Goal: Task Accomplishment & Management: Use online tool/utility

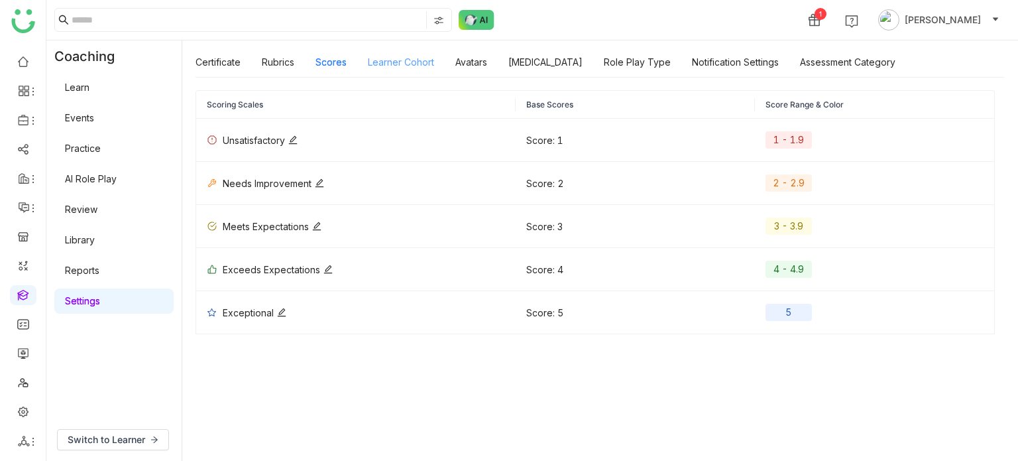
click at [413, 60] on link "Learner Cohort" at bounding box center [401, 61] width 66 height 11
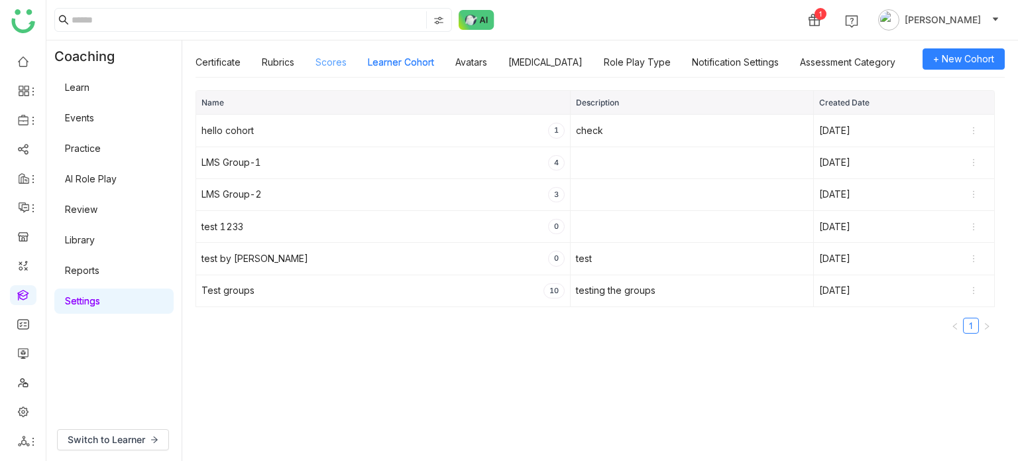
click at [318, 64] on link "Scores" at bounding box center [331, 61] width 31 height 11
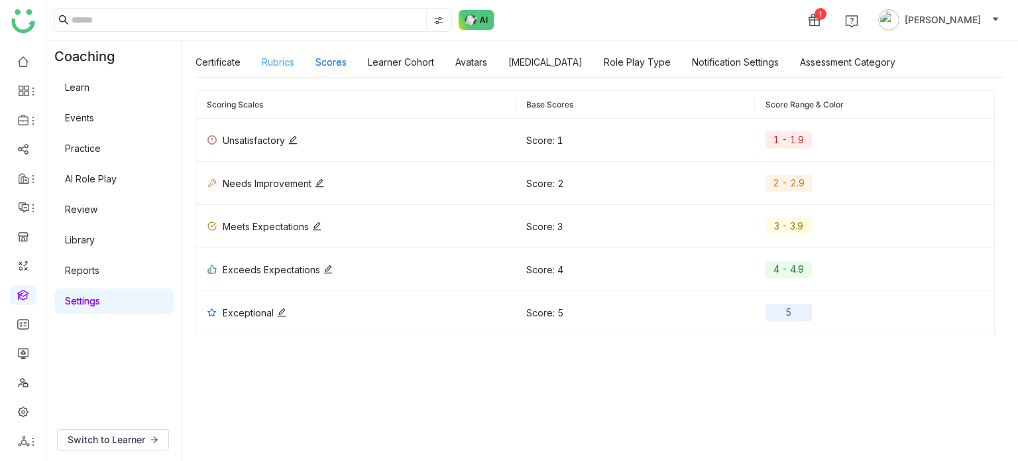
click at [289, 65] on link "Rubrics" at bounding box center [278, 61] width 32 height 11
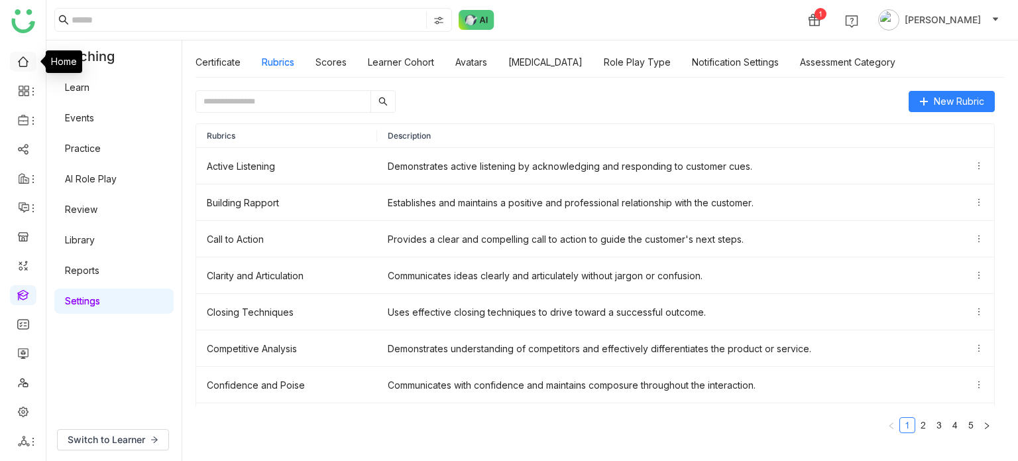
click at [27, 55] on link at bounding box center [23, 60] width 12 height 11
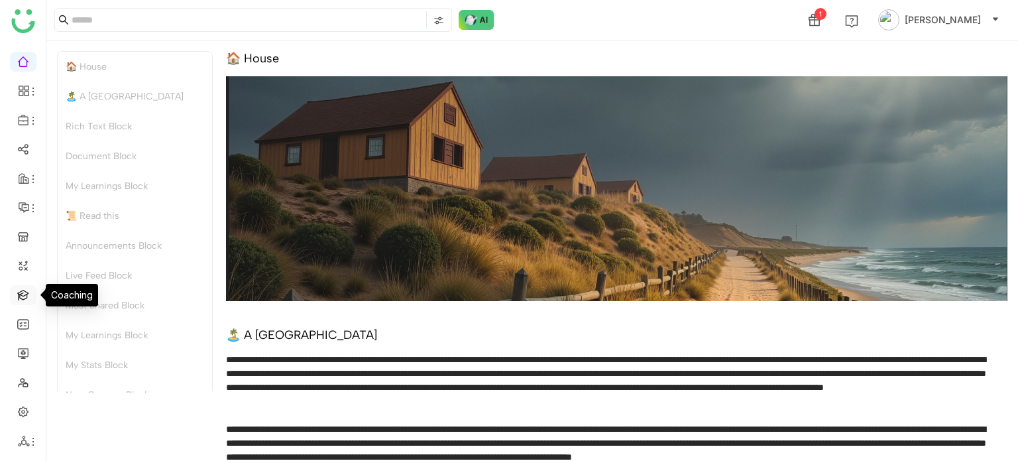
click at [21, 295] on link at bounding box center [23, 293] width 12 height 11
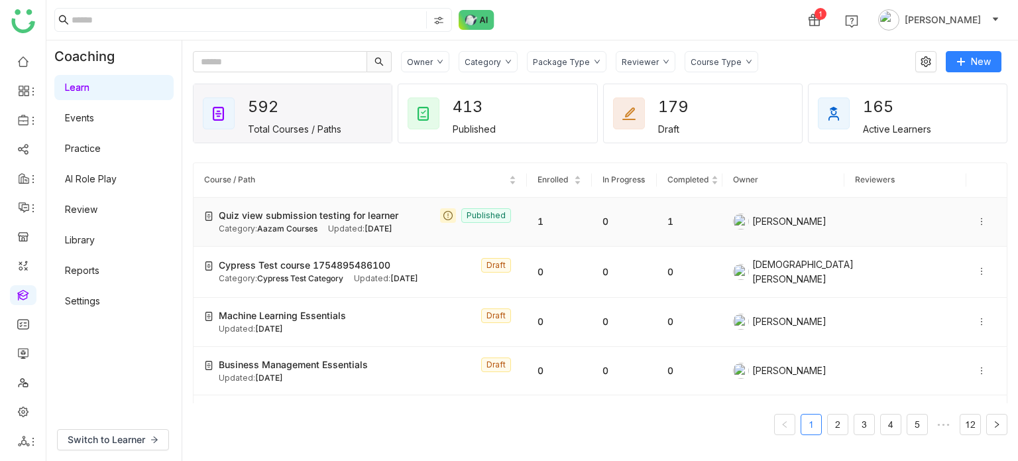
click at [303, 210] on span "Quiz view submission testing for learner" at bounding box center [309, 215] width 180 height 15
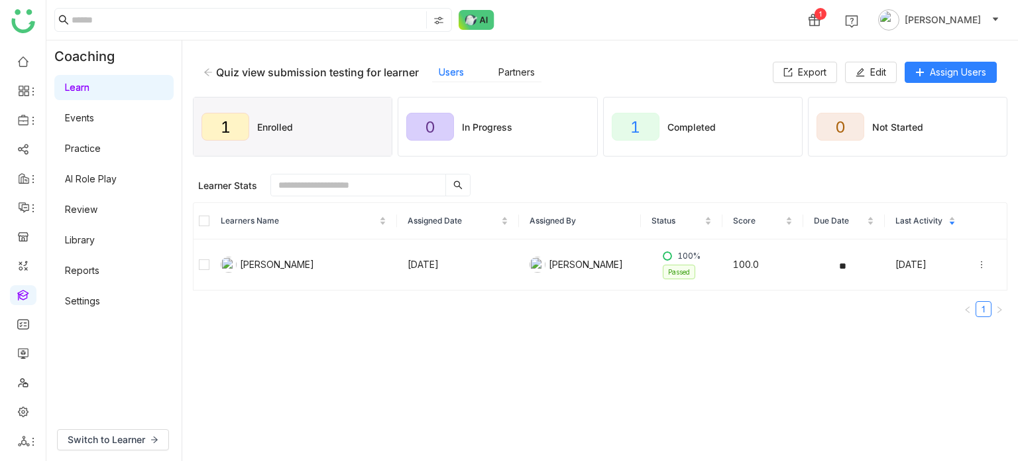
click at [207, 68] on icon at bounding box center [208, 72] width 9 height 9
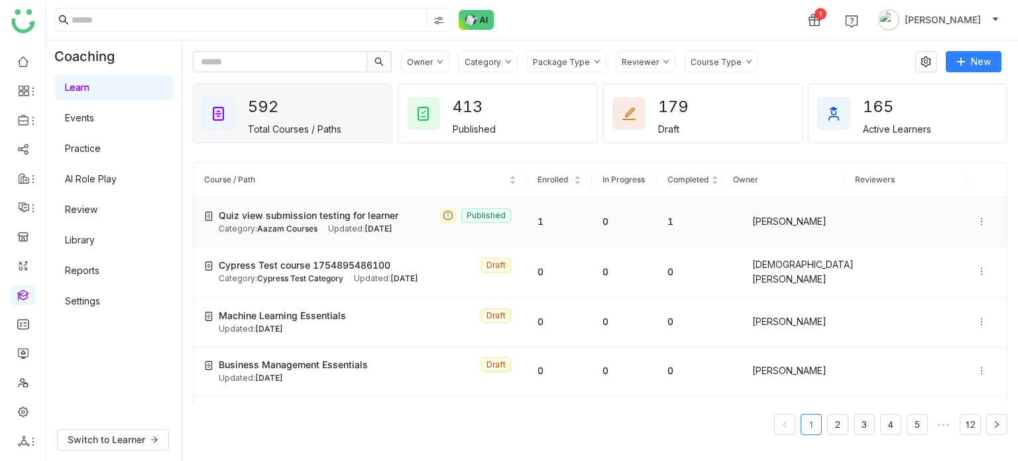
scroll to position [94, 0]
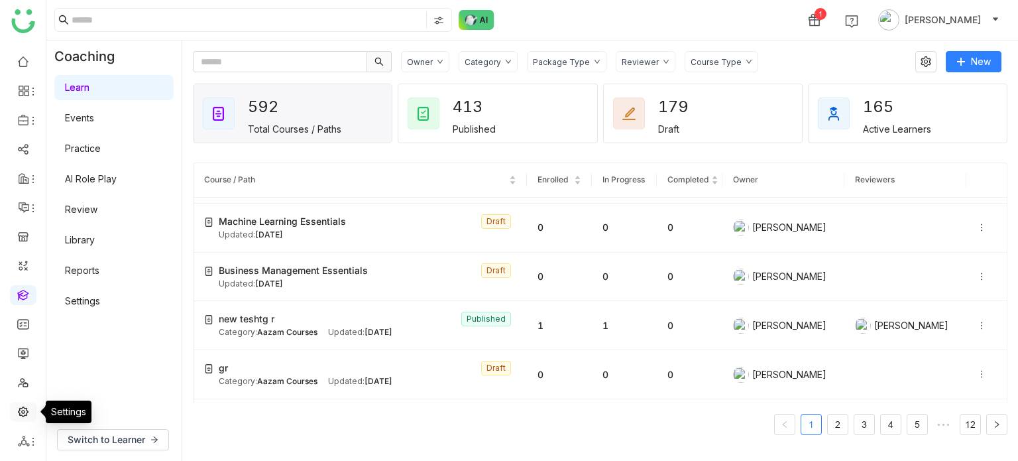
click at [25, 412] on link at bounding box center [23, 410] width 12 height 11
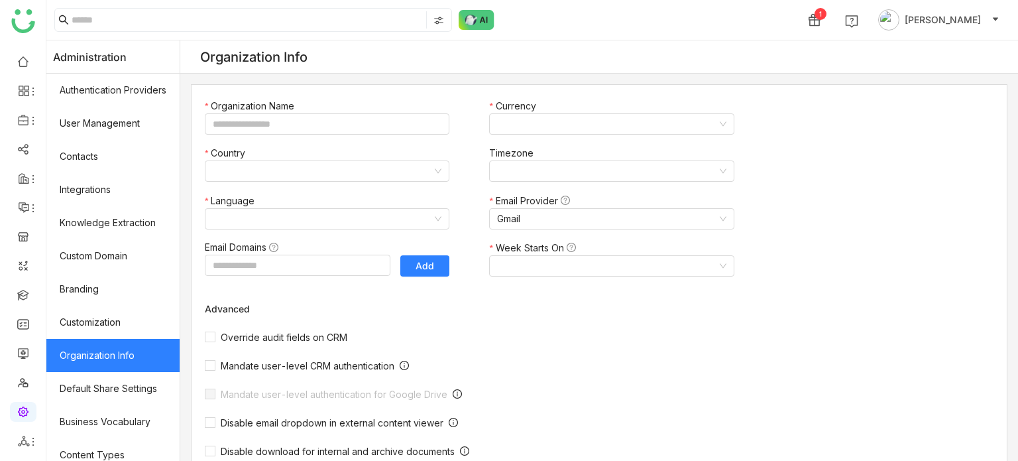
type input "*******"
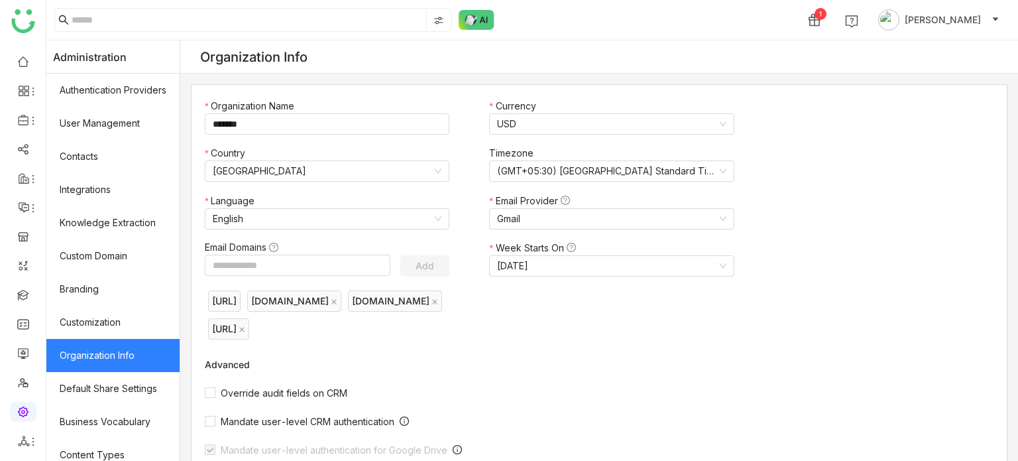
scroll to position [242, 0]
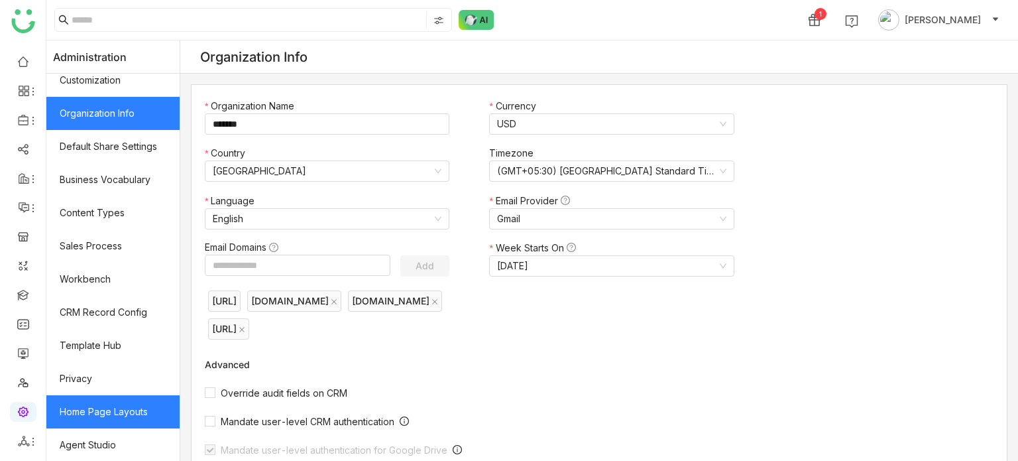
click at [87, 421] on link "Home Page Layouts" at bounding box center [112, 411] width 133 height 33
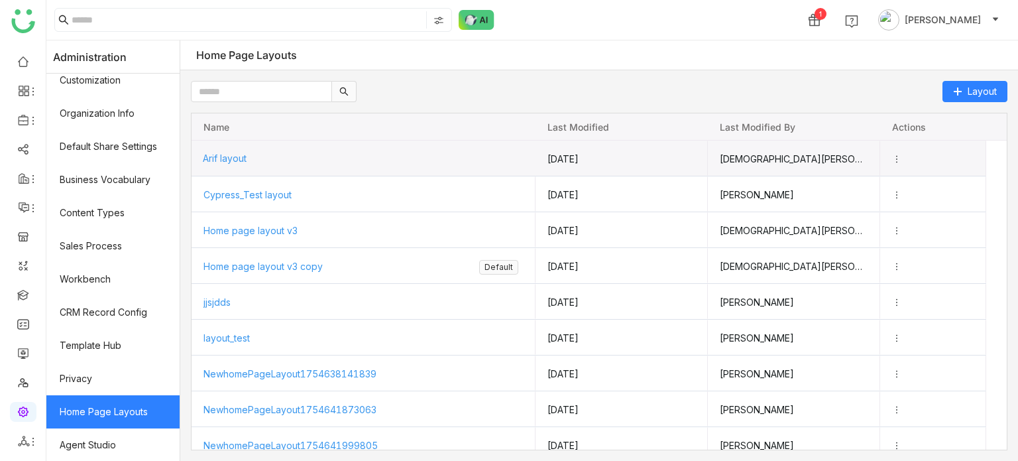
click at [244, 156] on span "Arif layout" at bounding box center [225, 158] width 44 height 11
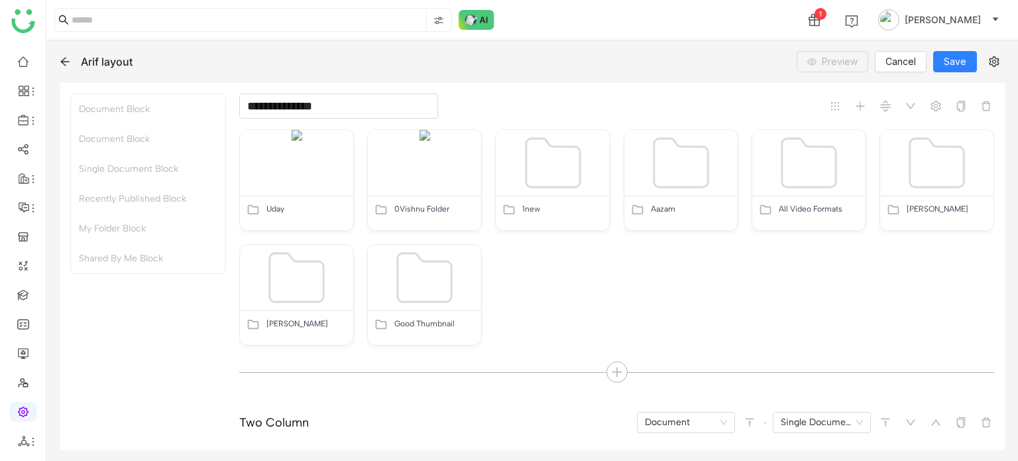
click at [313, 118] on input "**********" at bounding box center [338, 105] width 199 height 25
click at [656, 110] on div "**********" at bounding box center [616, 105] width 755 height 25
click at [29, 56] on link at bounding box center [23, 60] width 12 height 11
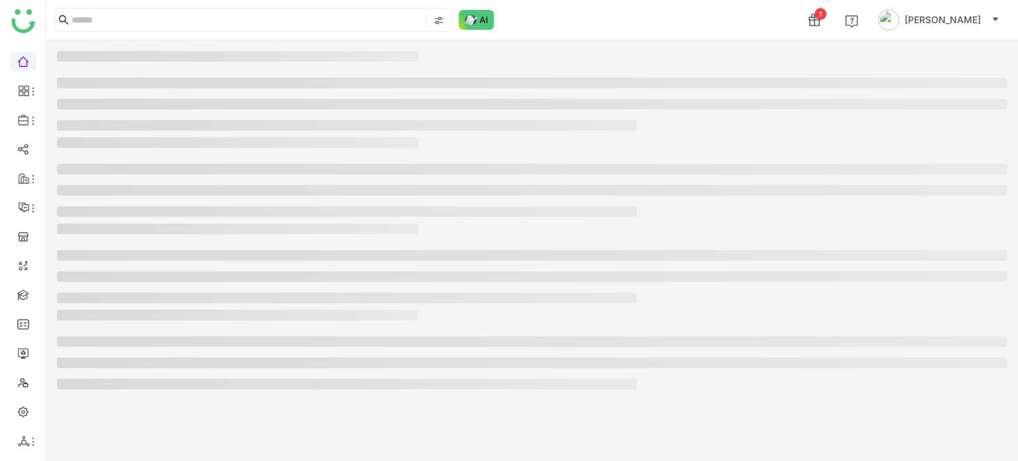
click at [5, 68] on ul at bounding box center [23, 251] width 46 height 418
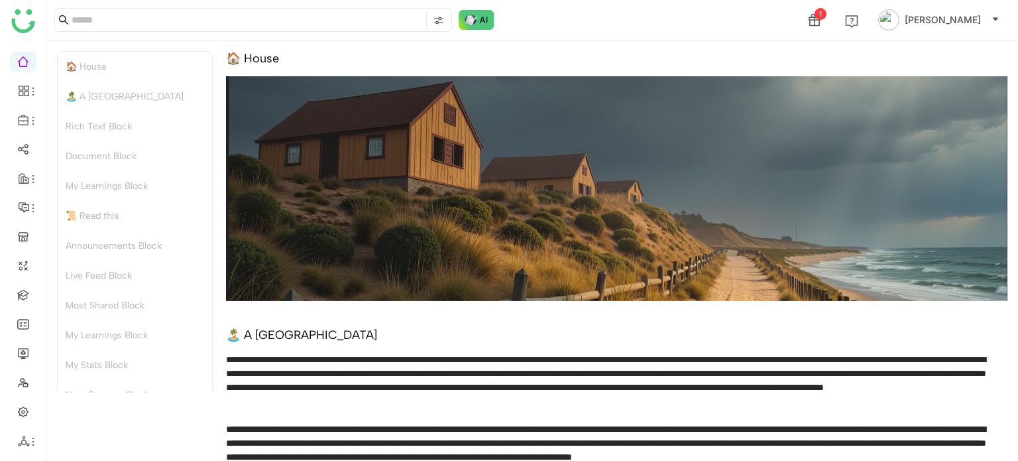
click at [288, 58] on div "🏠 House" at bounding box center [617, 58] width 782 height 15
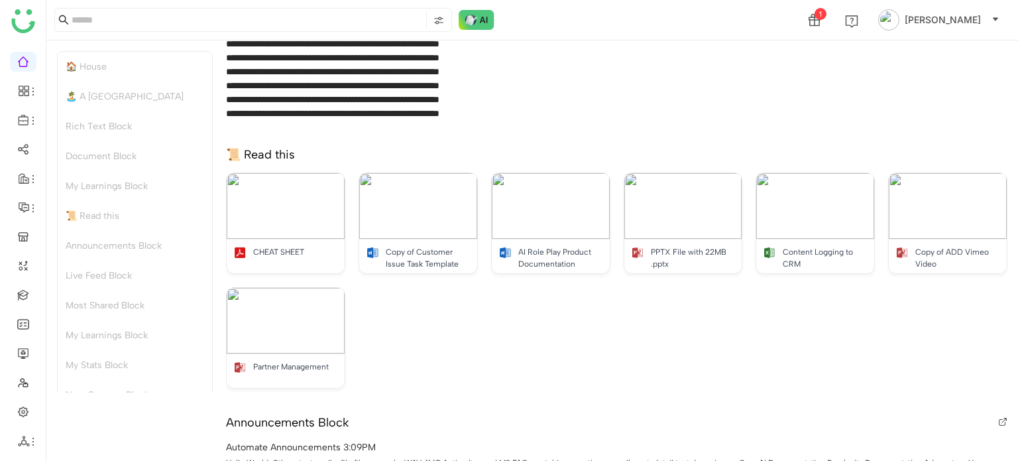
scroll to position [528, 0]
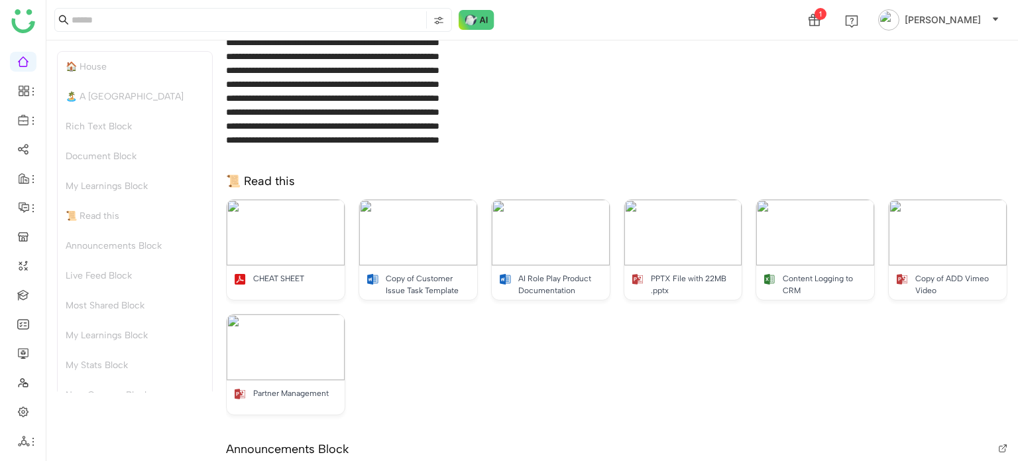
click at [420, 182] on div "📜 Read this" at bounding box center [617, 181] width 782 height 15
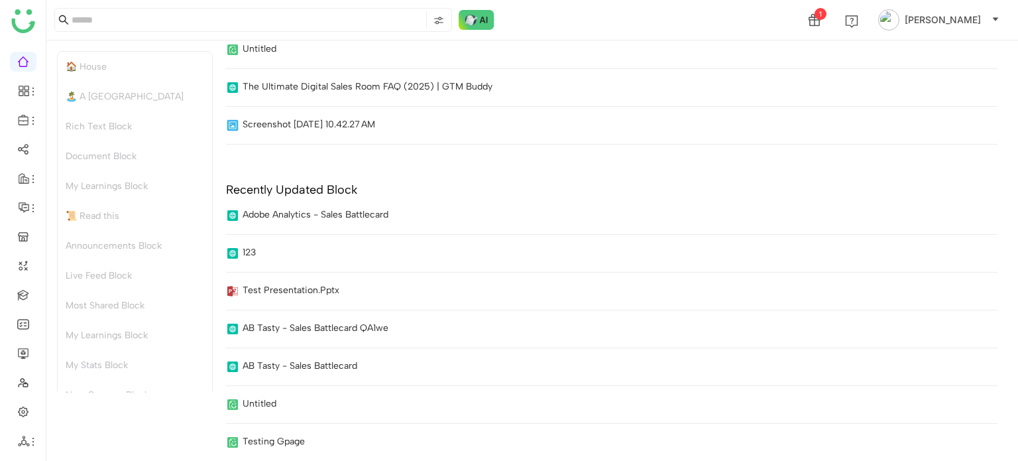
scroll to position [100, 0]
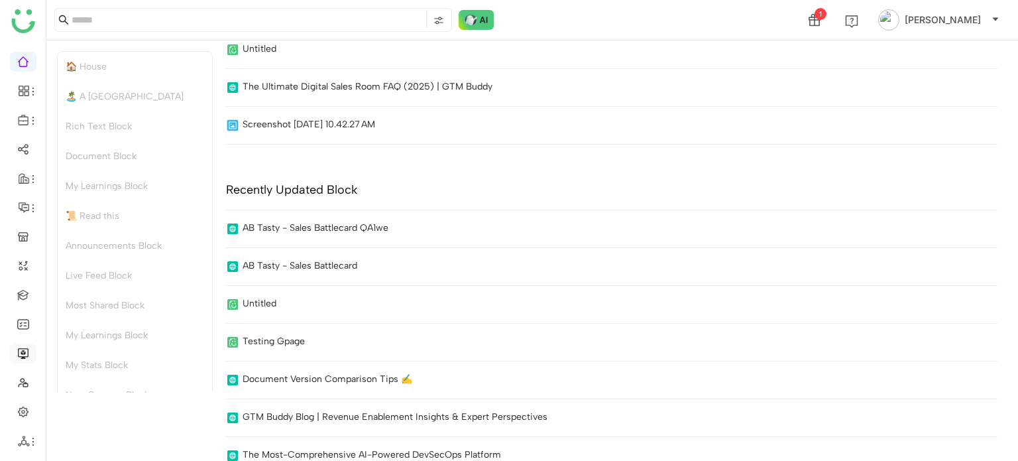
click at [25, 356] on link at bounding box center [23, 352] width 12 height 11
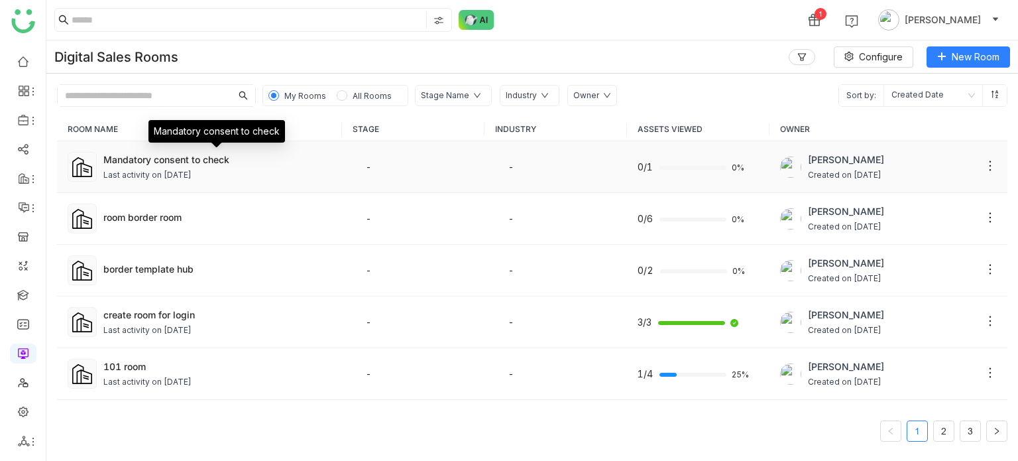
click at [123, 155] on div "Mandatory consent to check" at bounding box center [217, 160] width 228 height 14
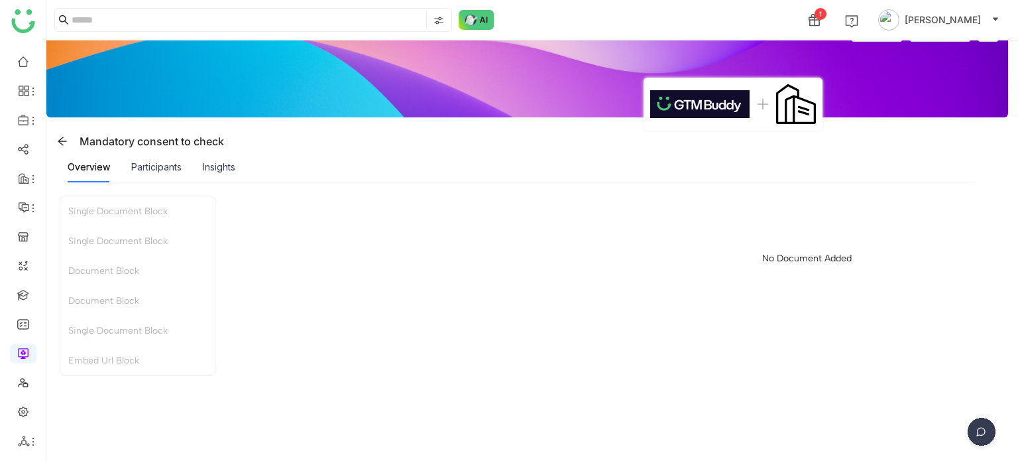
scroll to position [381, 0]
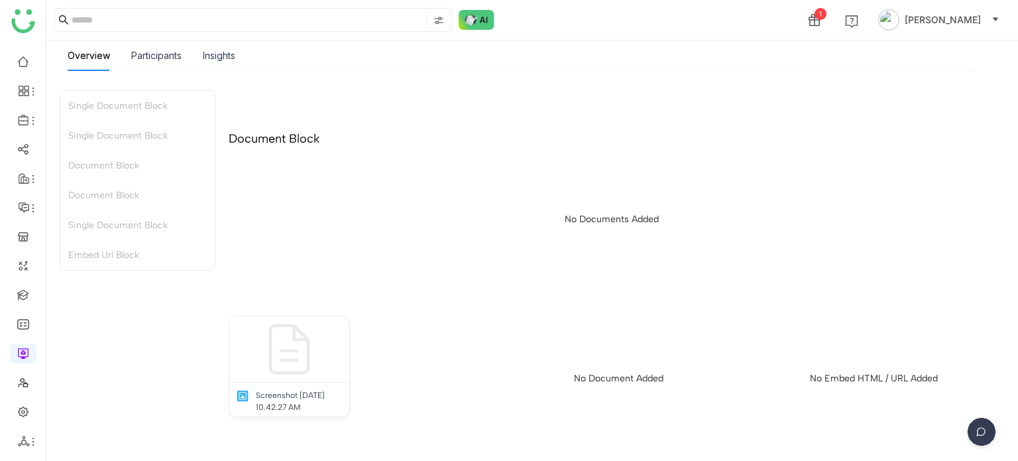
click at [642, 269] on div "No Documents Added" at bounding box center [612, 222] width 767 height 133
click at [17, 353] on link at bounding box center [23, 352] width 12 height 11
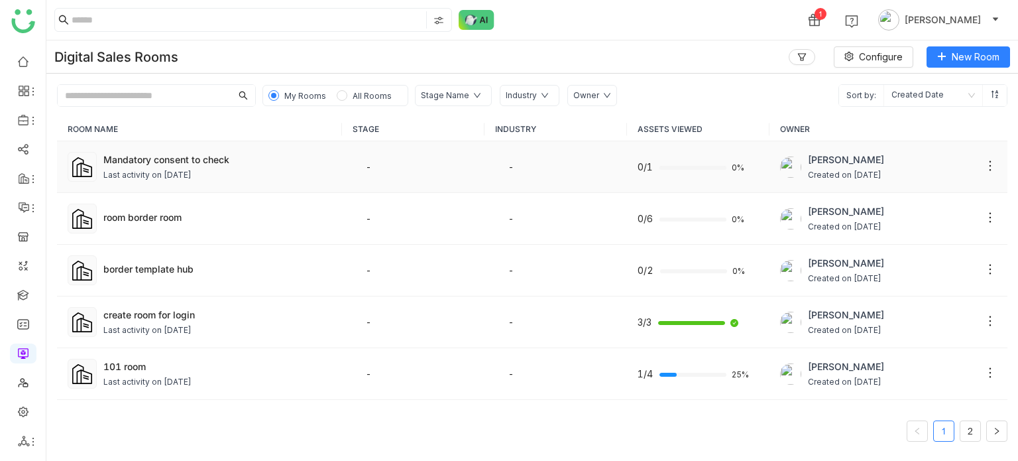
click at [235, 162] on div "Mandatory consent to check" at bounding box center [217, 160] width 228 height 14
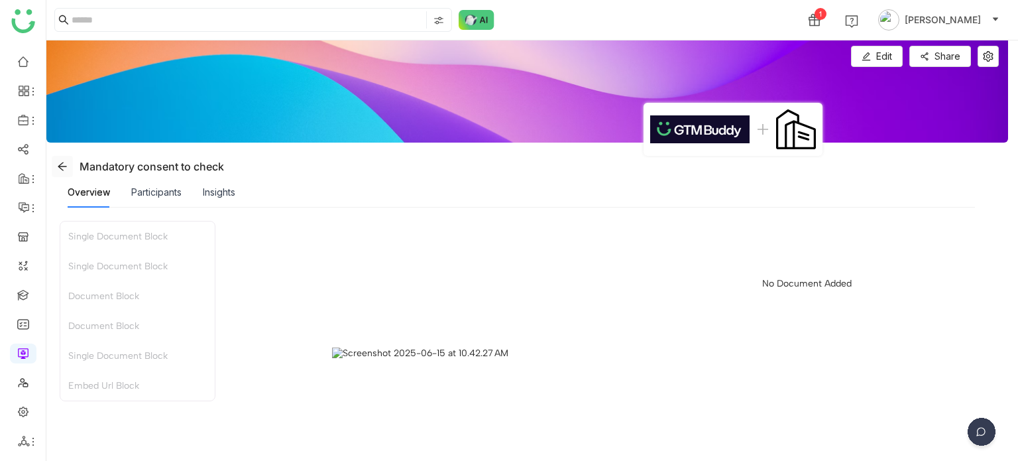
click at [62, 162] on icon at bounding box center [62, 166] width 9 height 9
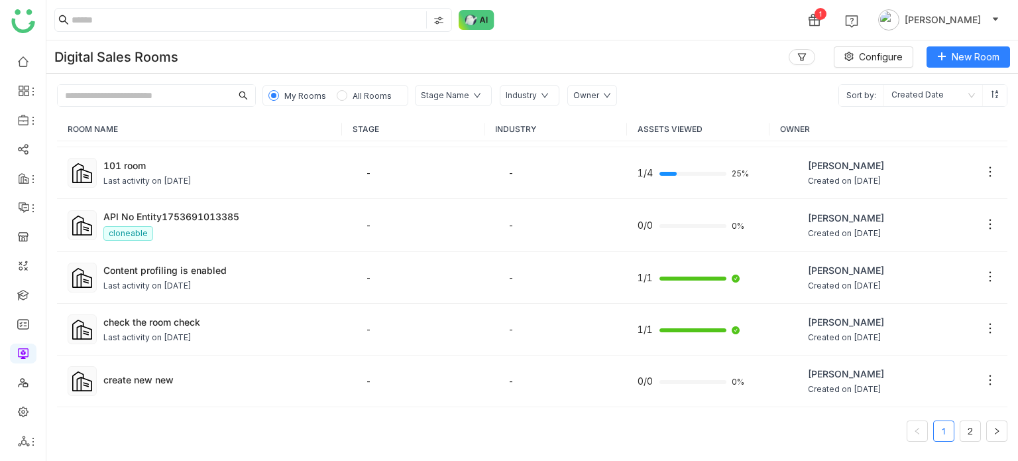
scroll to position [202, 0]
click at [29, 127] on li at bounding box center [23, 120] width 27 height 20
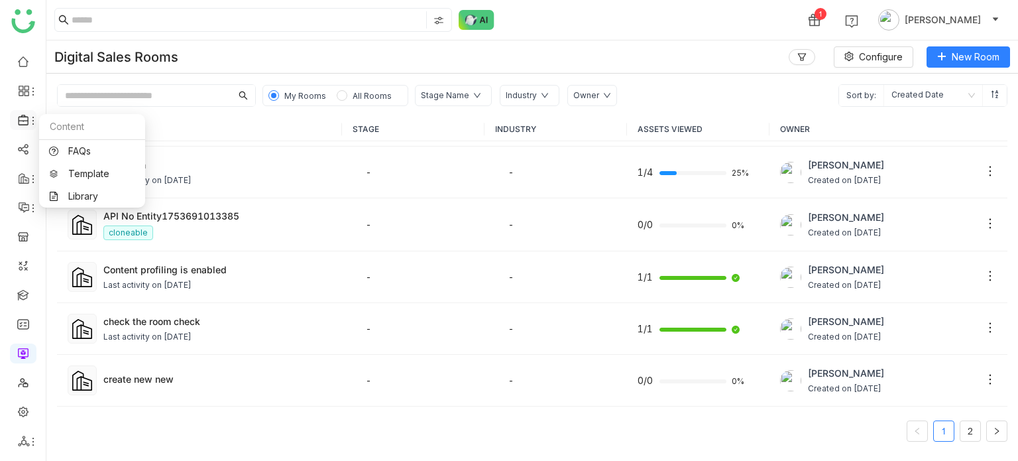
click at [30, 121] on icon at bounding box center [33, 120] width 11 height 11
click at [74, 198] on link "Library" at bounding box center [92, 196] width 86 height 9
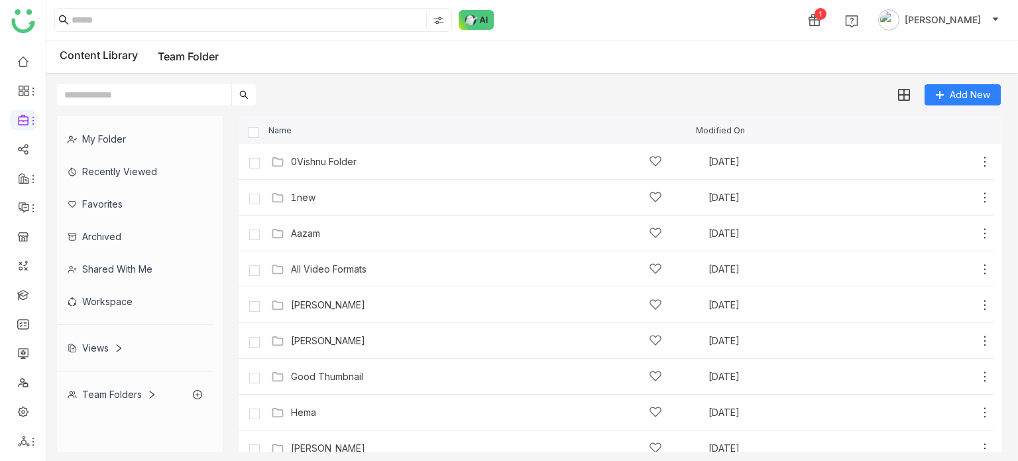
click at [334, 126] on div "Name" at bounding box center [468, 130] width 455 height 9
click at [308, 268] on div "All Video Formats" at bounding box center [329, 269] width 76 height 11
click at [469, 58] on div "Content Library Team Folder" at bounding box center [532, 56] width 972 height 33
click at [25, 408] on link at bounding box center [23, 410] width 12 height 11
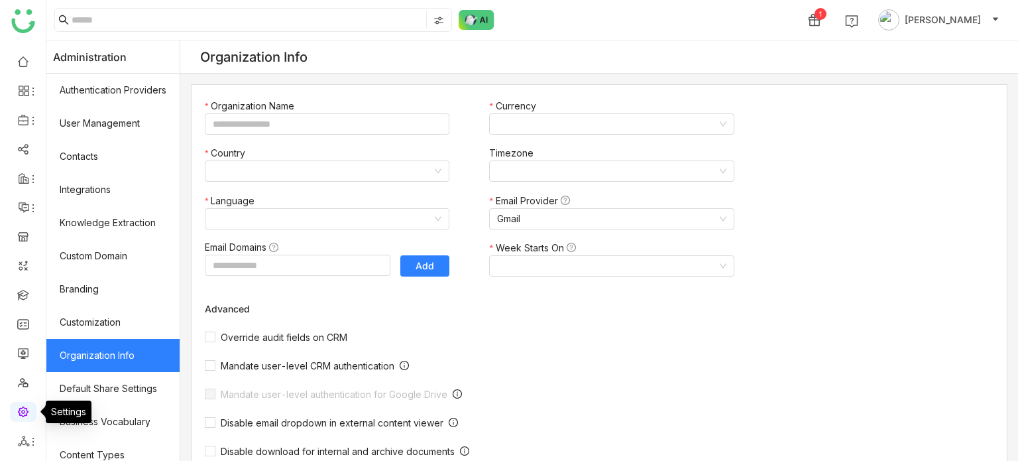
type input "*******"
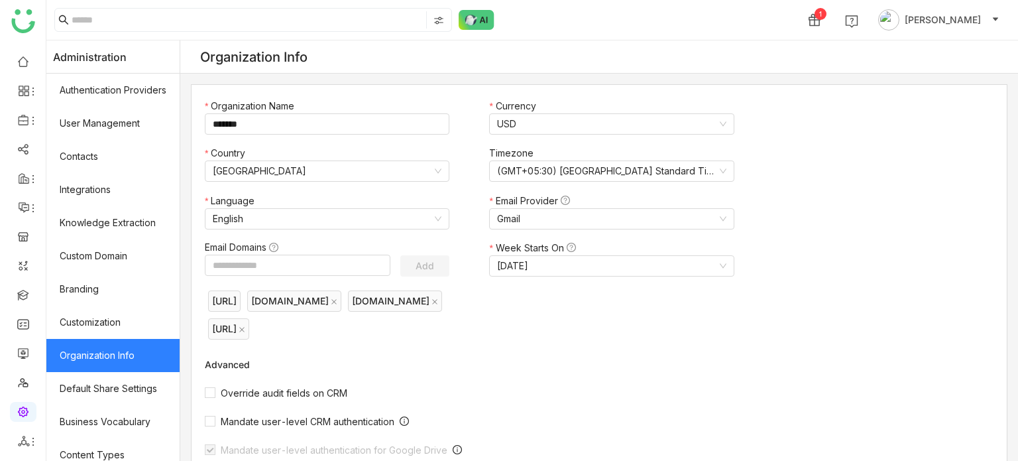
click at [33, 283] on ul at bounding box center [23, 251] width 46 height 418
click at [29, 290] on link at bounding box center [23, 293] width 12 height 11
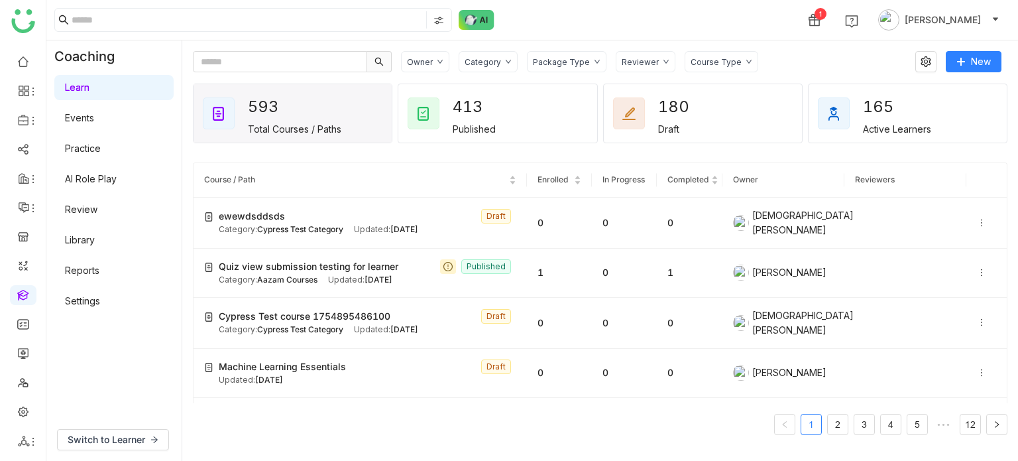
click at [495, 64] on div "Category" at bounding box center [483, 62] width 36 height 10
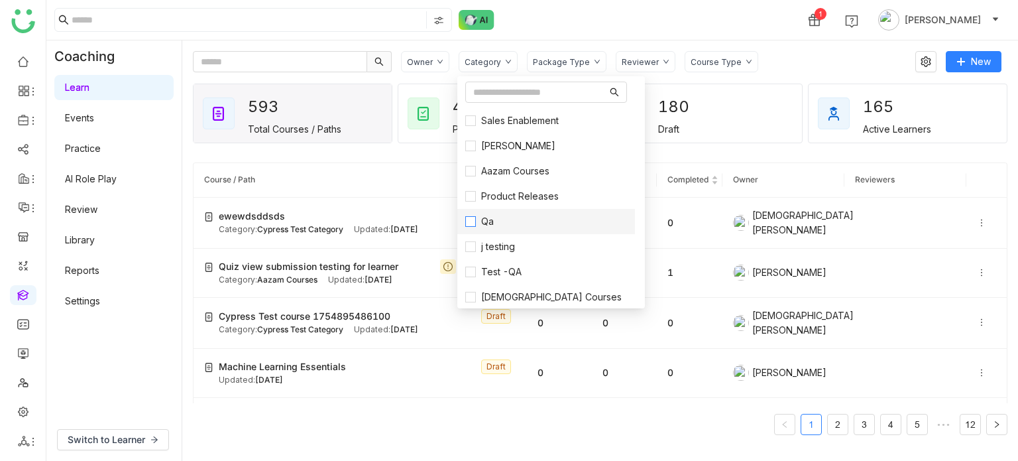
click at [488, 219] on span "Qa" at bounding box center [487, 221] width 23 height 15
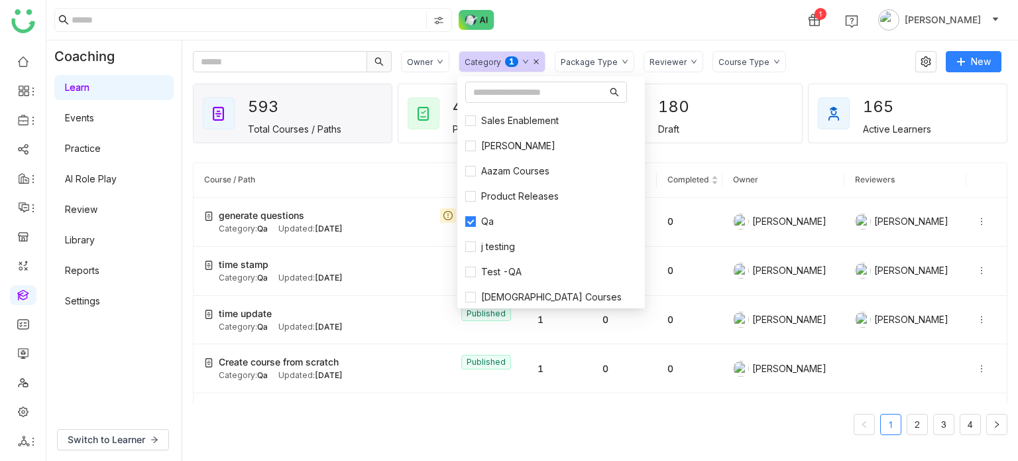
click at [559, 7] on div "1 [PERSON_NAME]" at bounding box center [532, 20] width 972 height 40
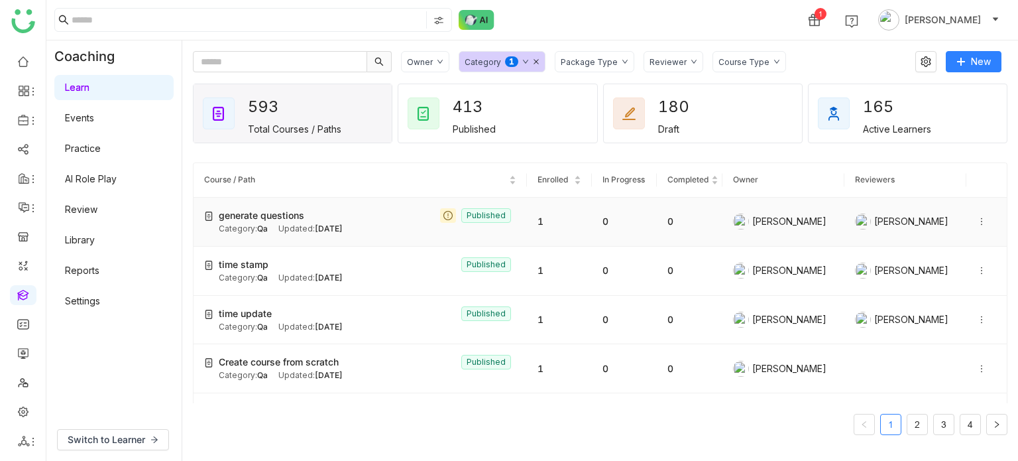
click at [282, 219] on span "generate questions" at bounding box center [262, 215] width 86 height 15
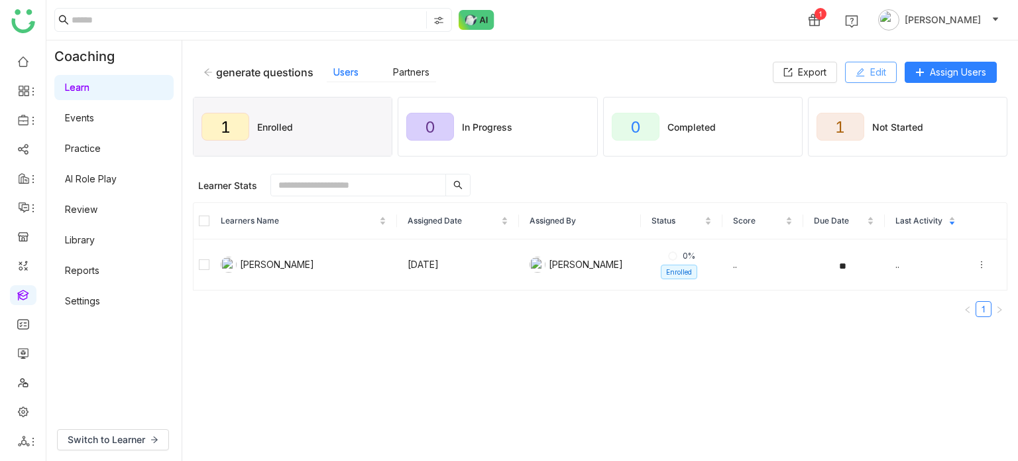
click at [881, 66] on span "Edit" at bounding box center [879, 72] width 16 height 15
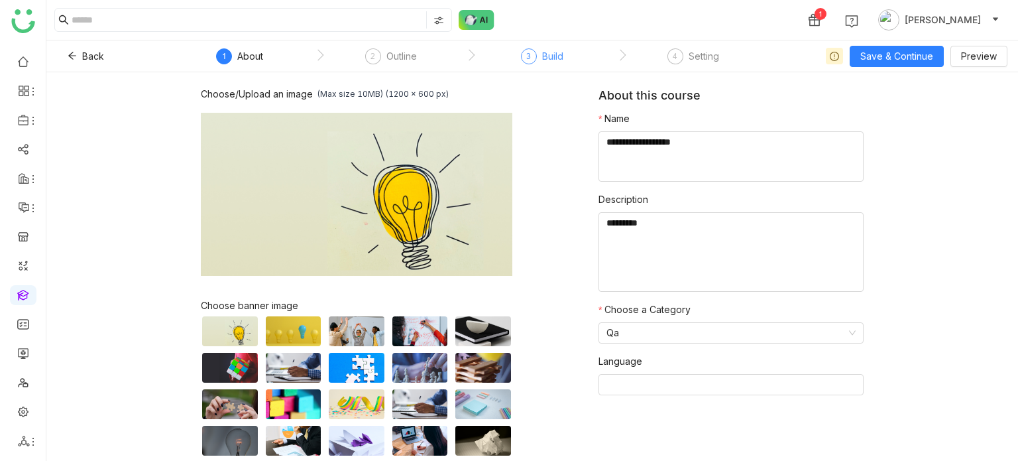
click at [523, 61] on div "3 Build" at bounding box center [542, 60] width 42 height 24
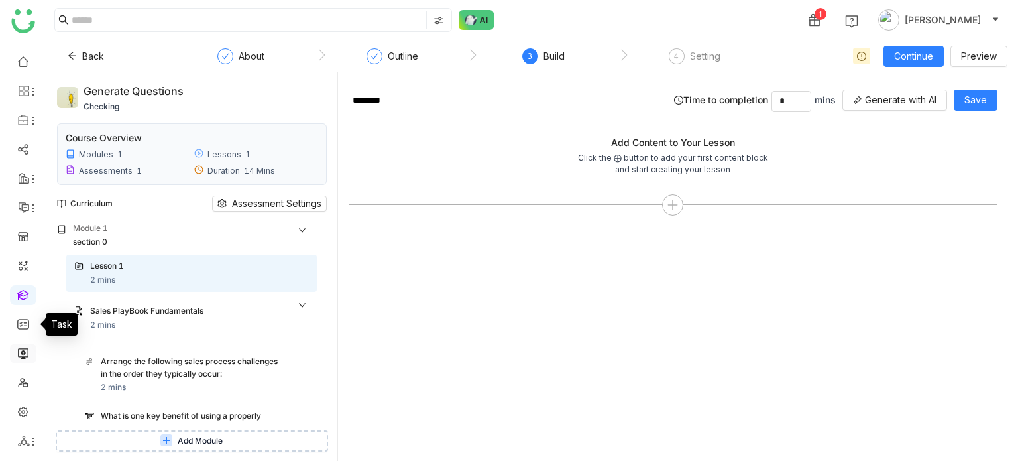
click at [23, 352] on link at bounding box center [23, 352] width 12 height 11
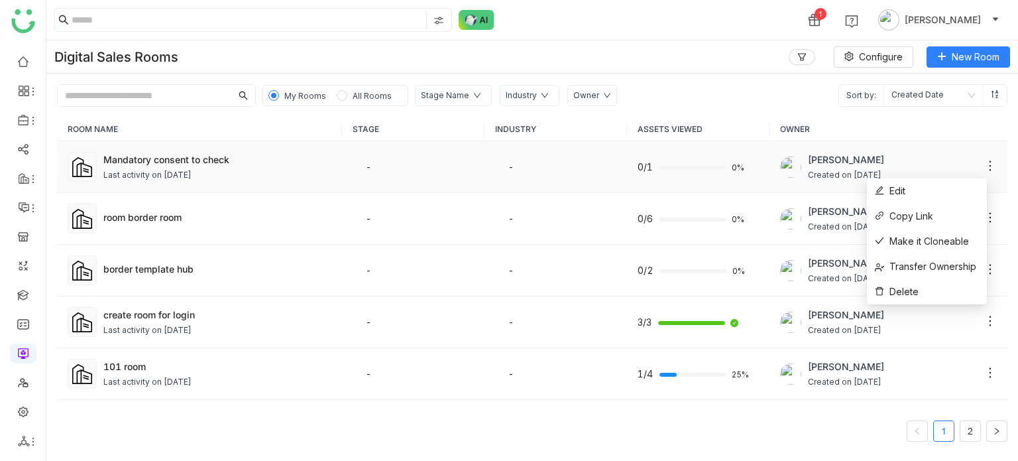
click at [984, 165] on icon at bounding box center [990, 165] width 13 height 13
click at [963, 195] on li "Edit" at bounding box center [927, 190] width 120 height 25
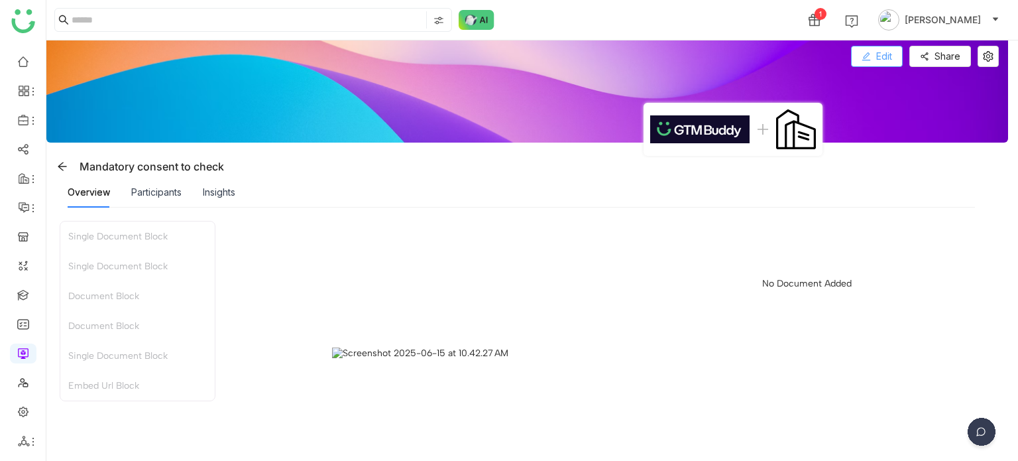
click at [891, 53] on span "Edit" at bounding box center [885, 56] width 16 height 15
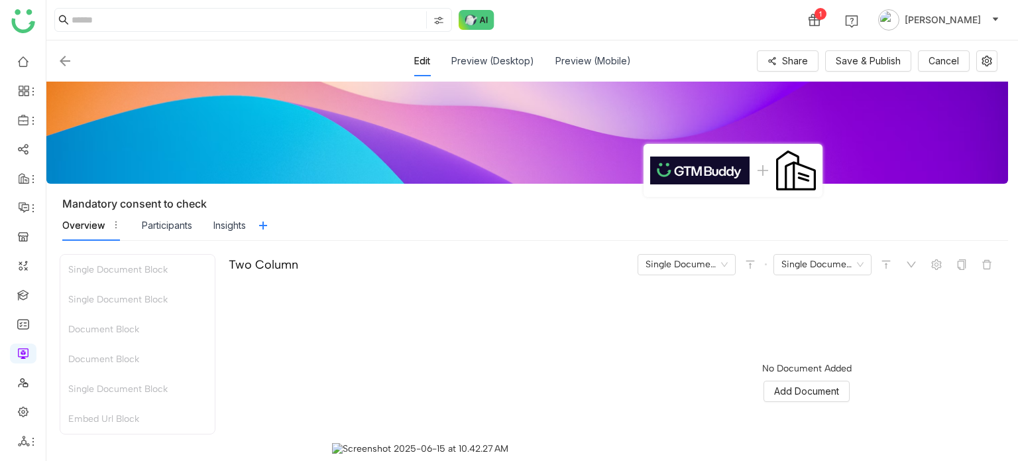
click at [27, 153] on link at bounding box center [23, 148] width 12 height 11
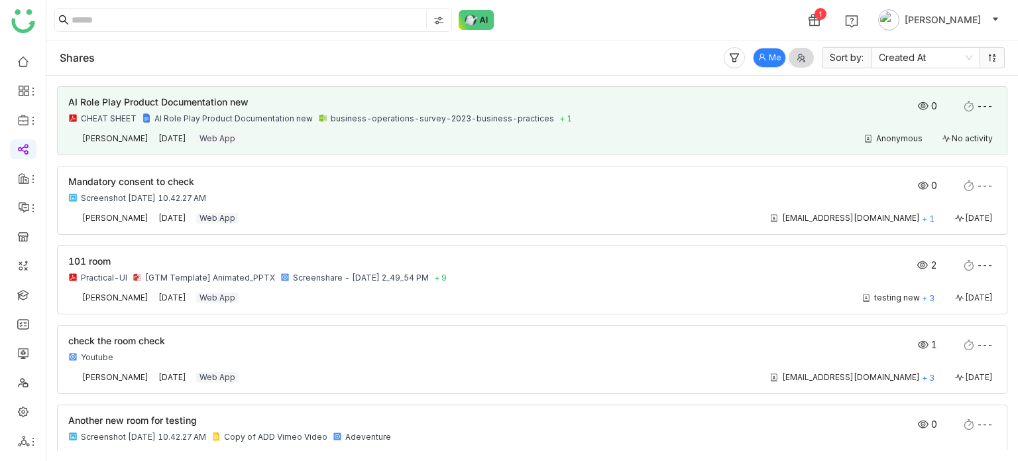
click at [281, 148] on nz-card "AI Role Play Product Documentation new CHEAT SHEET AI Role Play Product Documen…" at bounding box center [532, 120] width 951 height 69
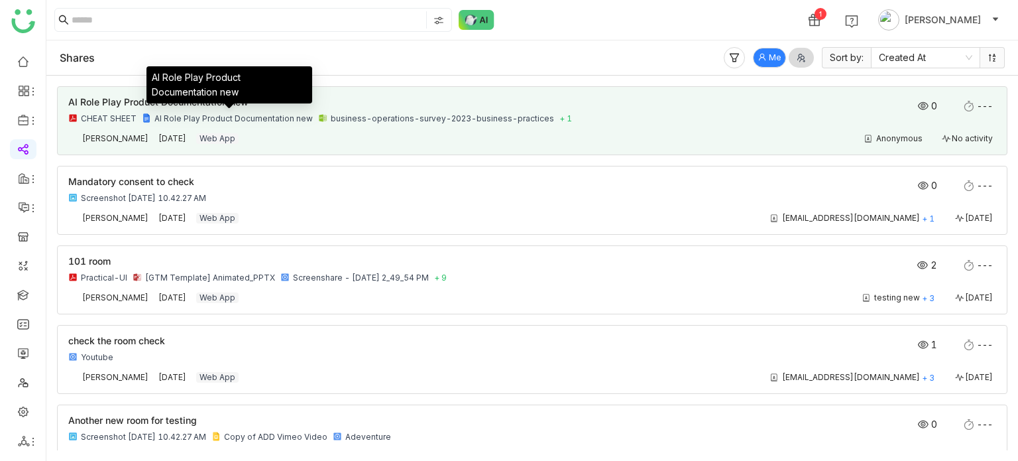
click at [305, 121] on div "AI Role Play Product Documentation new" at bounding box center [233, 118] width 158 height 11
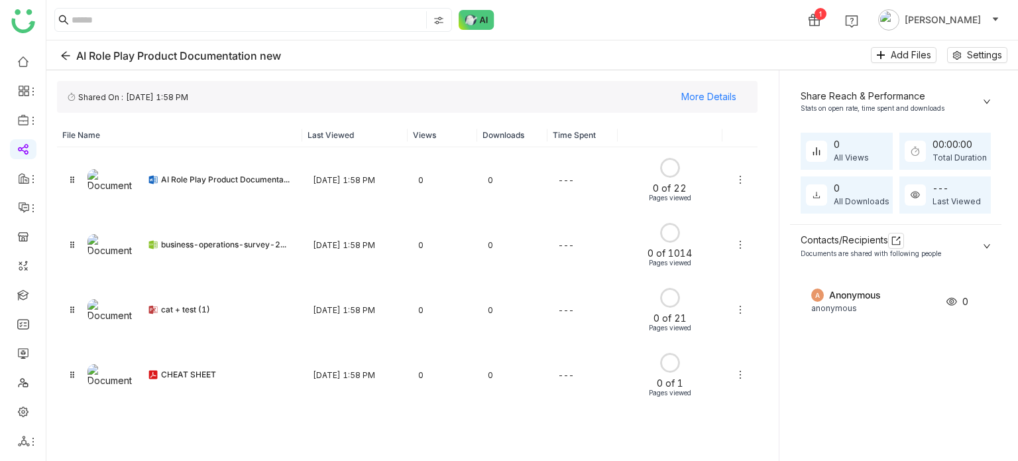
click at [801, 441] on nz-collapse "Share Reach & Performance Stats on open rate, time spent and downloads 0 All Vi…" at bounding box center [896, 271] width 212 height 380
click at [27, 384] on link at bounding box center [23, 381] width 12 height 11
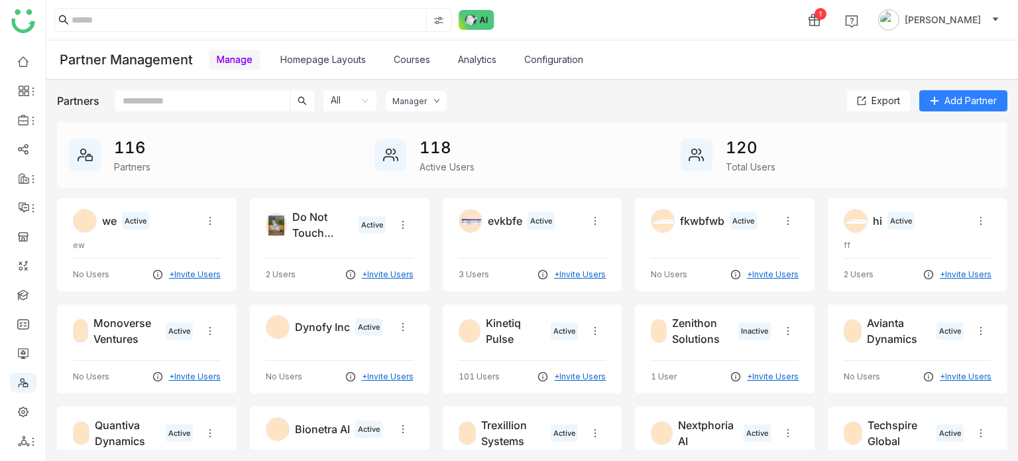
click at [267, 85] on div "Partners All Manager Export Add Partner 116 Partners 118 Active Users 120 Total…" at bounding box center [532, 270] width 972 height 381
click at [261, 93] on input "text" at bounding box center [202, 100] width 174 height 21
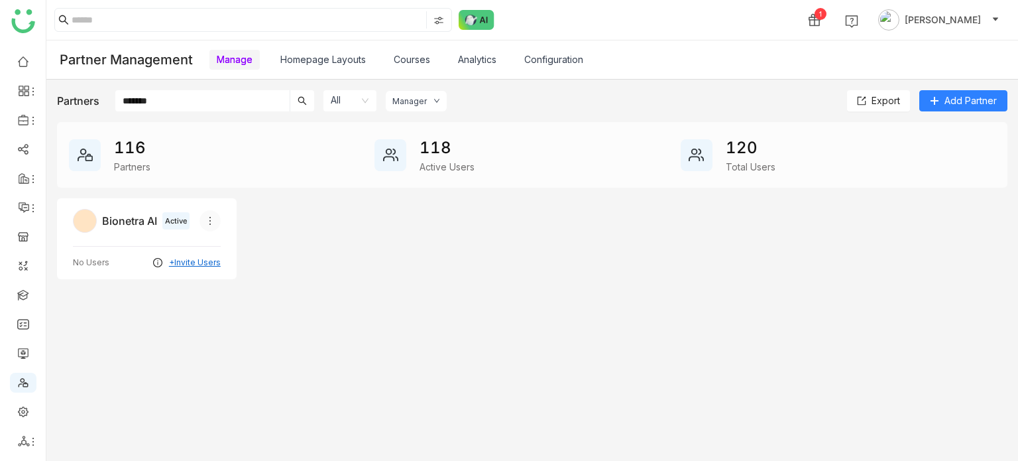
type input "*******"
click at [210, 217] on icon at bounding box center [210, 221] width 11 height 11
click at [299, 224] on div "Bionetra AI Active No Users +Invite Users" at bounding box center [532, 238] width 951 height 81
drag, startPoint x: 196, startPoint y: 102, endPoint x: 72, endPoint y: 78, distance: 125.7
click at [72, 78] on div "Partner Management Manage Homepage Layouts Courses Analytics Configuration Part…" at bounding box center [532, 250] width 972 height 420
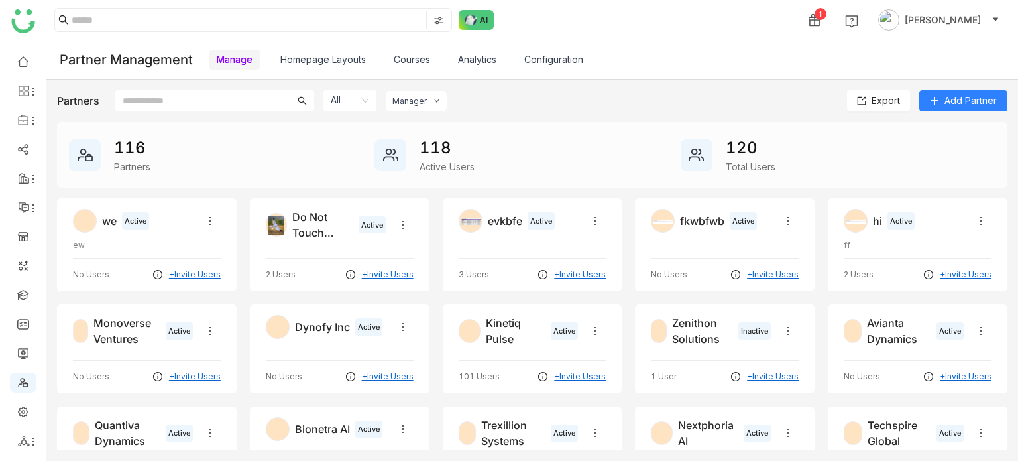
click at [435, 103] on icon at bounding box center [437, 100] width 7 height 7
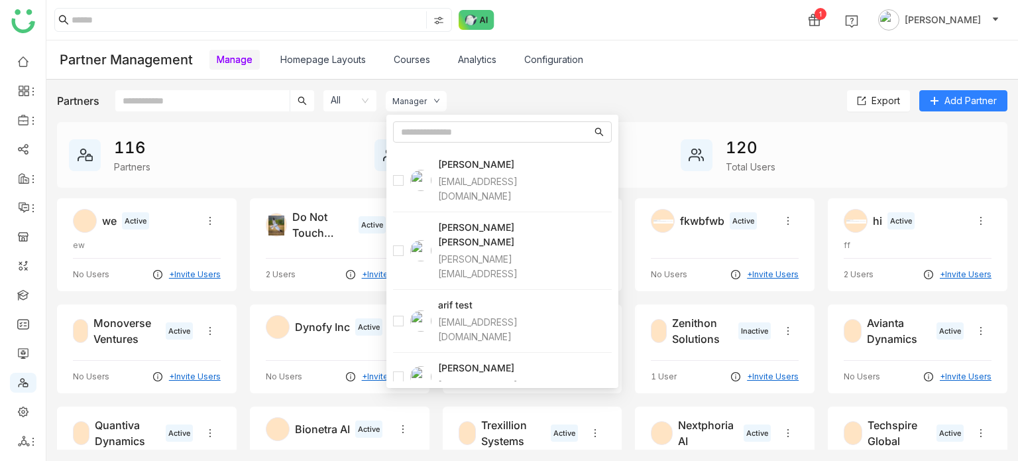
click at [507, 76] on div "Partner Management Manage Homepage Layouts Courses Analytics Configuration" at bounding box center [532, 59] width 972 height 39
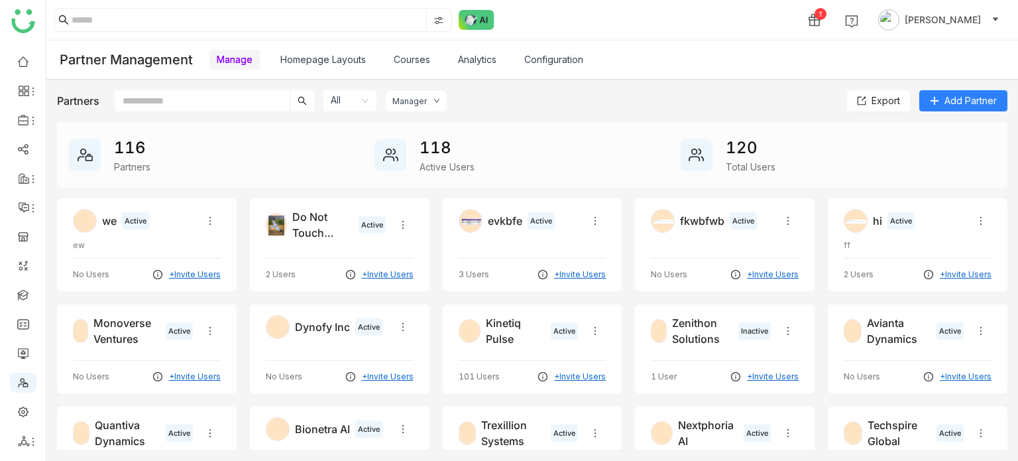
click at [338, 104] on nz-select-item "All" at bounding box center [350, 100] width 38 height 21
click at [191, 203] on div "we Active ew No Users +Invite Users" at bounding box center [147, 244] width 180 height 93
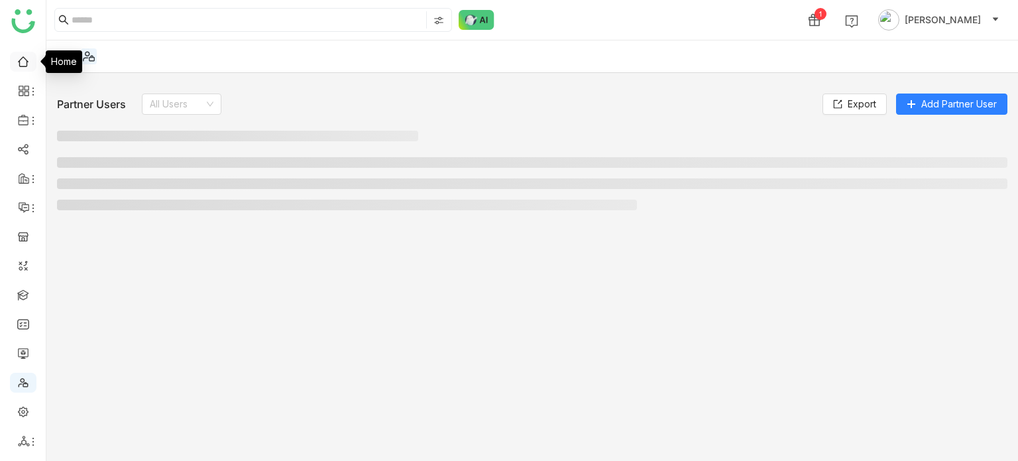
click at [19, 66] on link at bounding box center [23, 60] width 12 height 11
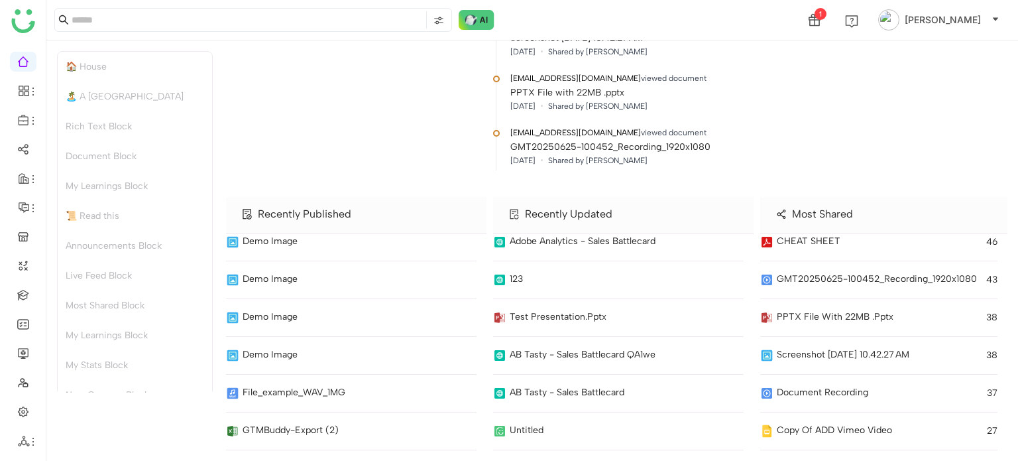
scroll to position [4833, 0]
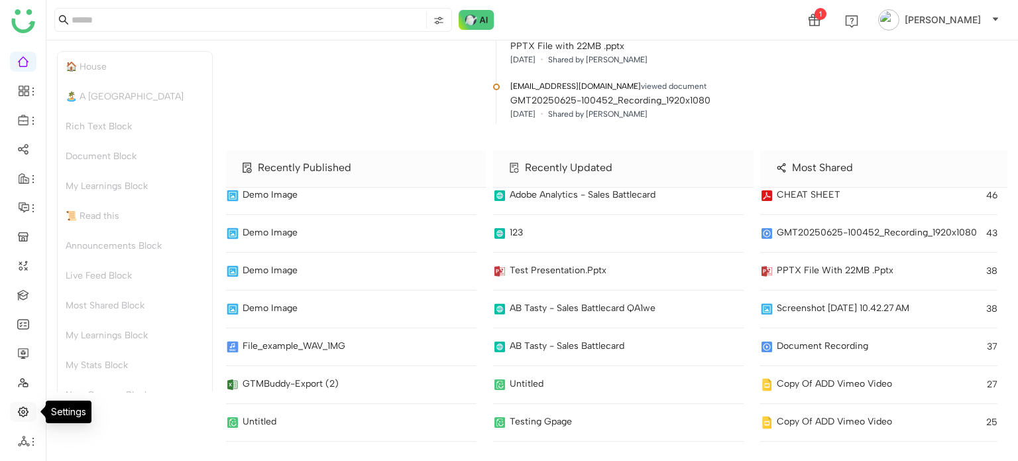
click at [25, 413] on link at bounding box center [23, 410] width 12 height 11
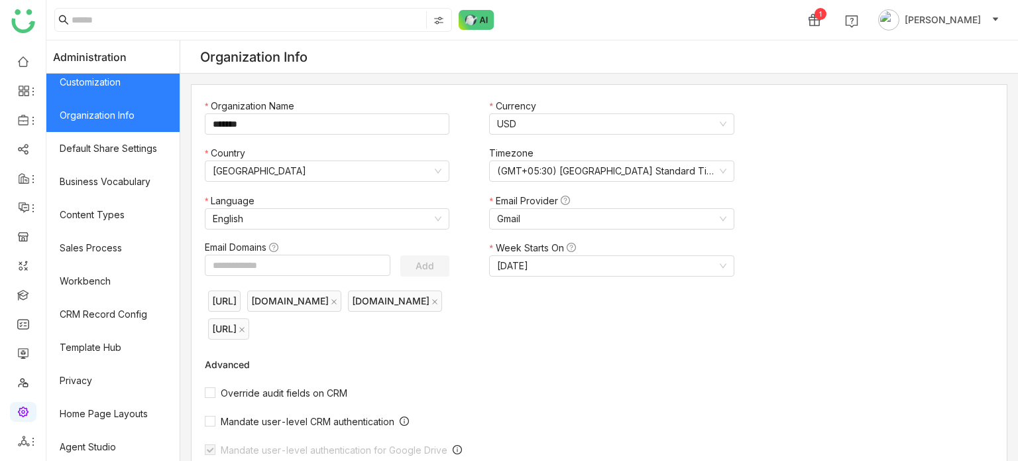
scroll to position [242, 0]
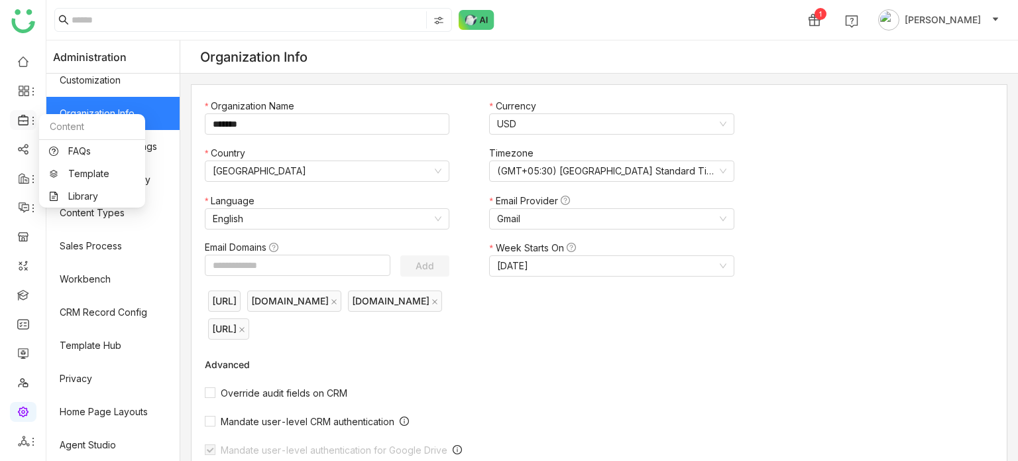
click at [26, 123] on icon at bounding box center [24, 120] width 12 height 12
click at [77, 201] on link "Library" at bounding box center [92, 196] width 86 height 9
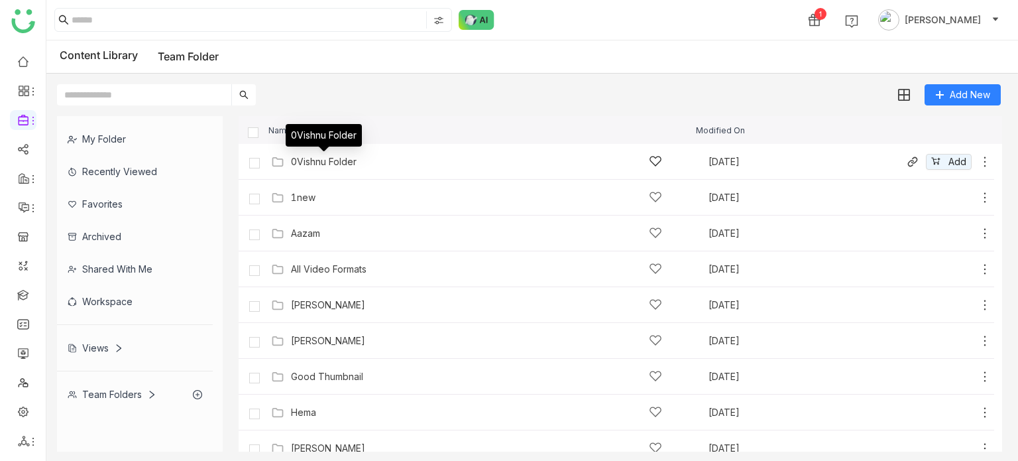
click at [320, 159] on div "0Vishnu Folder" at bounding box center [324, 161] width 66 height 11
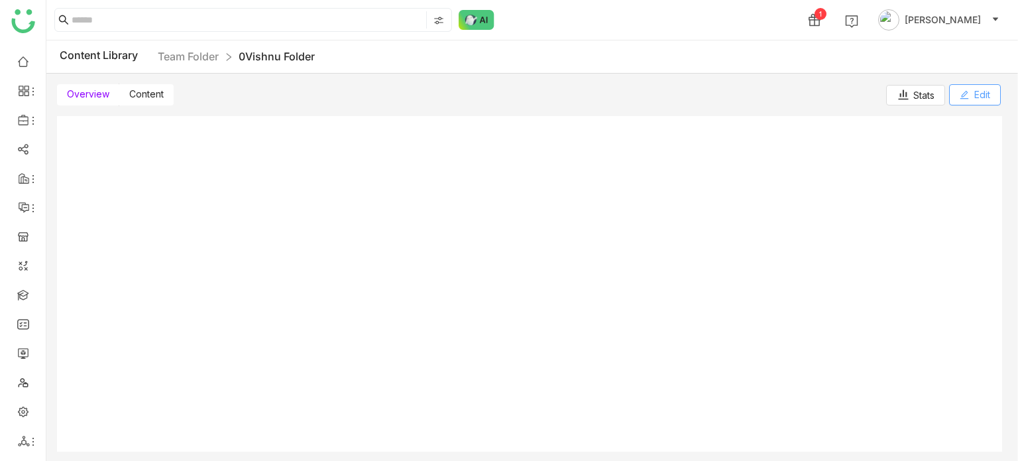
click at [986, 102] on button "Edit" at bounding box center [976, 94] width 52 height 21
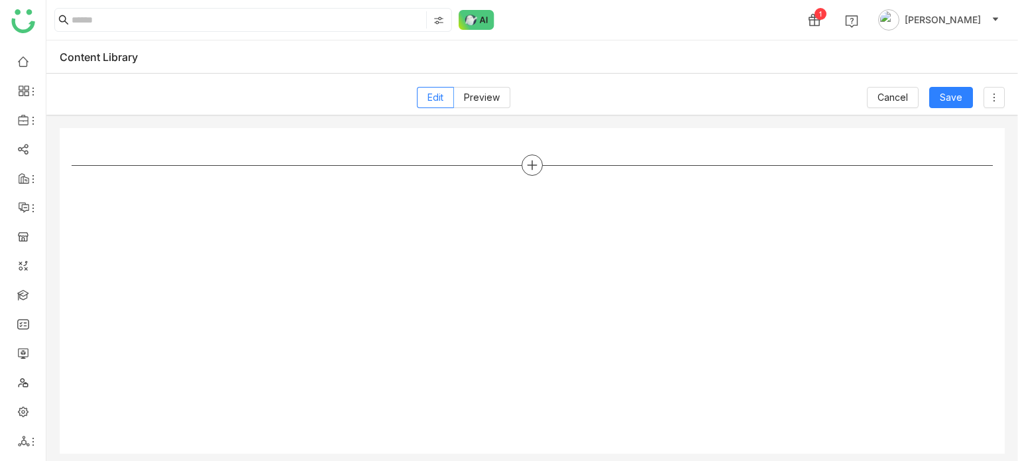
click at [537, 169] on icon at bounding box center [532, 165] width 12 height 12
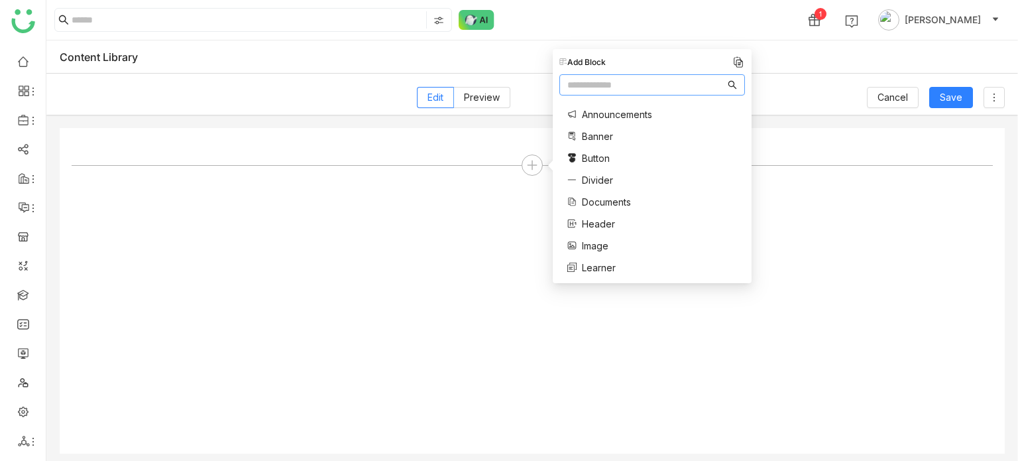
click at [619, 198] on span "Documents" at bounding box center [606, 202] width 49 height 14
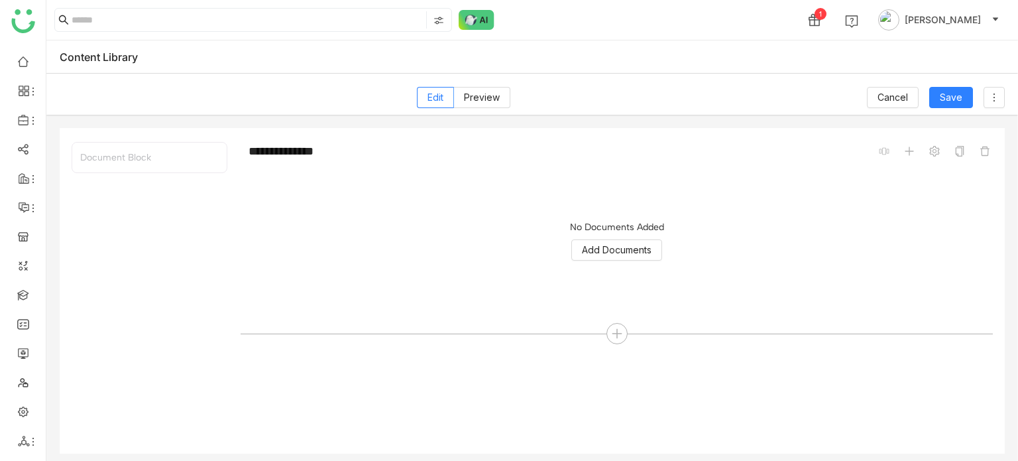
scroll to position [7, 0]
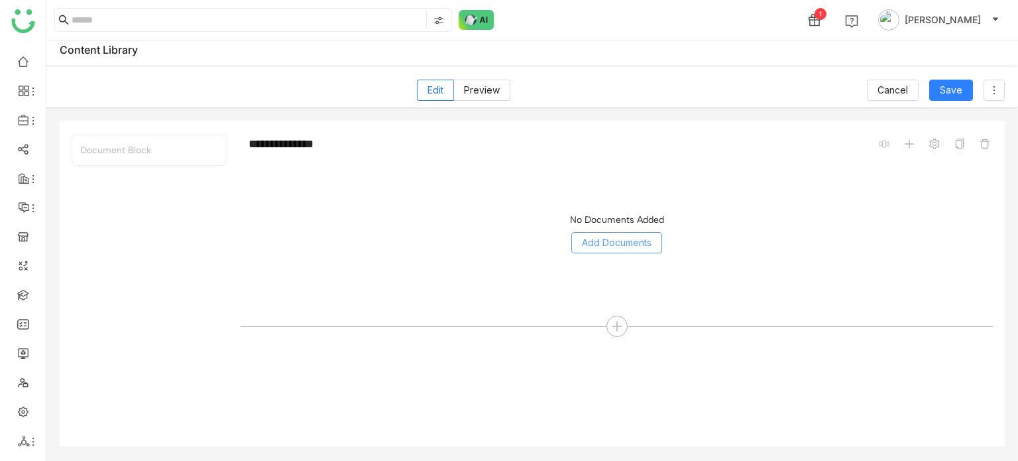
click at [650, 248] on span "Add Documents" at bounding box center [617, 242] width 70 height 15
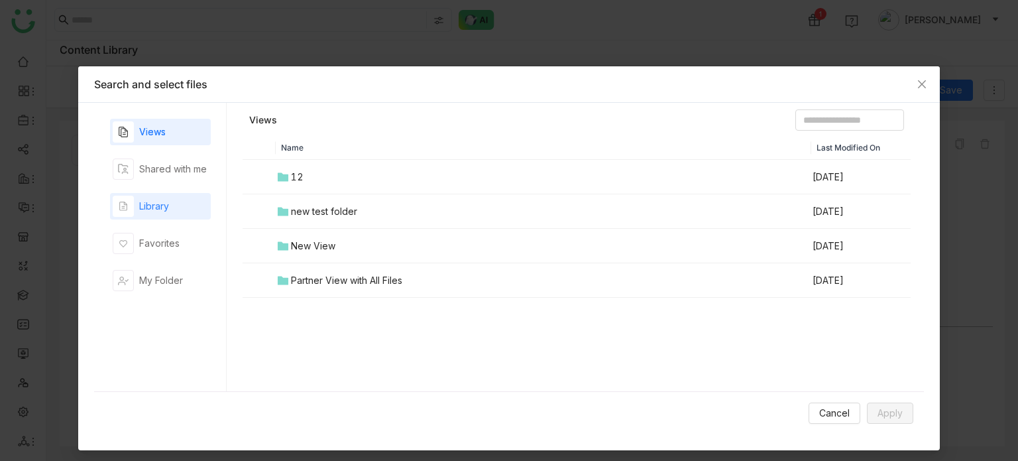
click at [141, 201] on div "Library" at bounding box center [154, 206] width 30 height 15
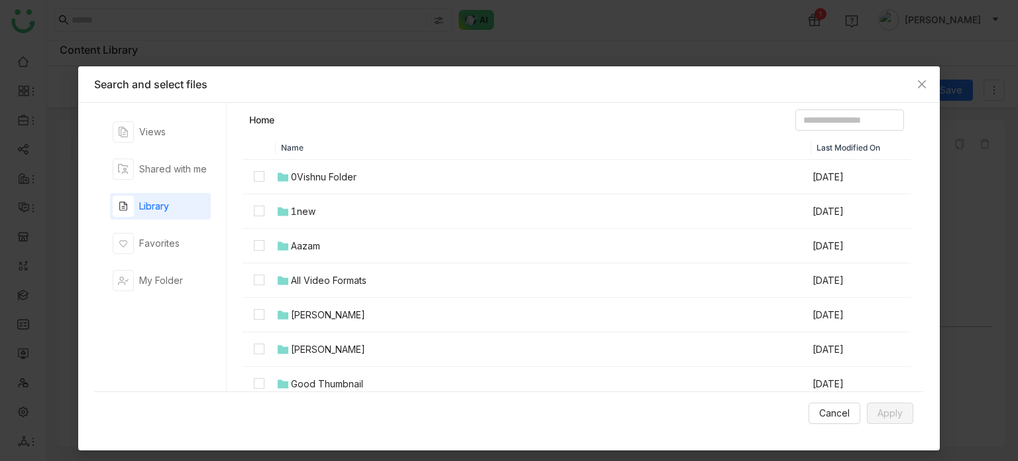
click at [310, 203] on td "1new" at bounding box center [544, 211] width 536 height 34
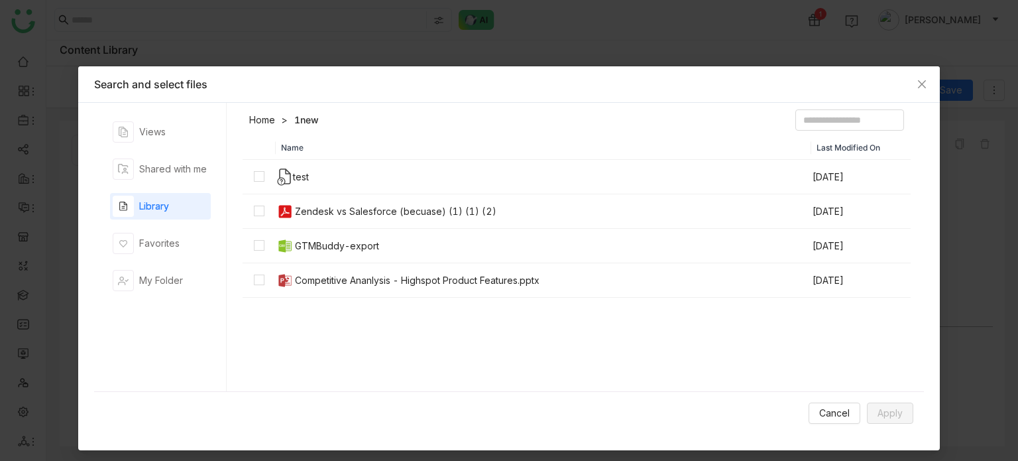
click at [318, 212] on div "Zendesk vs Salesforce (becuase) (1) (1) (2)" at bounding box center [396, 211] width 202 height 15
click at [316, 239] on div "GTMBuddy-export" at bounding box center [337, 246] width 84 height 15
click at [318, 267] on td "Competitive Ananlysis - Highspot Product Features.pptx" at bounding box center [544, 280] width 536 height 34
click at [872, 407] on button "Apply" at bounding box center [890, 412] width 46 height 21
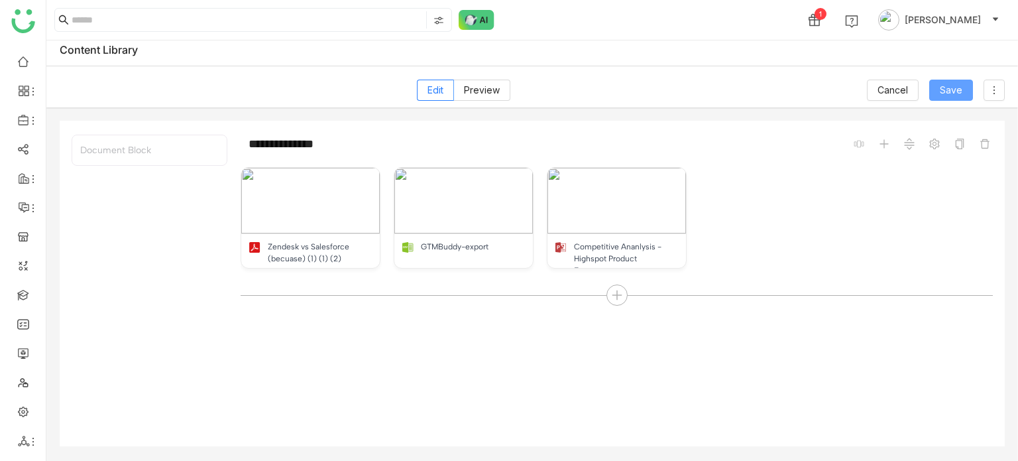
click at [957, 88] on span "Save" at bounding box center [951, 90] width 23 height 15
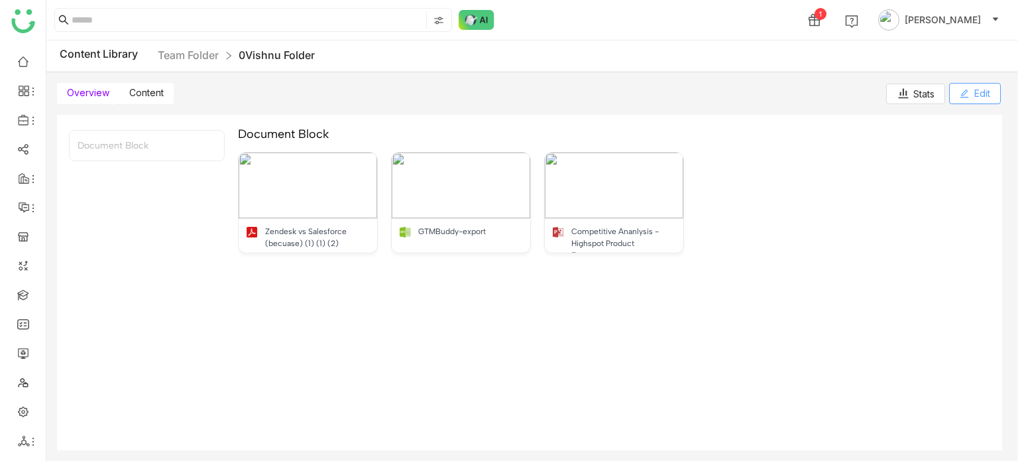
click at [957, 88] on button "Edit" at bounding box center [976, 93] width 52 height 21
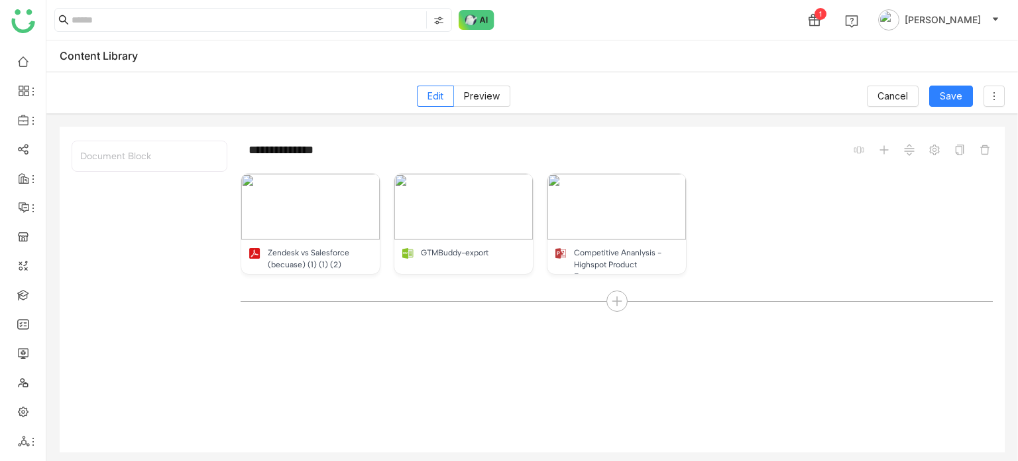
scroll to position [3, 0]
click at [621, 294] on icon at bounding box center [617, 299] width 12 height 12
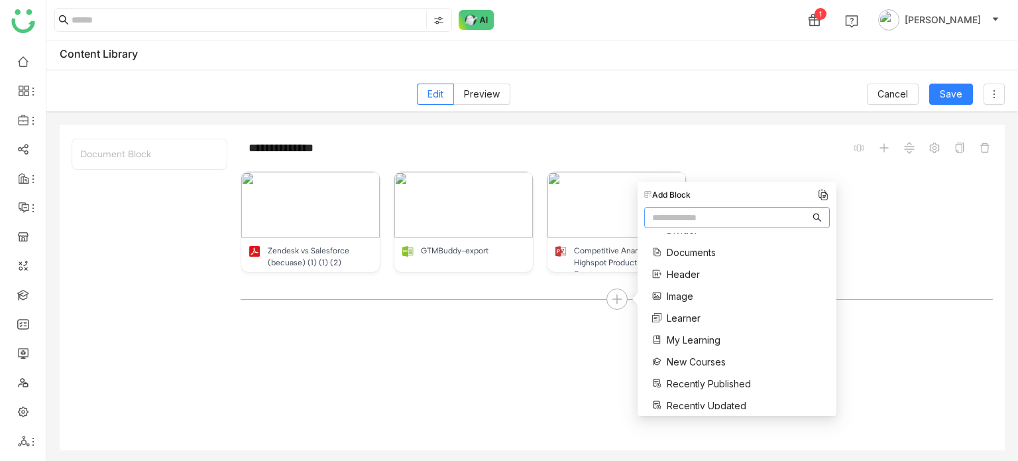
scroll to position [84, 0]
click at [703, 357] on span "New Courses" at bounding box center [696, 360] width 59 height 14
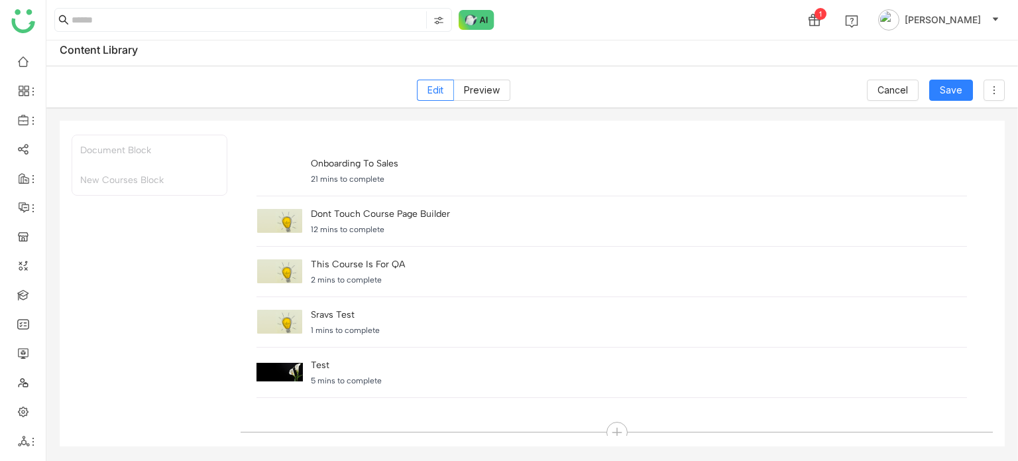
scroll to position [239, 0]
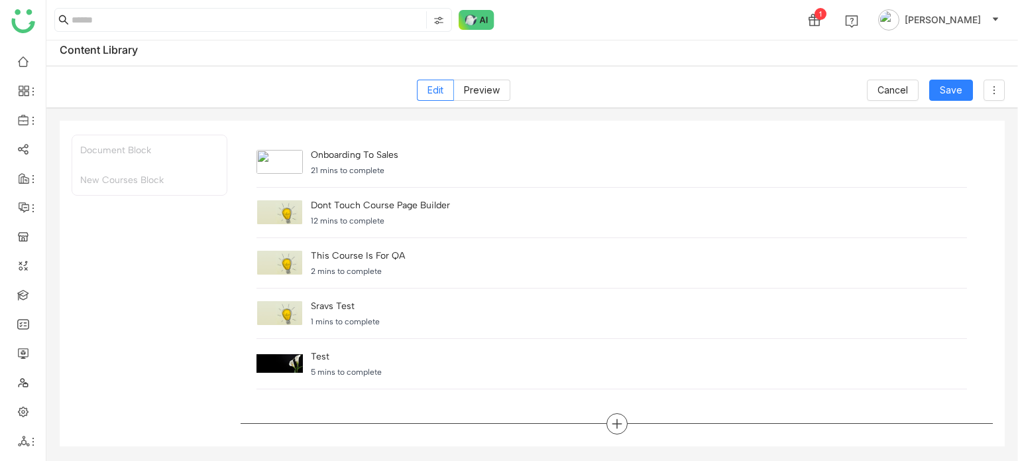
click at [607, 416] on div at bounding box center [617, 423] width 21 height 21
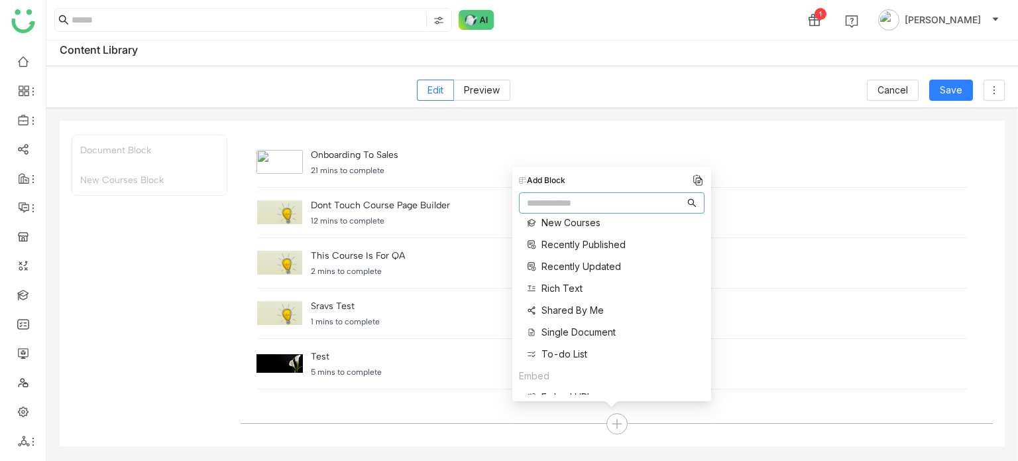
scroll to position [210, 0]
click at [579, 310] on span "Shared By Me" at bounding box center [573, 307] width 62 height 14
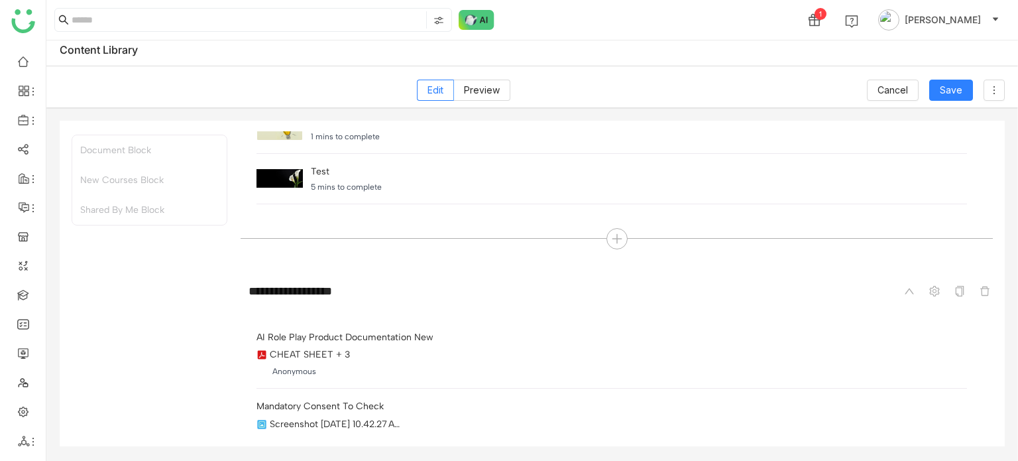
scroll to position [491, 0]
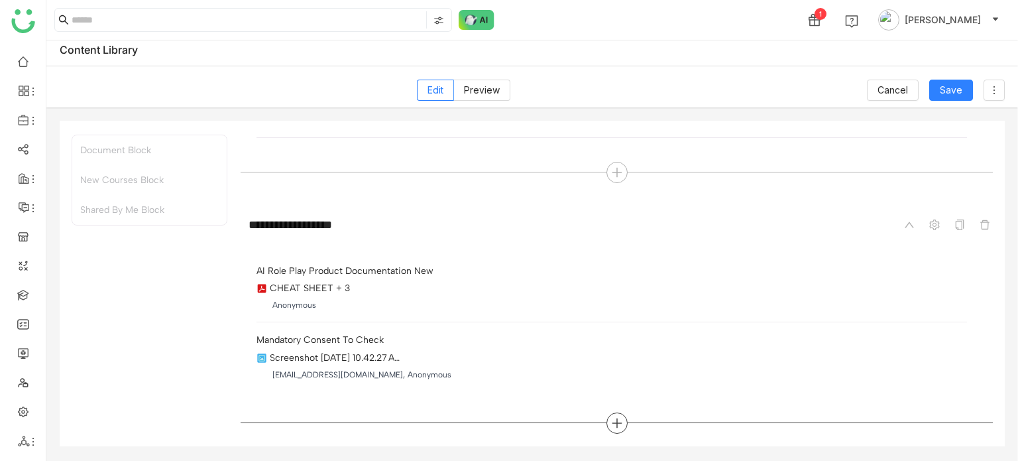
click at [613, 418] on icon at bounding box center [617, 423] width 12 height 12
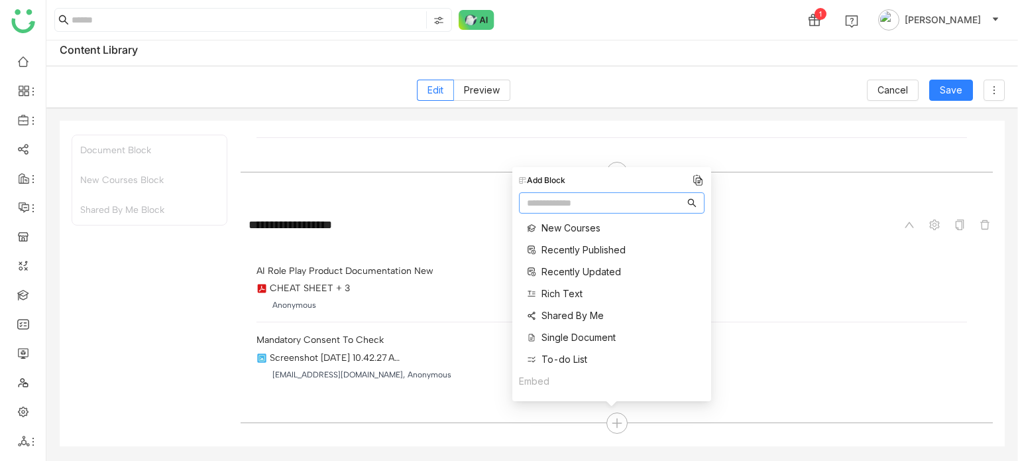
scroll to position [252, 0]
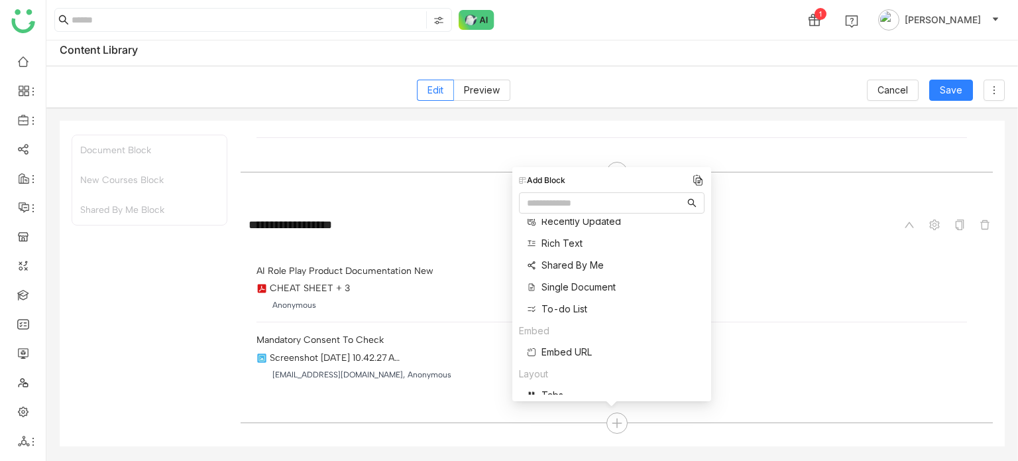
click at [602, 286] on span "Single Document" at bounding box center [579, 287] width 74 height 14
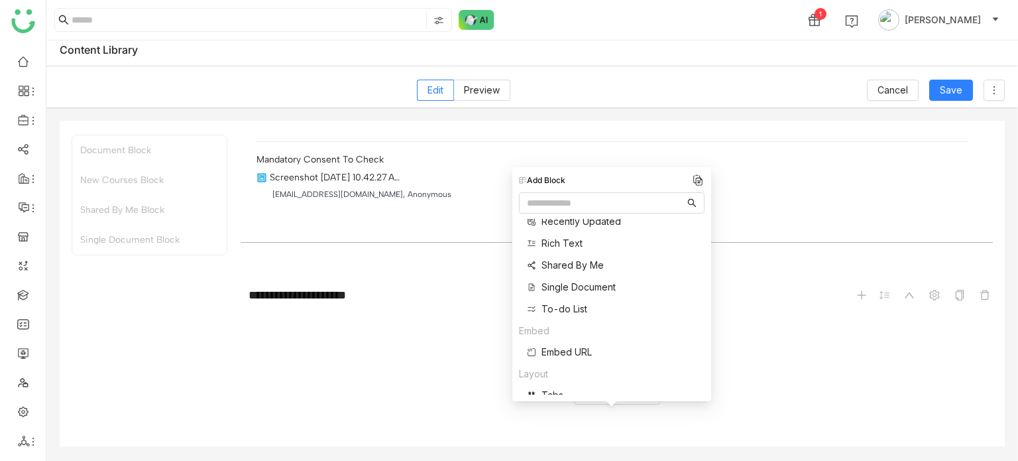
scroll to position [725, 0]
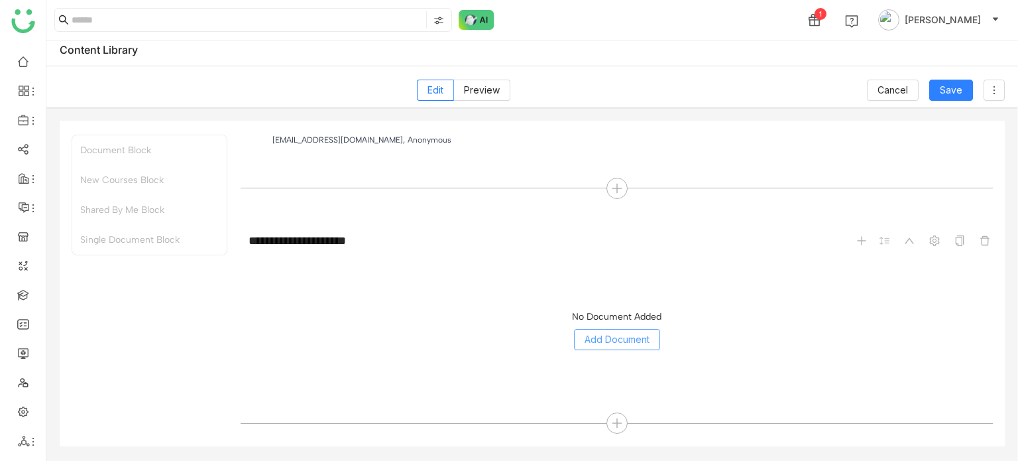
click at [630, 334] on span "Add Document" at bounding box center [617, 339] width 65 height 15
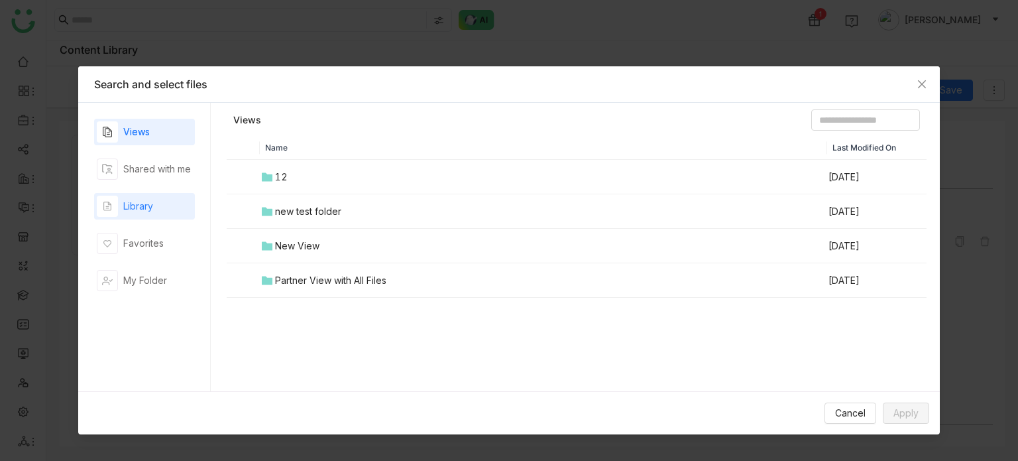
click at [164, 202] on div "Library" at bounding box center [144, 206] width 101 height 27
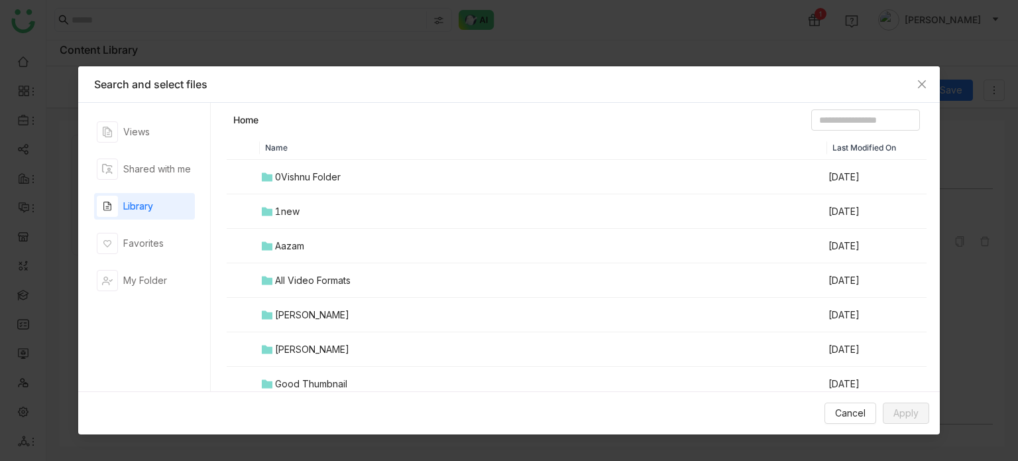
click at [315, 162] on td "0Vishnu Folder" at bounding box center [544, 177] width 568 height 34
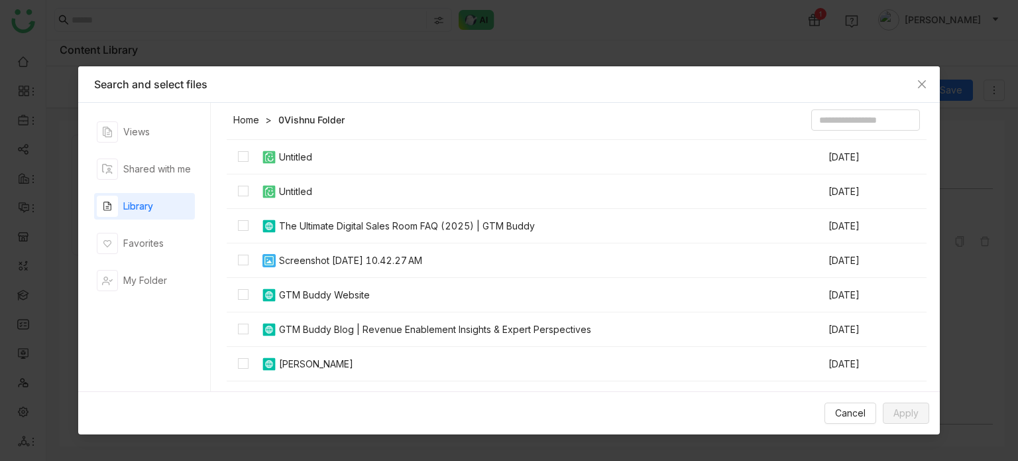
scroll to position [159, 0]
click at [316, 324] on div "GTM Buddy Blog | Revenue Enablement Insights & Expert Perspectives" at bounding box center [435, 328] width 312 height 15
click at [913, 411] on span "Apply" at bounding box center [906, 413] width 25 height 15
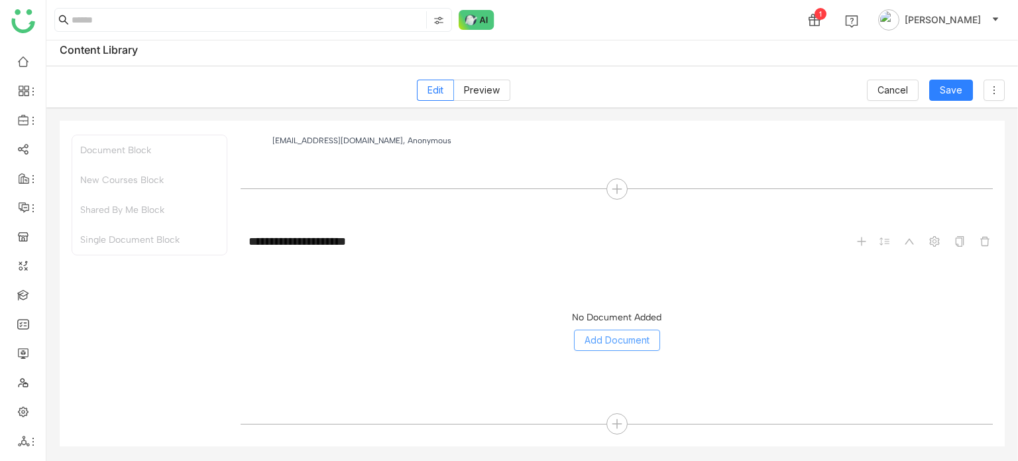
scroll to position [725, 0]
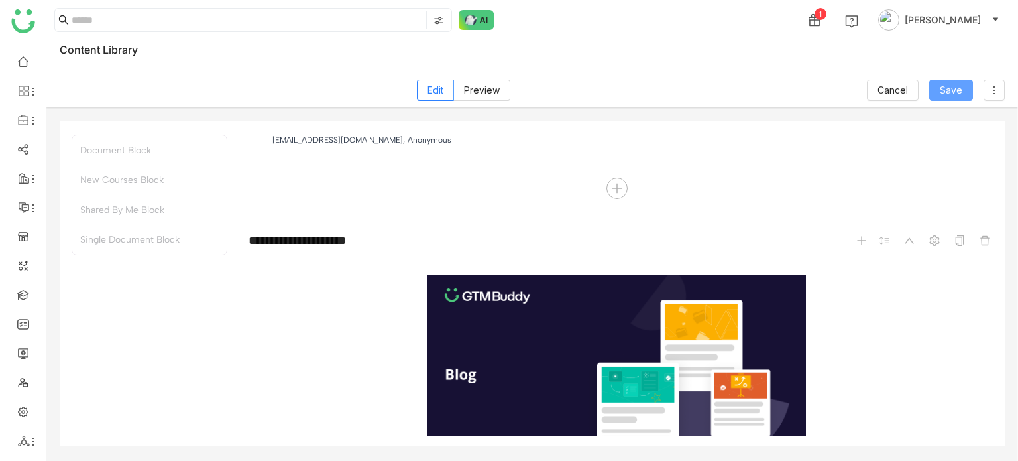
click at [953, 84] on span "Save" at bounding box center [951, 90] width 23 height 15
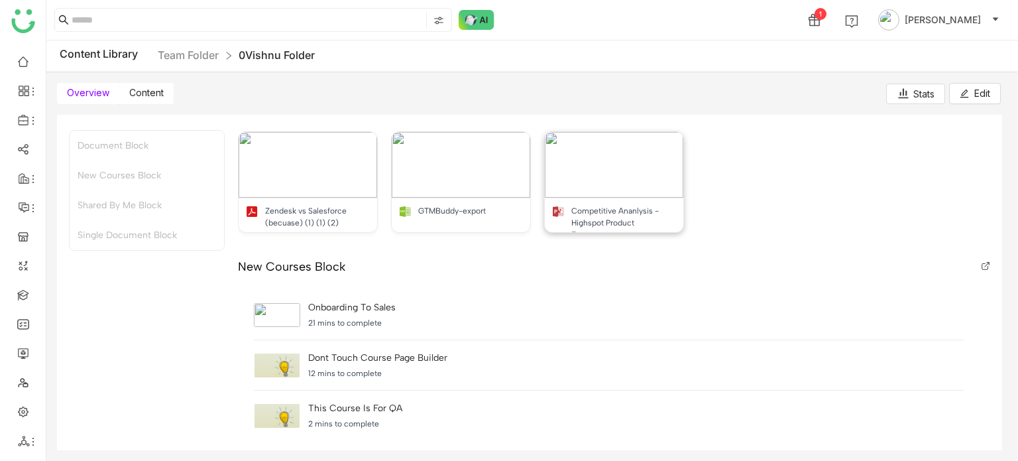
scroll to position [42, 0]
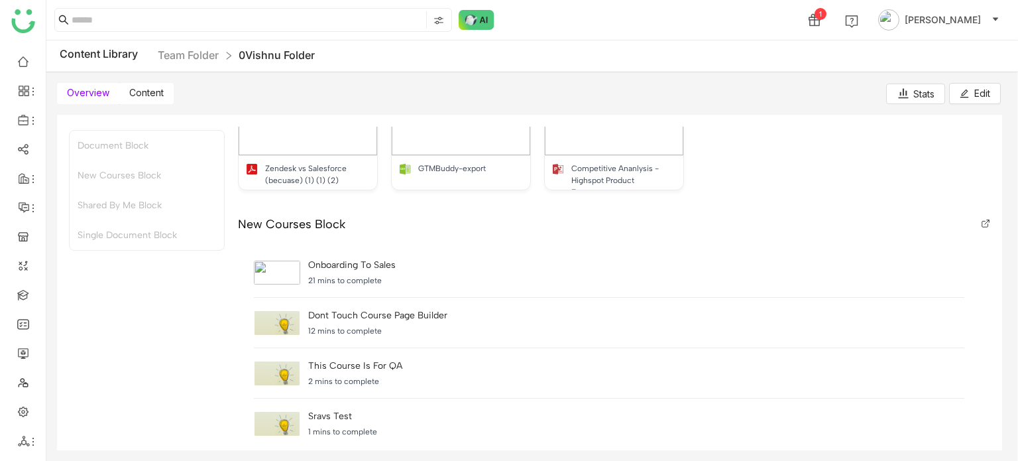
click at [983, 223] on icon at bounding box center [986, 224] width 6 height 6
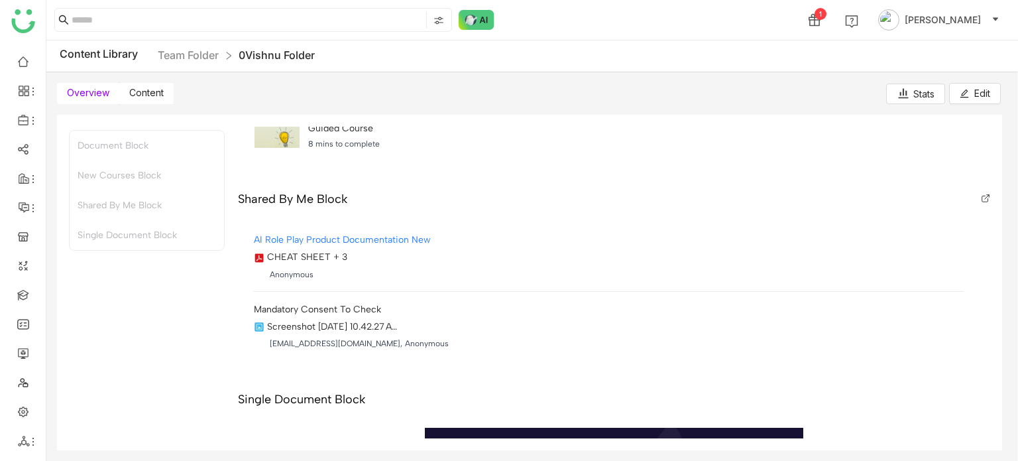
scroll to position [384, 0]
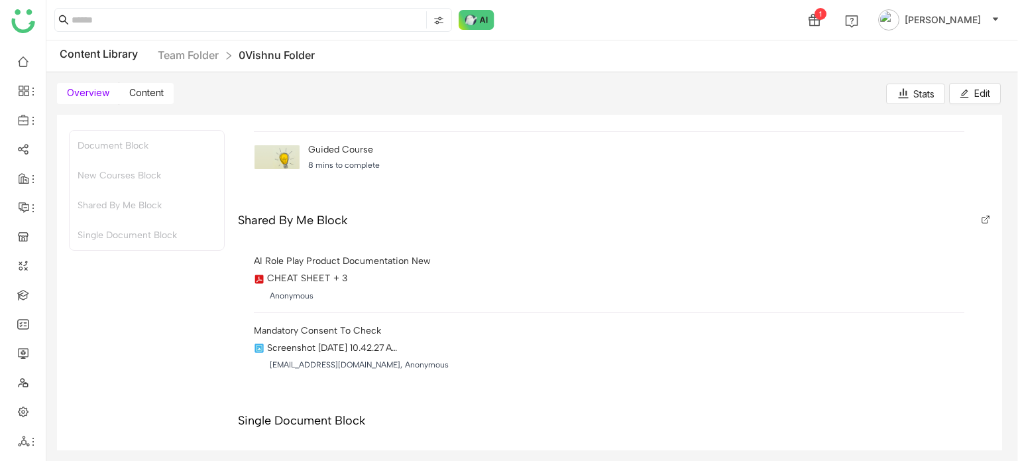
click at [987, 216] on icon at bounding box center [988, 217] width 3 height 3
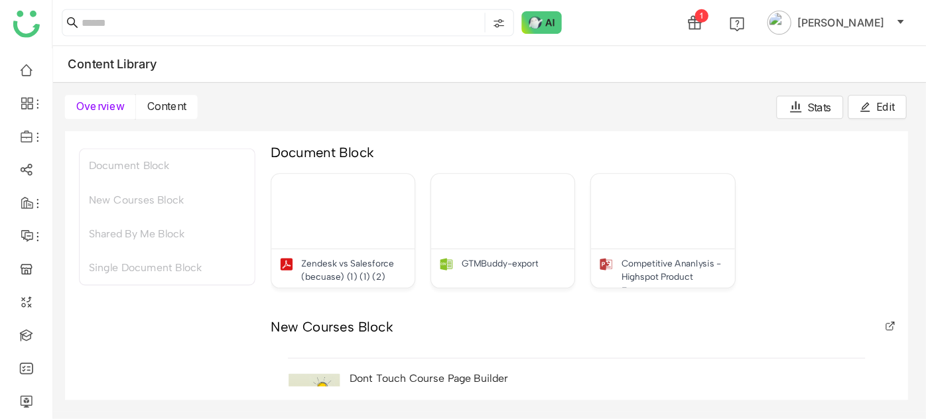
scroll to position [46, 0]
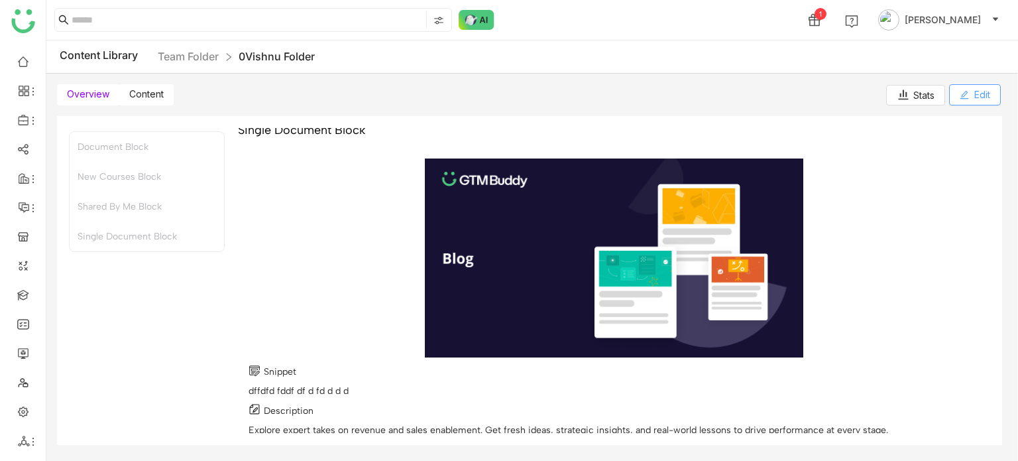
click at [953, 100] on button "Edit" at bounding box center [976, 94] width 52 height 21
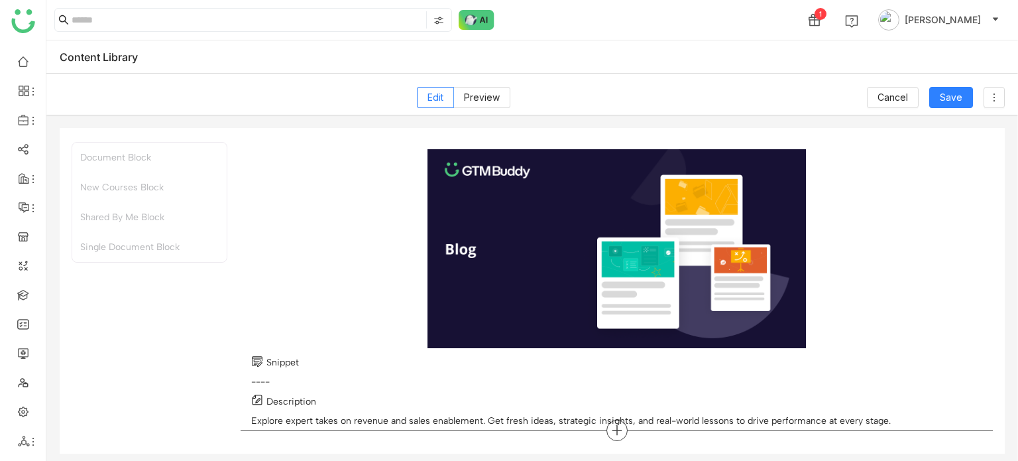
click at [615, 428] on icon at bounding box center [617, 430] width 12 height 12
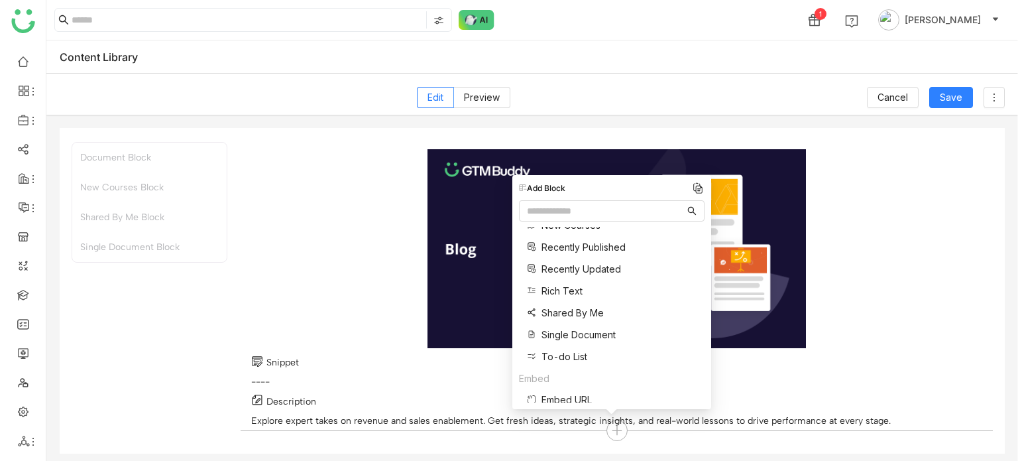
click at [566, 284] on span "Rich Text" at bounding box center [562, 291] width 41 height 14
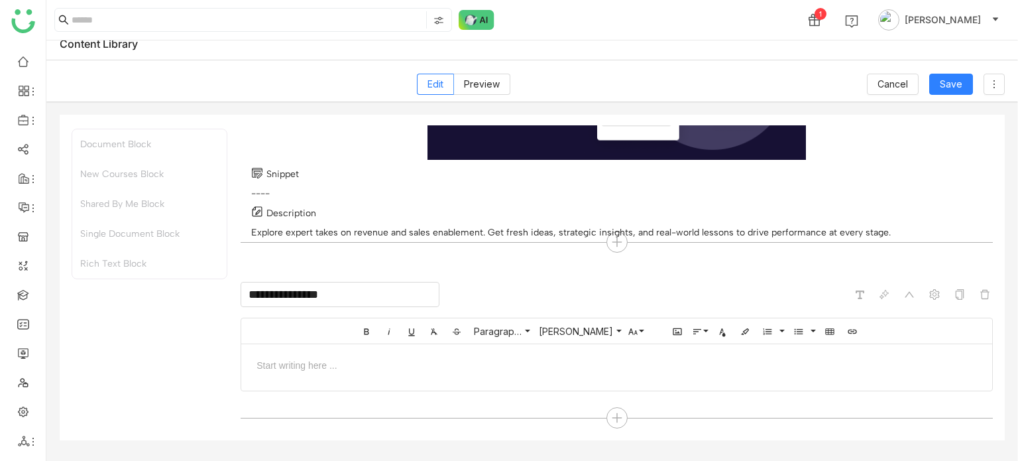
click at [332, 302] on input "**********" at bounding box center [340, 294] width 199 height 25
click at [555, 362] on div at bounding box center [617, 365] width 725 height 14
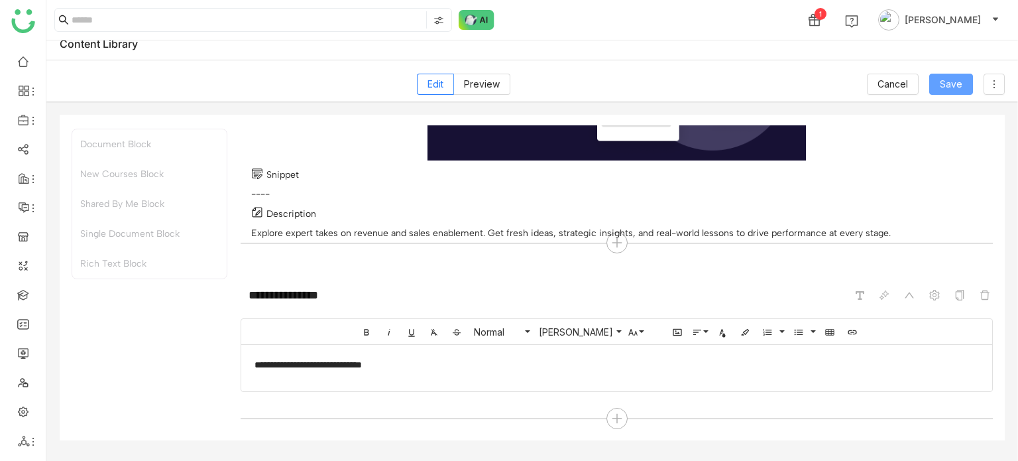
click at [955, 88] on span "Save" at bounding box center [951, 84] width 23 height 15
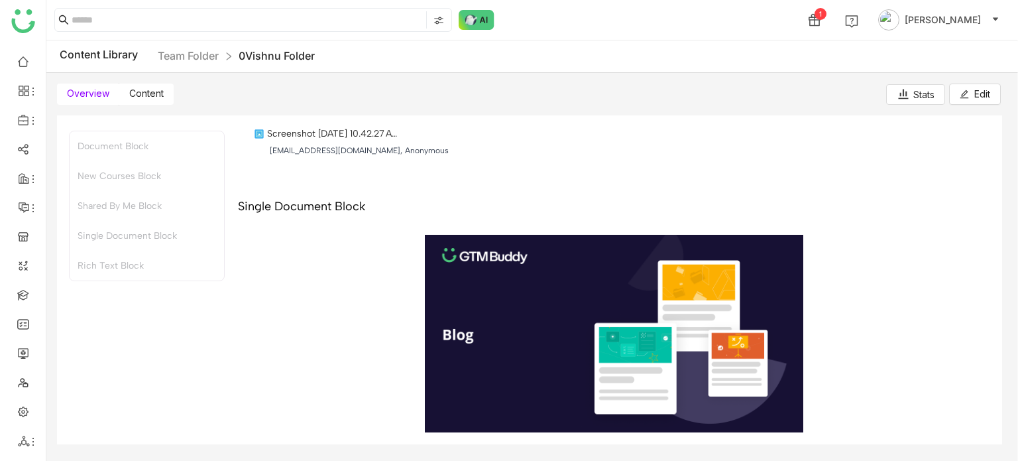
scroll to position [720, 0]
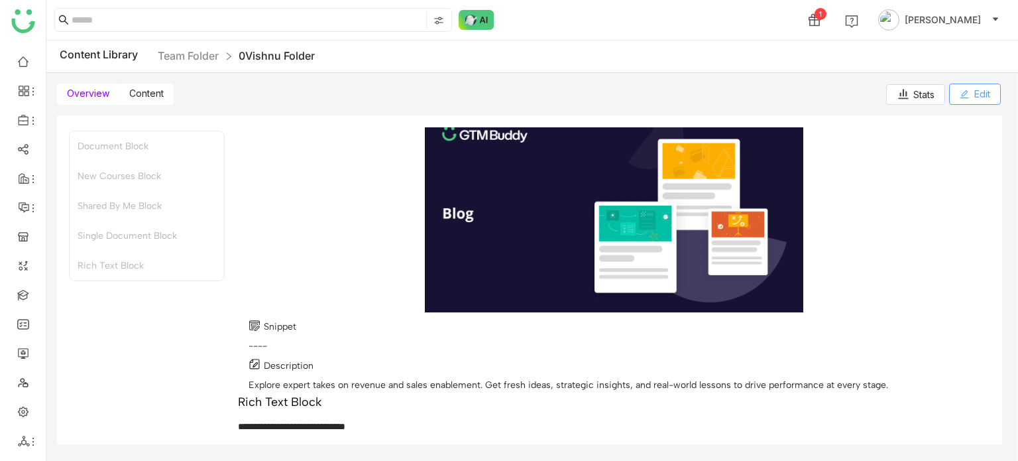
click at [975, 92] on span "Edit" at bounding box center [983, 94] width 16 height 15
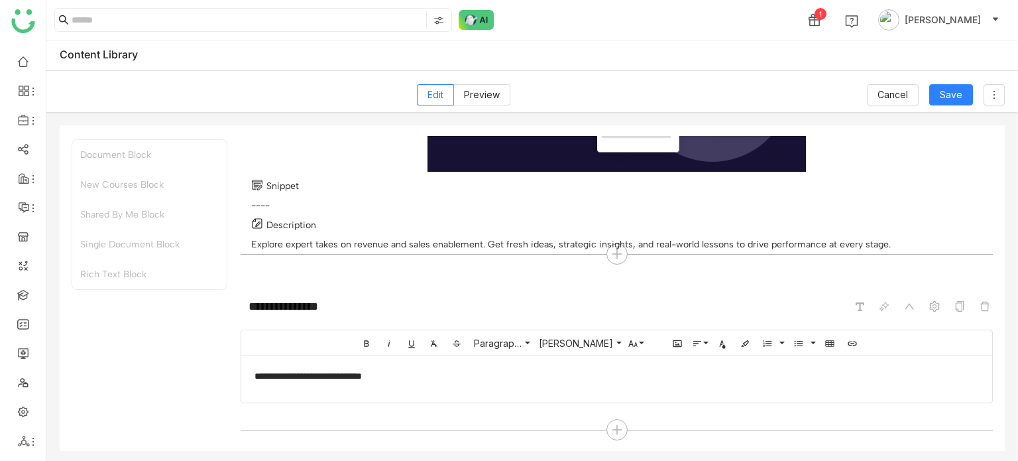
scroll to position [1033, 0]
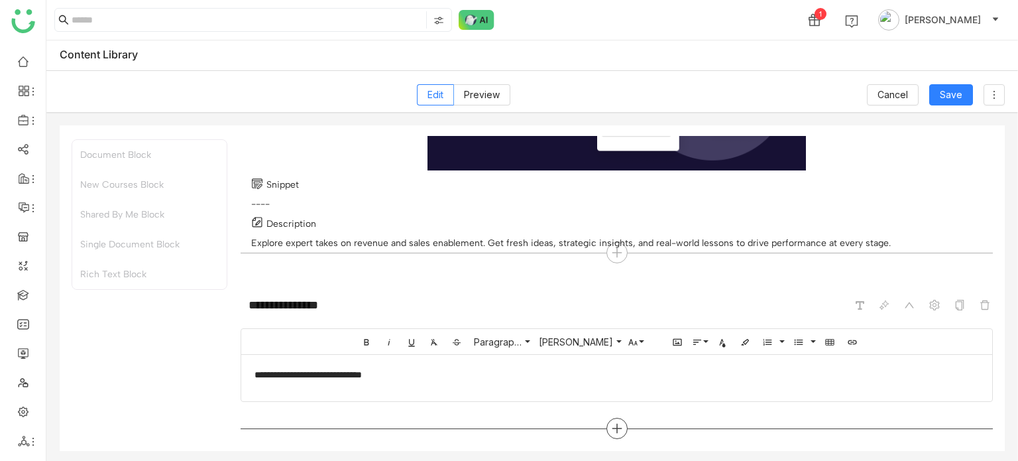
click at [613, 434] on div at bounding box center [617, 428] width 21 height 21
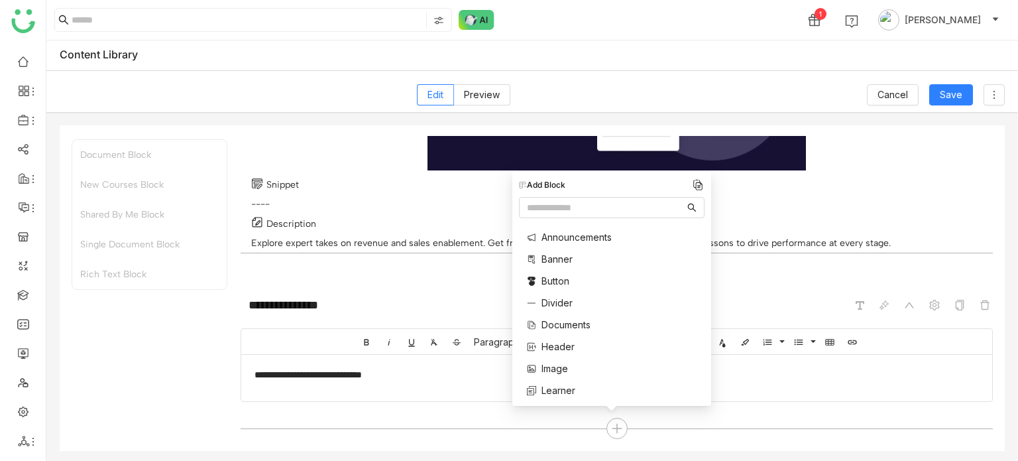
click at [561, 374] on span "Image" at bounding box center [555, 368] width 27 height 14
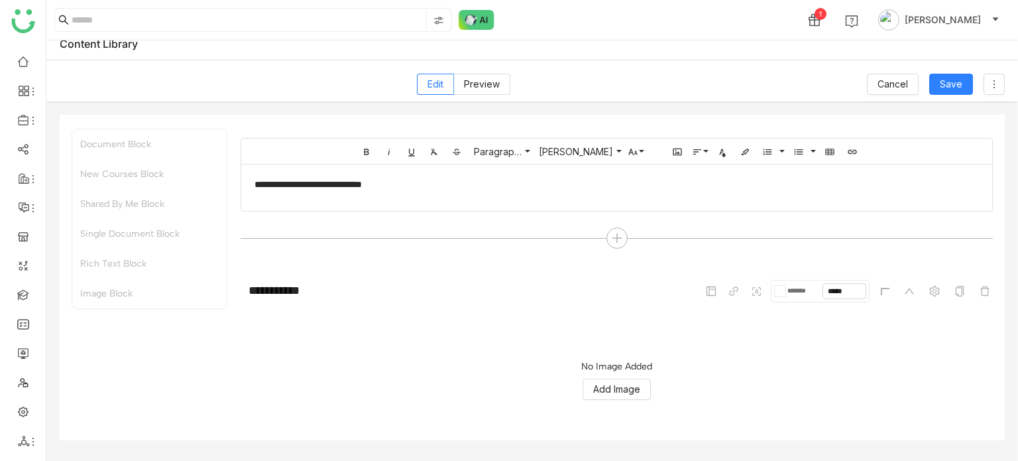
scroll to position [1268, 0]
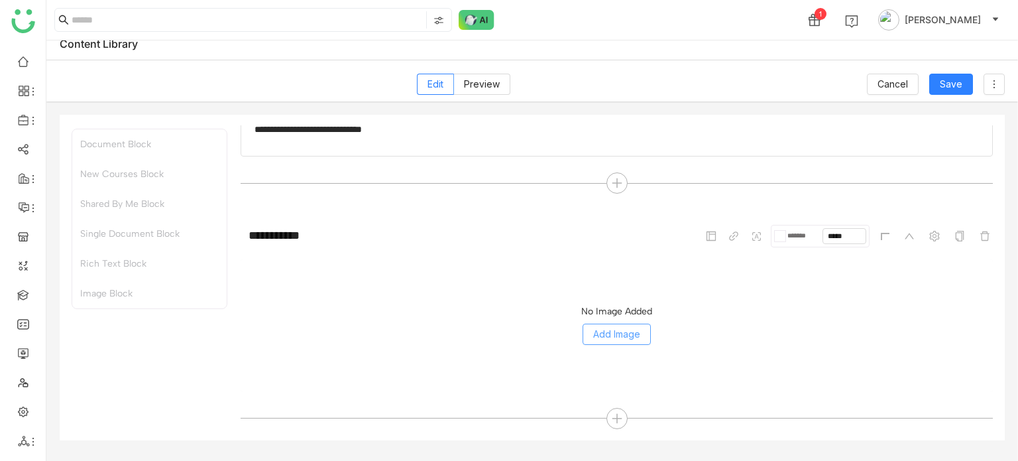
drag, startPoint x: 593, startPoint y: 347, endPoint x: 599, endPoint y: 336, distance: 13.7
click at [596, 342] on div "No Image Added Add Image" at bounding box center [617, 325] width 753 height 133
click at [601, 333] on span "Add Image" at bounding box center [616, 334] width 47 height 15
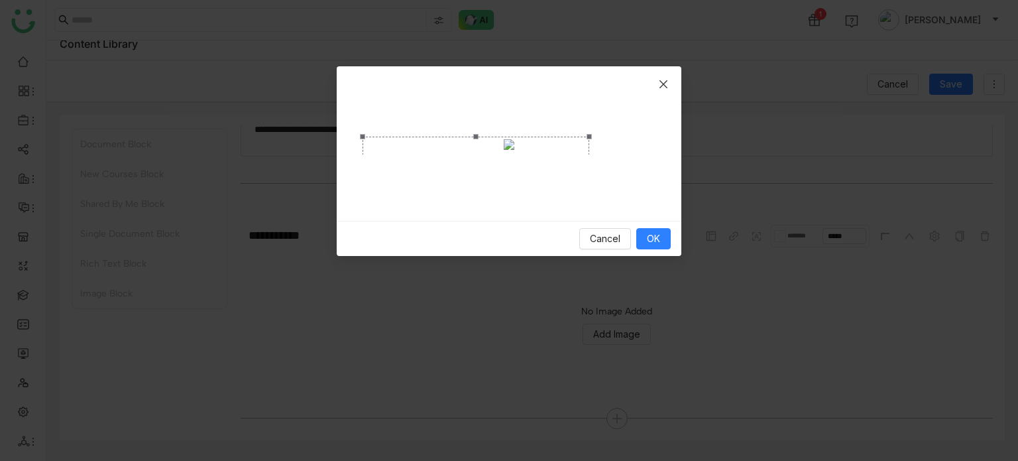
drag, startPoint x: 655, startPoint y: 153, endPoint x: 589, endPoint y: 161, distance: 66.8
click at [589, 161] on span "Crop photo" at bounding box center [589, 197] width 15 height 107
drag, startPoint x: 589, startPoint y: 161, endPoint x: 541, endPoint y: 162, distance: 47.8
click at [541, 162] on span "Crop photo" at bounding box center [541, 197] width 15 height 107
click at [666, 249] on button "OK" at bounding box center [654, 238] width 34 height 21
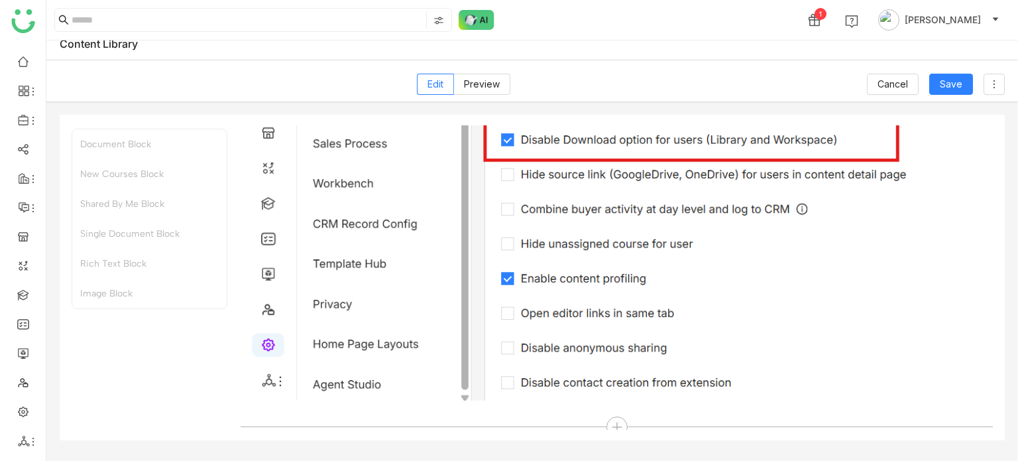
scroll to position [1638, 0]
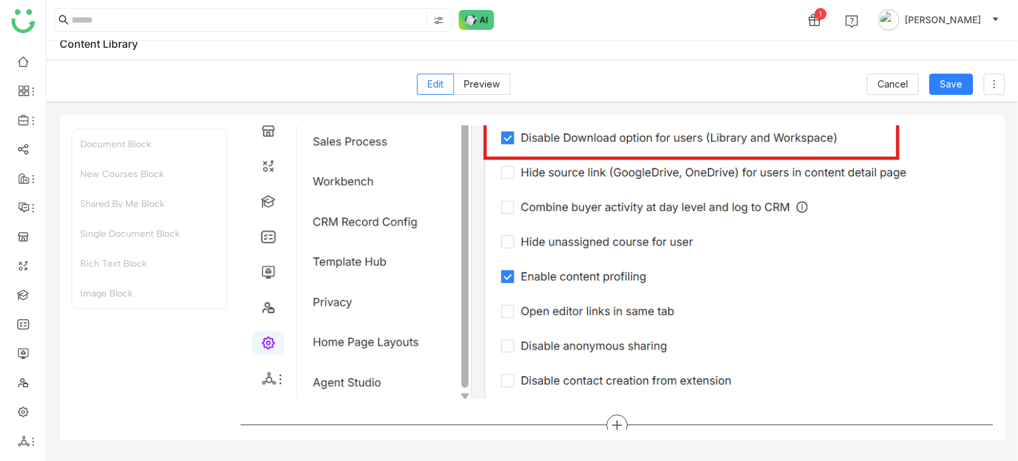
click at [611, 419] on icon at bounding box center [617, 425] width 12 height 12
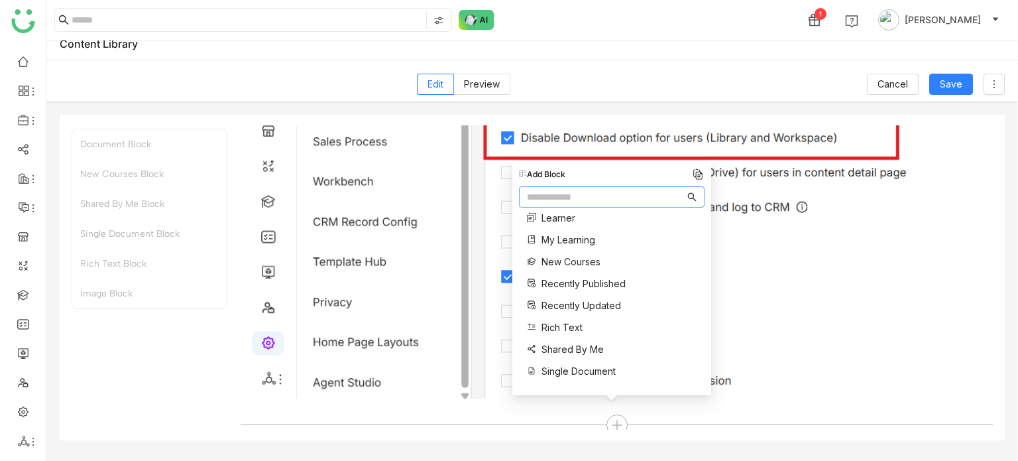
scroll to position [160, 0]
click at [955, 84] on span "Save" at bounding box center [951, 84] width 23 height 15
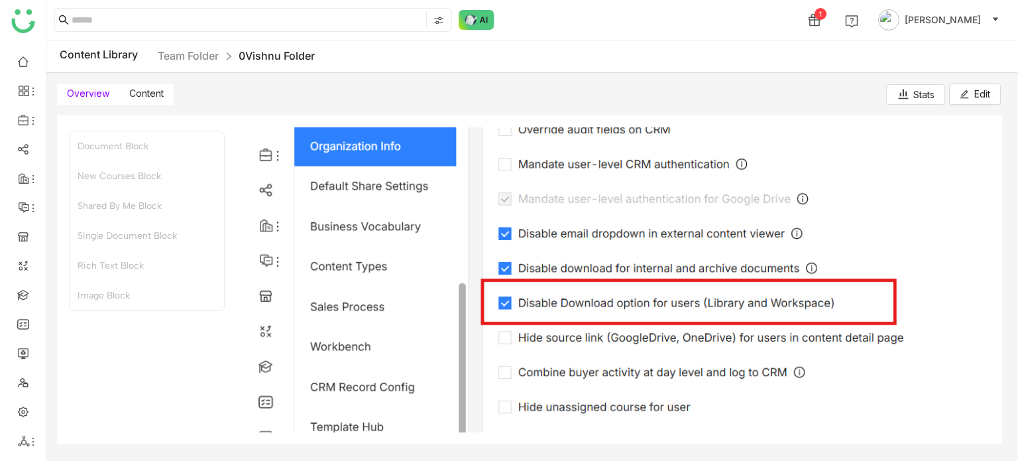
scroll to position [1274, 0]
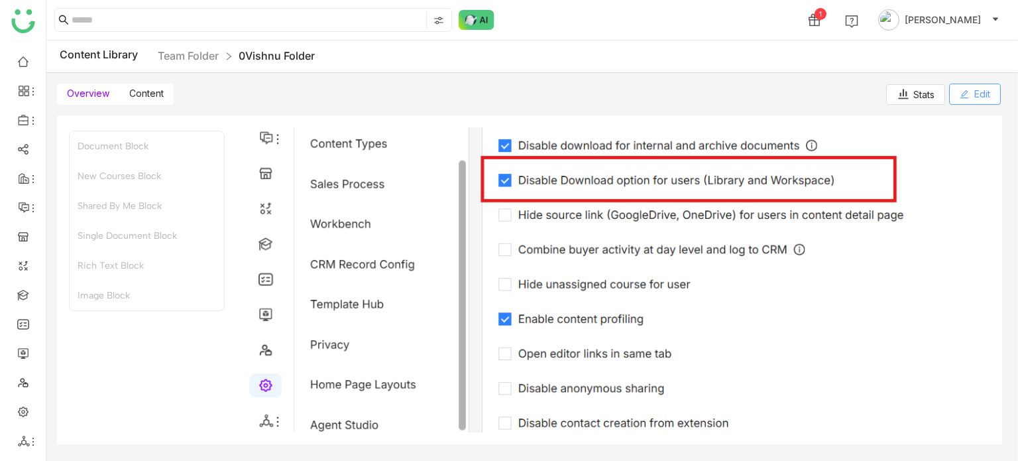
click at [965, 90] on icon at bounding box center [964, 94] width 9 height 9
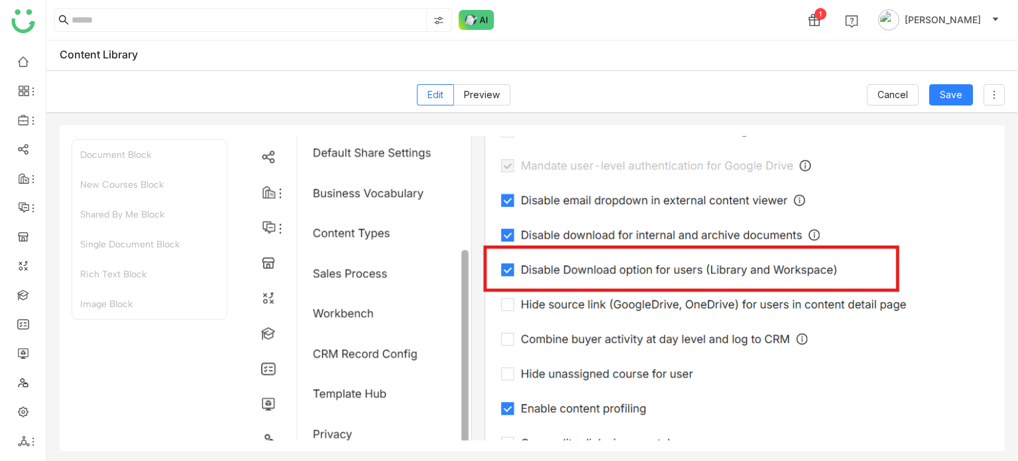
scroll to position [1638, 0]
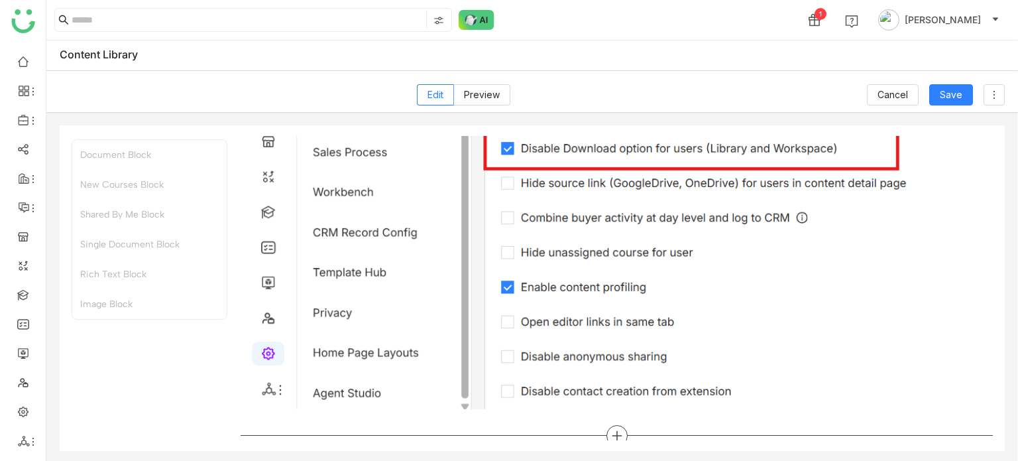
click at [611, 430] on icon at bounding box center [617, 436] width 12 height 12
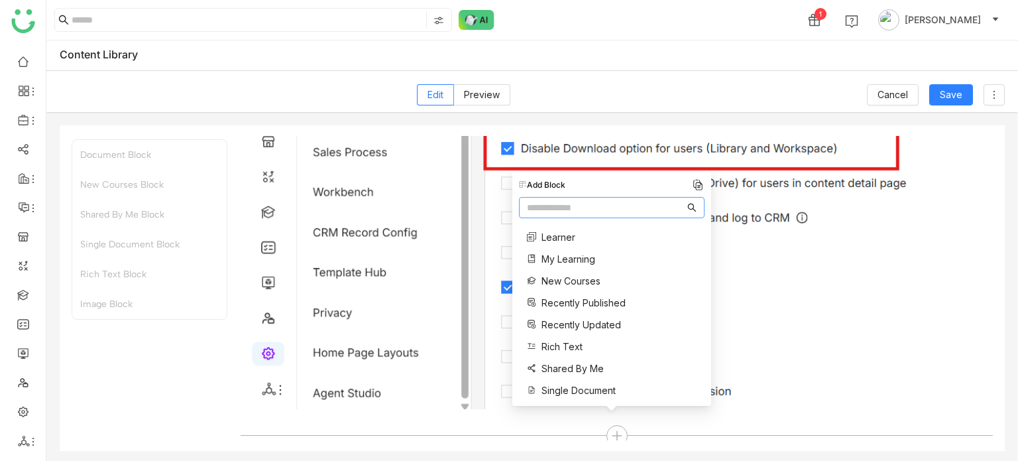
scroll to position [137, 0]
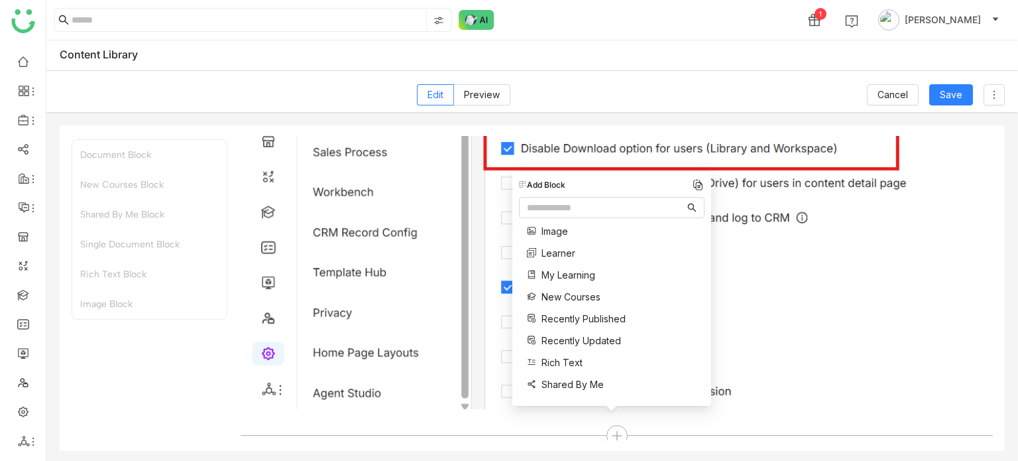
click at [574, 291] on span "New Courses" at bounding box center [571, 297] width 59 height 14
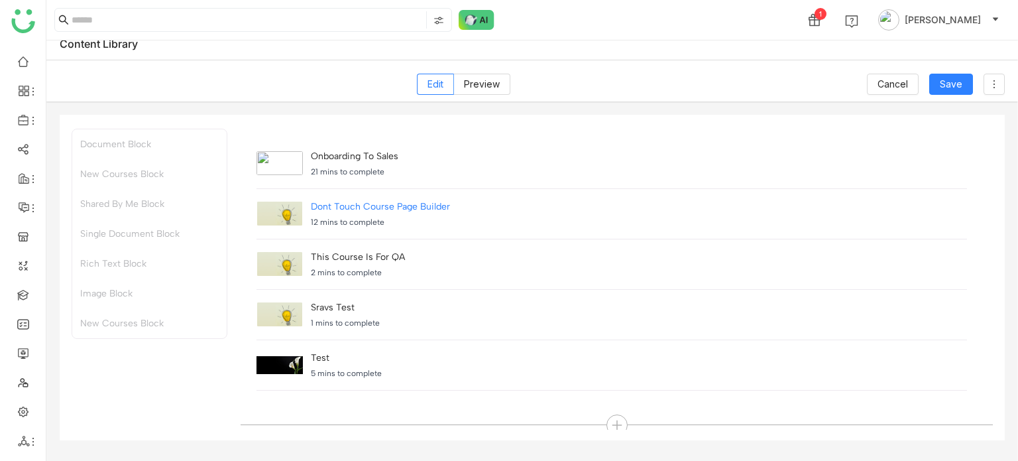
scroll to position [46, 0]
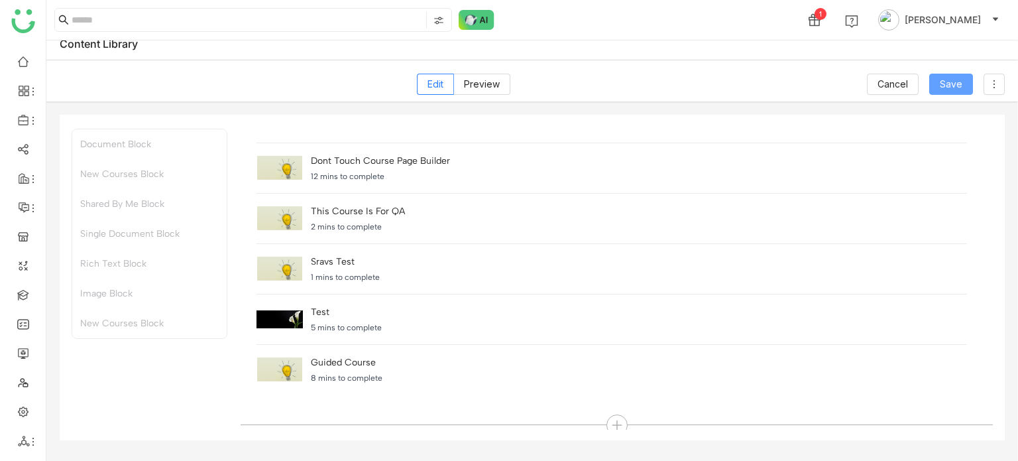
click at [963, 76] on button "Save" at bounding box center [952, 84] width 44 height 21
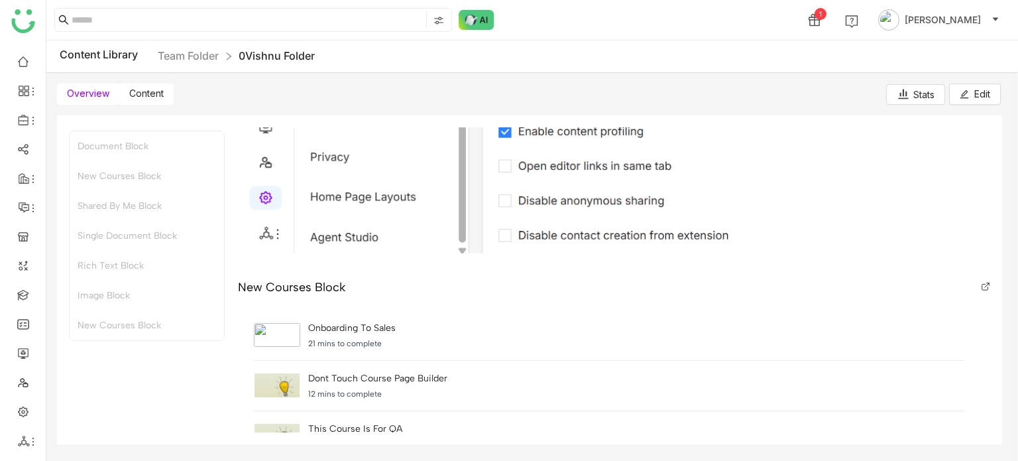
scroll to position [1591, 0]
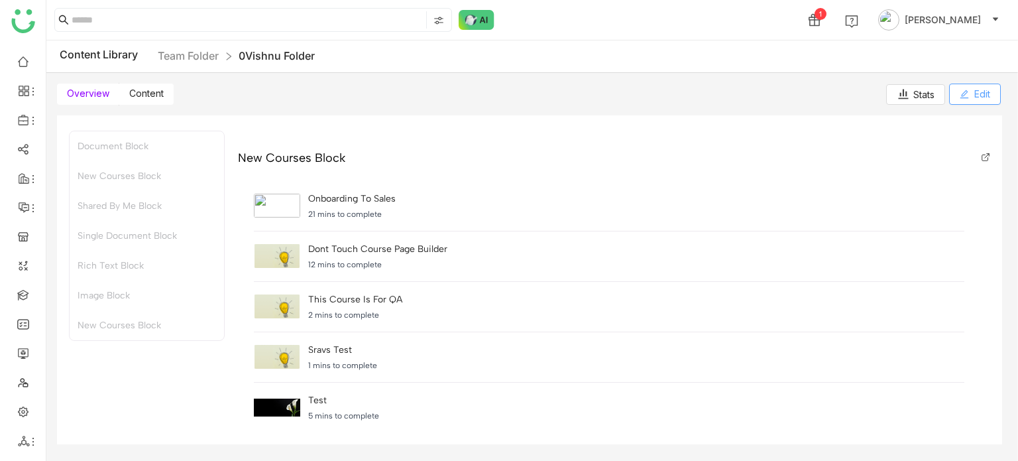
click at [962, 93] on icon at bounding box center [965, 94] width 9 height 9
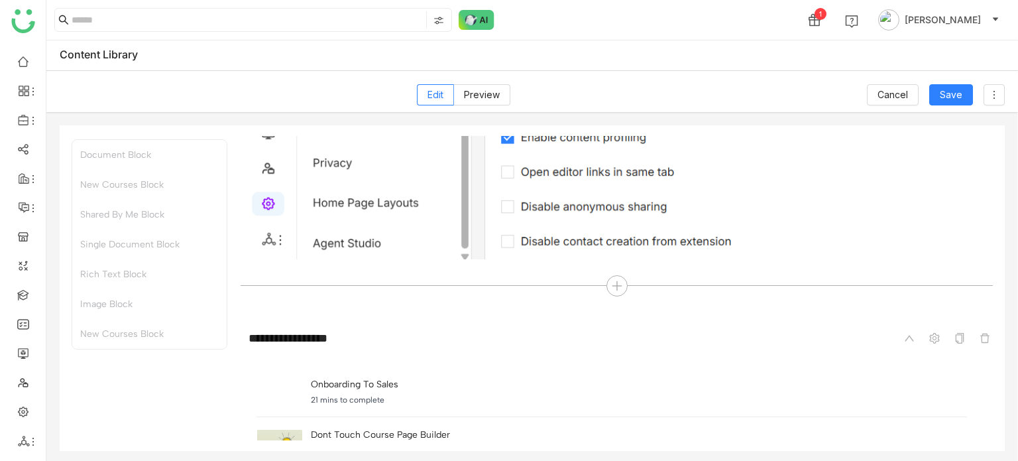
scroll to position [2005, 0]
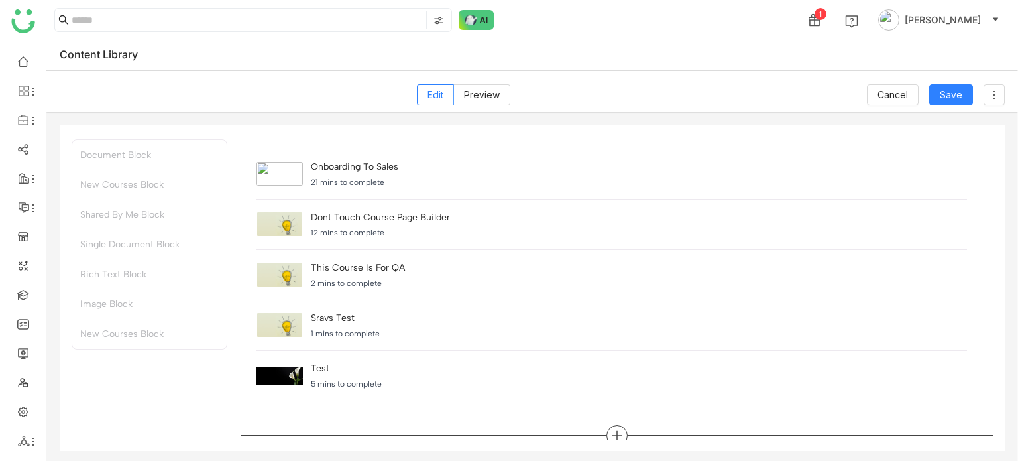
click at [617, 430] on icon at bounding box center [617, 436] width 12 height 12
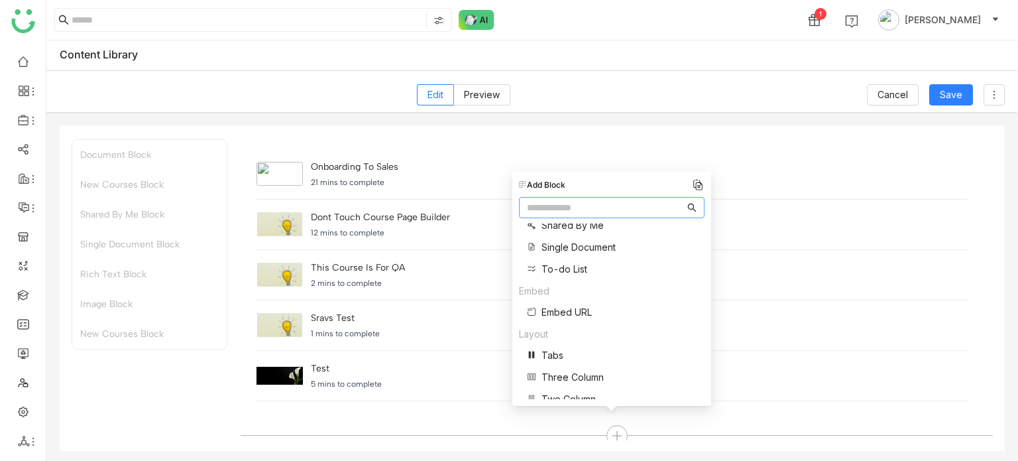
scroll to position [310, 0]
click at [574, 381] on span "Two Column" at bounding box center [569, 385] width 54 height 14
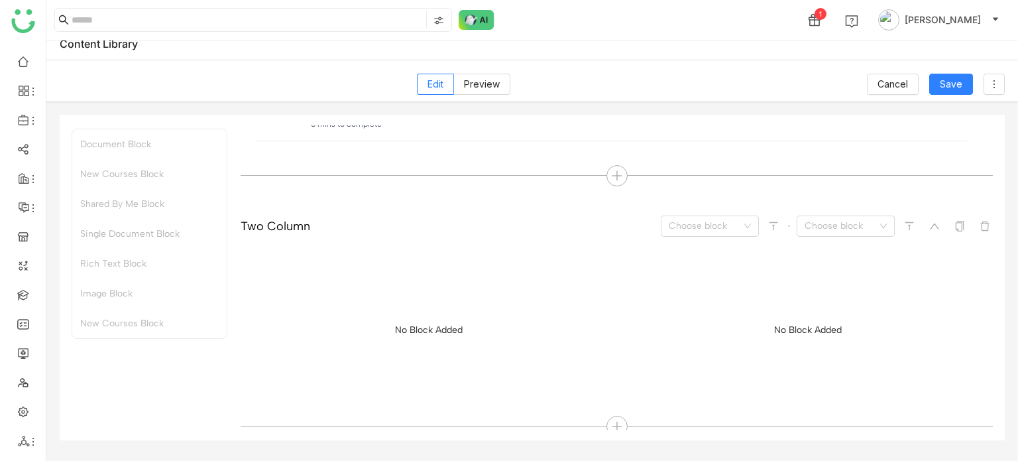
scroll to position [2255, 0]
click at [808, 103] on div "**********" at bounding box center [532, 277] width 972 height 352
click at [612, 420] on icon at bounding box center [617, 426] width 12 height 12
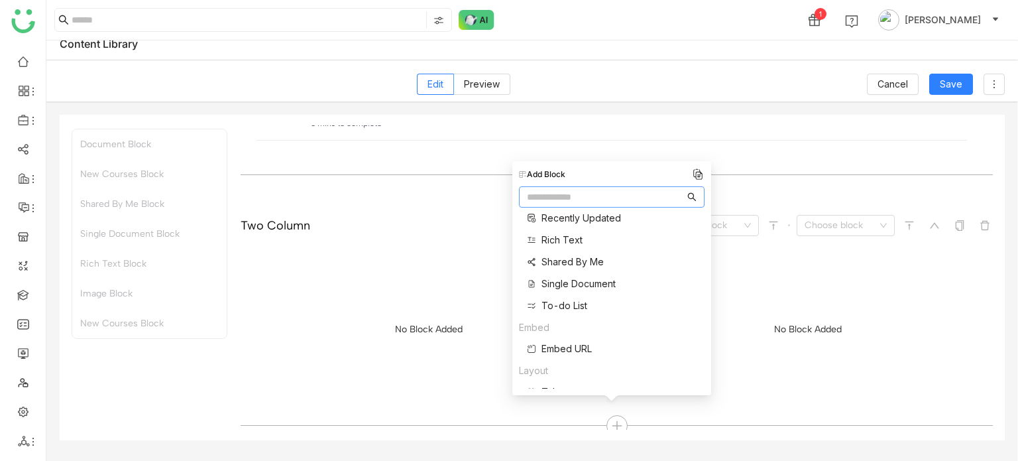
scroll to position [251, 0]
click at [571, 304] on span "To-do List" at bounding box center [565, 304] width 46 height 14
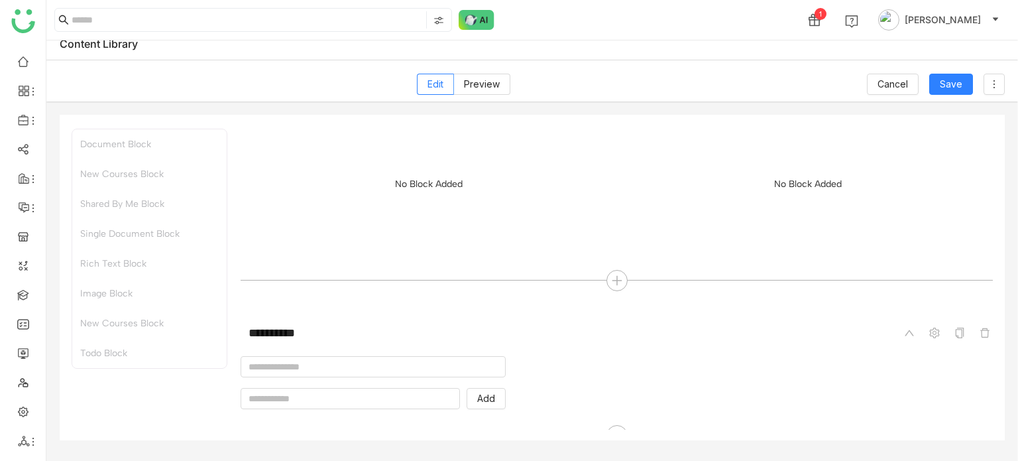
scroll to position [2411, 0]
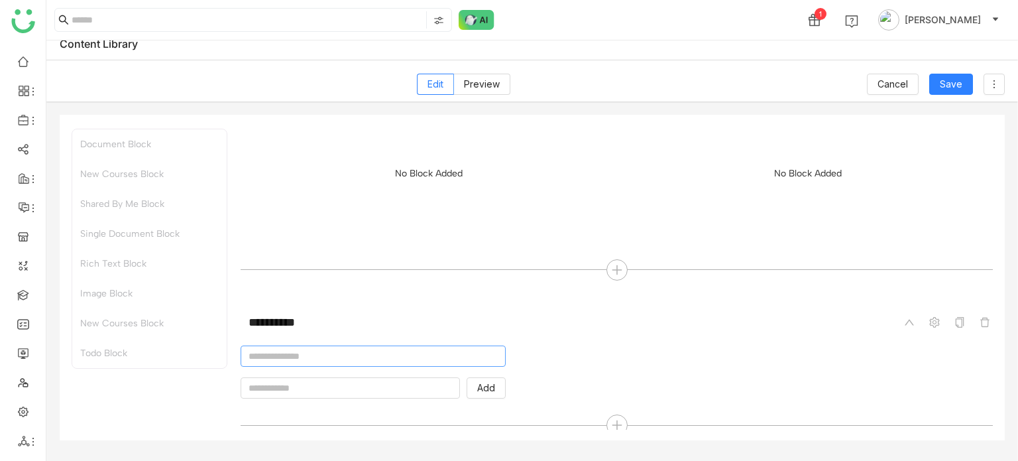
click at [343, 357] on input at bounding box center [373, 355] width 265 height 21
type input "**********"
click at [366, 377] on input "text" at bounding box center [350, 387] width 219 height 21
type input "*"
click at [467, 377] on button "Add" at bounding box center [486, 387] width 39 height 21
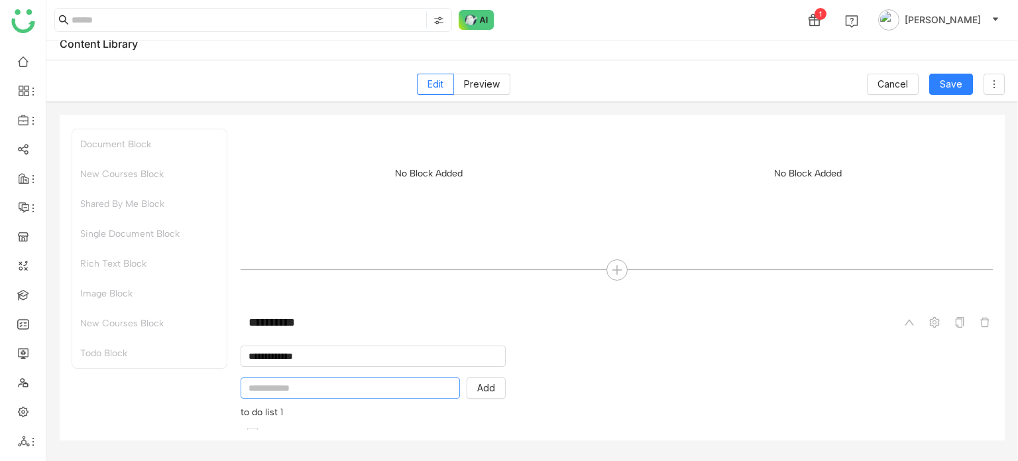
type input "*"
click at [467, 377] on button "Add" at bounding box center [486, 387] width 39 height 21
type input "*"
click at [467, 377] on button "Add" at bounding box center [486, 387] width 39 height 21
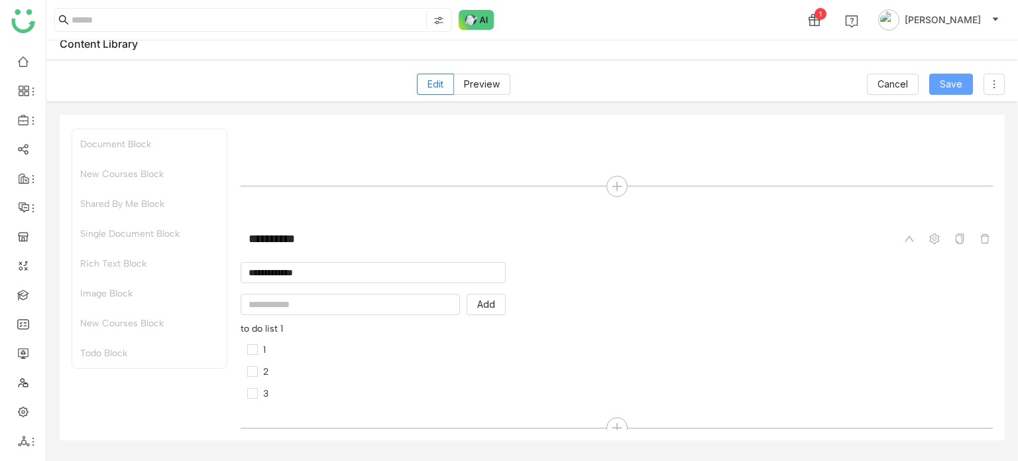
click at [967, 79] on button "Save" at bounding box center [952, 84] width 44 height 21
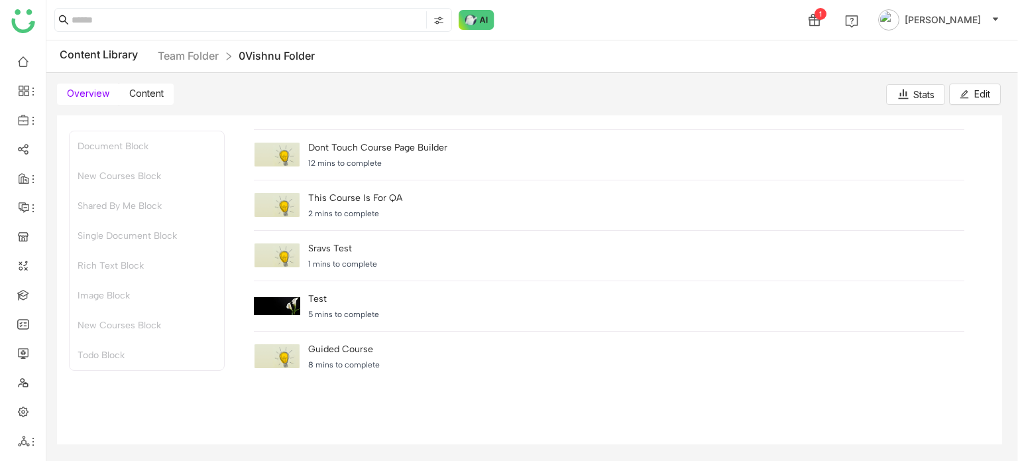
scroll to position [1877, 0]
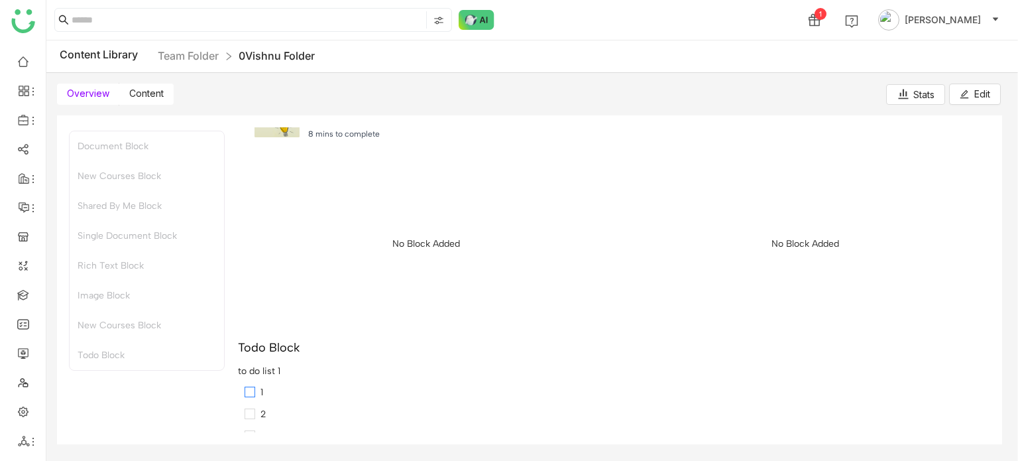
click at [245, 389] on label "1" at bounding box center [257, 392] width 24 height 15
click at [971, 97] on button "Edit" at bounding box center [976, 94] width 52 height 21
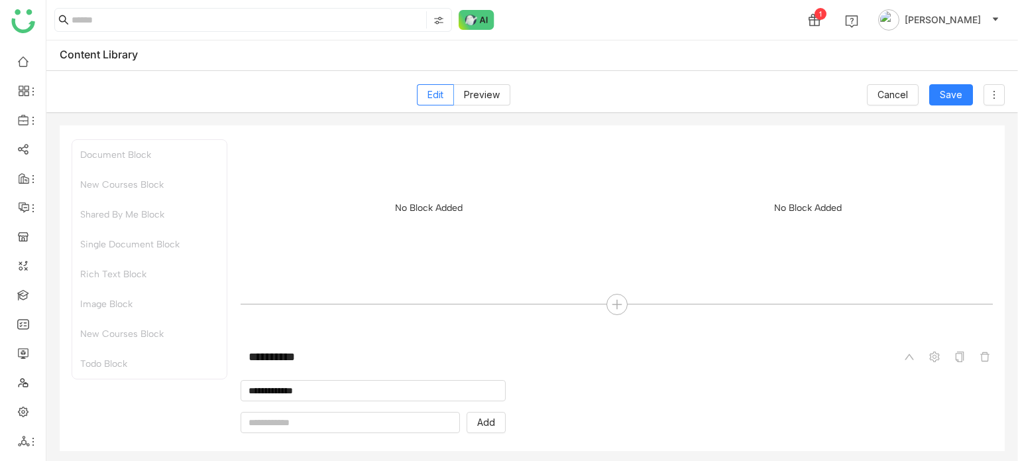
scroll to position [2495, 0]
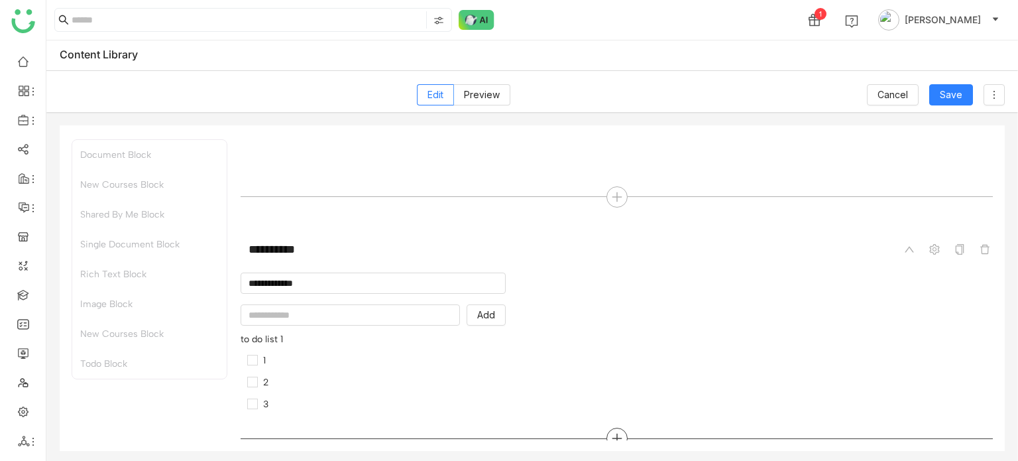
click at [618, 428] on div at bounding box center [617, 438] width 21 height 21
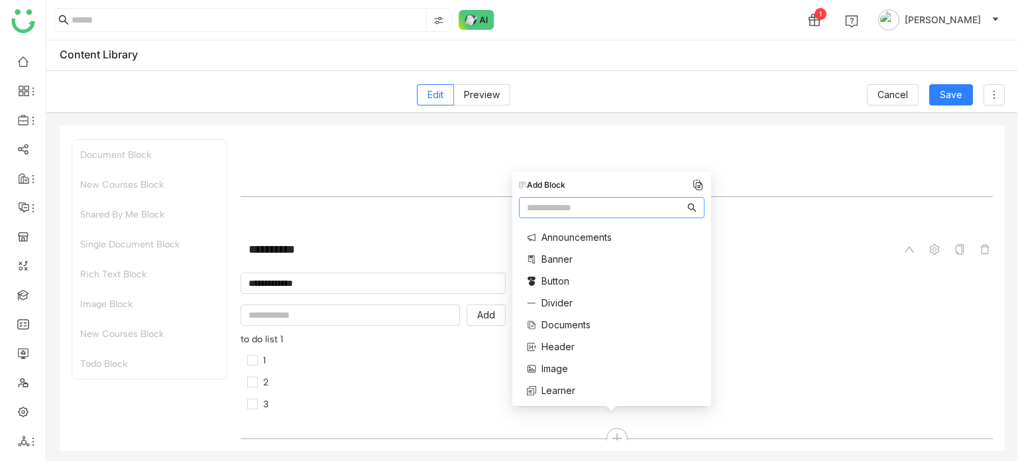
click at [563, 301] on span "Divider" at bounding box center [557, 303] width 31 height 14
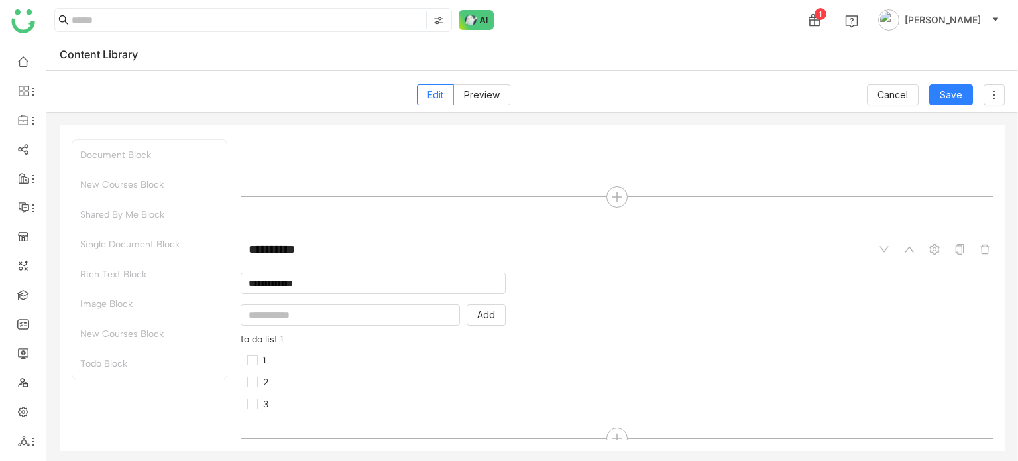
scroll to position [2601, 0]
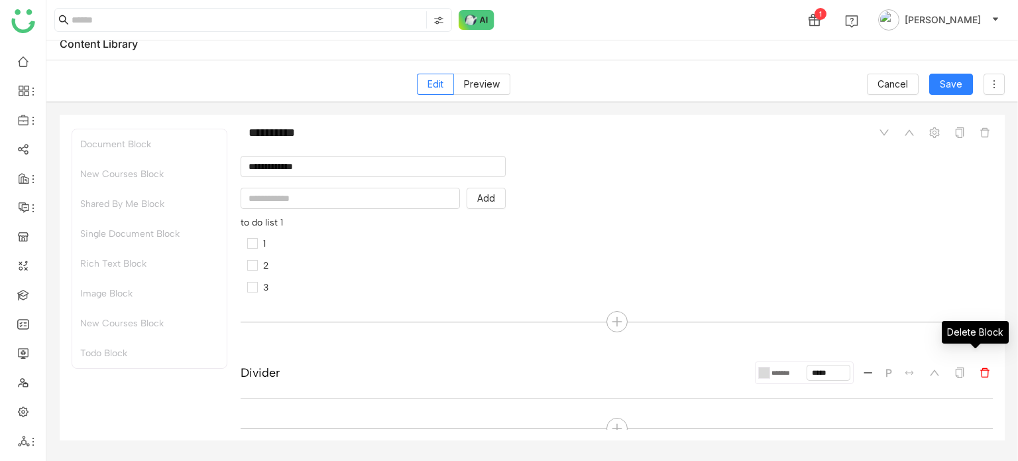
click at [980, 367] on icon at bounding box center [985, 372] width 11 height 11
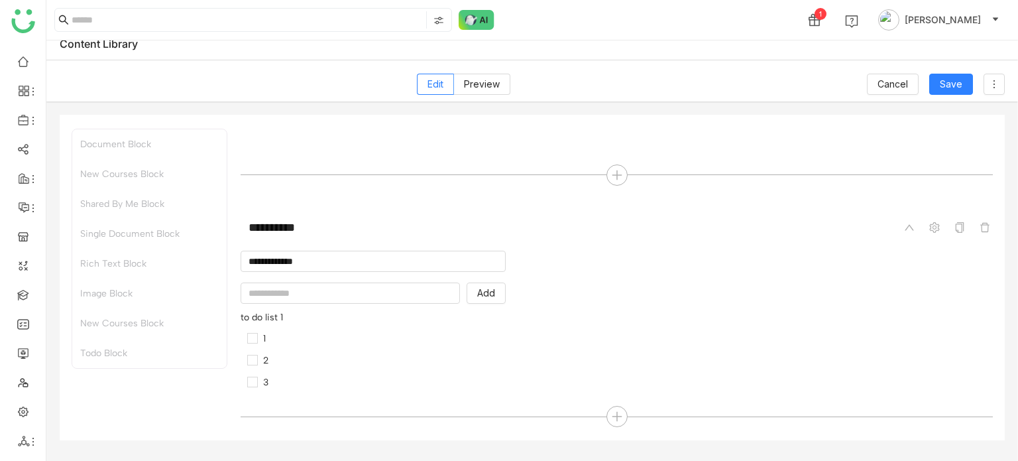
scroll to position [2495, 0]
click at [607, 417] on div at bounding box center [617, 427] width 21 height 21
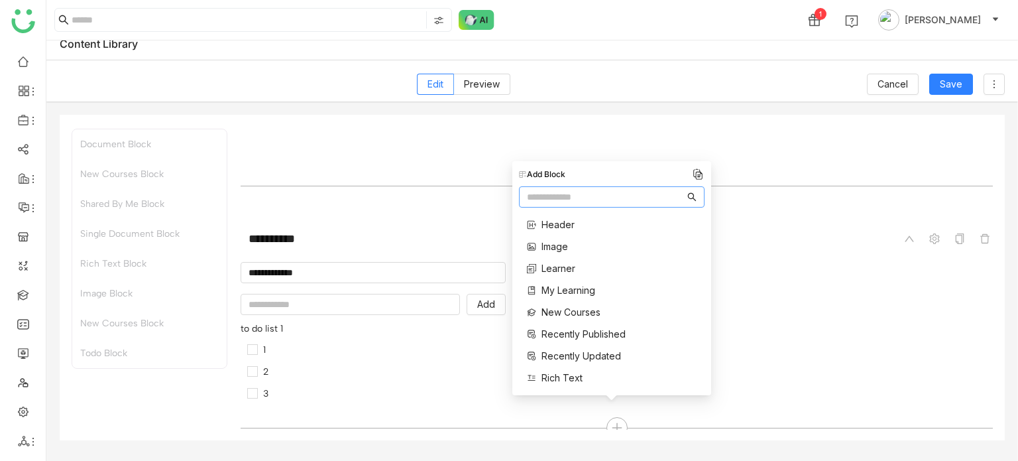
scroll to position [0, 0]
click at [739, 164] on div "Two Column Choose block Choose block No Block Added No Block Added" at bounding box center [617, 87] width 753 height 224
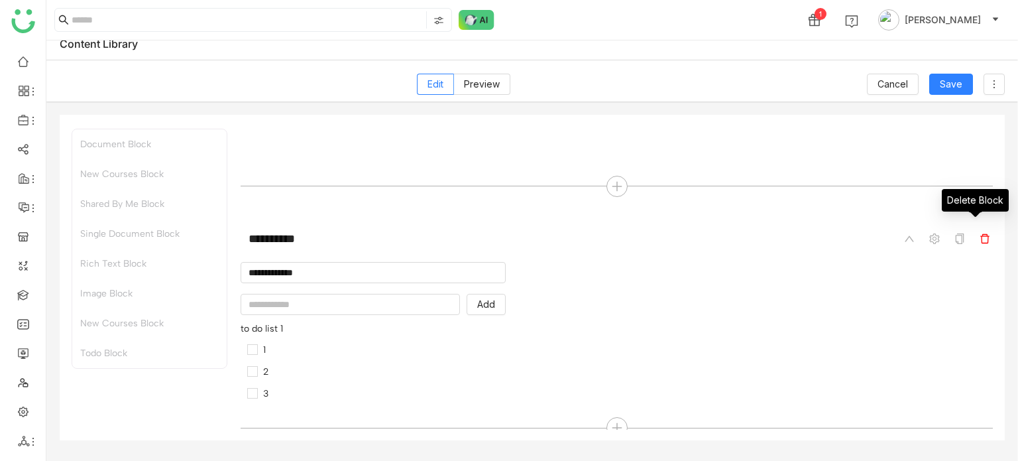
click at [979, 231] on span at bounding box center [985, 239] width 16 height 16
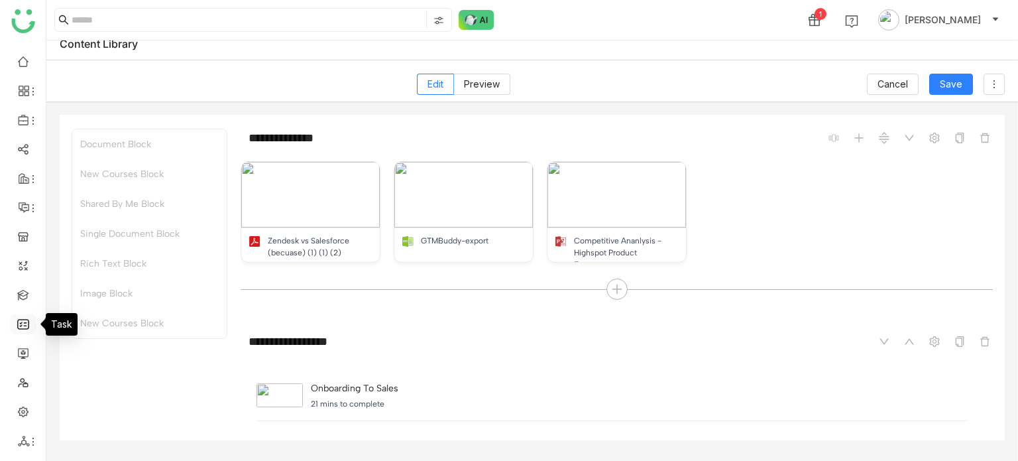
click at [17, 329] on link at bounding box center [23, 323] width 12 height 11
click at [21, 347] on link at bounding box center [23, 352] width 12 height 11
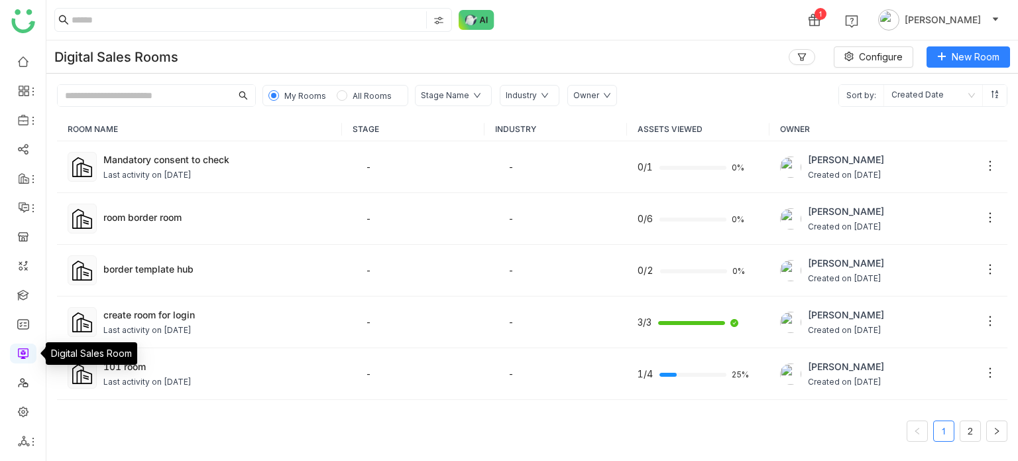
click at [21, 347] on link at bounding box center [23, 352] width 12 height 11
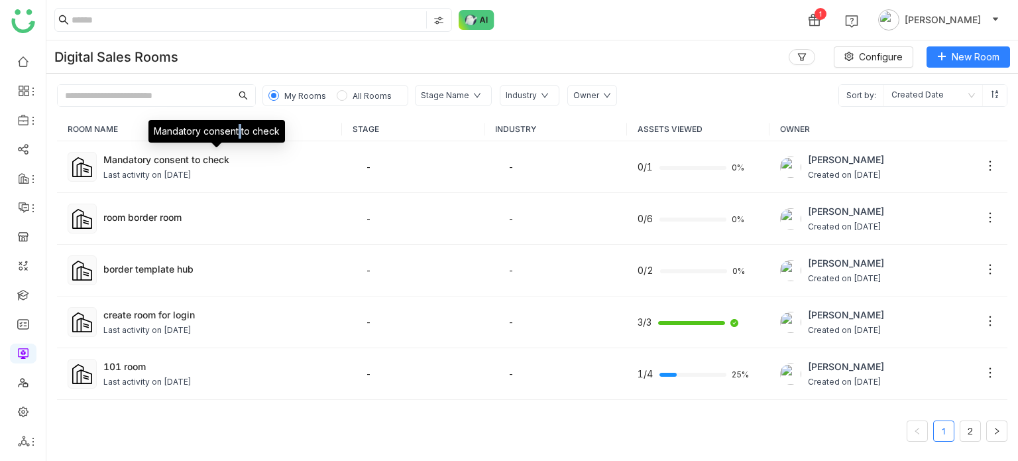
click at [239, 151] on div "Mandatory consent to check" at bounding box center [217, 136] width 137 height 32
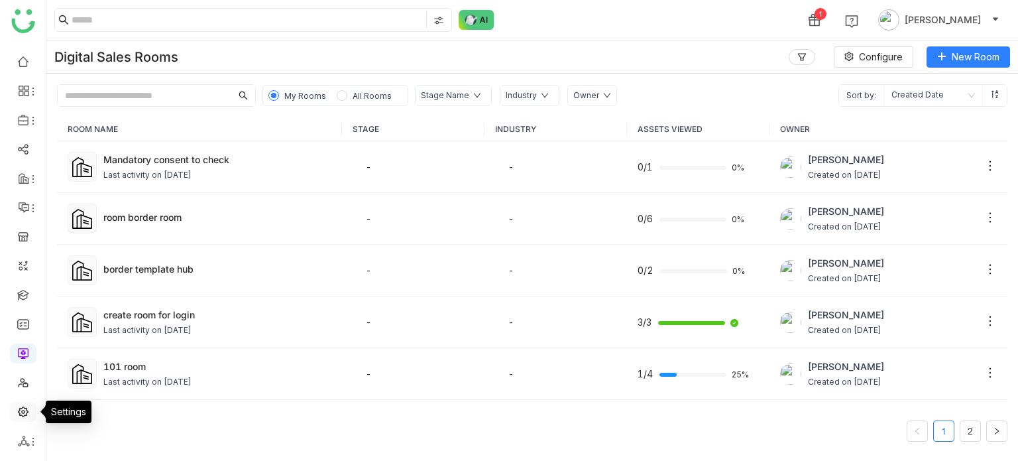
click at [23, 405] on link at bounding box center [23, 410] width 12 height 11
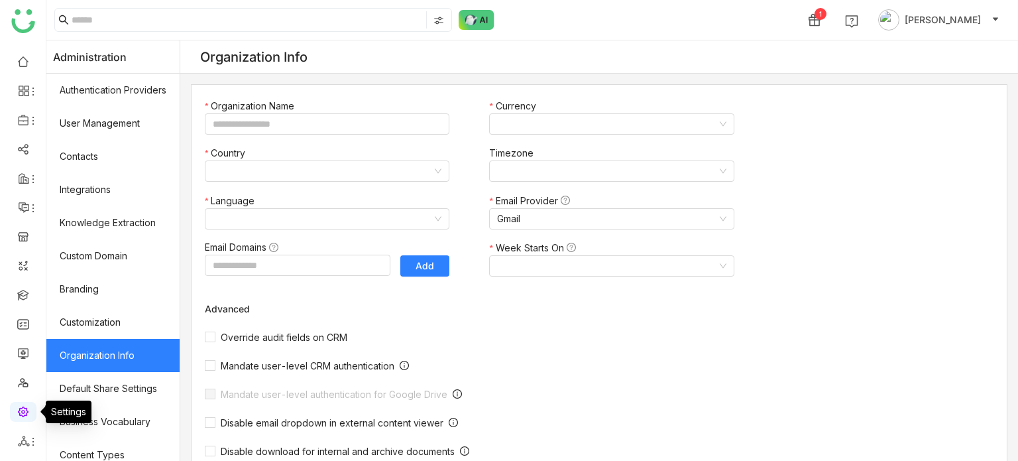
type input "*******"
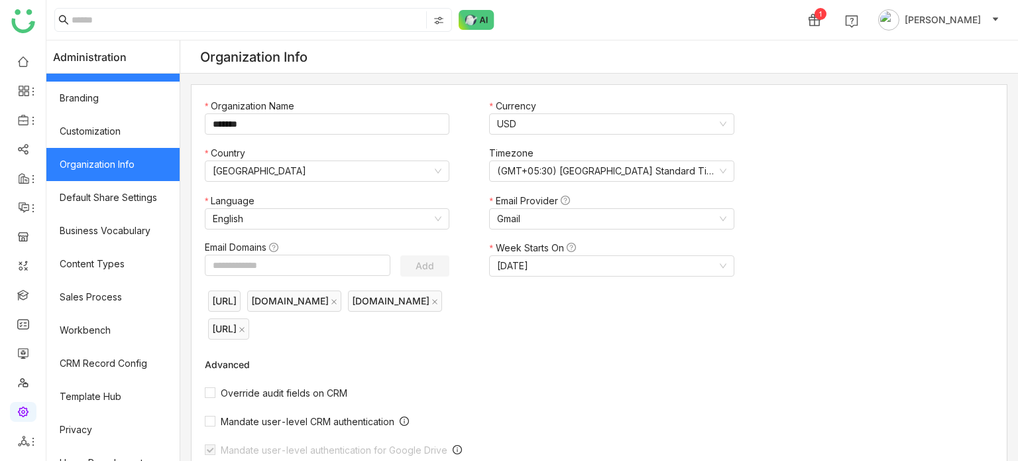
scroll to position [242, 0]
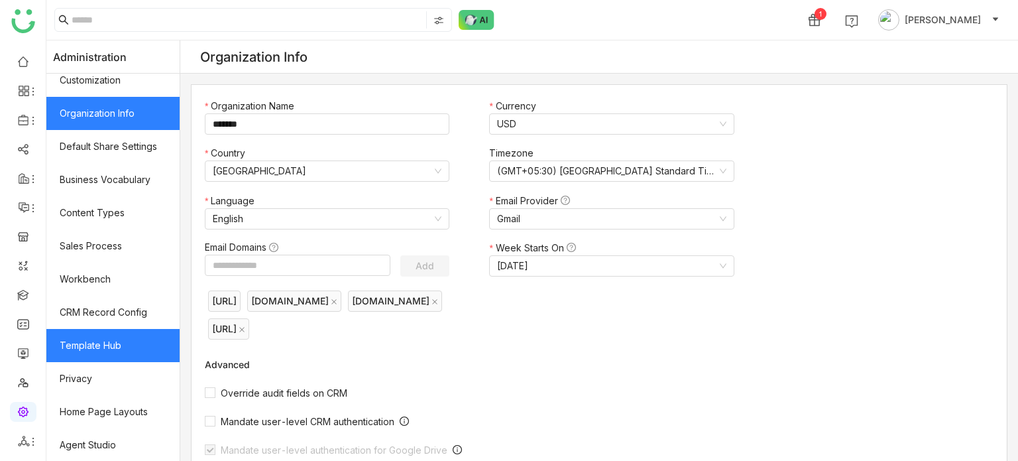
click at [153, 343] on link "Template Hub" at bounding box center [112, 345] width 133 height 33
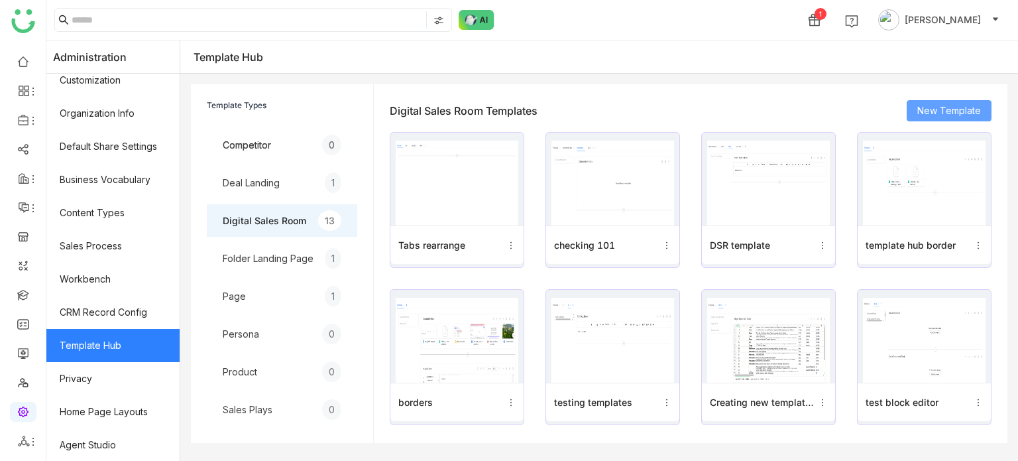
click at [951, 111] on span "New Template" at bounding box center [950, 110] width 64 height 15
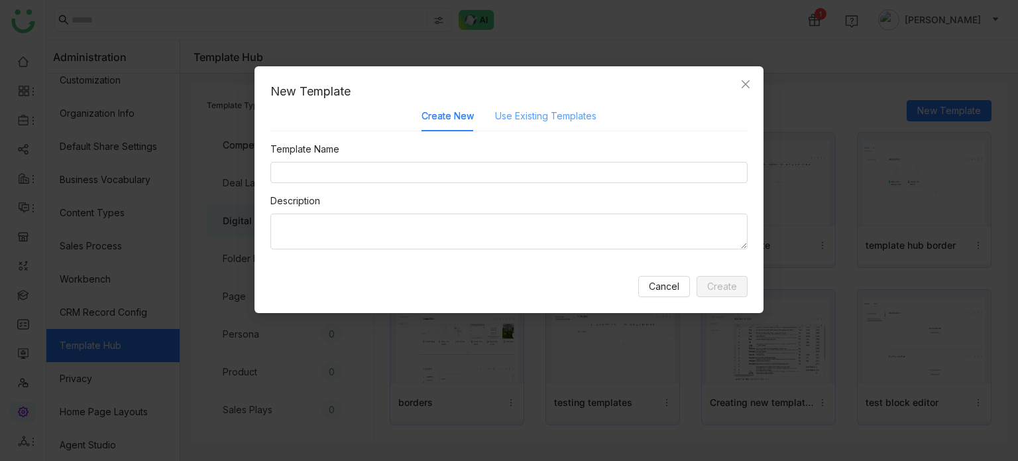
click at [566, 127] on div "Use Existing Templates" at bounding box center [545, 116] width 101 height 31
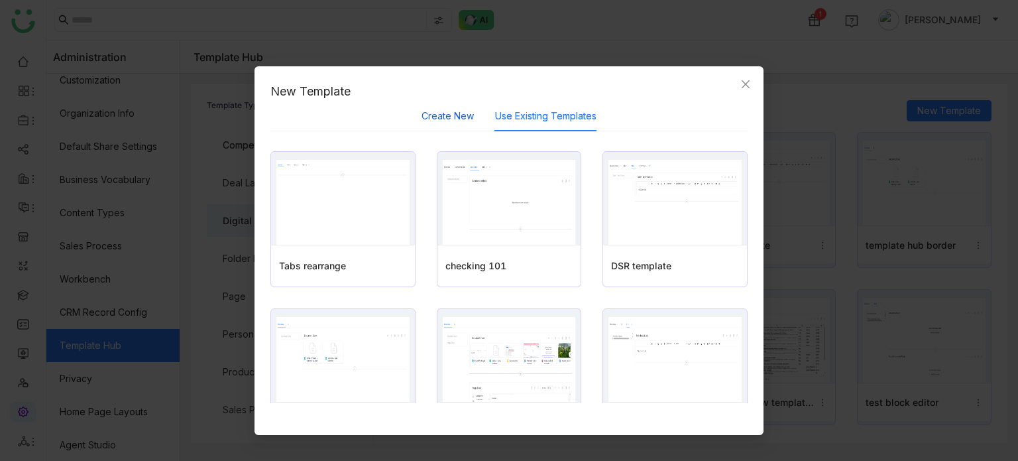
click at [443, 115] on button "Create New" at bounding box center [448, 116] width 52 height 15
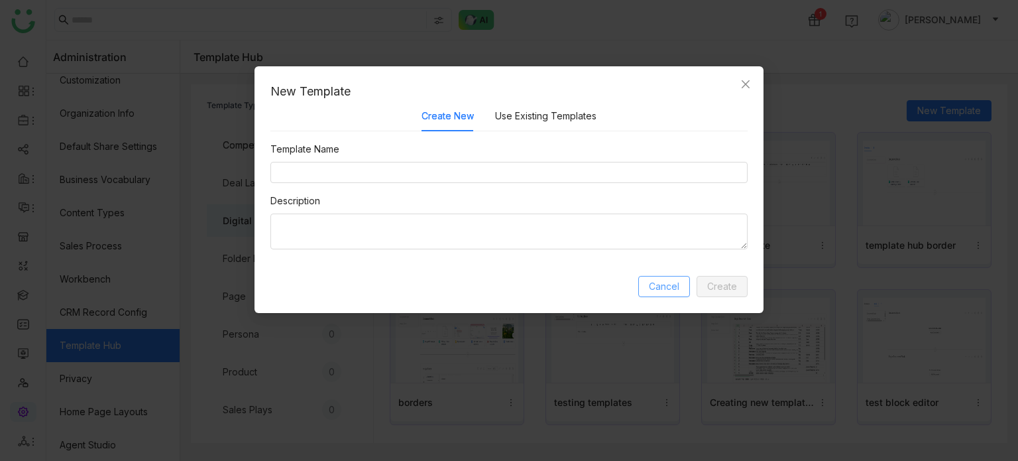
click at [678, 286] on span "Cancel" at bounding box center [664, 286] width 31 height 15
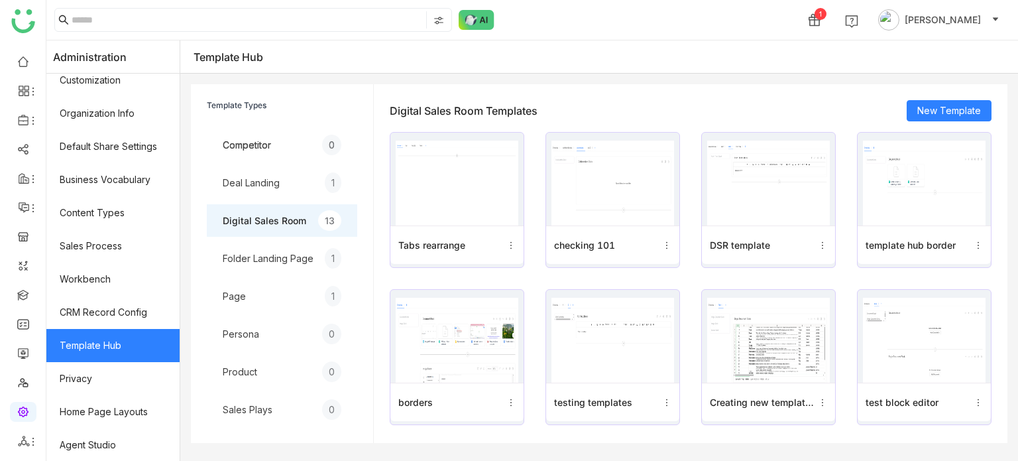
click at [281, 259] on div "Folder Landing Page" at bounding box center [268, 258] width 91 height 14
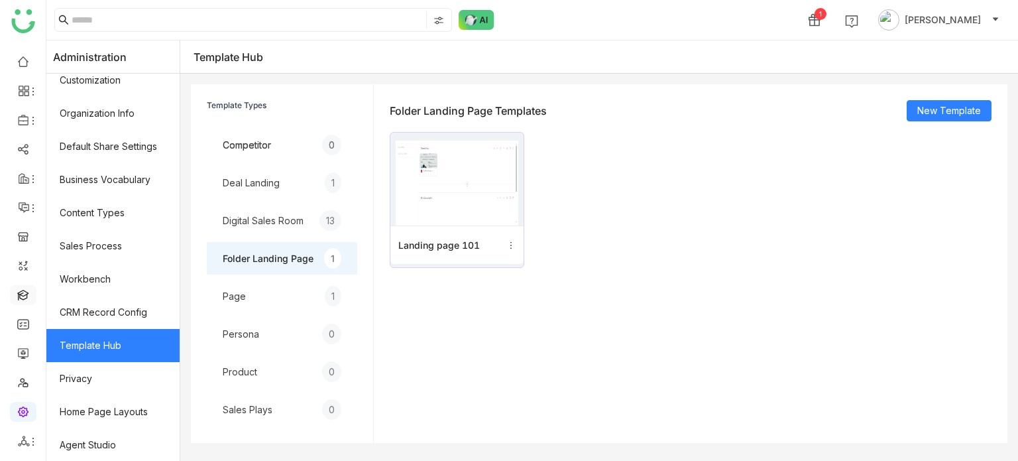
drag, startPoint x: 37, startPoint y: 328, endPoint x: 29, endPoint y: 294, distance: 34.7
click at [35, 320] on ul at bounding box center [23, 251] width 46 height 418
click at [29, 292] on link at bounding box center [23, 293] width 12 height 11
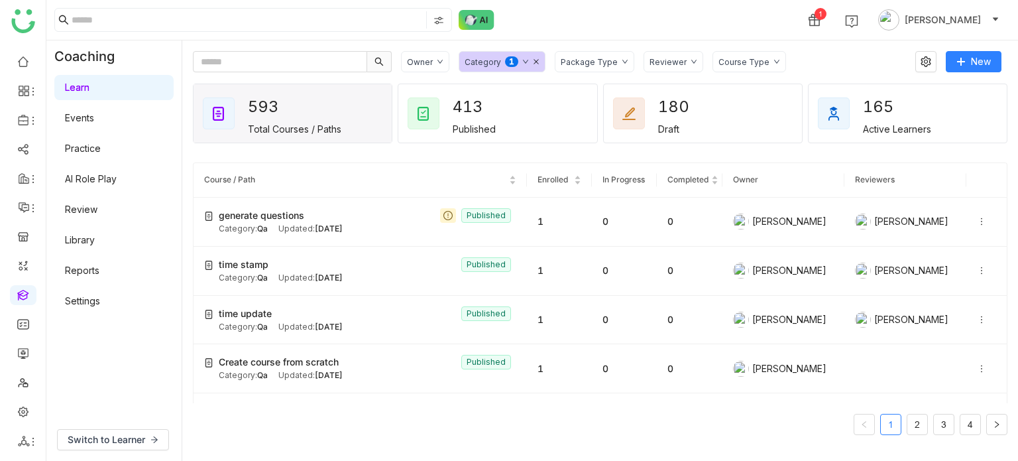
click at [84, 295] on link "Settings" at bounding box center [82, 300] width 35 height 11
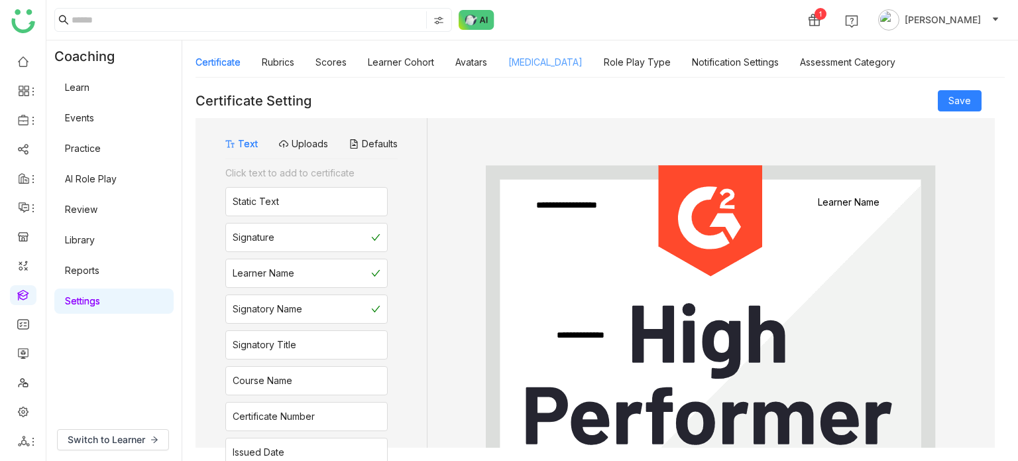
click at [556, 68] on link "Personality Type" at bounding box center [546, 61] width 74 height 11
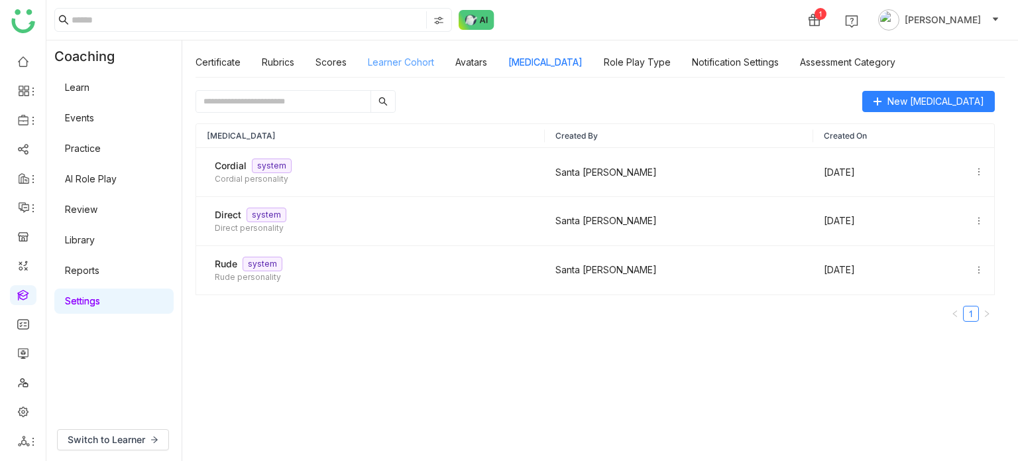
click at [399, 63] on link "Learner Cohort" at bounding box center [401, 61] width 66 height 11
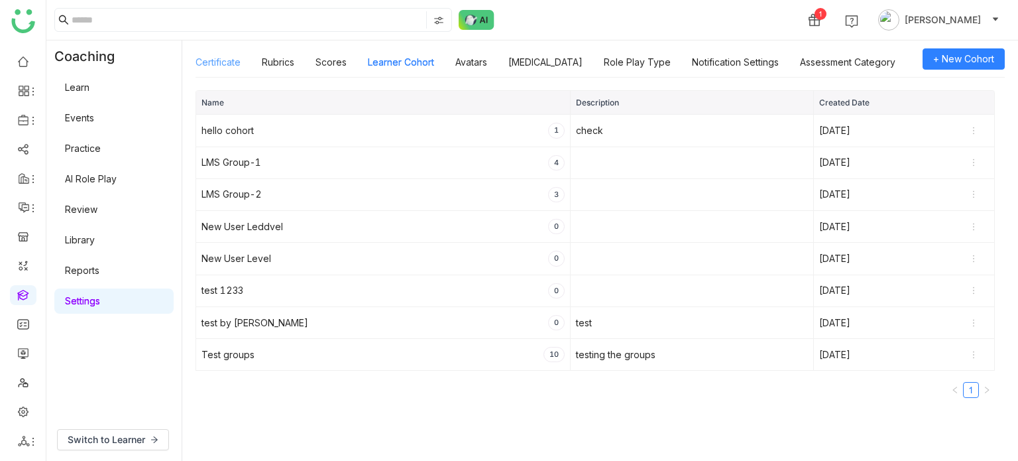
click at [226, 62] on link "Certificate" at bounding box center [218, 61] width 45 height 11
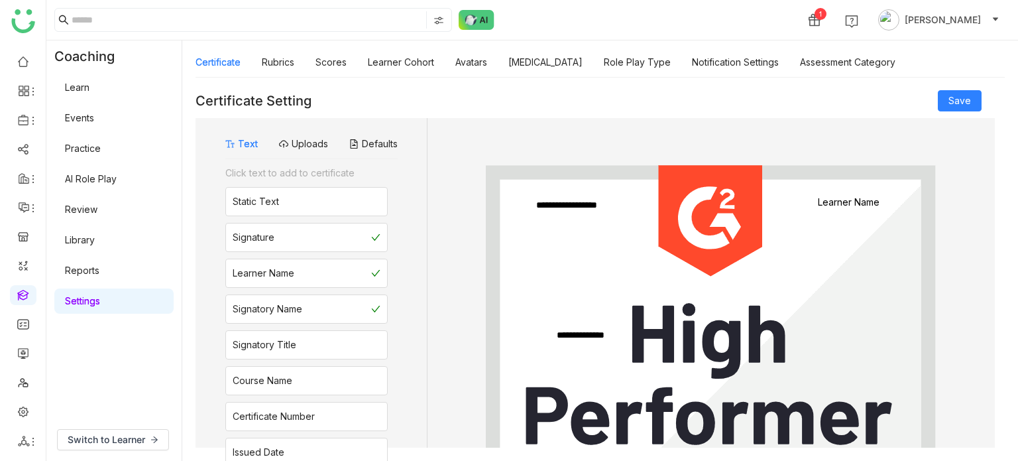
click at [100, 298] on link "Settings" at bounding box center [82, 300] width 35 height 11
click at [451, 94] on div "Certificate Setting Save" at bounding box center [596, 100] width 800 height 21
click at [265, 57] on link "Rubrics" at bounding box center [278, 61] width 32 height 11
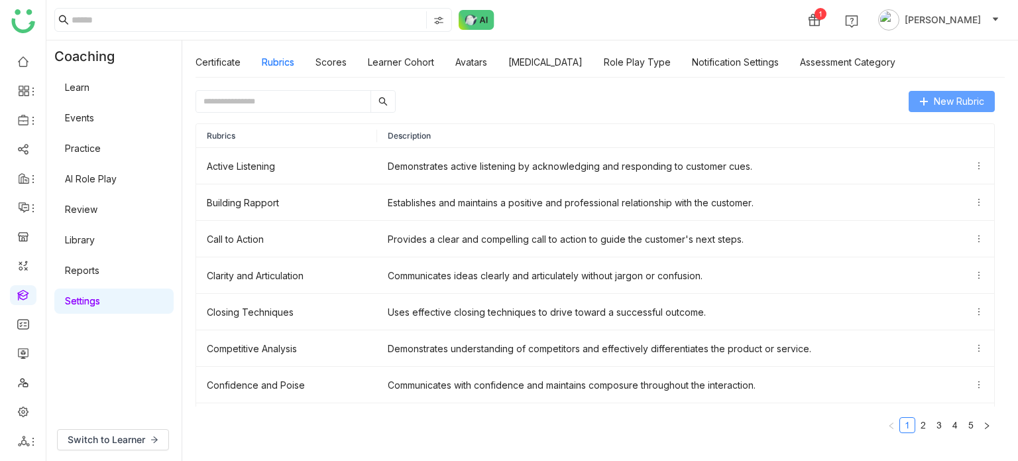
click at [944, 102] on span "New Rubric" at bounding box center [959, 101] width 50 height 15
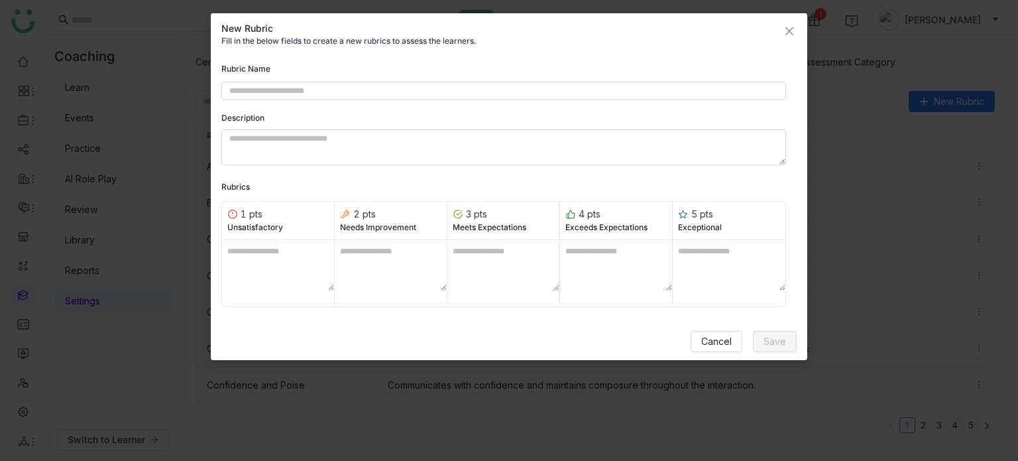
click at [125, 88] on nz-modal-container "New Rubric Fill in the below fields to create a new rubrics to assess the learn…" at bounding box center [509, 230] width 1018 height 461
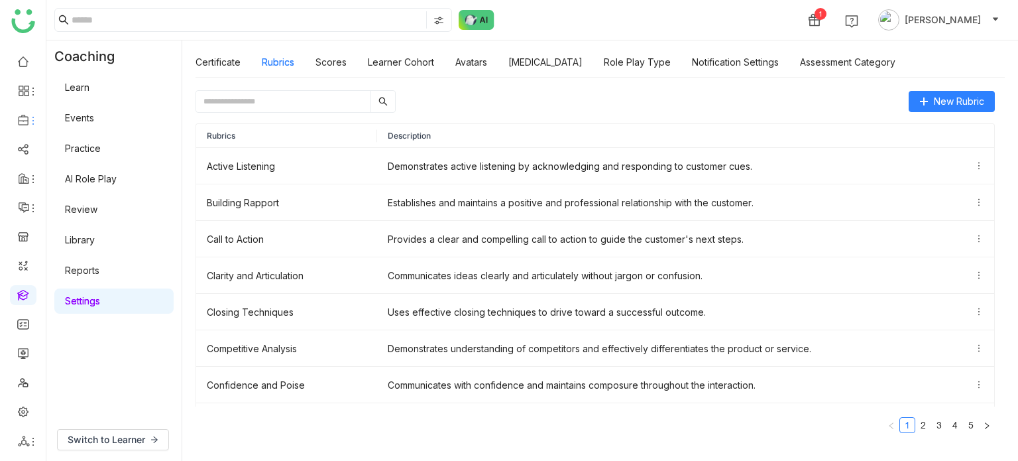
click at [27, 107] on ul at bounding box center [23, 251] width 46 height 418
click at [29, 121] on icon at bounding box center [33, 120] width 11 height 11
click at [108, 200] on link "Library" at bounding box center [92, 196] width 86 height 9
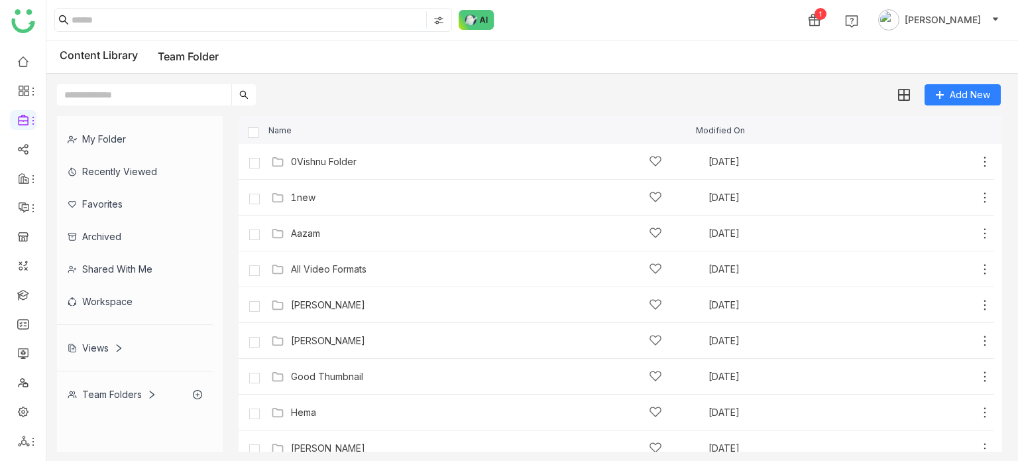
click at [119, 139] on div "My Folder" at bounding box center [135, 139] width 156 height 32
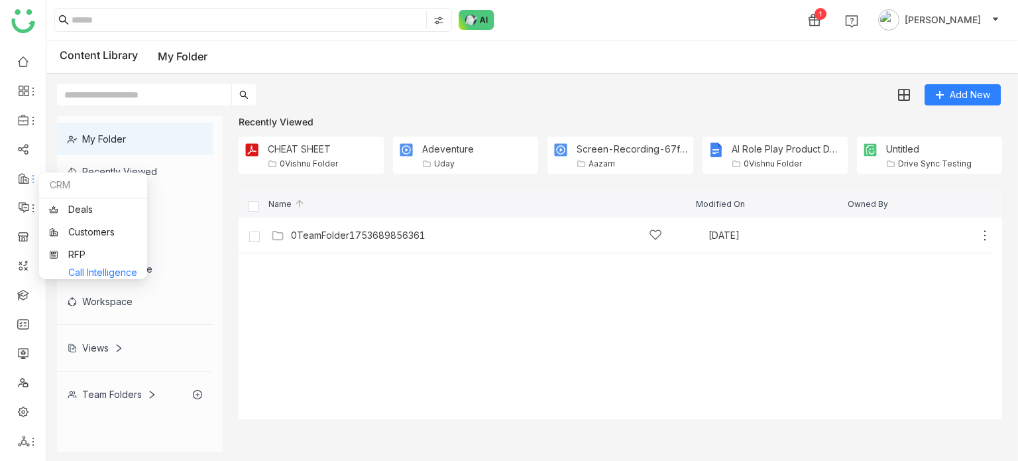
click at [93, 273] on link "Call Intelligence" at bounding box center [93, 273] width 88 height 0
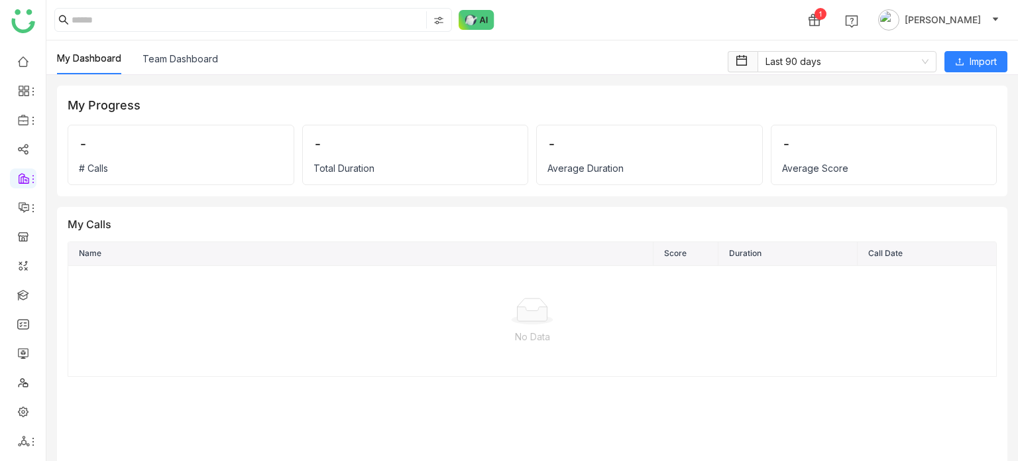
click at [193, 75] on div "My Progress - # Calls - Total Duration - Average Duration - Average Score My Ca…" at bounding box center [532, 268] width 972 height 386
click at [194, 62] on link "Team Dashboard" at bounding box center [181, 58] width 76 height 11
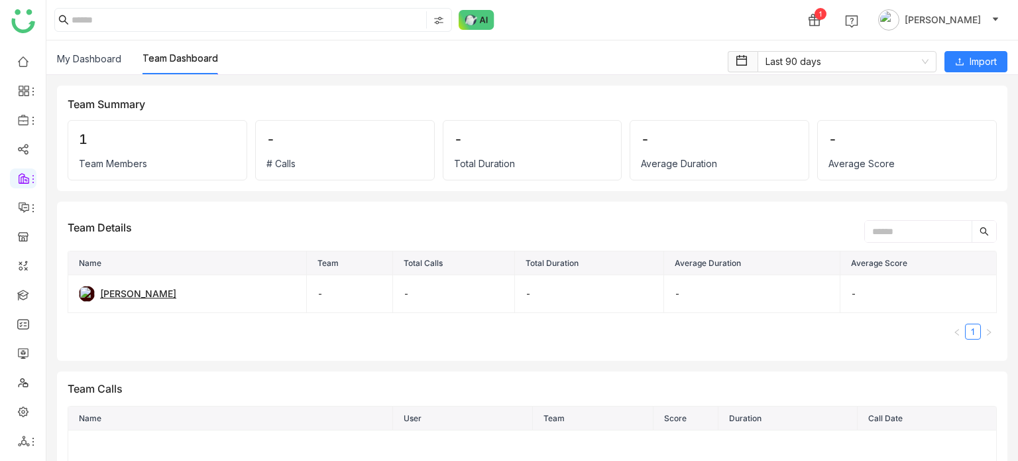
click at [123, 60] on div "My Dashboard Team Dashboard" at bounding box center [137, 62] width 161 height 23
click at [106, 64] on link "My Dashboard" at bounding box center [89, 58] width 64 height 11
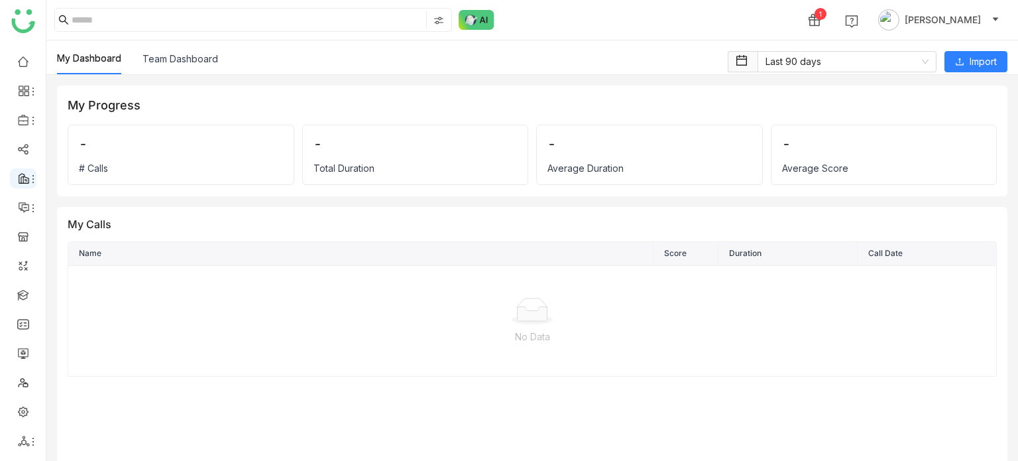
click at [30, 185] on li at bounding box center [23, 178] width 27 height 20
click at [32, 178] on icon at bounding box center [33, 179] width 11 height 11
click at [305, 58] on div "My Dashboard Team Dashboard" at bounding box center [388, 62] width 663 height 23
click at [19, 351] on link at bounding box center [23, 352] width 12 height 11
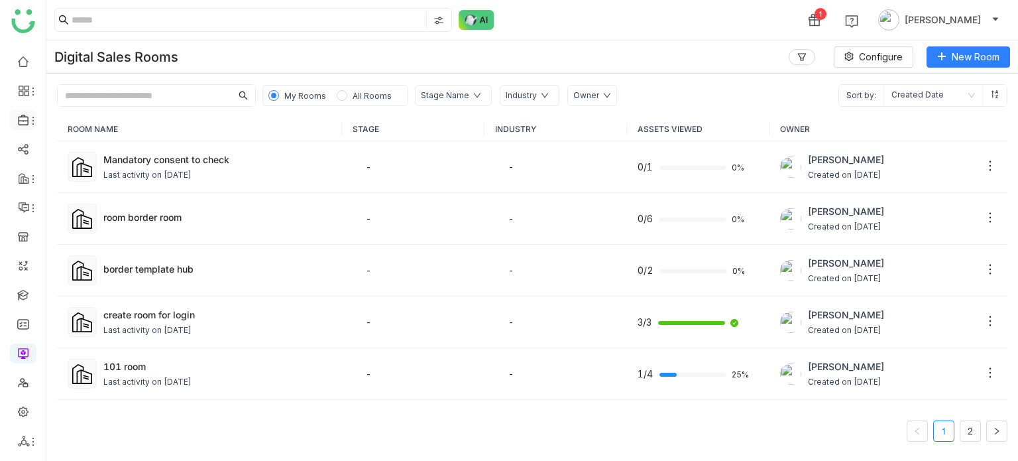
click at [24, 112] on li at bounding box center [23, 120] width 27 height 20
click at [25, 118] on icon at bounding box center [24, 120] width 12 height 12
click at [88, 199] on link "Library" at bounding box center [92, 196] width 86 height 9
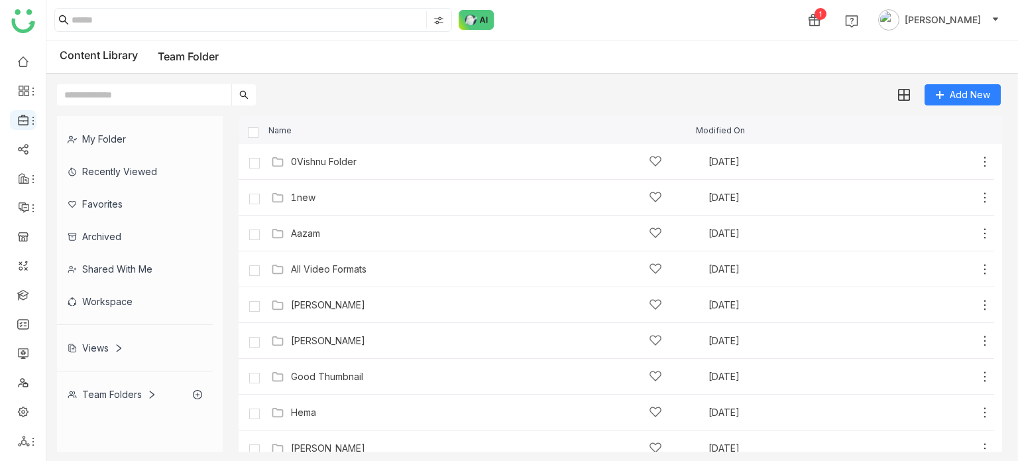
drag, startPoint x: 24, startPoint y: 113, endPoint x: 30, endPoint y: 121, distance: 9.9
click at [23, 114] on icon at bounding box center [24, 120] width 12 height 12
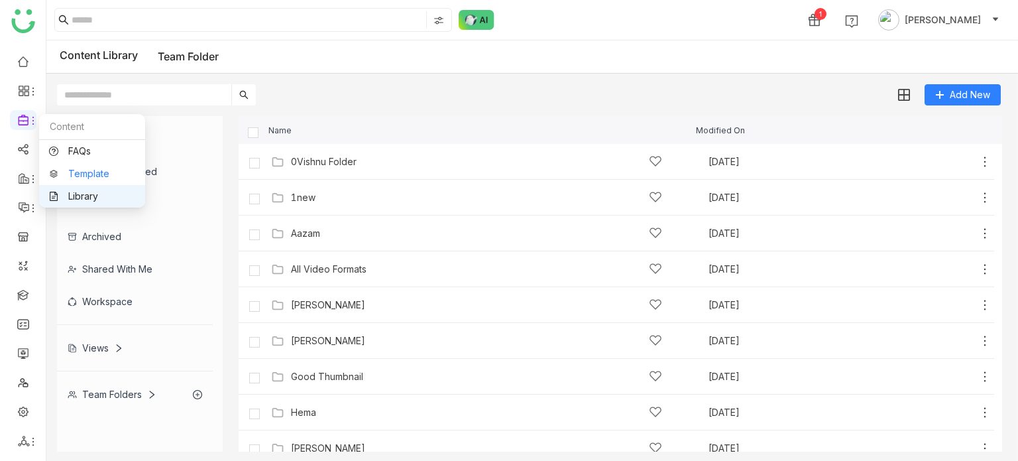
click at [68, 169] on link "Template" at bounding box center [92, 173] width 86 height 9
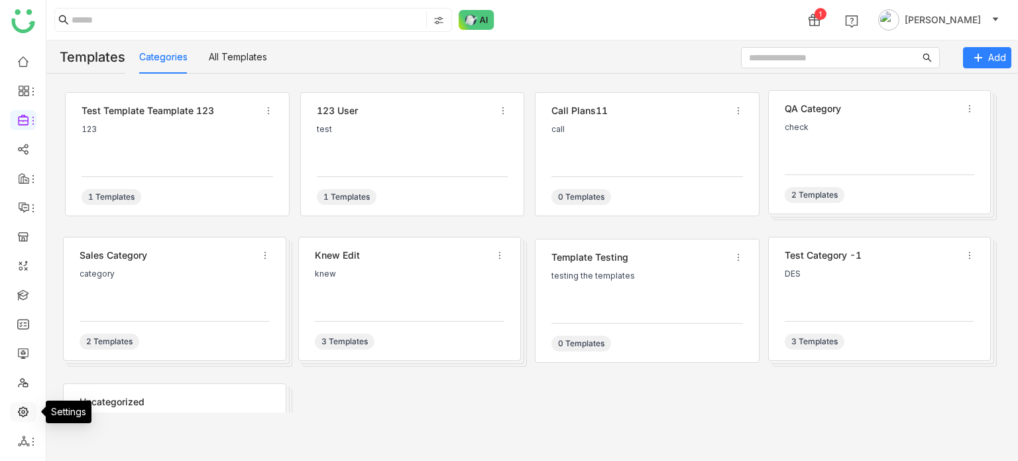
click at [27, 416] on link at bounding box center [23, 410] width 12 height 11
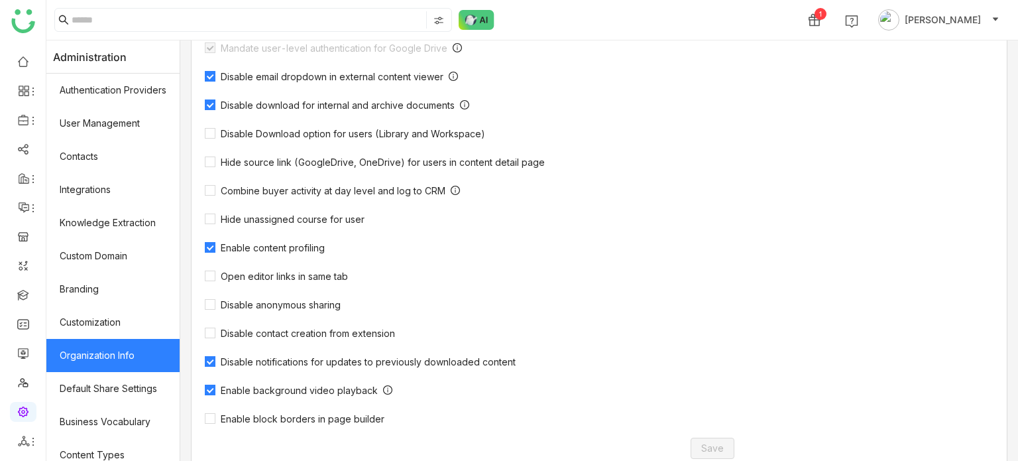
scroll to position [435, 0]
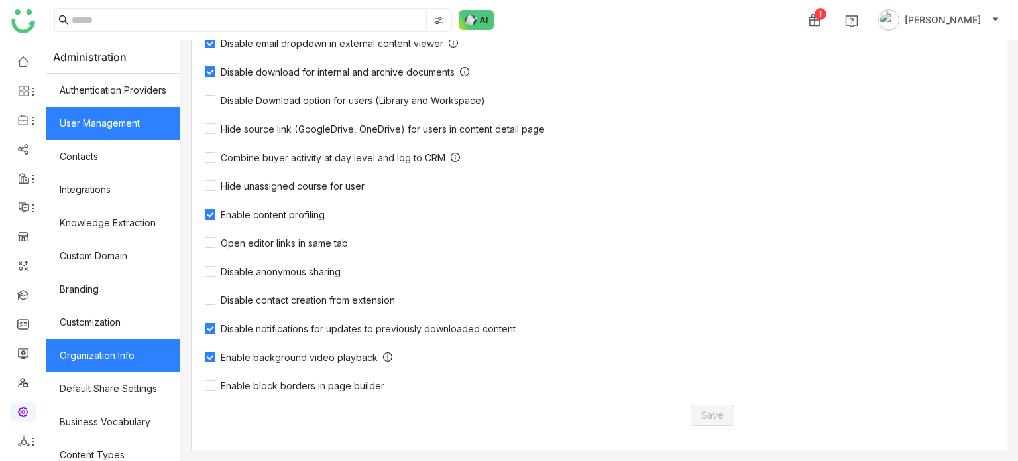
click at [129, 121] on link "User Management" at bounding box center [112, 123] width 133 height 33
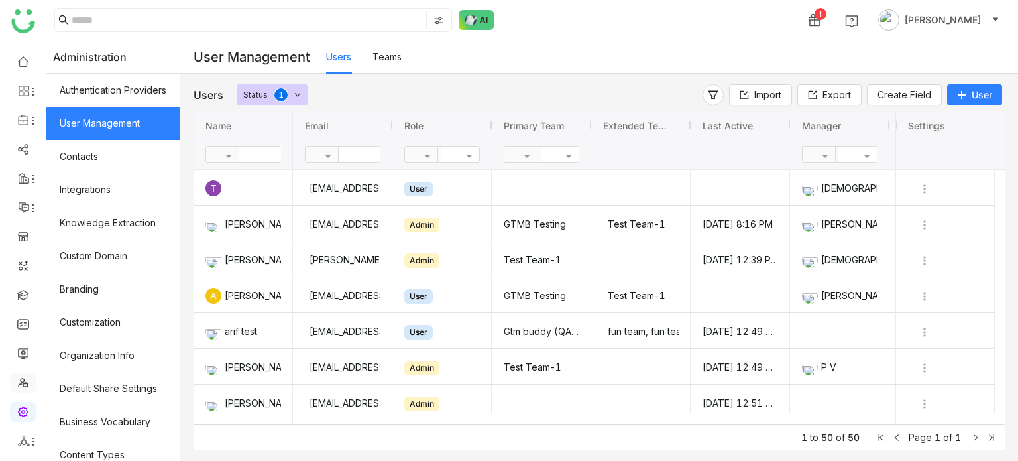
click at [21, 379] on link at bounding box center [23, 381] width 12 height 11
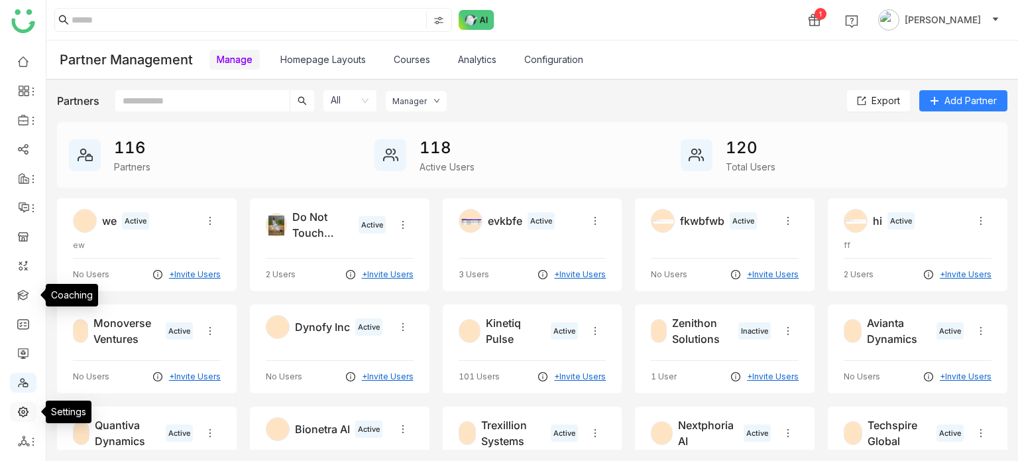
click at [27, 416] on link at bounding box center [23, 410] width 12 height 11
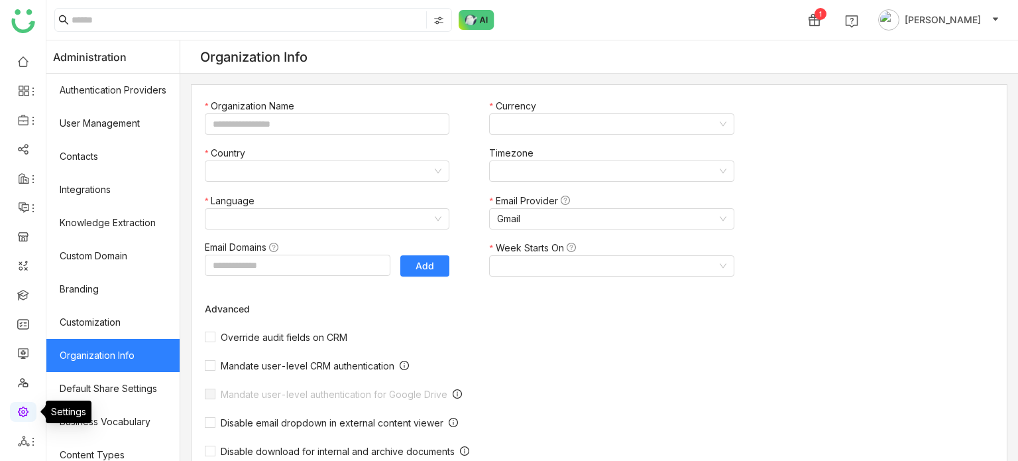
type input "*******"
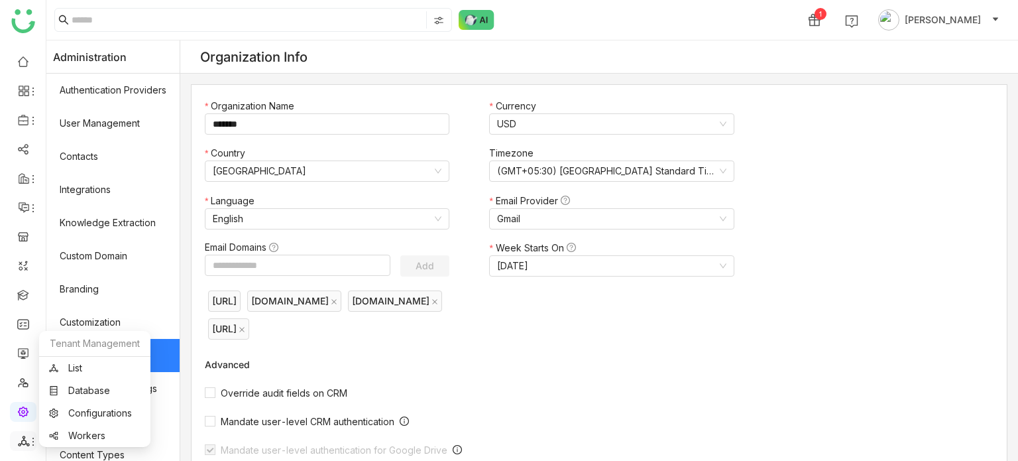
click at [33, 444] on icon at bounding box center [33, 441] width 11 height 11
click at [78, 372] on link "List" at bounding box center [95, 367] width 92 height 9
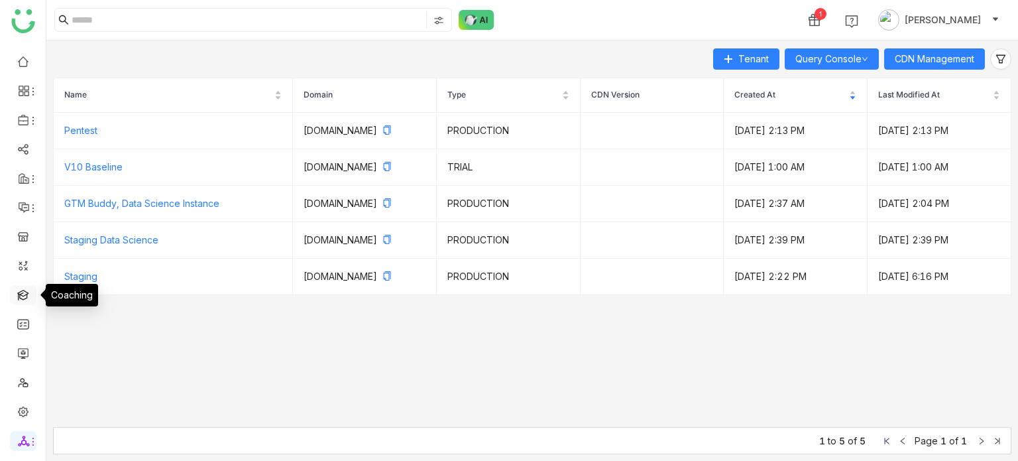
click at [17, 288] on link at bounding box center [23, 293] width 12 height 11
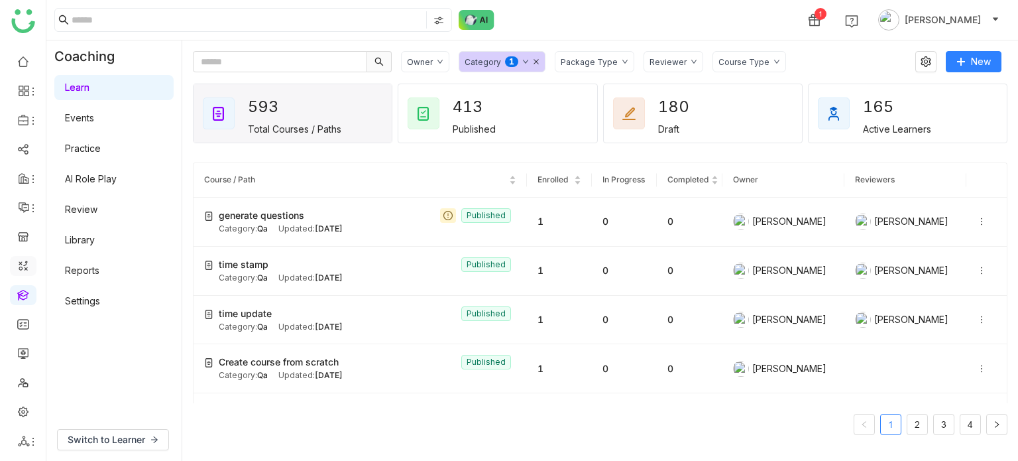
click at [29, 268] on link at bounding box center [23, 264] width 12 height 11
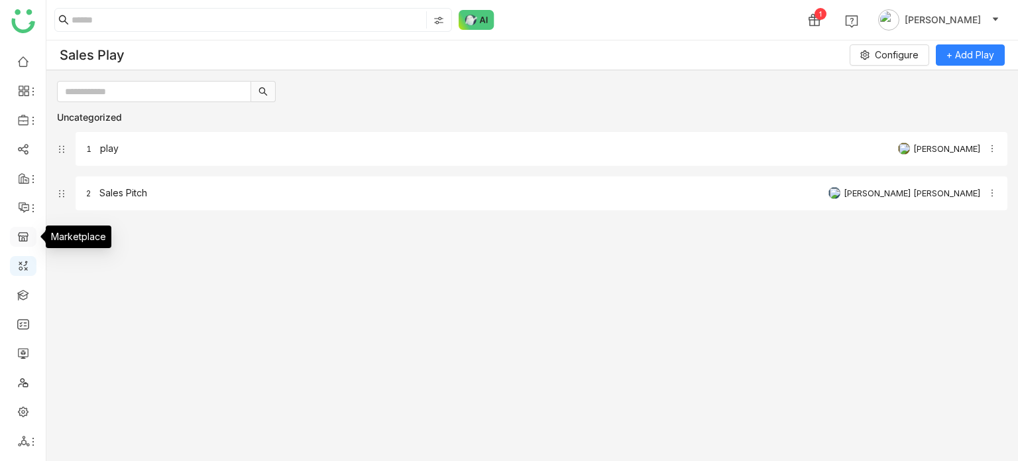
click at [29, 238] on link at bounding box center [23, 235] width 12 height 11
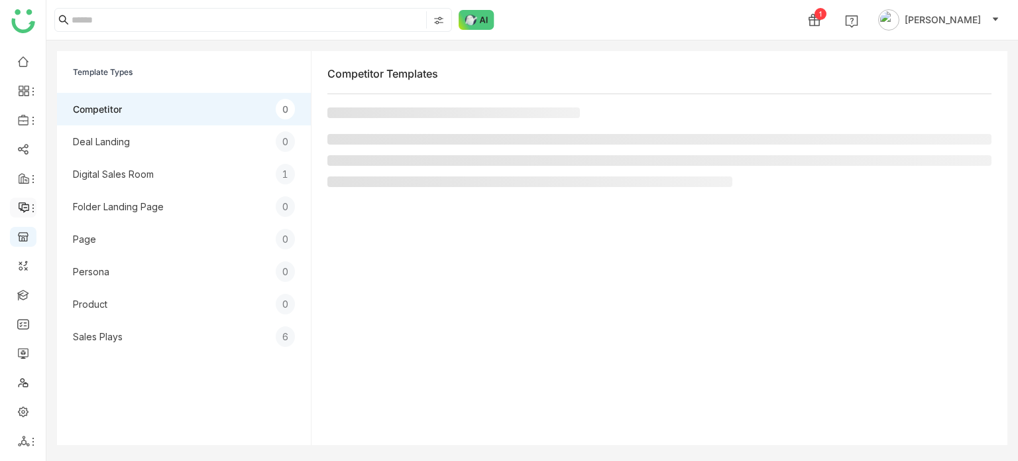
click at [31, 216] on li at bounding box center [23, 208] width 27 height 20
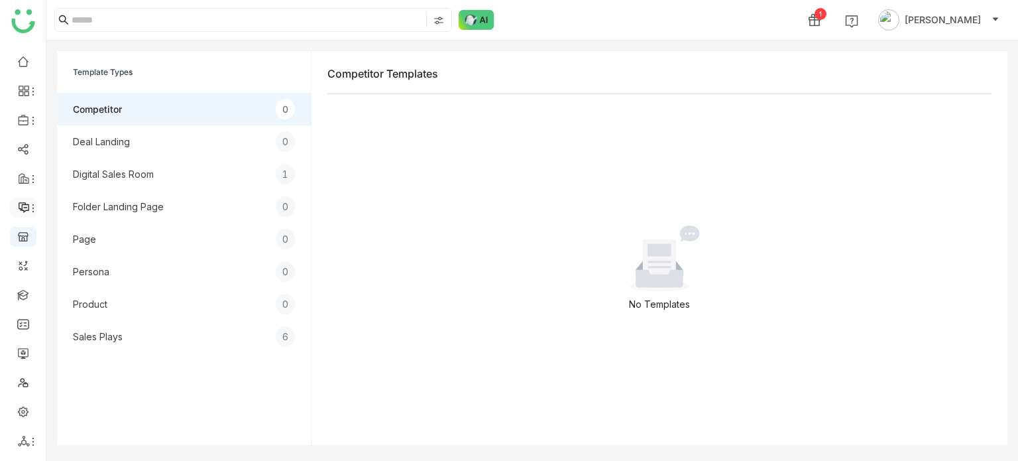
click at [34, 204] on icon at bounding box center [33, 208] width 11 height 11
click at [81, 241] on link "Announcements" at bounding box center [94, 238] width 90 height 9
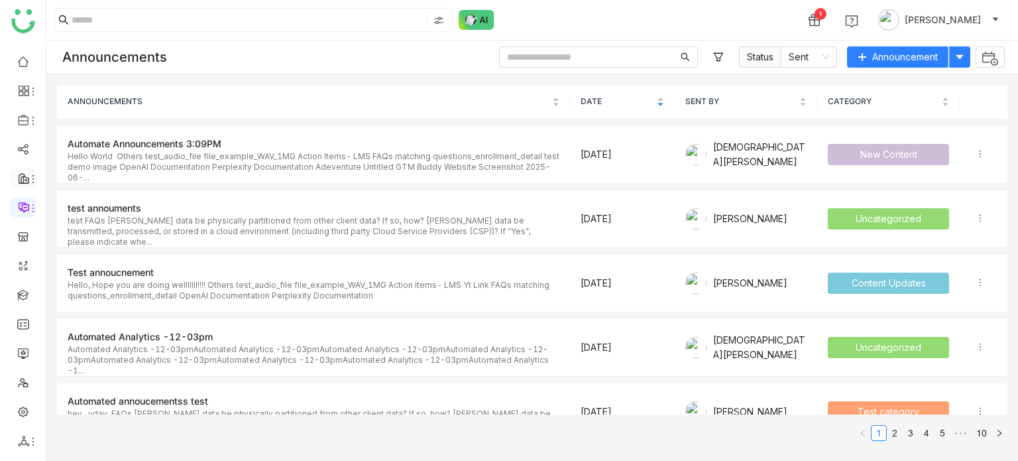
click at [34, 184] on li at bounding box center [23, 178] width 27 height 20
click at [32, 182] on icon at bounding box center [32, 179] width 1 height 8
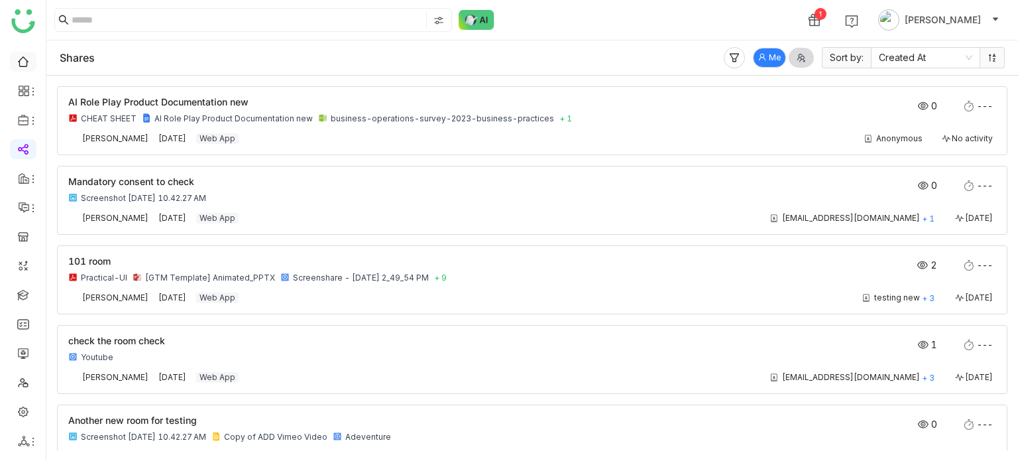
click at [17, 56] on link at bounding box center [23, 60] width 12 height 11
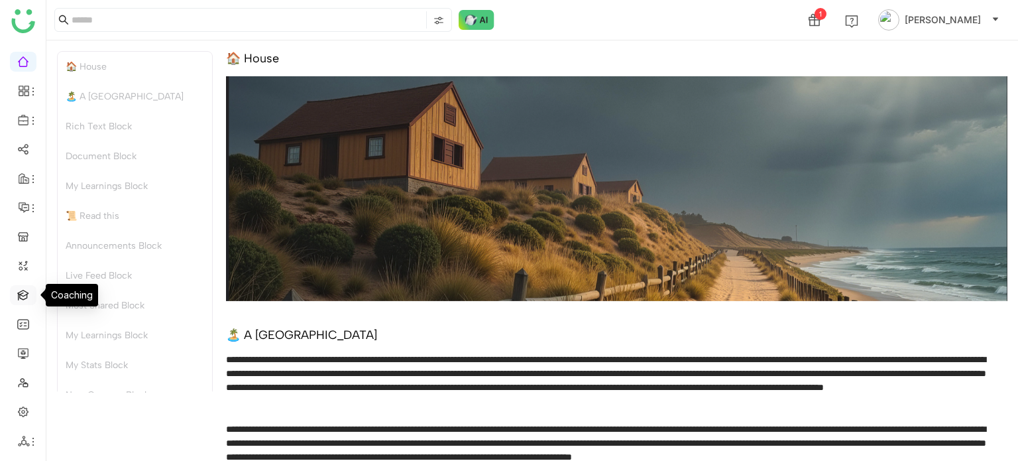
click at [27, 294] on link at bounding box center [23, 293] width 12 height 11
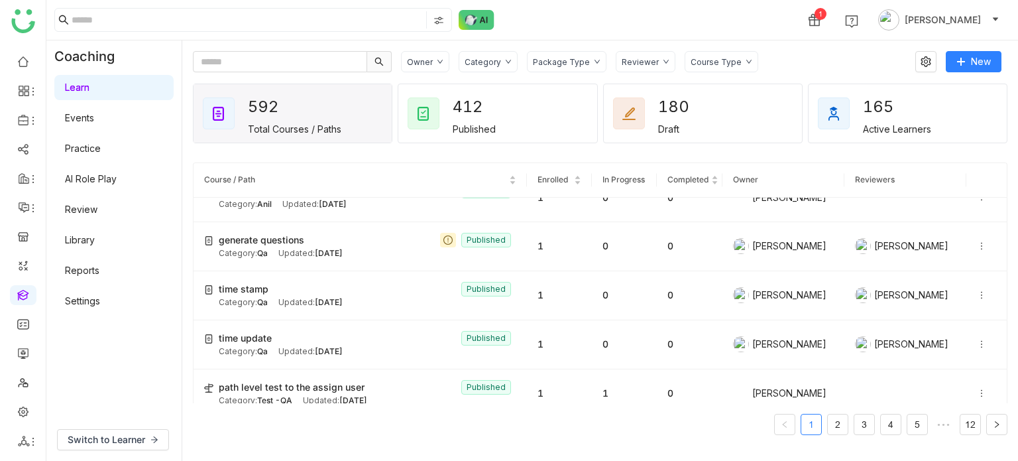
scroll to position [326, 0]
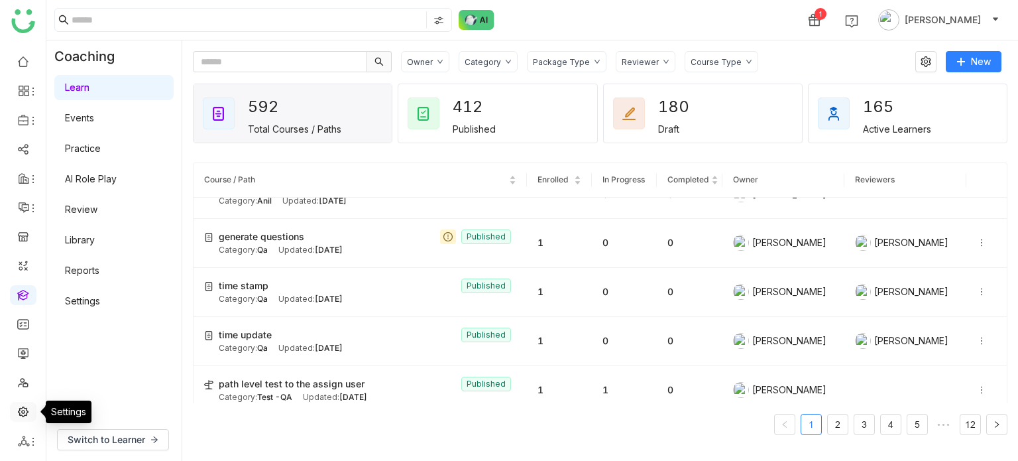
click at [29, 410] on link at bounding box center [23, 410] width 12 height 11
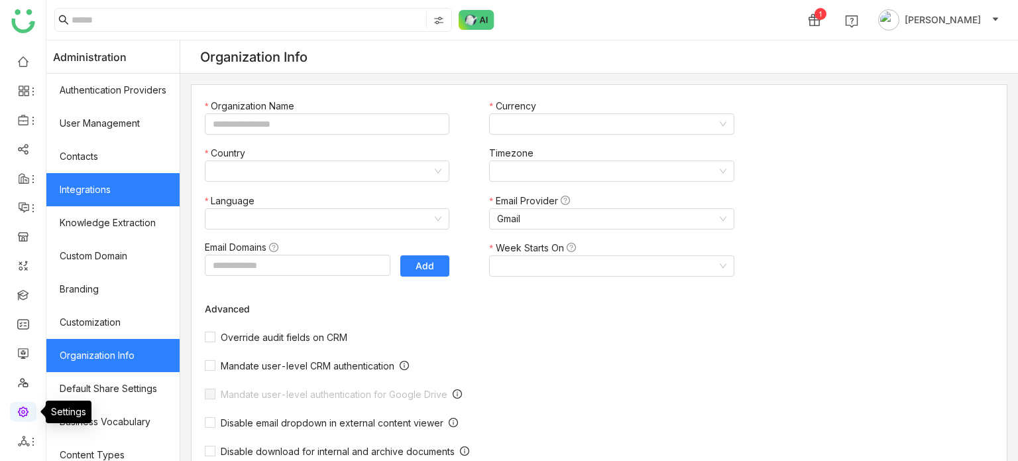
type input "*******"
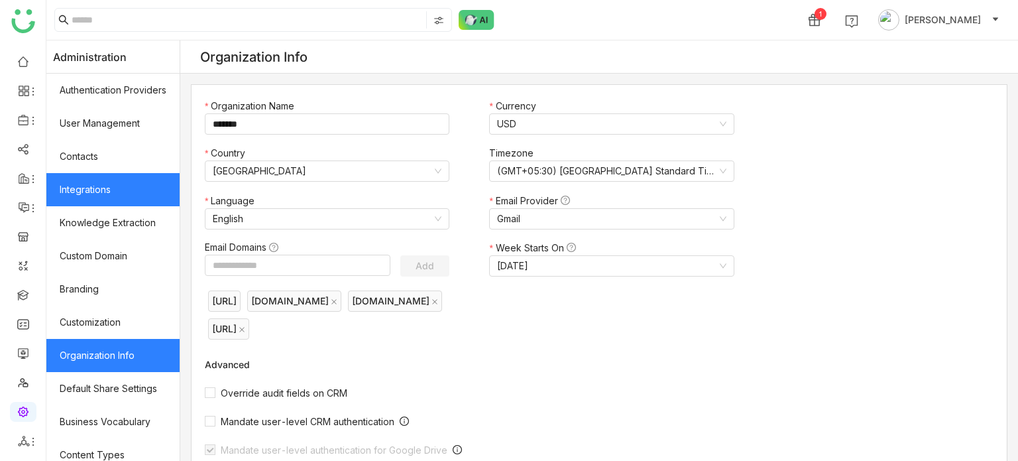
scroll to position [242, 0]
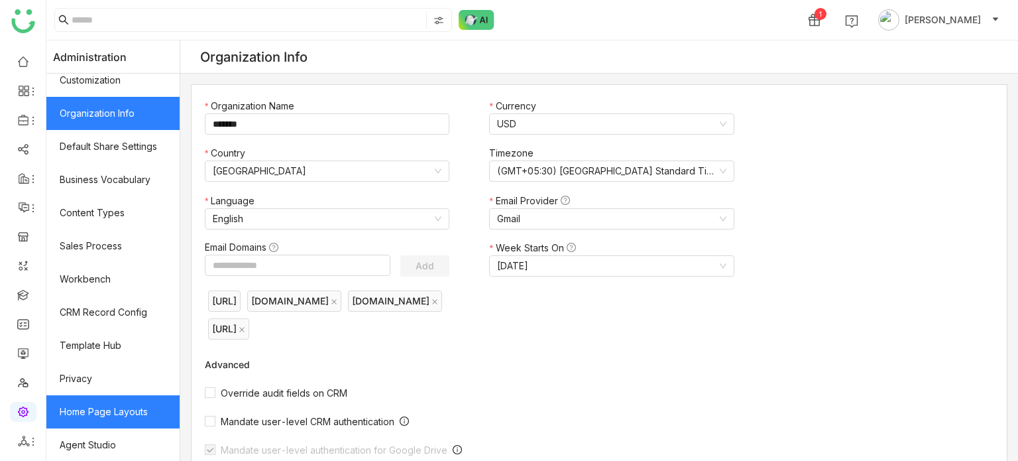
click at [100, 410] on link "Home Page Layouts" at bounding box center [112, 411] width 133 height 33
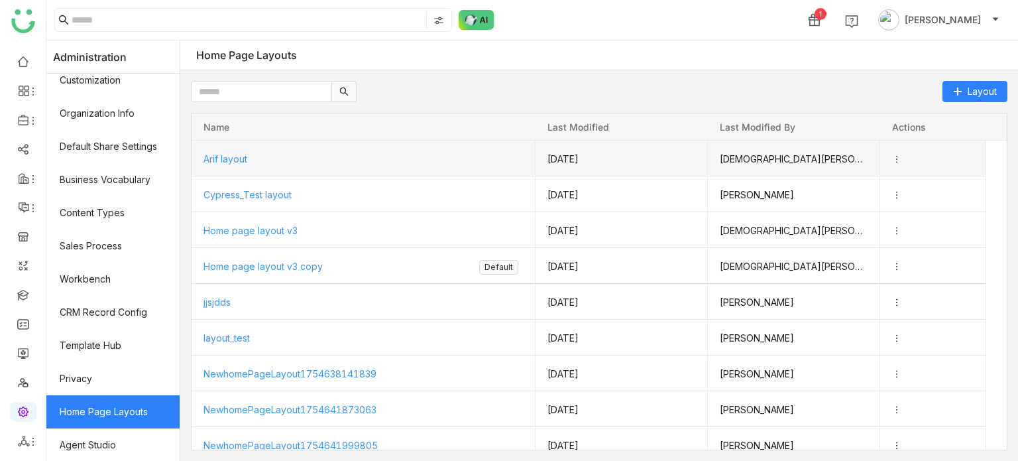
click at [231, 158] on span "Arif layout" at bounding box center [226, 158] width 44 height 11
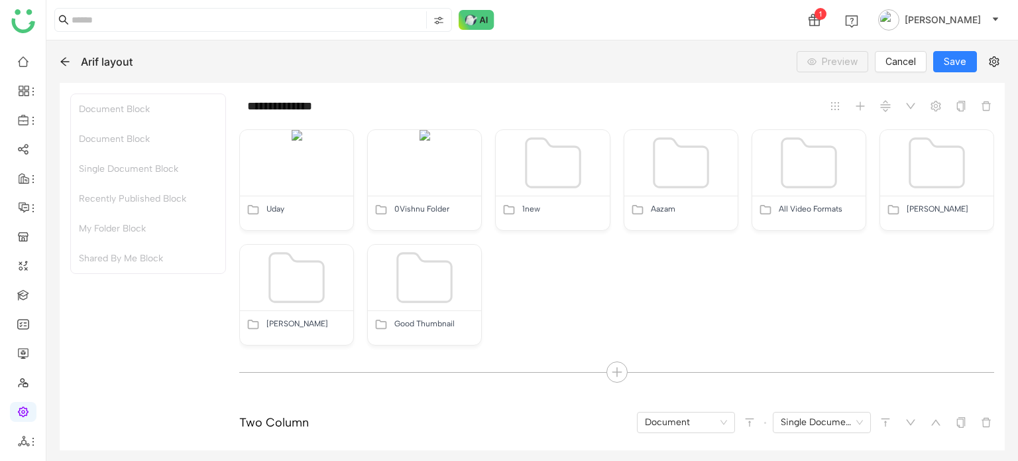
click at [61, 58] on icon at bounding box center [65, 61] width 11 height 11
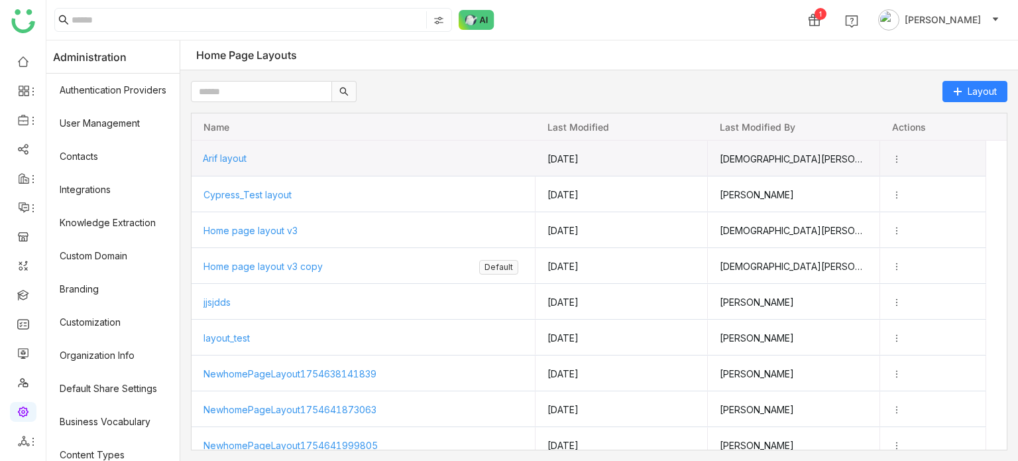
click at [240, 157] on span "Arif layout" at bounding box center [225, 158] width 44 height 11
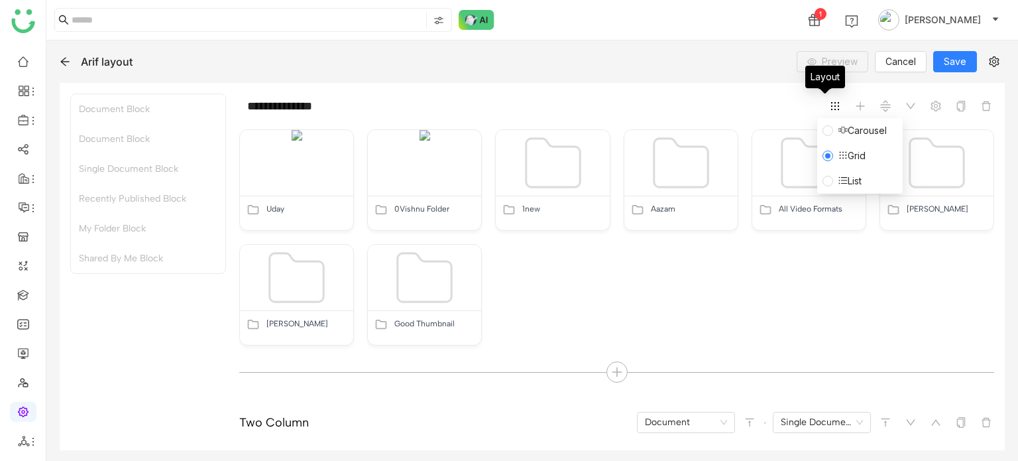
click at [828, 105] on span at bounding box center [836, 106] width 16 height 16
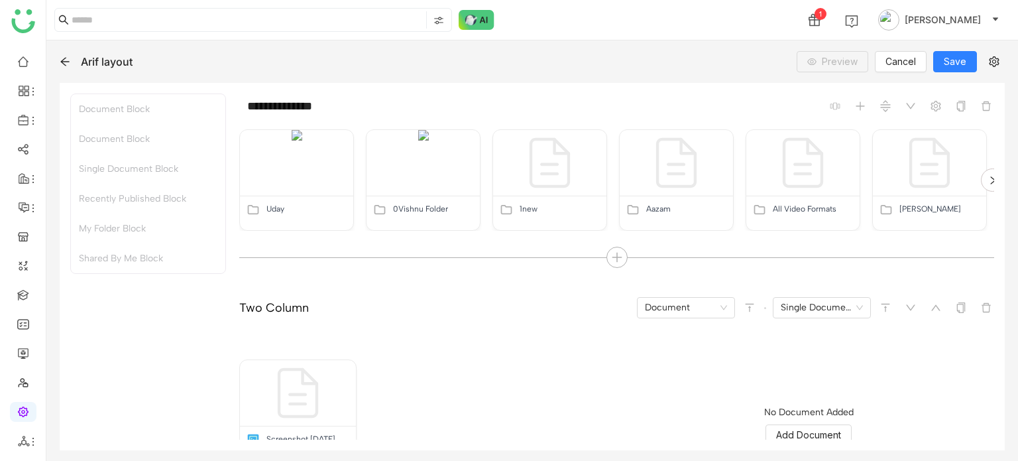
click at [567, 78] on div "**********" at bounding box center [532, 250] width 972 height 420
click at [24, 410] on link at bounding box center [23, 410] width 12 height 11
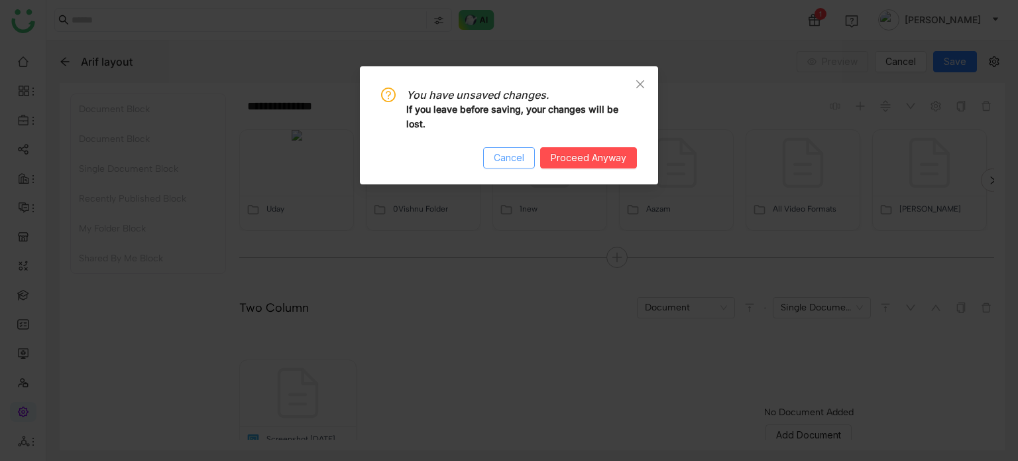
click at [519, 158] on span "Cancel" at bounding box center [509, 158] width 31 height 15
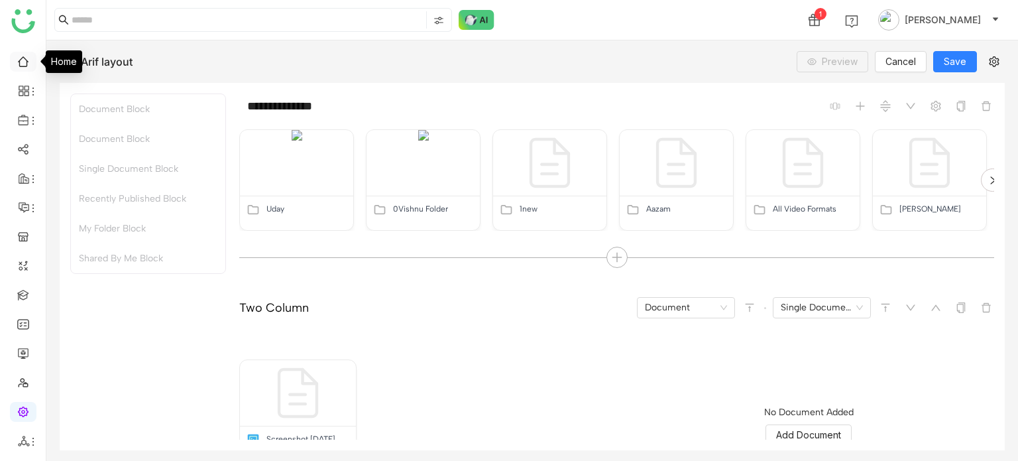
click at [26, 62] on link at bounding box center [23, 60] width 12 height 11
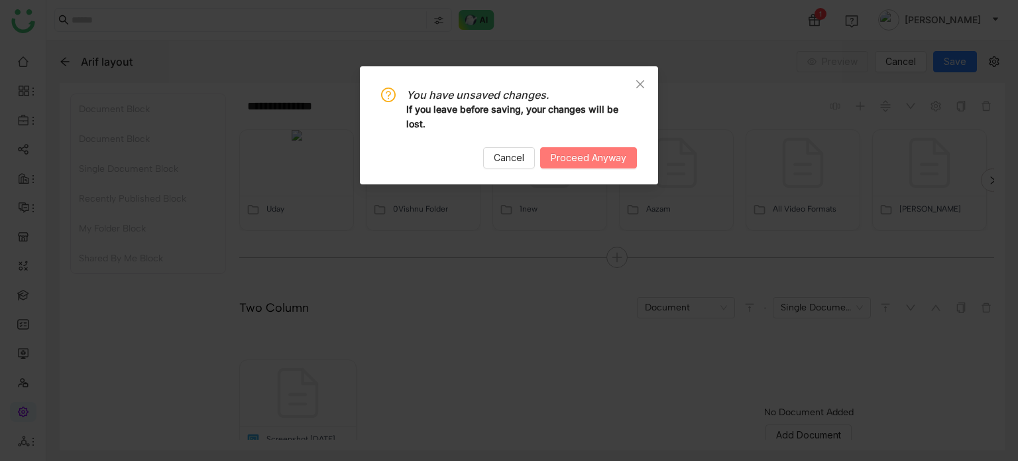
click at [584, 156] on span "Proceed Anyway" at bounding box center [589, 158] width 76 height 15
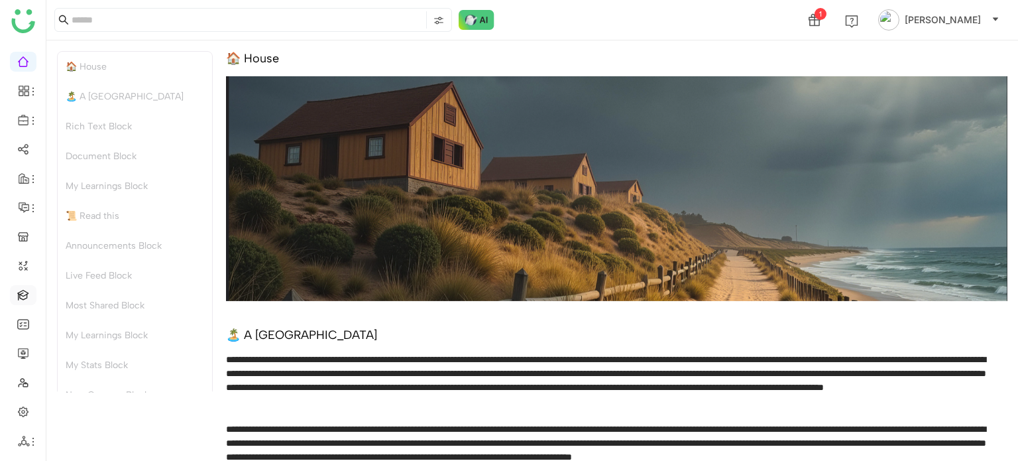
click at [24, 295] on link at bounding box center [23, 293] width 12 height 11
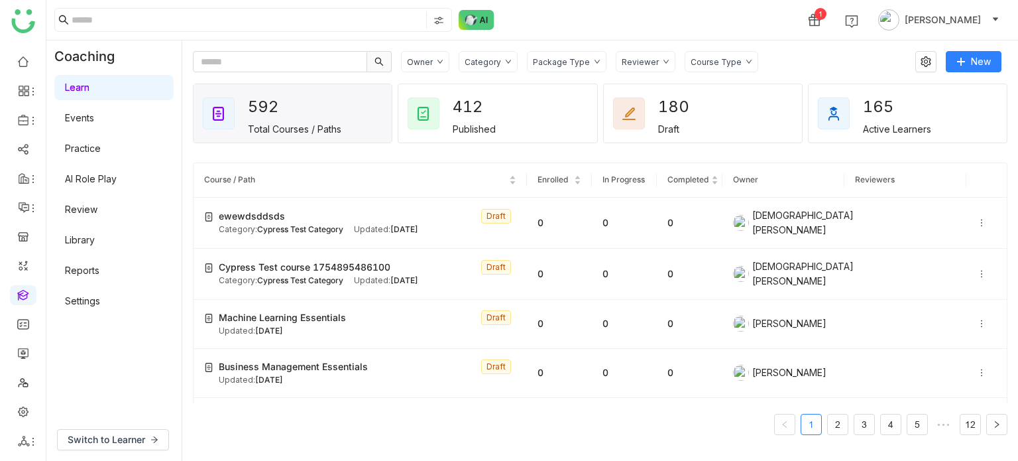
click at [493, 156] on gtmb-course-listing "Course / Path Enrolled In Progress Completed Owner Reviewers ewewdsddsds Draft …" at bounding box center [600, 299] width 815 height 304
click at [977, 218] on icon at bounding box center [981, 222] width 9 height 9
click at [852, 58] on div "Owner Category Package Type Reviewer Course Type" at bounding box center [653, 61] width 505 height 21
click at [235, 66] on input "text" at bounding box center [280, 61] width 174 height 21
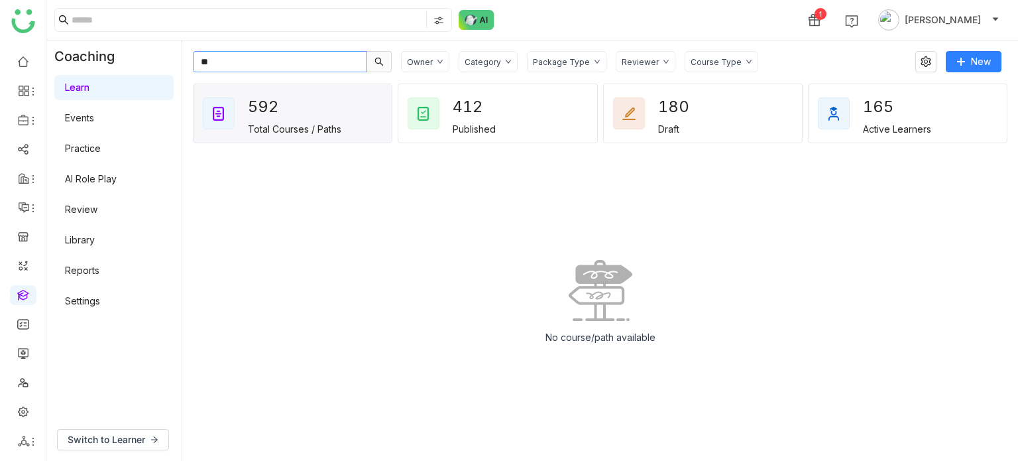
type input "*"
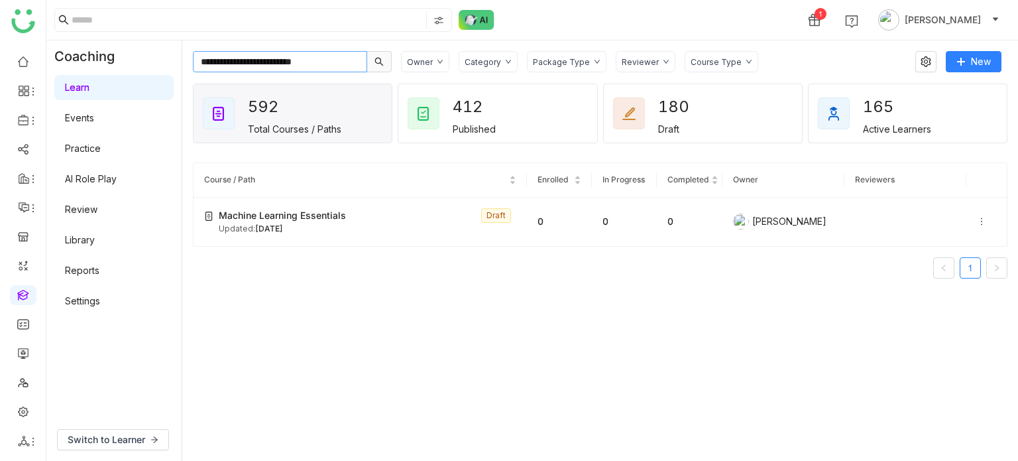
type input "**********"
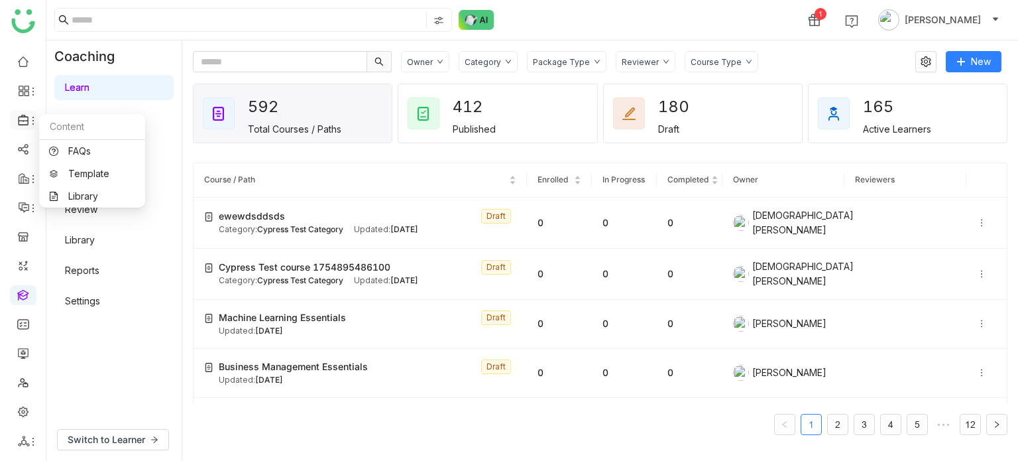
click at [25, 121] on icon at bounding box center [24, 120] width 12 height 12
click at [82, 201] on link "Library" at bounding box center [92, 196] width 86 height 9
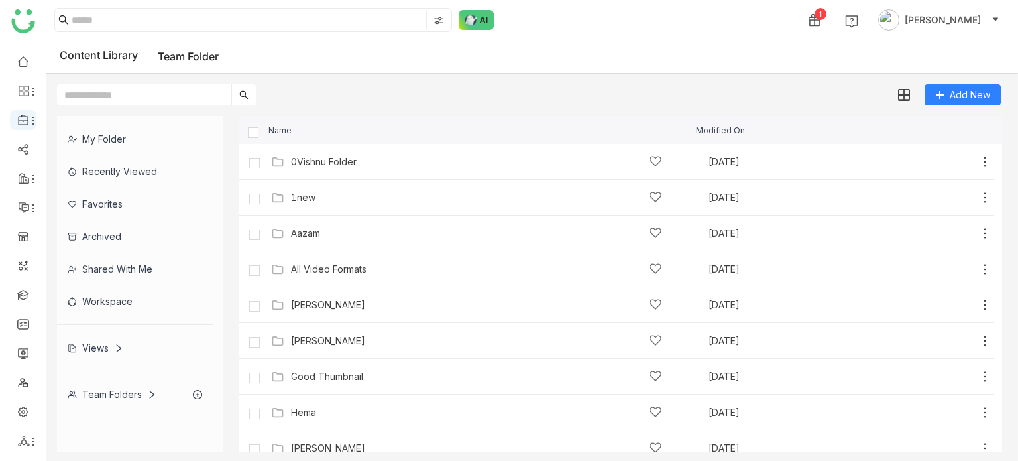
click at [31, 117] on icon at bounding box center [33, 120] width 11 height 11
click at [86, 156] on link "FAQs" at bounding box center [92, 151] width 86 height 9
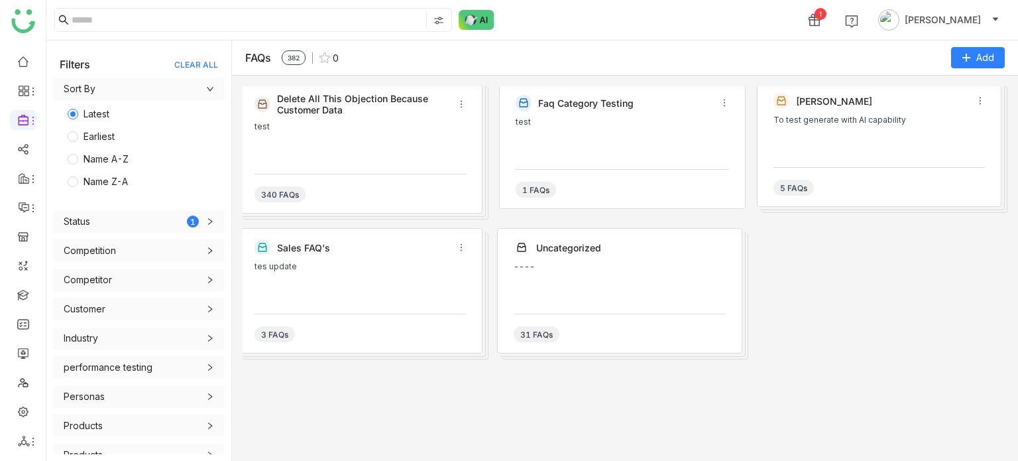
click at [419, 190] on div "340 FAQs" at bounding box center [361, 188] width 212 height 29
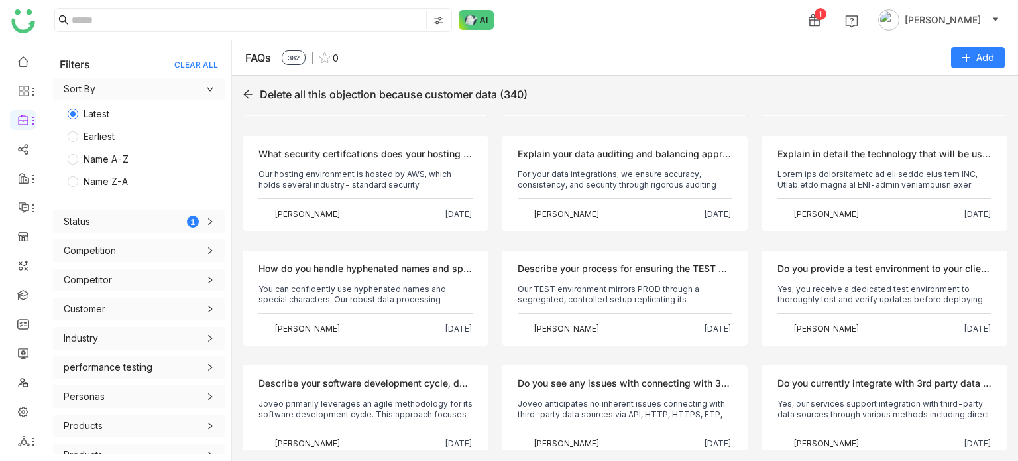
scroll to position [324, 0]
click at [247, 92] on icon at bounding box center [247, 94] width 9 height 9
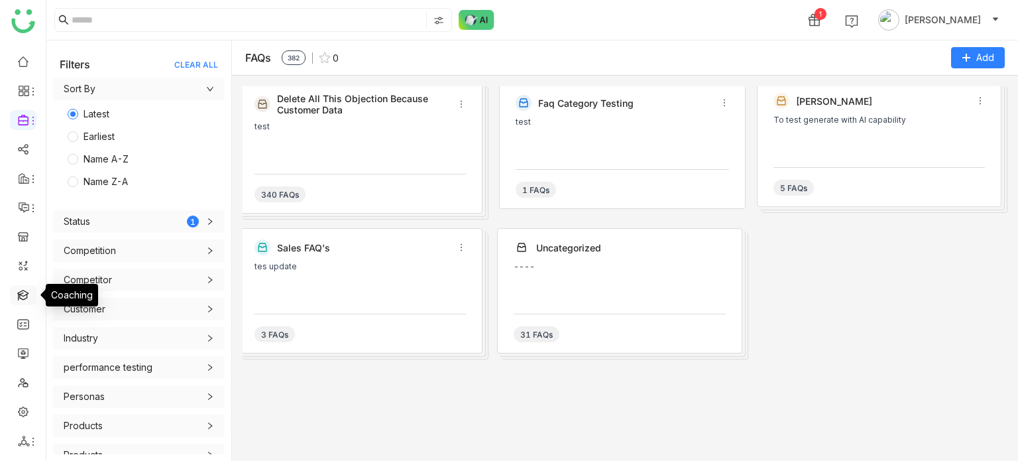
click at [23, 300] on link at bounding box center [23, 293] width 12 height 11
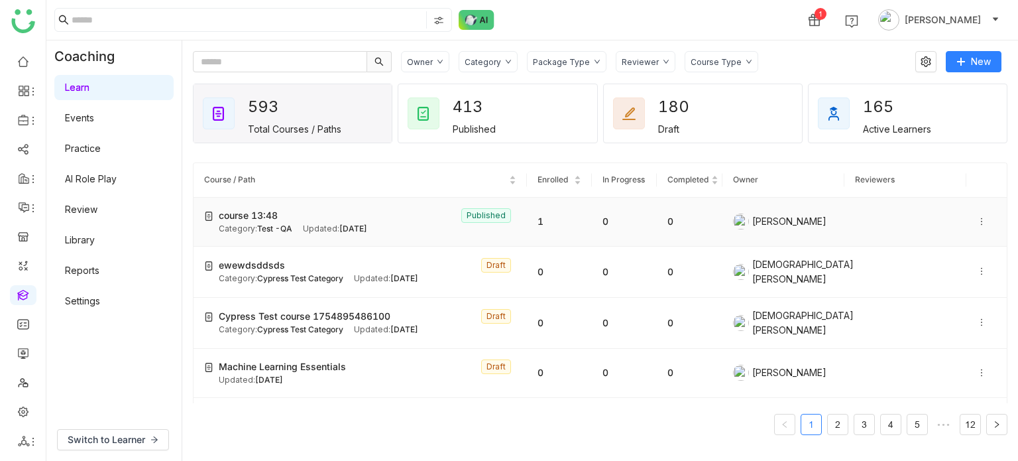
click at [977, 223] on icon at bounding box center [981, 221] width 9 height 9
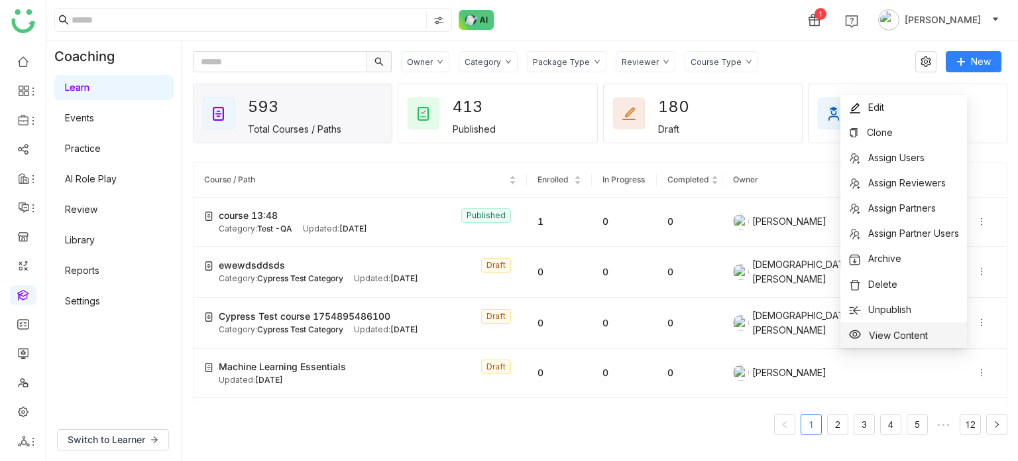
click at [895, 337] on span "View Content" at bounding box center [898, 335] width 59 height 11
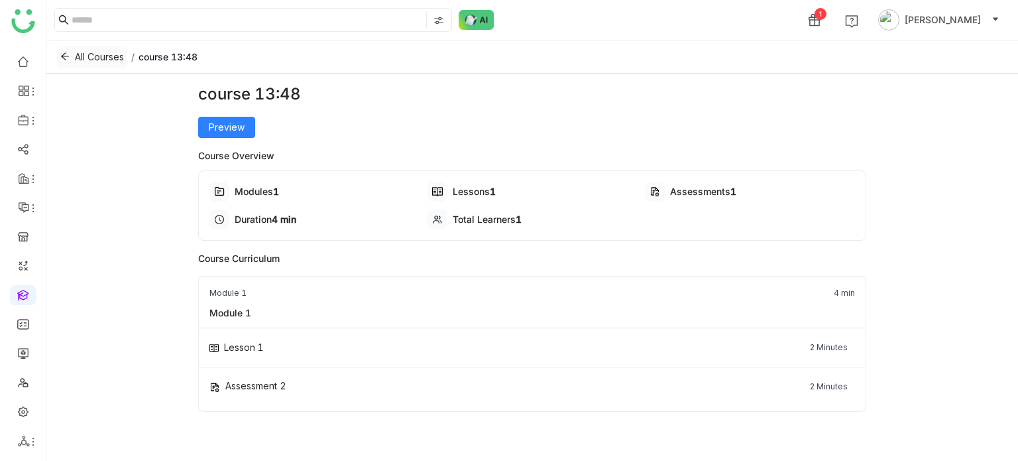
click at [59, 58] on button "All Courses" at bounding box center [92, 56] width 70 height 21
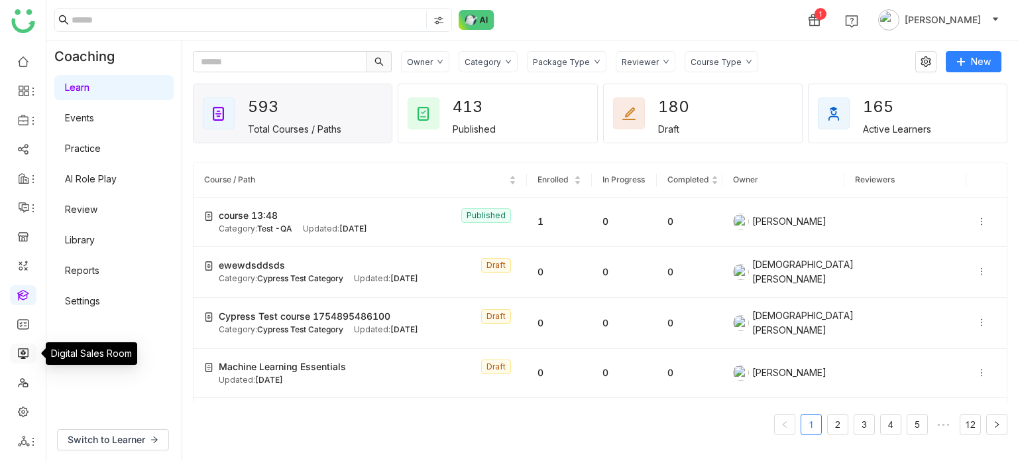
click at [23, 351] on link at bounding box center [23, 352] width 12 height 11
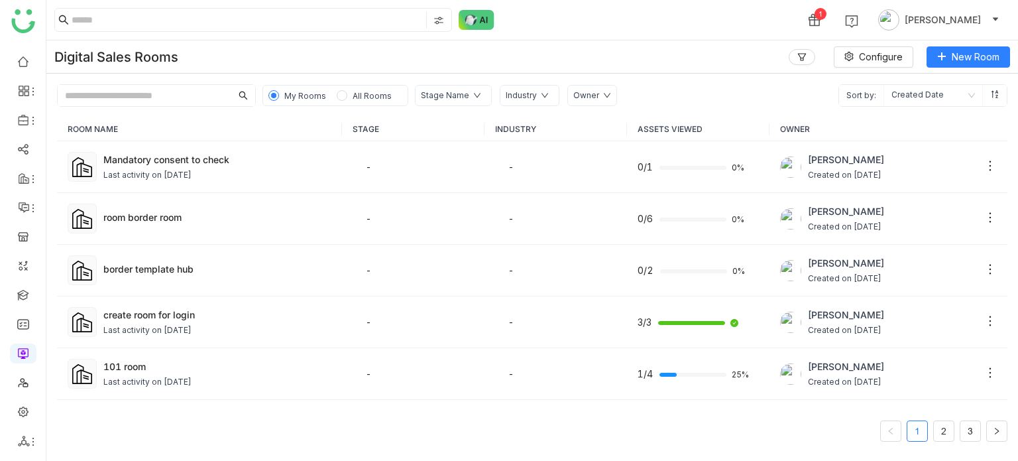
click at [651, 90] on div "My Rooms All Rooms Stage Name Industry Owner Sort by: Created Date" at bounding box center [532, 90] width 972 height 33
click at [138, 94] on input "text" at bounding box center [145, 95] width 174 height 21
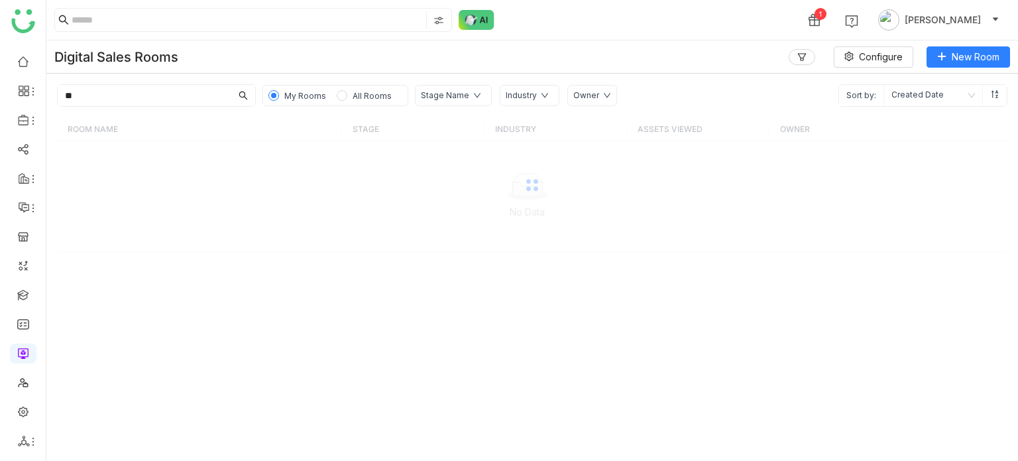
type input "*"
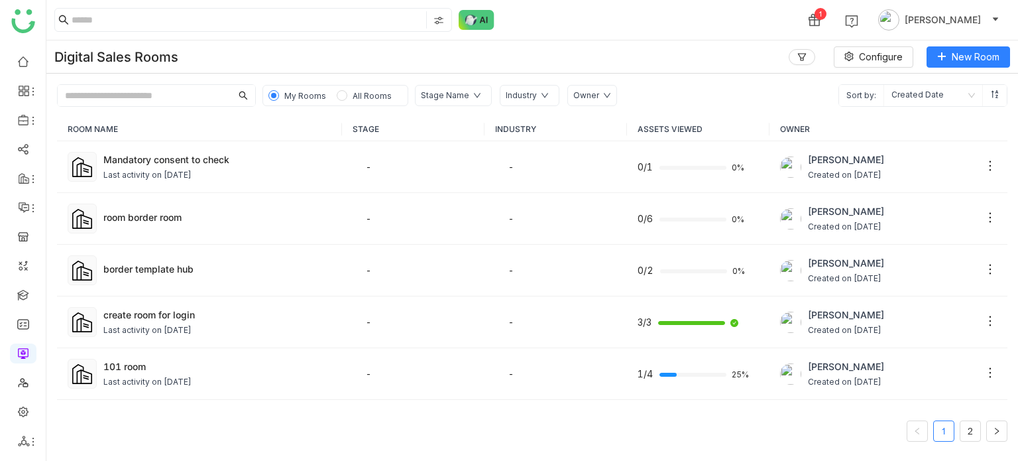
click at [24, 347] on link at bounding box center [23, 352] width 12 height 11
click at [17, 296] on link at bounding box center [23, 293] width 12 height 11
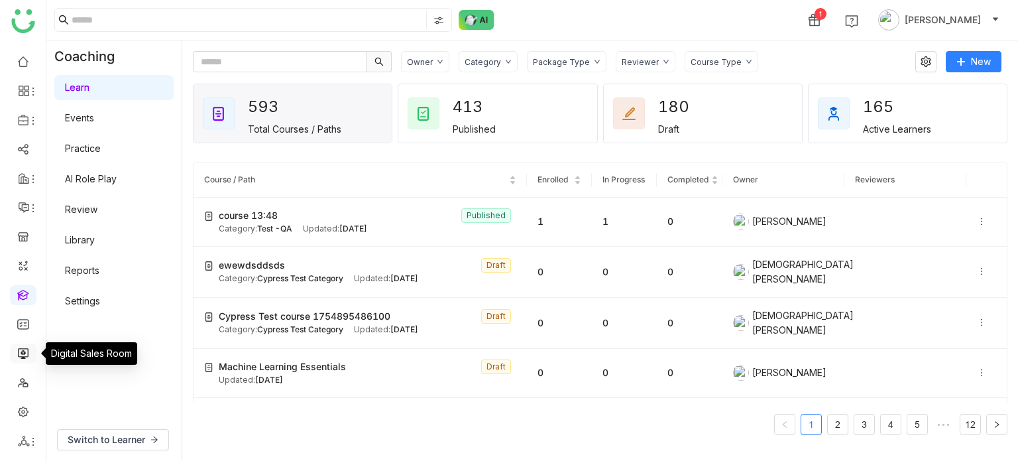
click at [22, 347] on link at bounding box center [23, 352] width 12 height 11
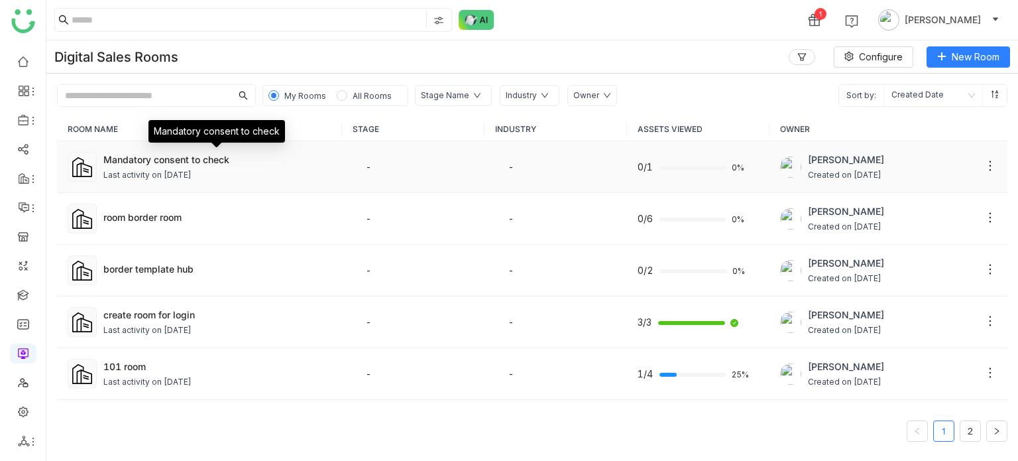
click at [212, 151] on div "Mandatory consent to check" at bounding box center [217, 136] width 137 height 32
click at [212, 153] on div "Mandatory consent to check" at bounding box center [217, 160] width 228 height 14
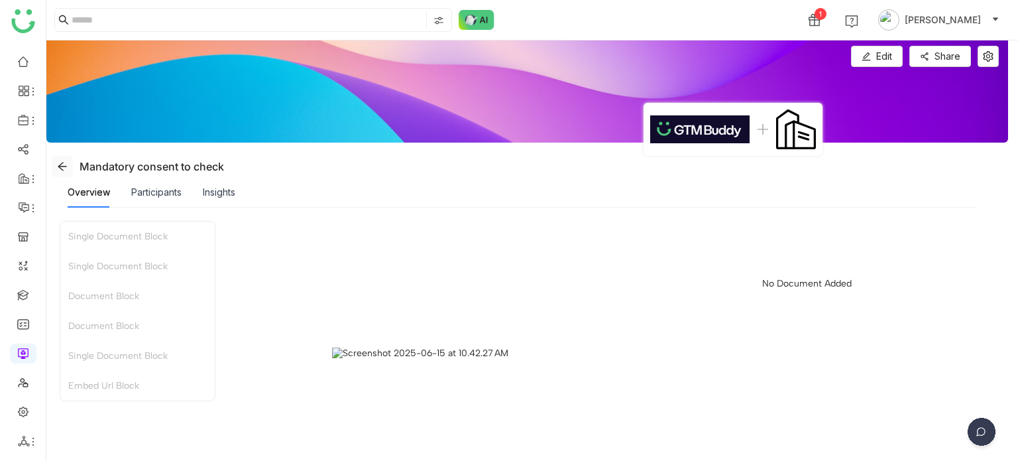
click at [68, 164] on span at bounding box center [62, 166] width 20 height 11
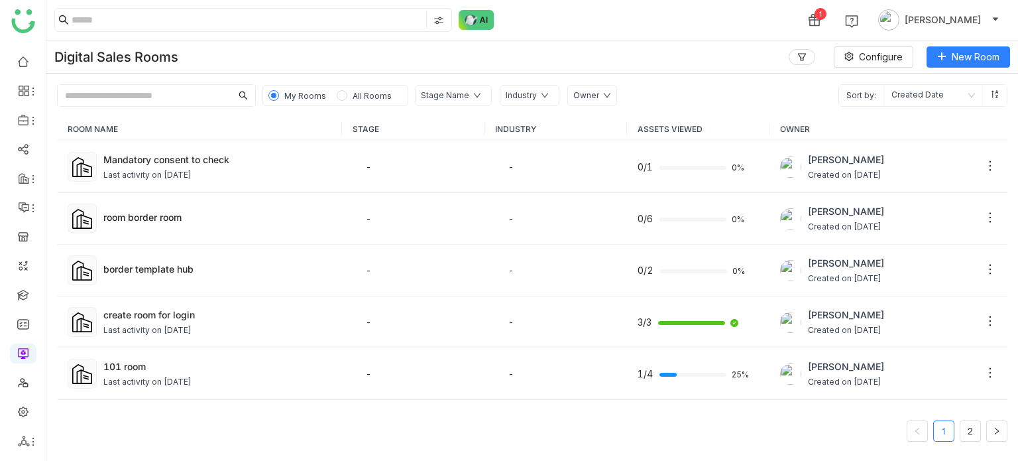
click at [135, 101] on input "text" at bounding box center [145, 95] width 174 height 21
click at [31, 309] on ul at bounding box center [23, 251] width 46 height 418
click at [29, 296] on link at bounding box center [23, 293] width 12 height 11
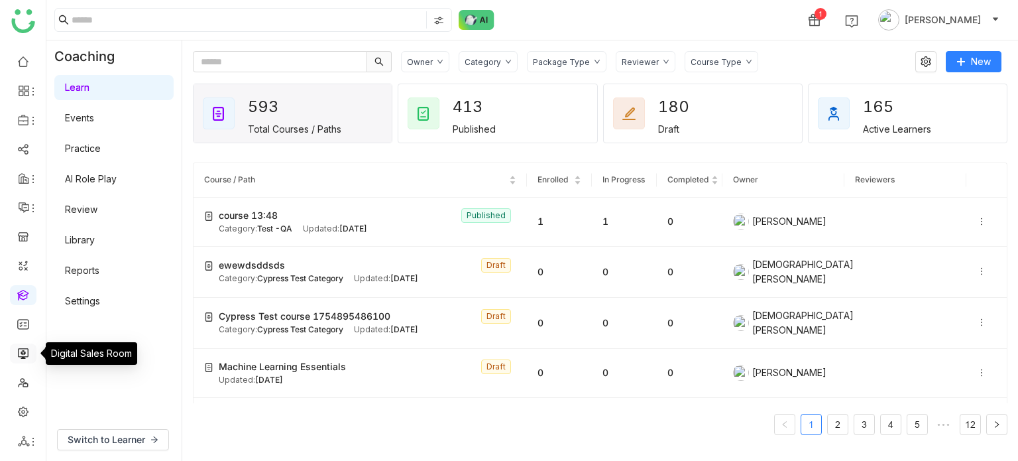
click at [21, 353] on link at bounding box center [23, 352] width 12 height 11
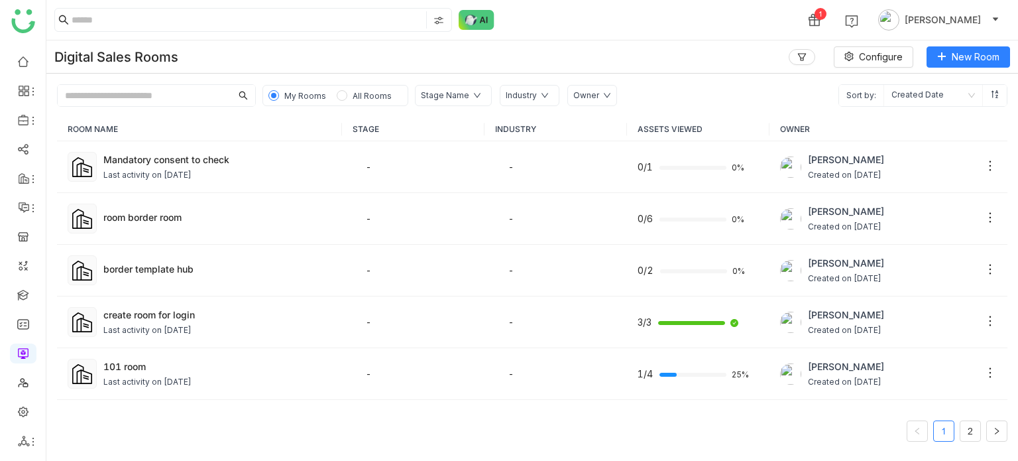
click at [24, 393] on ul at bounding box center [23, 251] width 46 height 418
click at [24, 387] on link at bounding box center [23, 381] width 12 height 11
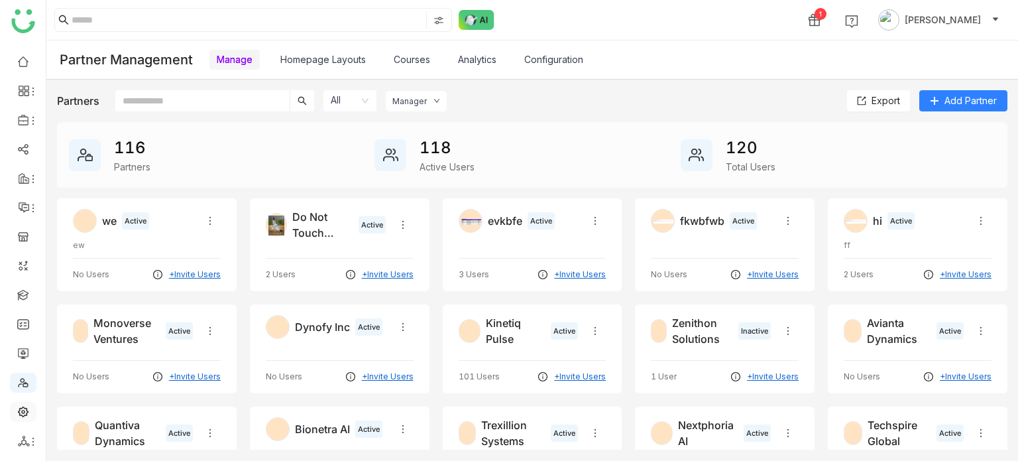
click at [17, 405] on link at bounding box center [23, 410] width 12 height 11
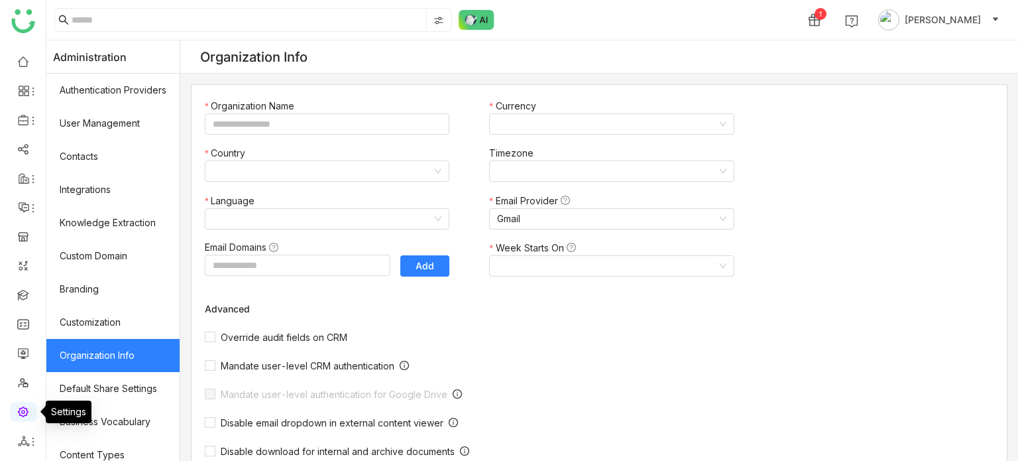
type input "*******"
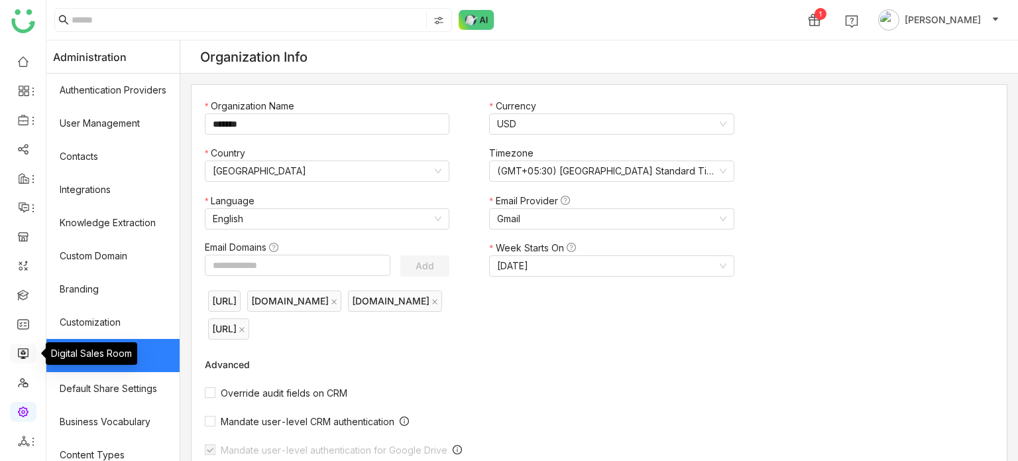
click at [19, 347] on link at bounding box center [23, 352] width 12 height 11
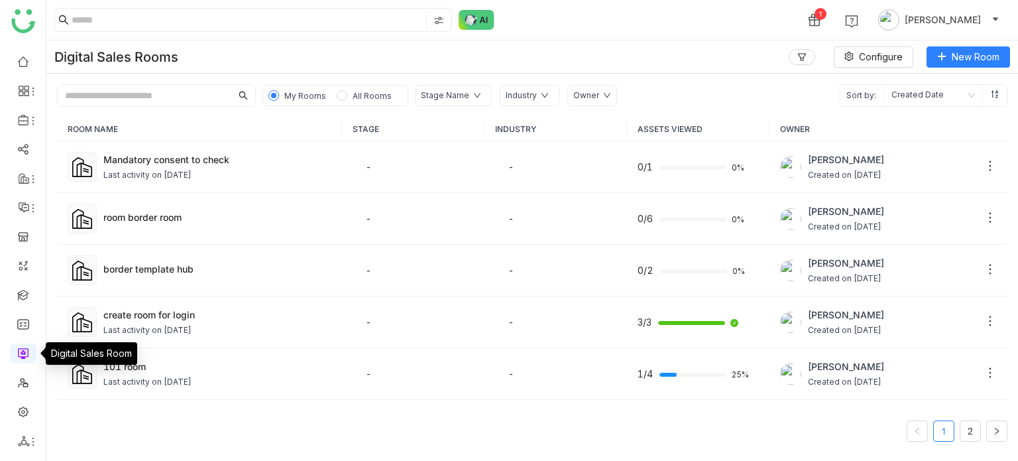
click at [19, 347] on link at bounding box center [23, 352] width 12 height 11
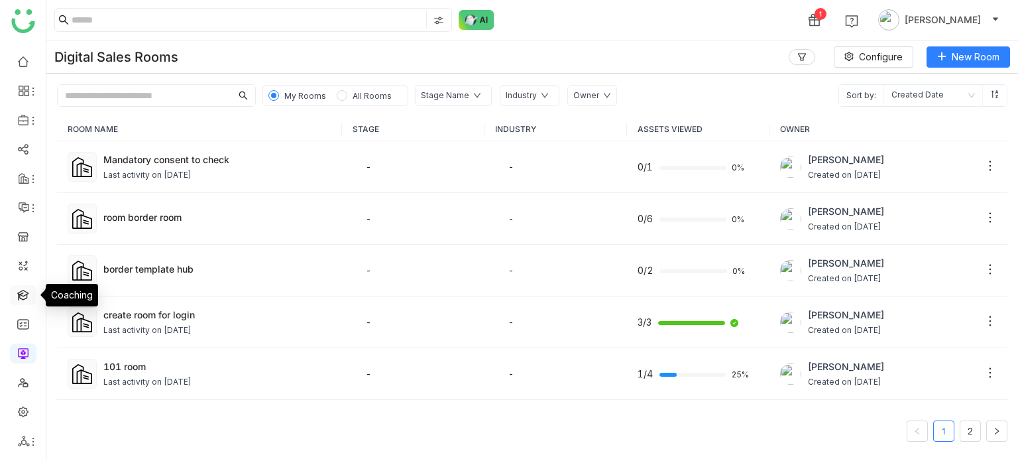
click at [29, 288] on link at bounding box center [23, 293] width 12 height 11
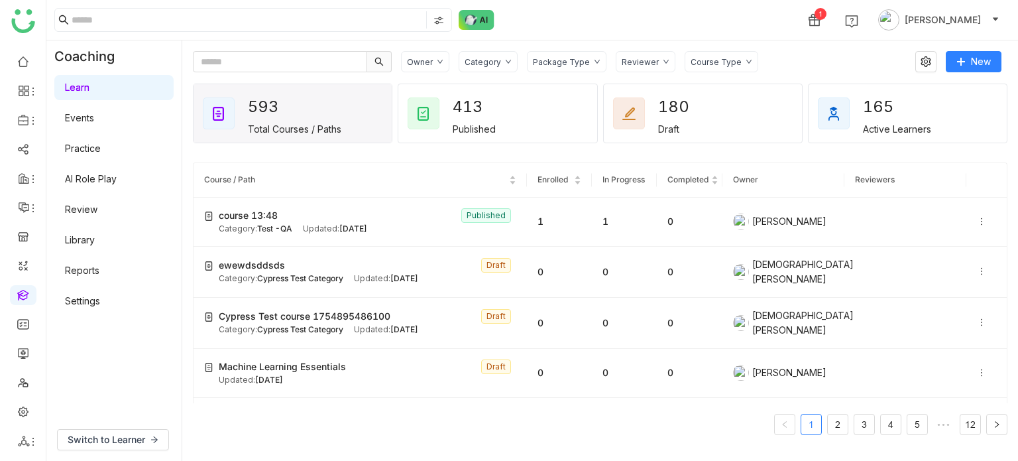
click at [29, 277] on ul at bounding box center [23, 251] width 46 height 418
click at [29, 261] on link at bounding box center [23, 264] width 12 height 11
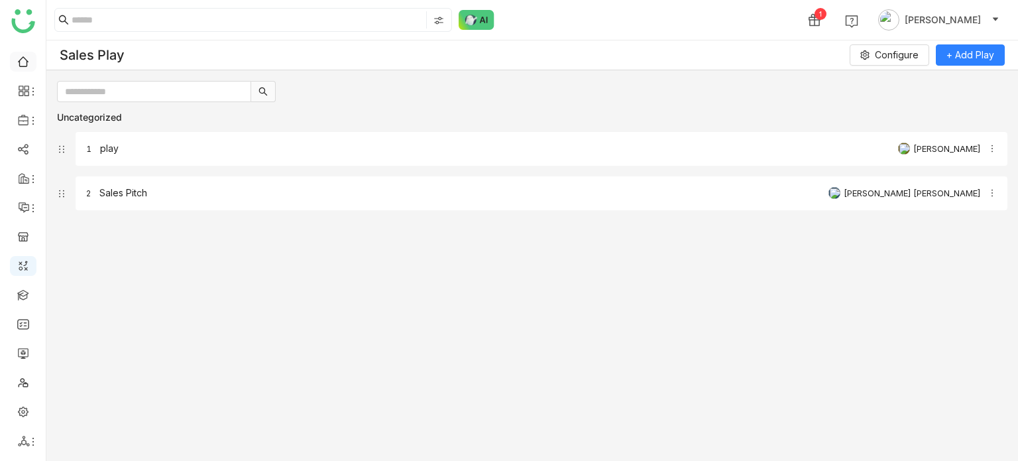
click at [27, 55] on link at bounding box center [23, 60] width 12 height 11
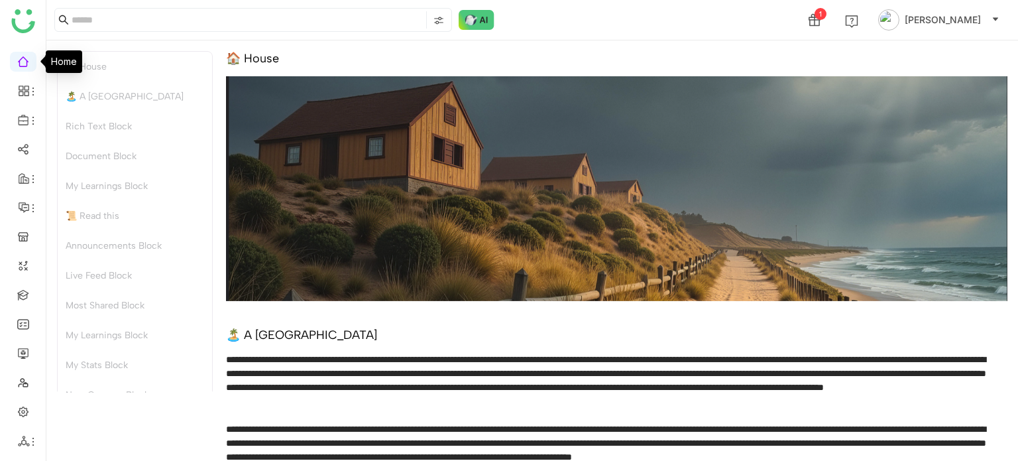
click at [27, 55] on link at bounding box center [23, 60] width 12 height 11
click at [19, 292] on link at bounding box center [23, 293] width 12 height 11
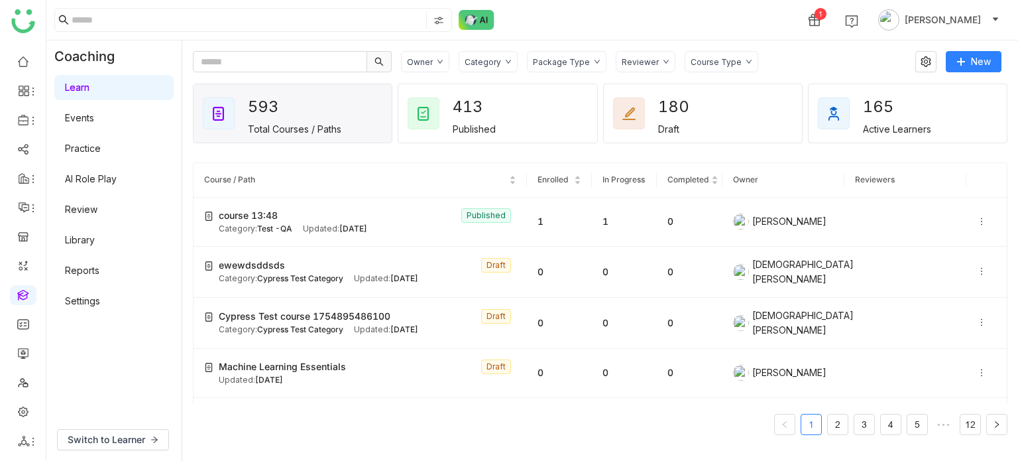
click at [86, 257] on div "Learn Events Practice AI Role Play Review Library Reports Settings" at bounding box center [113, 194] width 135 height 244
click at [85, 237] on link "Library" at bounding box center [80, 239] width 30 height 11
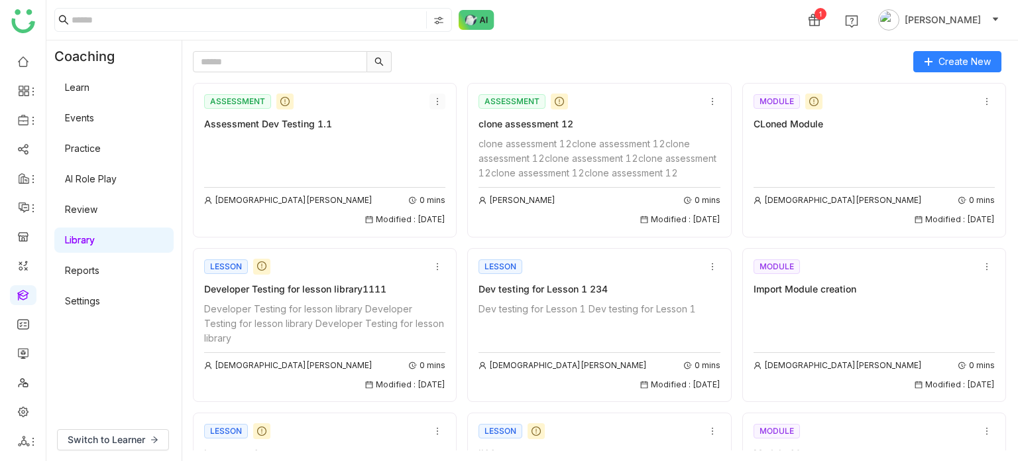
click at [433, 97] on icon at bounding box center [437, 101] width 9 height 9
click at [440, 128] on span "Edit" at bounding box center [442, 126] width 16 height 15
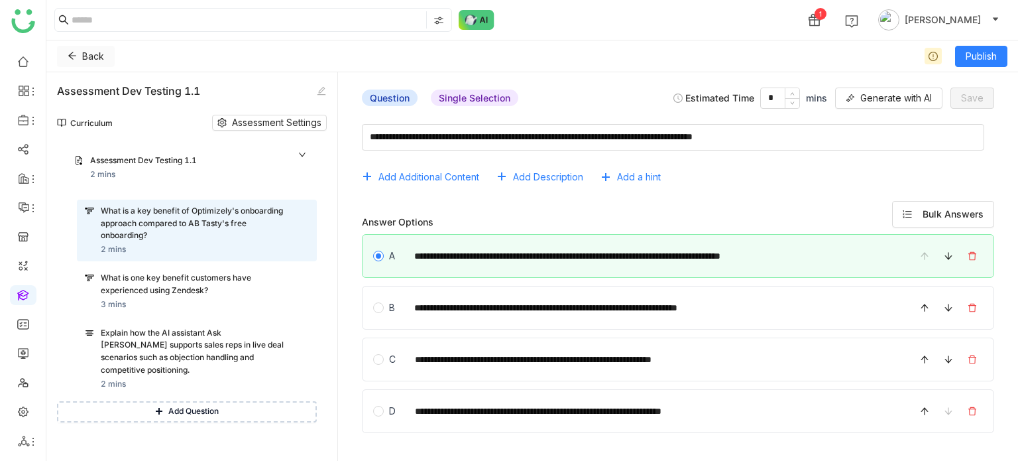
click at [74, 58] on icon at bounding box center [72, 55] width 9 height 9
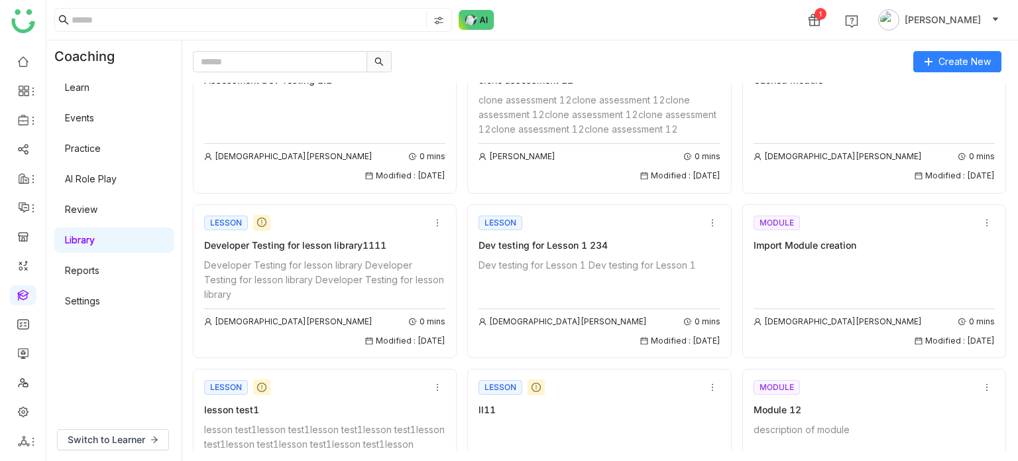
scroll to position [44, 0]
click at [34, 117] on icon at bounding box center [33, 120] width 11 height 11
click at [90, 196] on link "Library" at bounding box center [92, 196] width 86 height 9
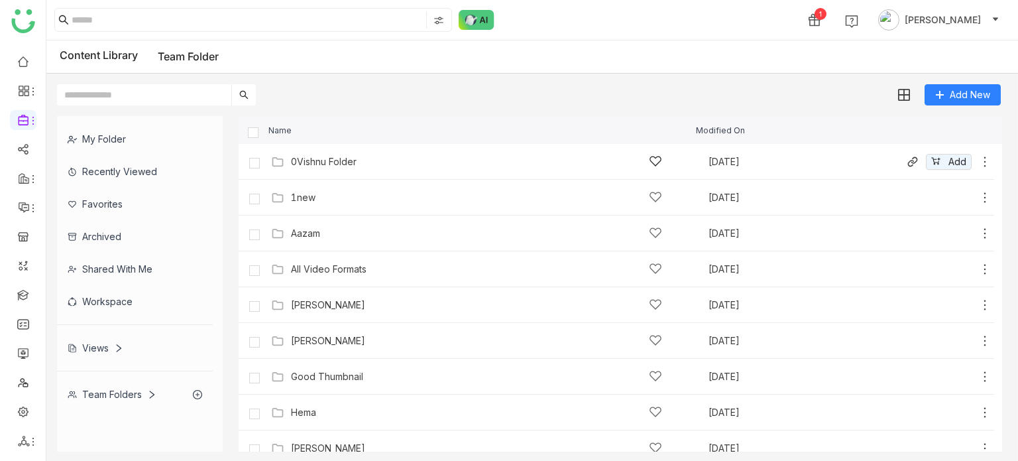
click at [339, 164] on div "0Vishnu Folder" at bounding box center [324, 161] width 66 height 11
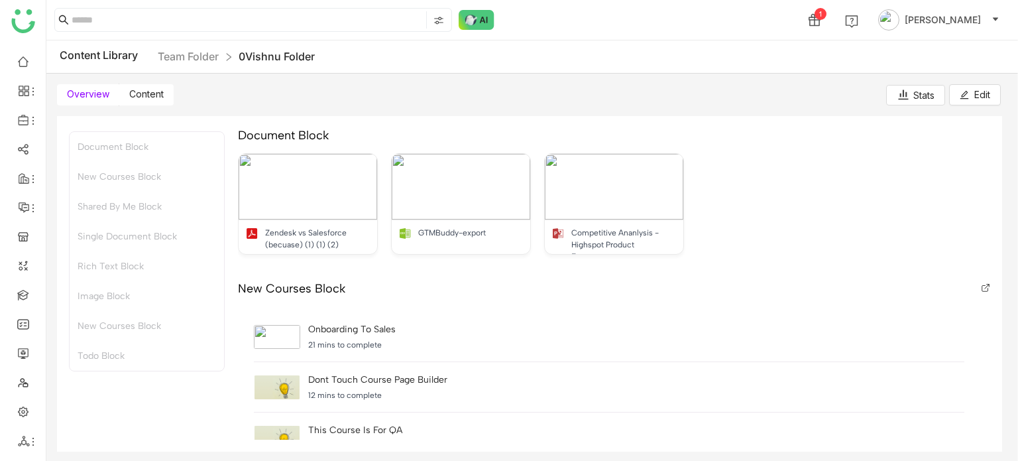
click at [142, 95] on span "Content" at bounding box center [146, 93] width 34 height 11
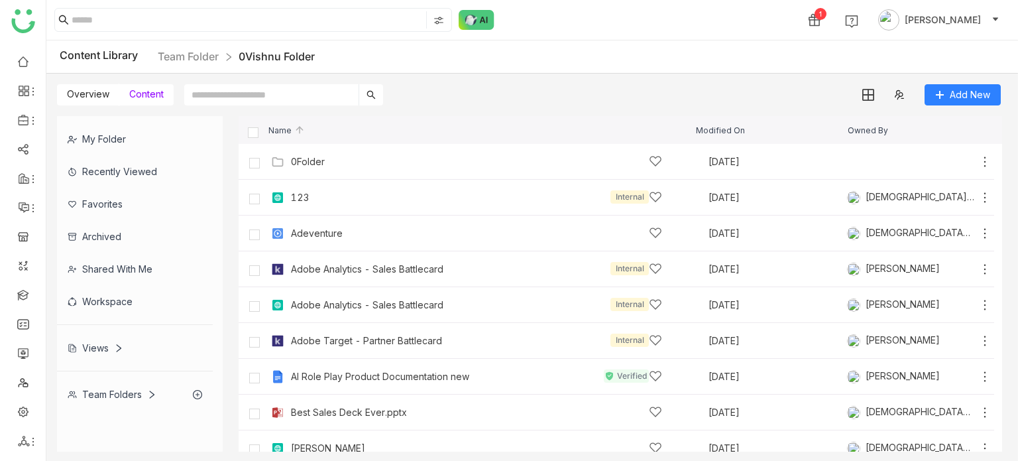
click at [86, 88] on span "Overview" at bounding box center [88, 93] width 42 height 11
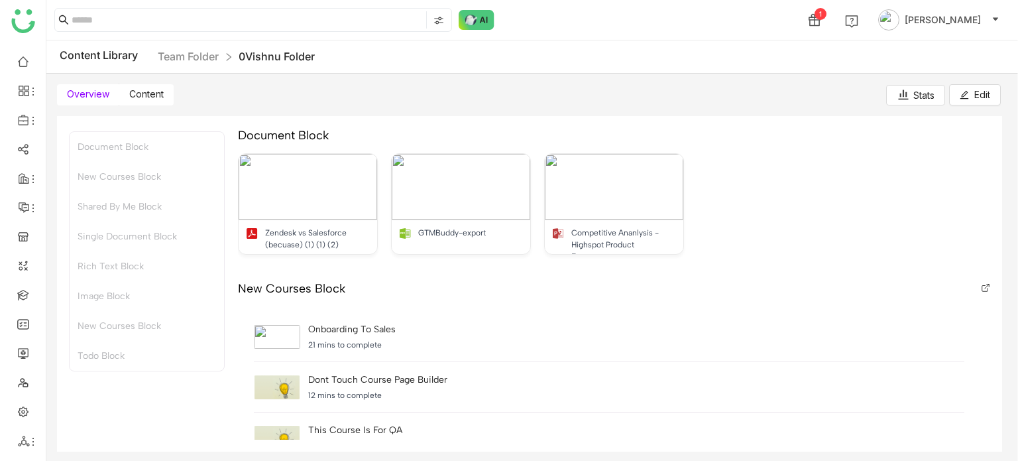
click at [183, 46] on div "Content Library Team Folder 0Vishnu Folder" at bounding box center [532, 56] width 972 height 33
click at [181, 53] on link "Team Folder" at bounding box center [188, 56] width 61 height 13
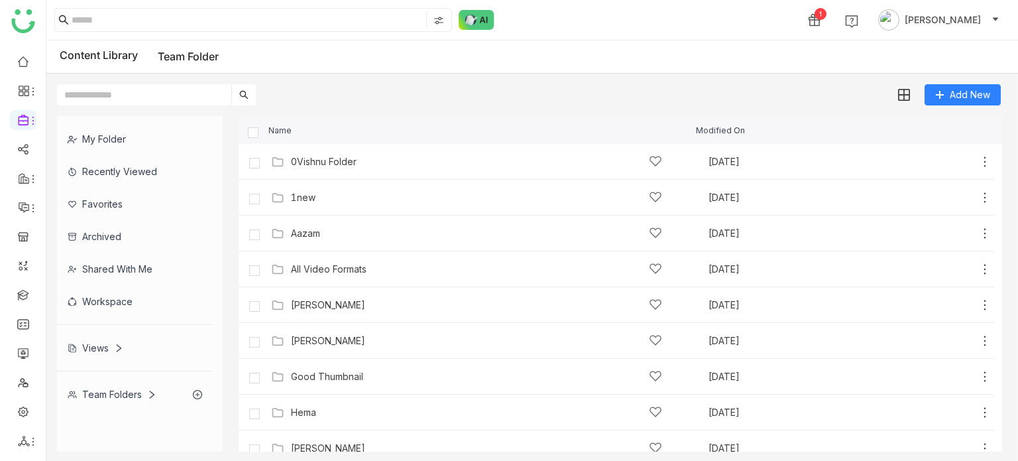
click at [0, 60] on ul at bounding box center [23, 251] width 46 height 418
click at [17, 62] on link at bounding box center [23, 60] width 12 height 11
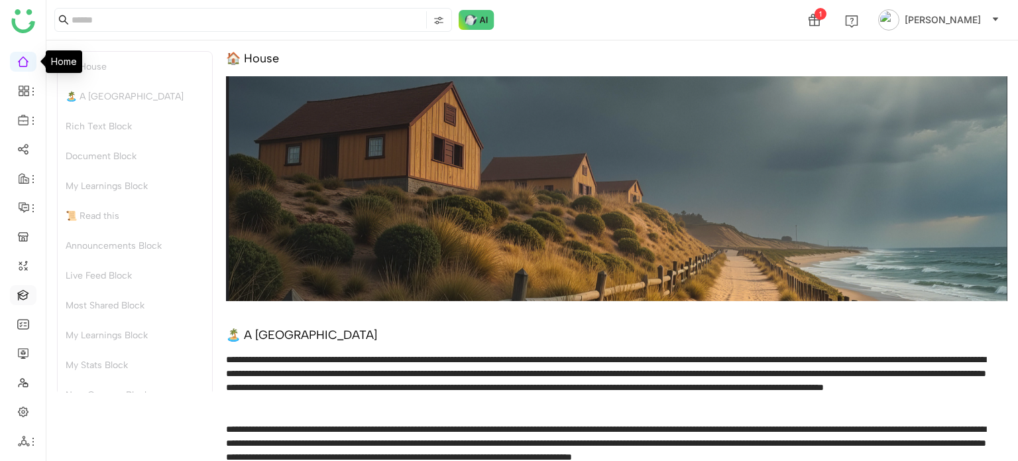
click at [19, 298] on link at bounding box center [23, 293] width 12 height 11
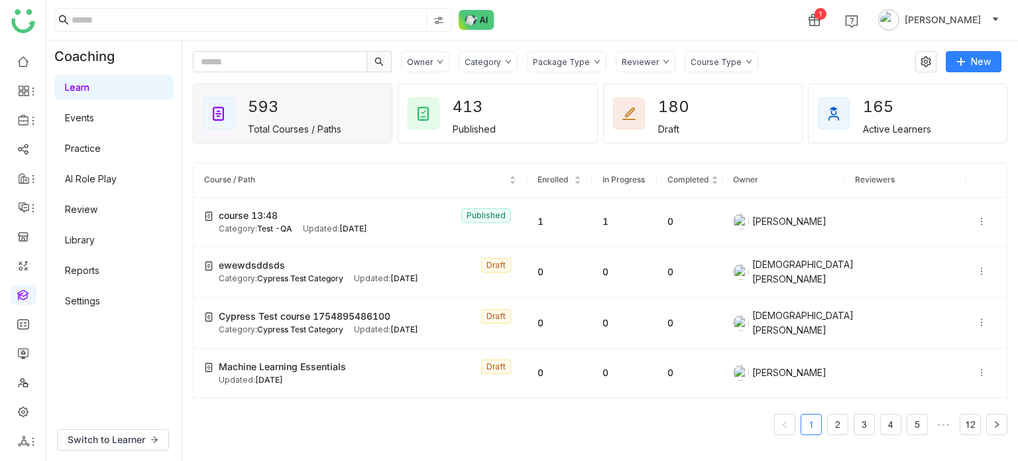
click at [101, 143] on link "Practice" at bounding box center [83, 148] width 36 height 11
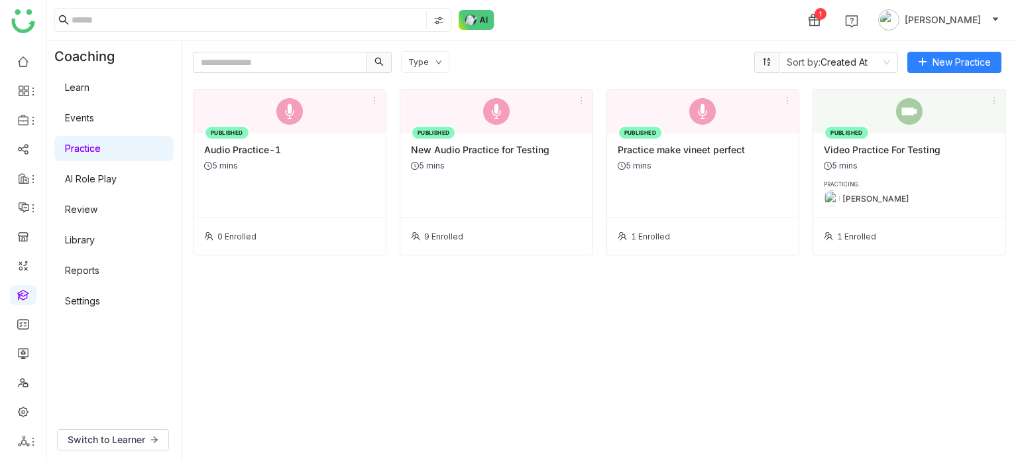
click at [23, 300] on link at bounding box center [23, 293] width 12 height 11
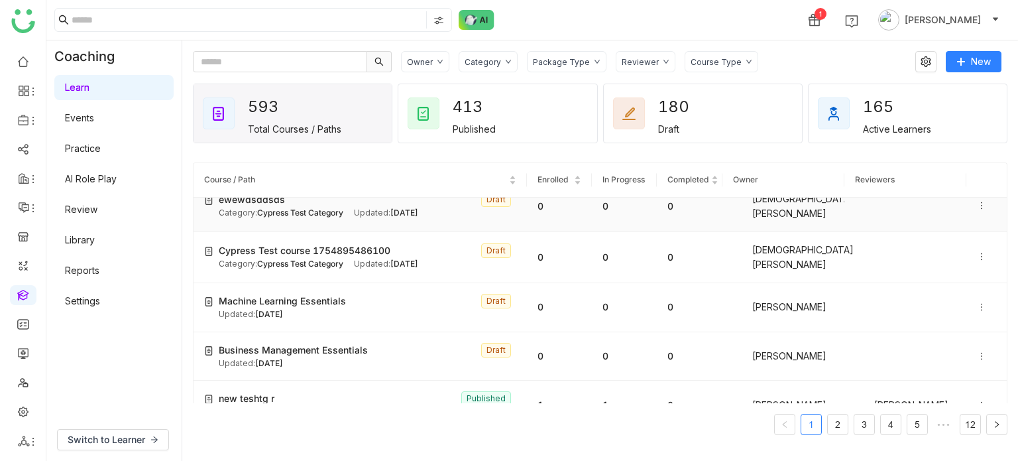
scroll to position [72, 0]
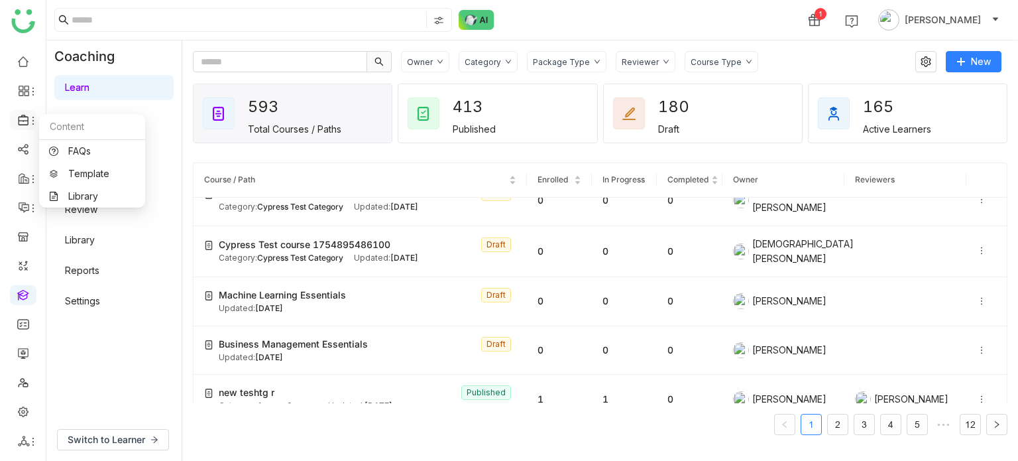
click at [27, 114] on icon at bounding box center [24, 120] width 12 height 12
click at [84, 196] on link "Library" at bounding box center [92, 196] width 86 height 9
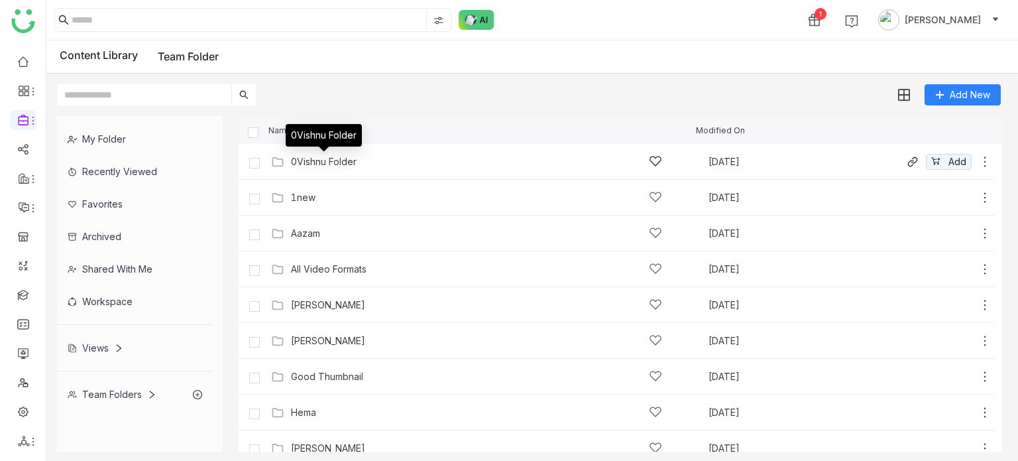
click at [332, 164] on div "0Vishnu Folder" at bounding box center [324, 161] width 66 height 11
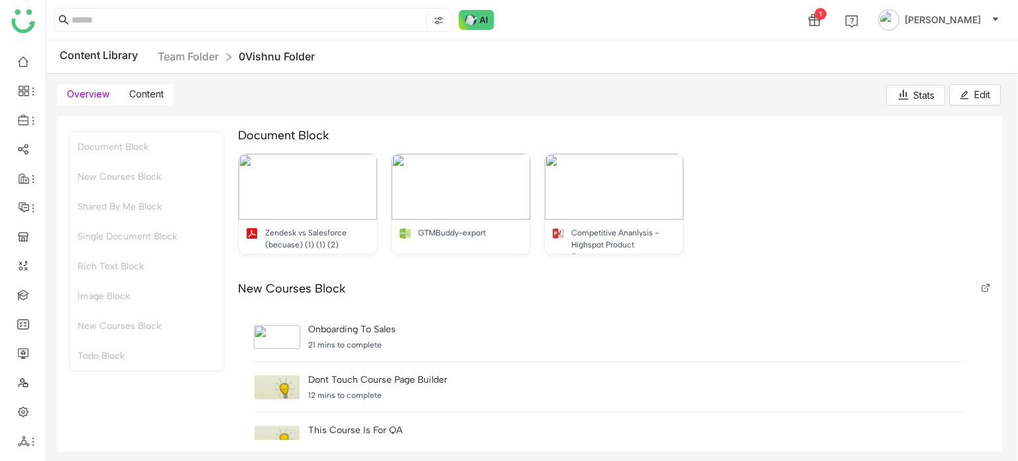
click at [146, 87] on label "Content" at bounding box center [146, 94] width 54 height 21
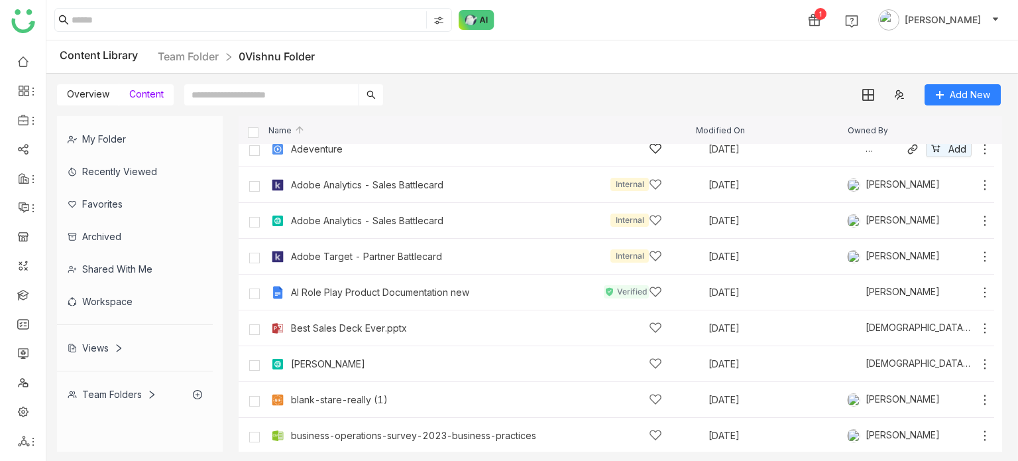
scroll to position [85, 0]
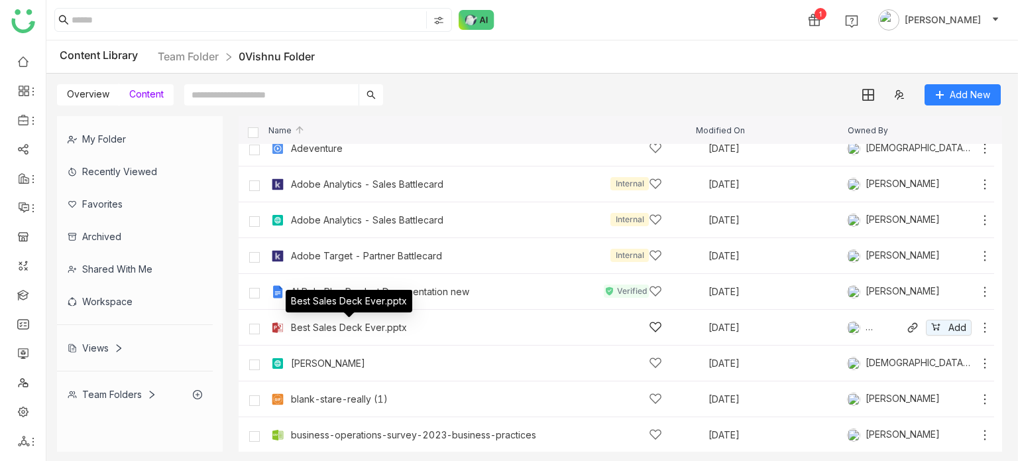
click at [345, 331] on div "Best Sales Deck Ever.pptx" at bounding box center [349, 327] width 116 height 11
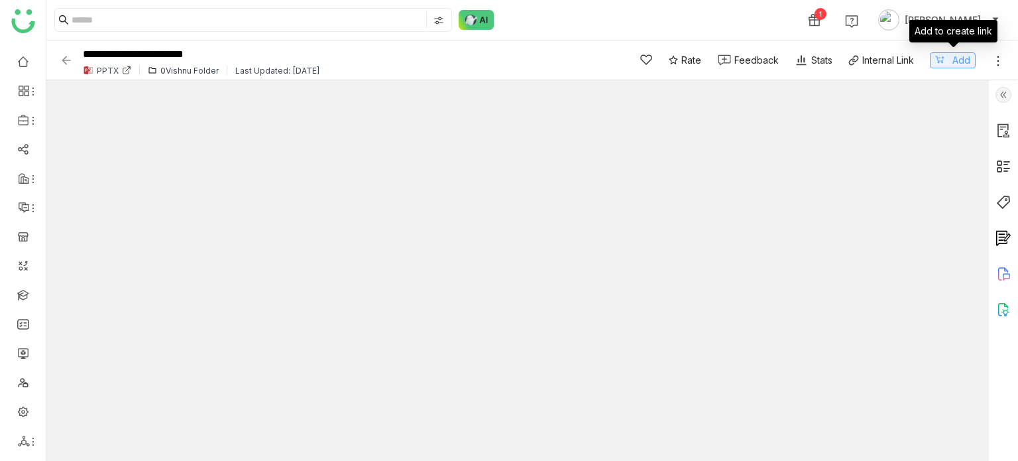
click at [954, 53] on span "Add" at bounding box center [962, 60] width 18 height 15
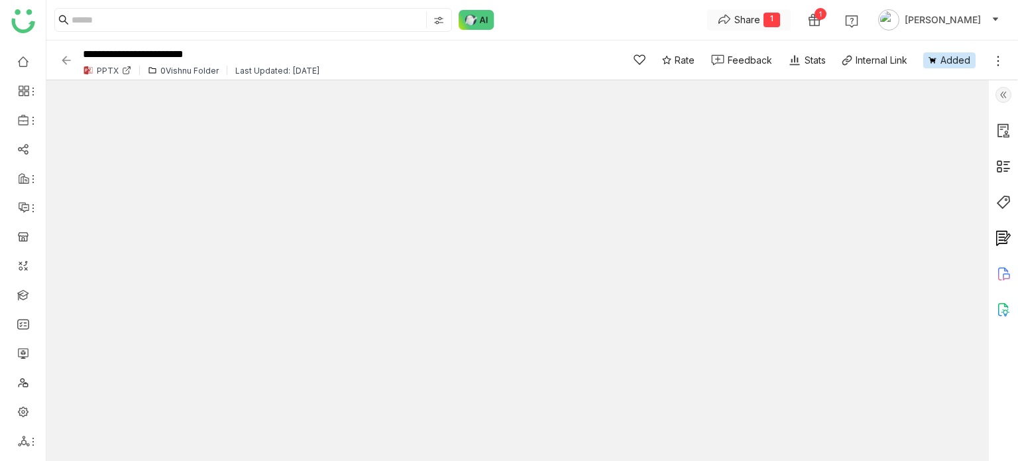
click at [761, 19] on div "Share" at bounding box center [748, 20] width 26 height 14
click at [761, 27] on button "Share 1" at bounding box center [750, 19] width 84 height 21
click at [763, 41] on div "Rate Feedback Stats Internal Link Added" at bounding box center [811, 59] width 388 height 39
click at [770, 28] on button "Share 1" at bounding box center [750, 19] width 84 height 21
click at [764, 59] on li "WhatsApp" at bounding box center [773, 71] width 99 height 25
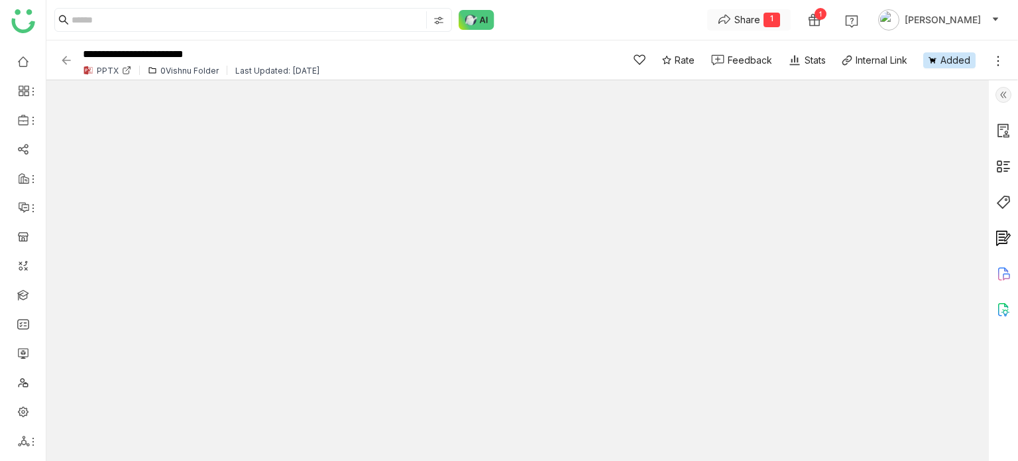
click at [761, 21] on div "Share" at bounding box center [748, 20] width 26 height 14
click at [771, 50] on span "Create Link" at bounding box center [776, 47] width 50 height 14
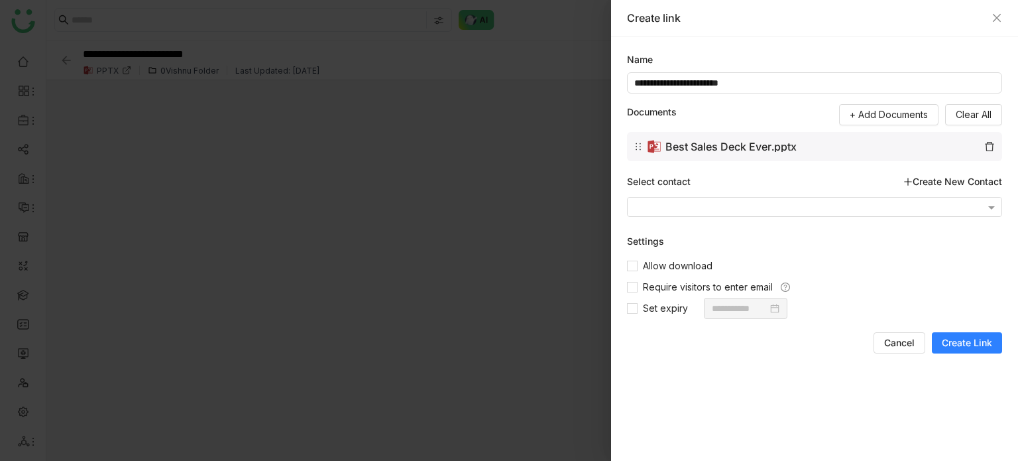
click at [969, 352] on button "Create Link" at bounding box center [967, 342] width 70 height 21
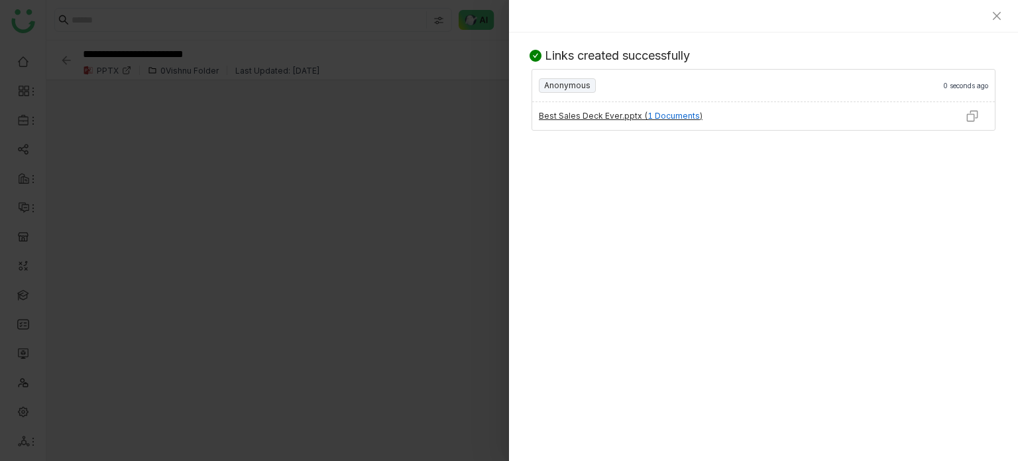
click at [981, 116] on div at bounding box center [973, 116] width 46 height 28
click at [971, 114] on img at bounding box center [972, 115] width 13 height 13
click at [995, 18] on icon "Close" at bounding box center [997, 16] width 8 height 8
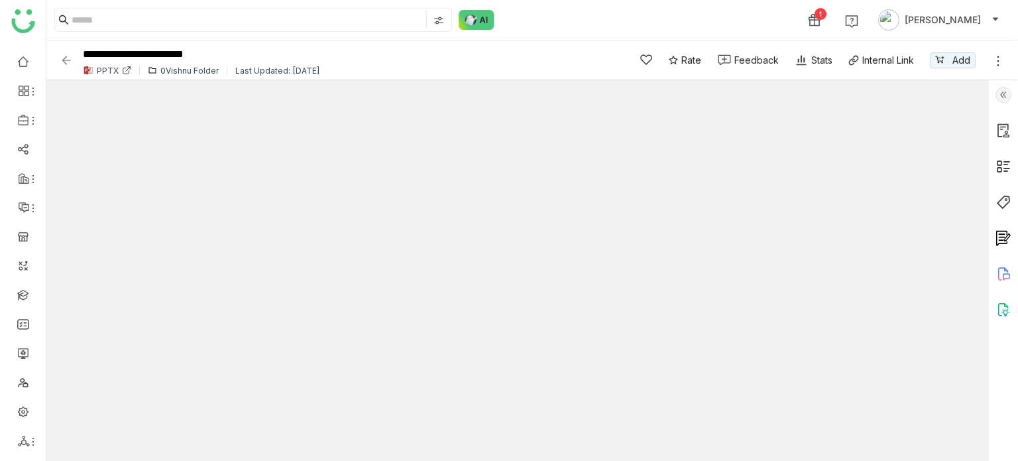
click at [61, 58] on img at bounding box center [66, 60] width 13 height 13
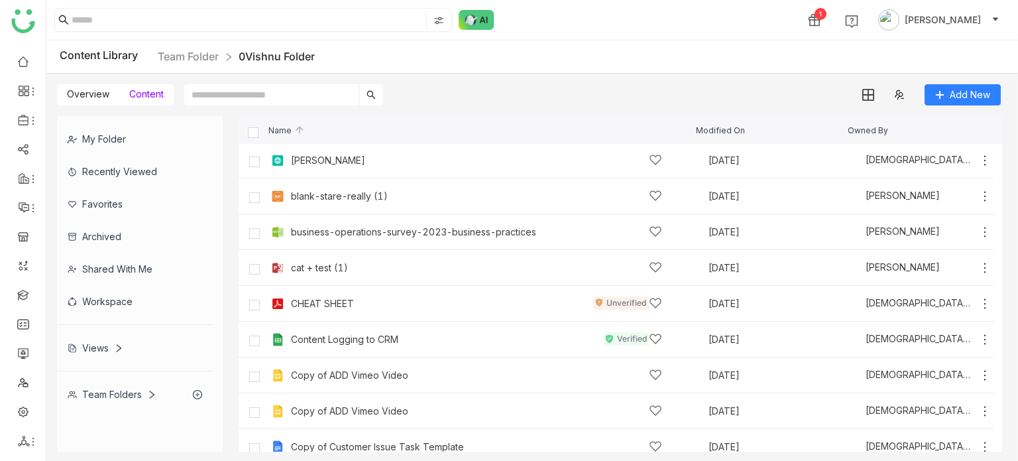
scroll to position [290, 0]
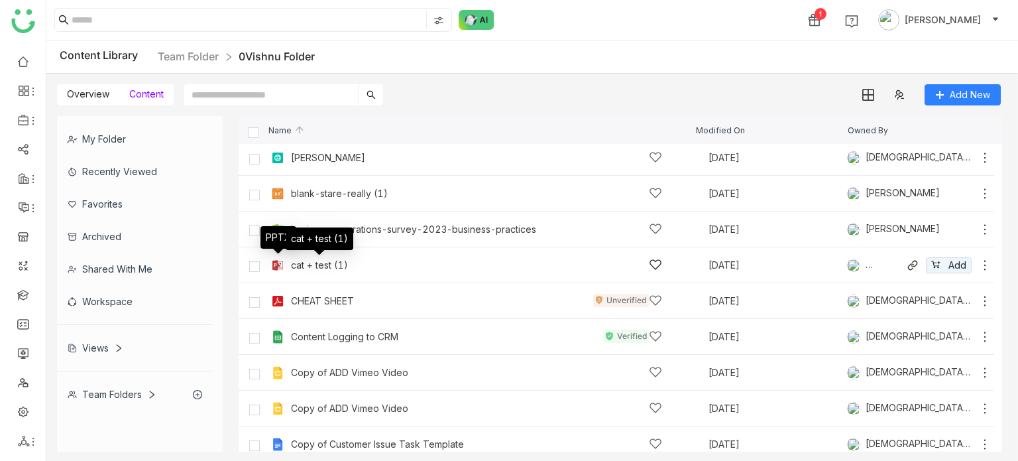
click at [298, 267] on div "cat + test (1)" at bounding box center [319, 265] width 57 height 11
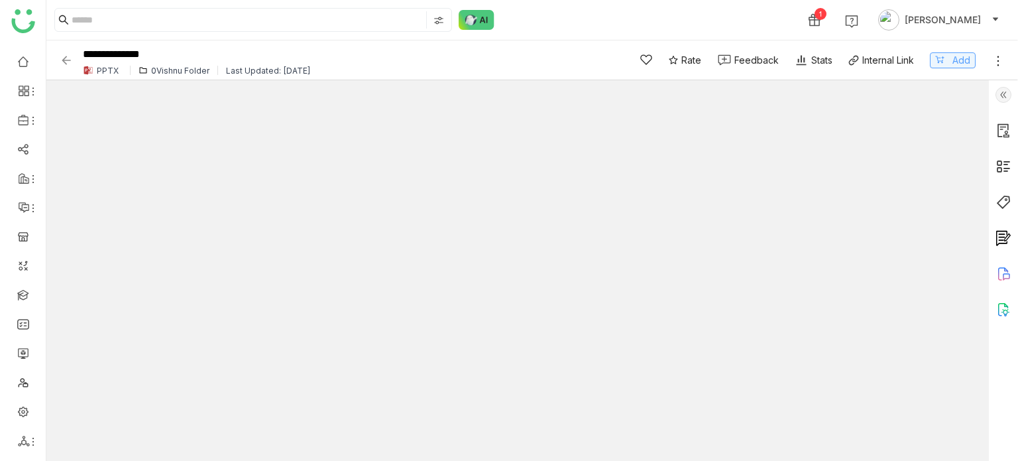
click at [958, 58] on span "Add" at bounding box center [962, 60] width 18 height 15
click at [780, 17] on div "1" at bounding box center [772, 20] width 17 height 15
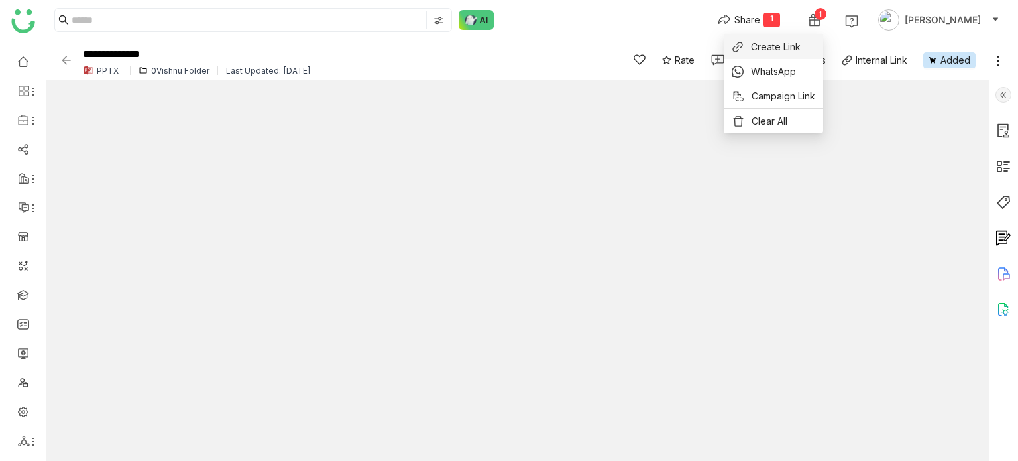
click at [798, 48] on span "Create Link" at bounding box center [776, 47] width 50 height 14
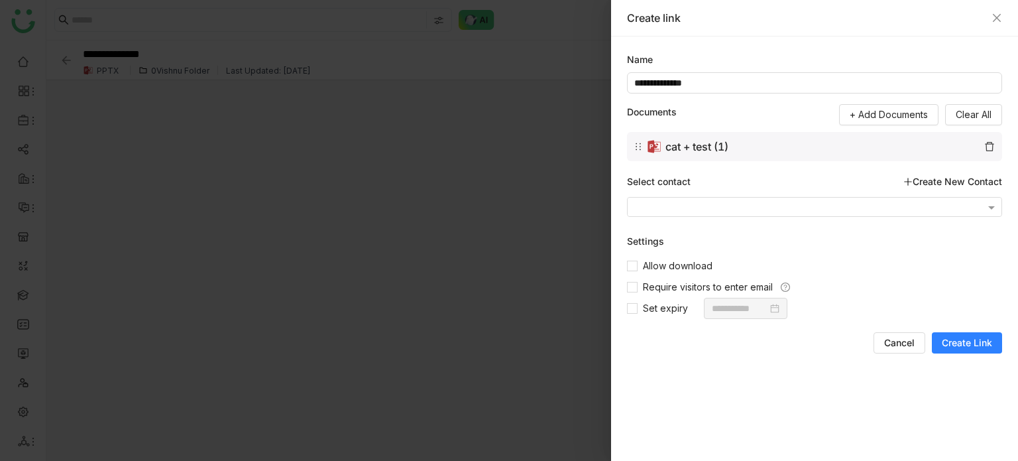
click at [975, 339] on span "Create Link" at bounding box center [967, 342] width 50 height 13
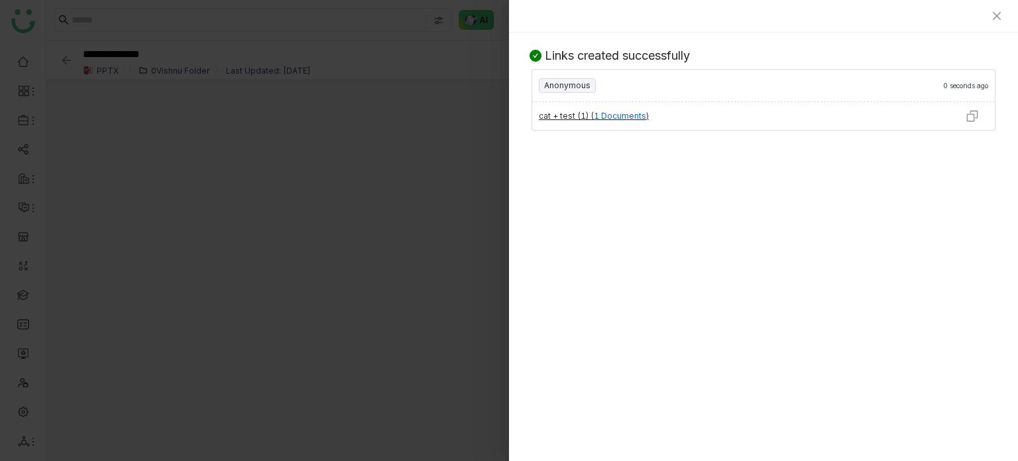
click at [1005, 10] on div at bounding box center [763, 16] width 509 height 32
click at [1000, 19] on icon "Close" at bounding box center [997, 16] width 8 height 8
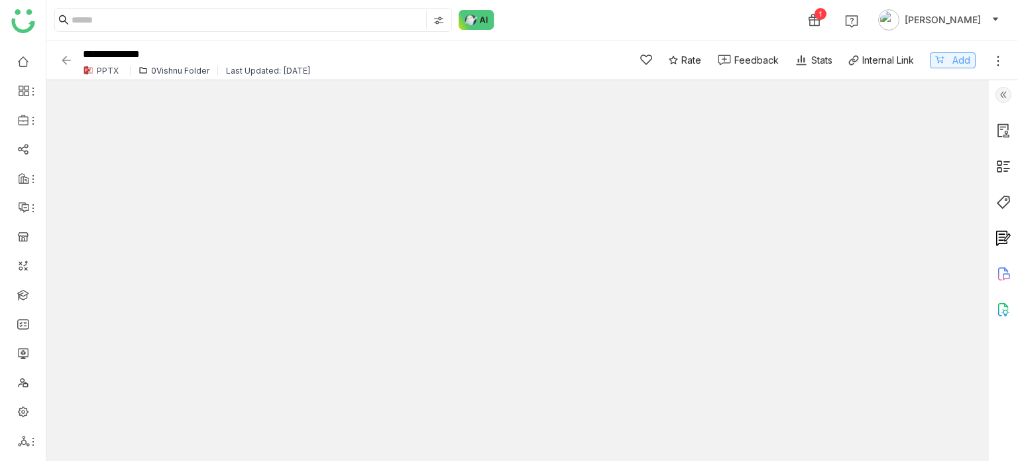
type input "*"
click at [963, 64] on span "Add" at bounding box center [962, 60] width 18 height 15
click at [761, 17] on div "Share" at bounding box center [748, 20] width 26 height 14
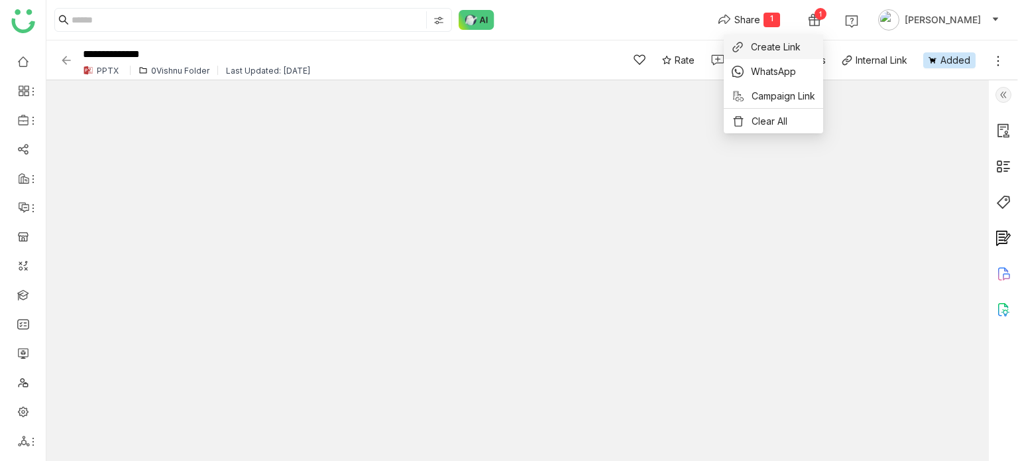
click at [780, 44] on span "Create Link" at bounding box center [776, 47] width 50 height 14
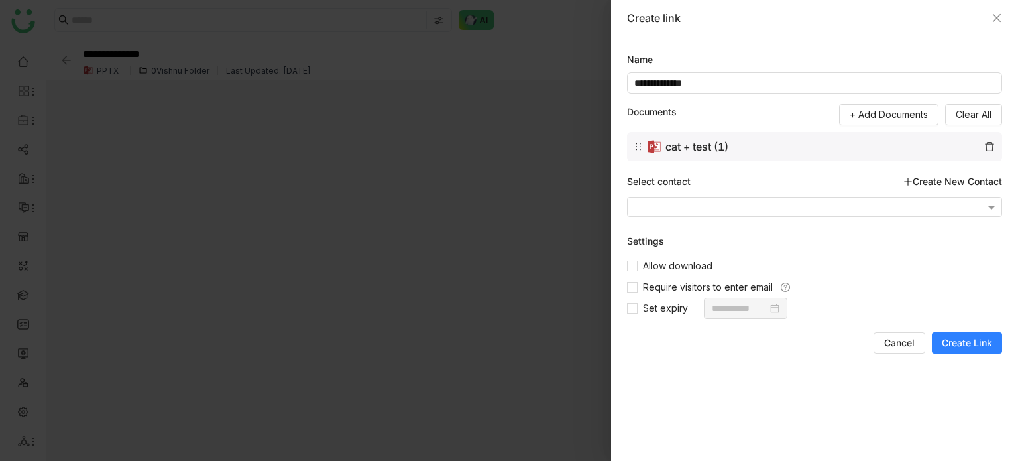
click at [982, 336] on span "Create Link" at bounding box center [967, 342] width 50 height 13
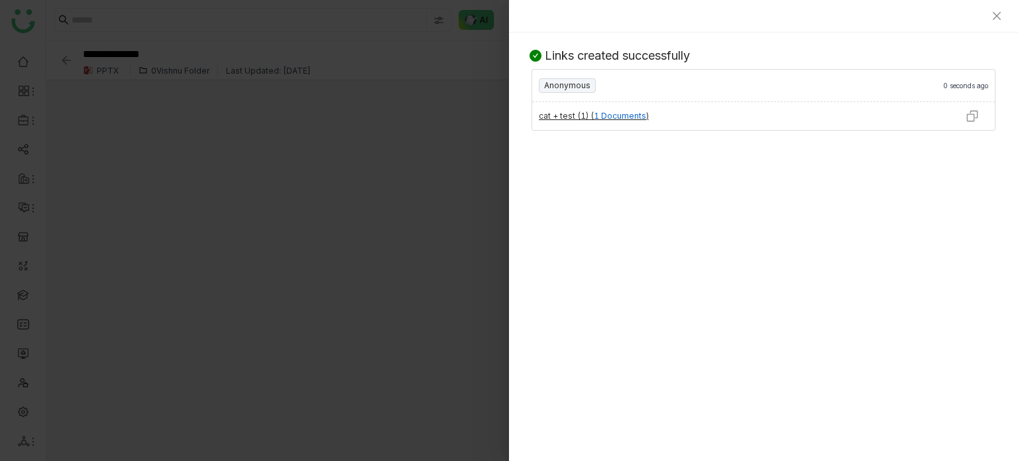
click at [971, 118] on img at bounding box center [972, 115] width 13 height 13
click at [997, 17] on icon "Close" at bounding box center [997, 16] width 11 height 11
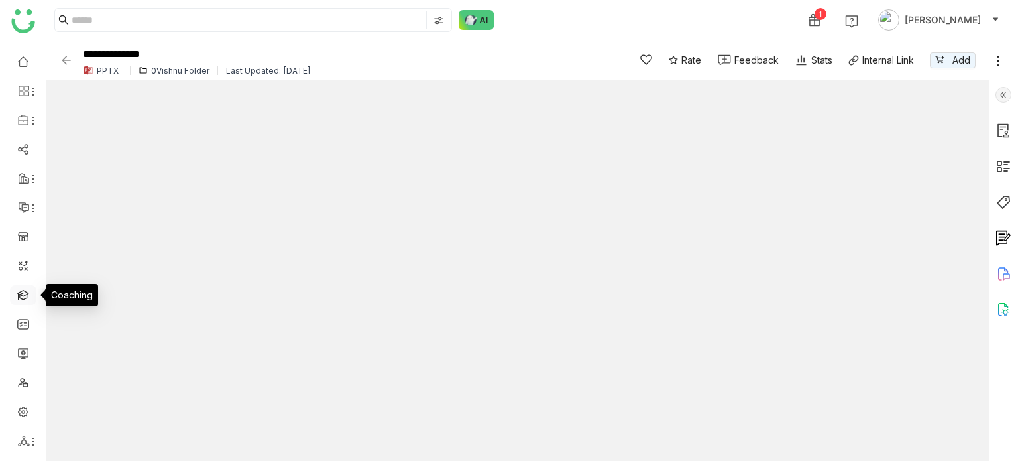
click at [29, 288] on link at bounding box center [23, 293] width 12 height 11
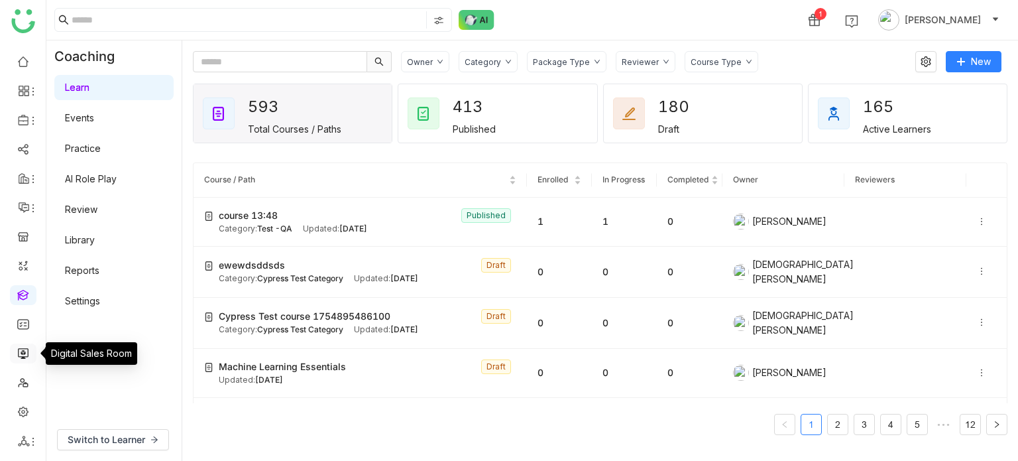
click at [27, 356] on link at bounding box center [23, 352] width 12 height 11
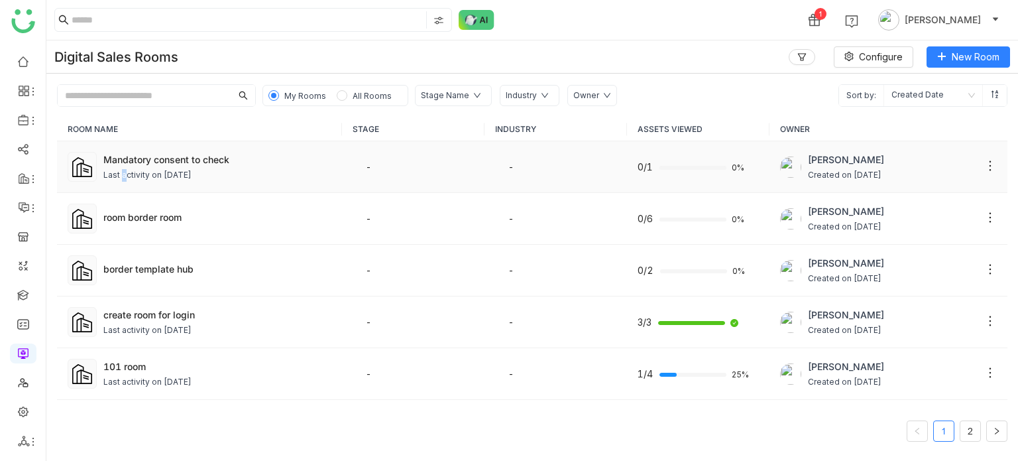
click at [118, 176] on div "Last activity on Aug 07, 2025" at bounding box center [147, 175] width 88 height 13
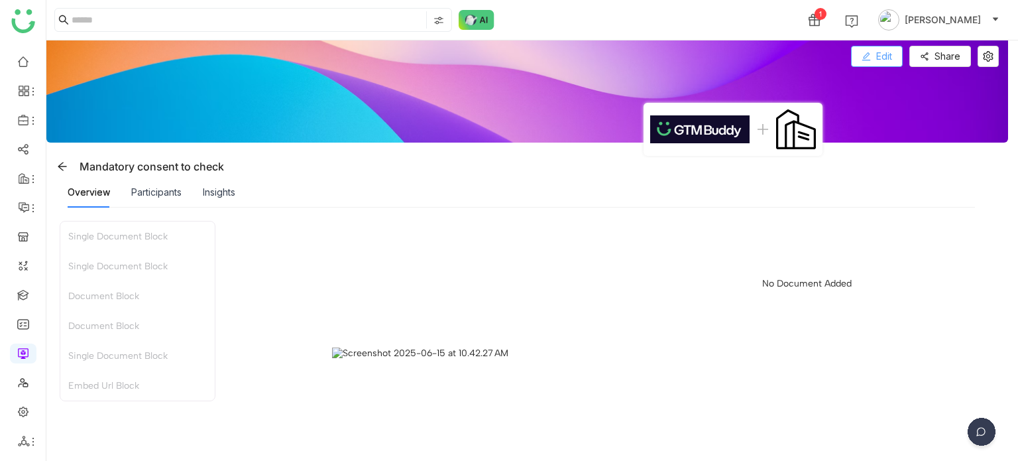
click at [893, 58] on button "Edit" at bounding box center [877, 56] width 52 height 21
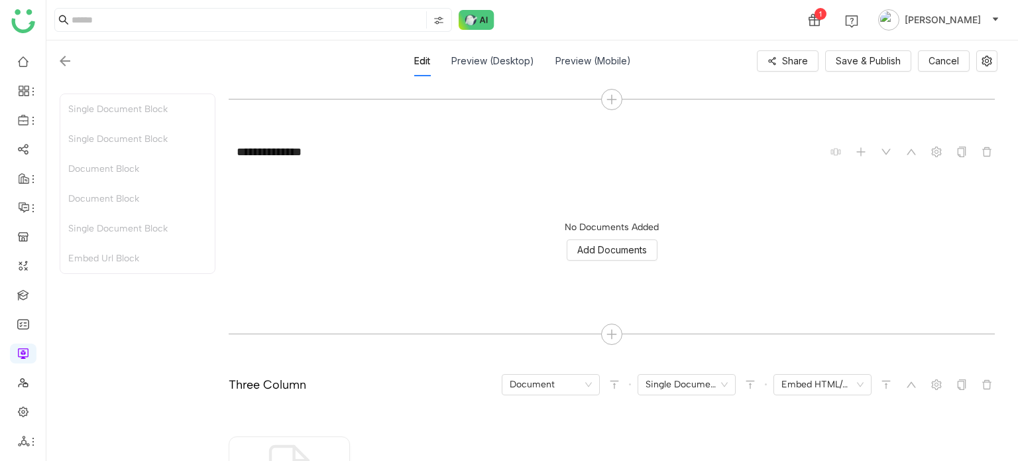
scroll to position [668, 0]
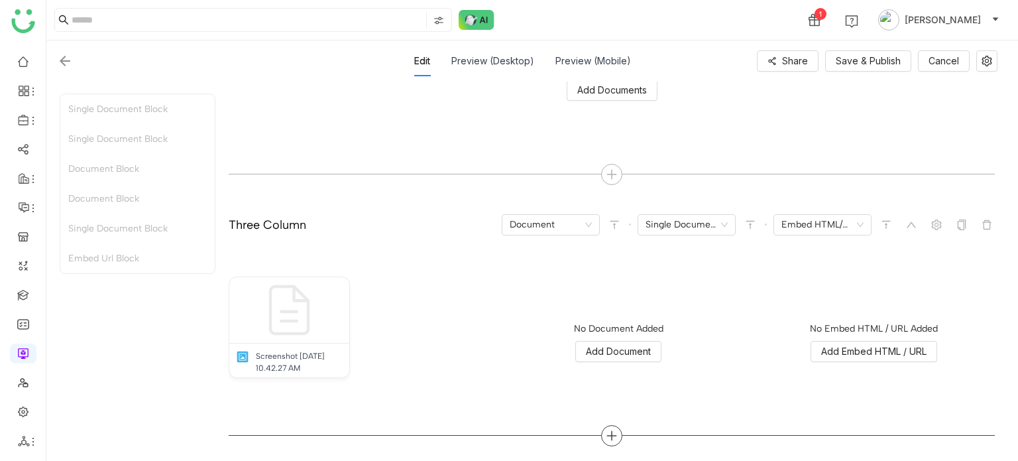
click at [615, 430] on icon at bounding box center [612, 436] width 12 height 12
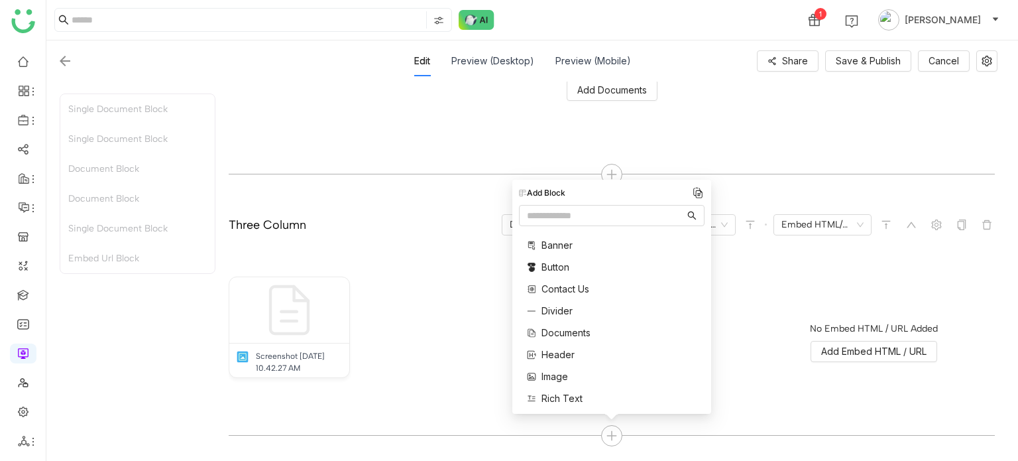
click at [578, 333] on span "Documents" at bounding box center [566, 333] width 49 height 14
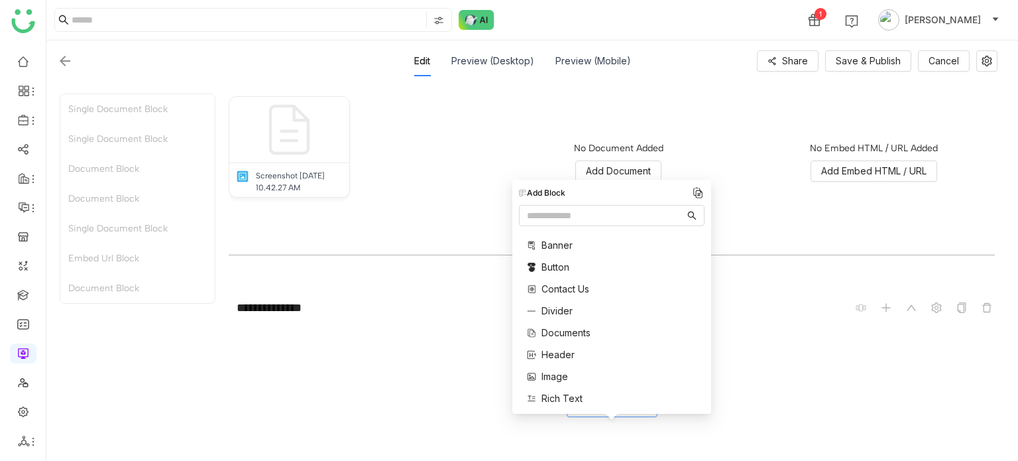
scroll to position [903, 0]
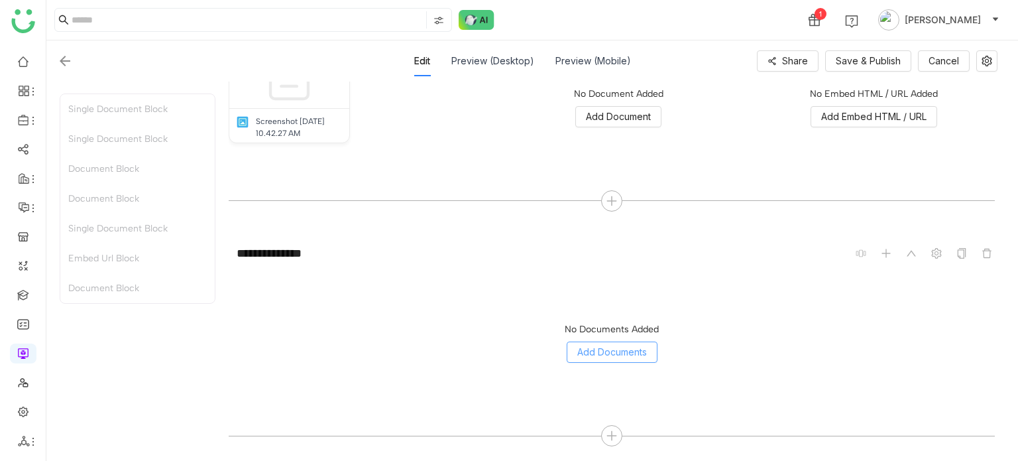
click at [604, 355] on span "Add Documents" at bounding box center [613, 352] width 70 height 15
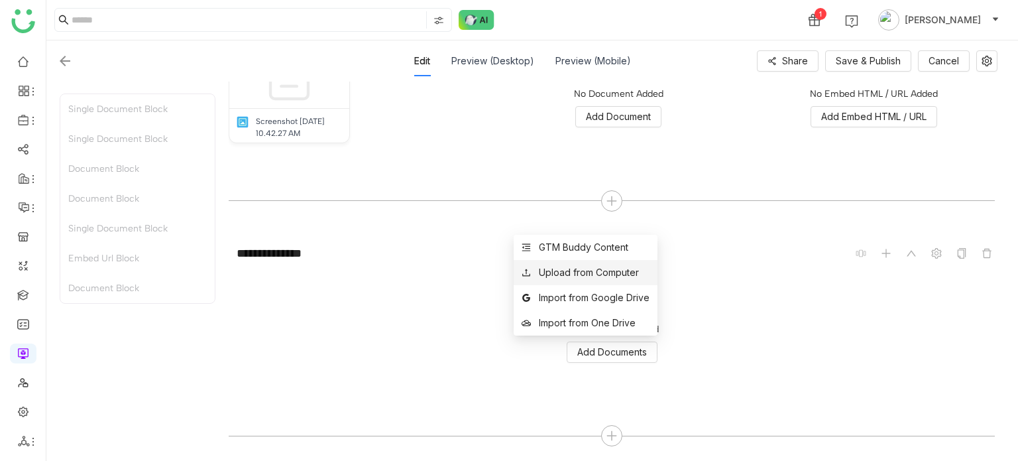
click at [605, 281] on li "Upload from Computer" at bounding box center [586, 272] width 144 height 25
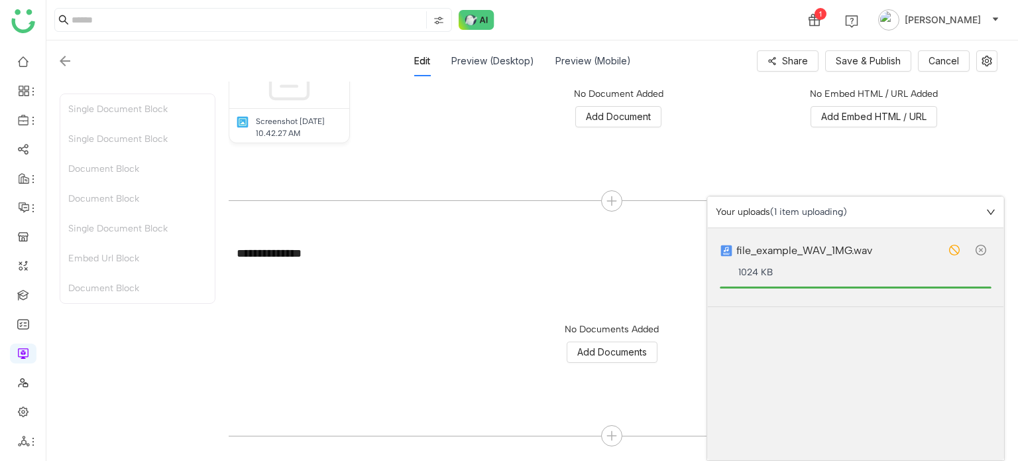
click at [1000, 206] on div "Your uploads (1 item uploading)" at bounding box center [856, 212] width 296 height 31
click at [994, 211] on icon at bounding box center [991, 212] width 8 height 5
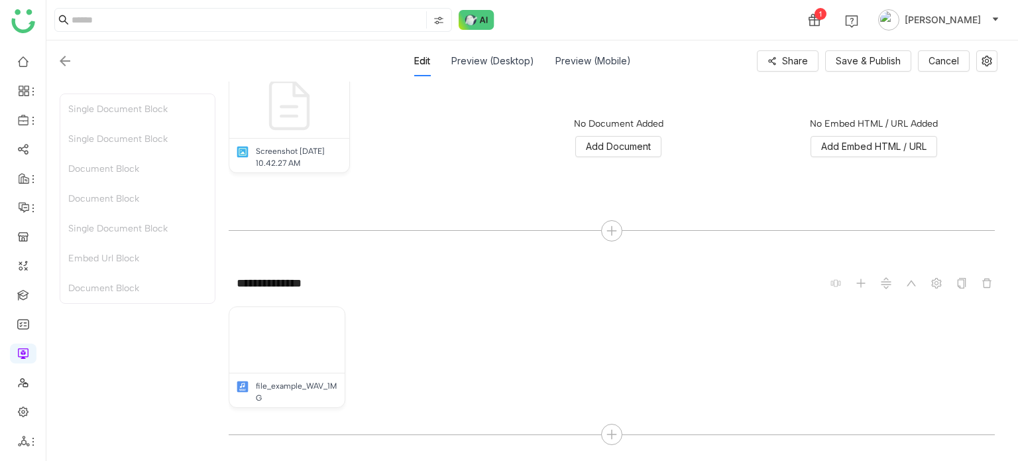
scroll to position [872, 0]
click at [277, 342] on img at bounding box center [288, 341] width 66 height 66
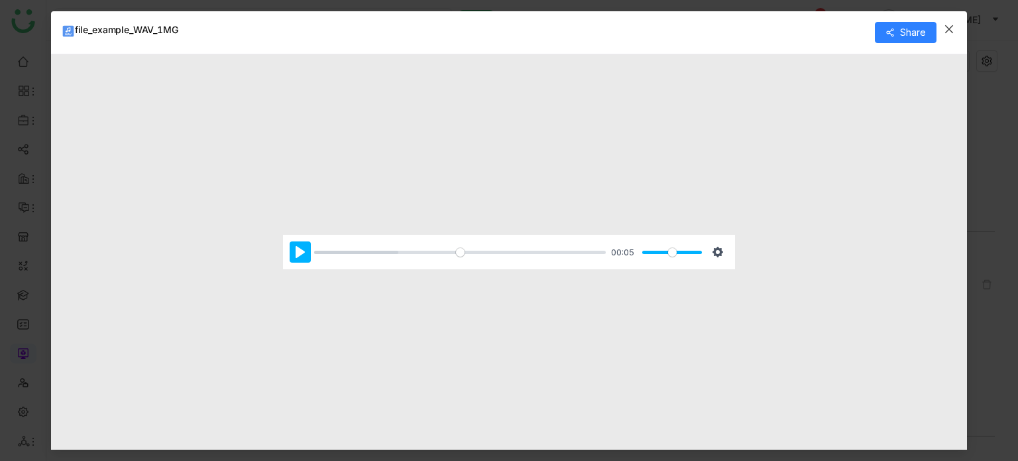
click at [302, 246] on button "Pause Play" at bounding box center [300, 251] width 21 height 21
type input "*****"
click at [946, 29] on icon "Close" at bounding box center [949, 29] width 11 height 11
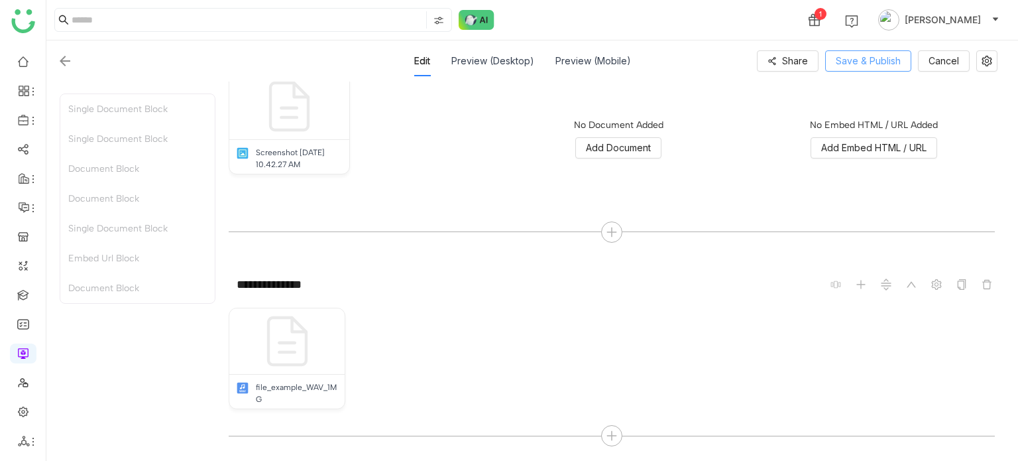
click at [898, 57] on span "Save & Publish" at bounding box center [868, 61] width 65 height 15
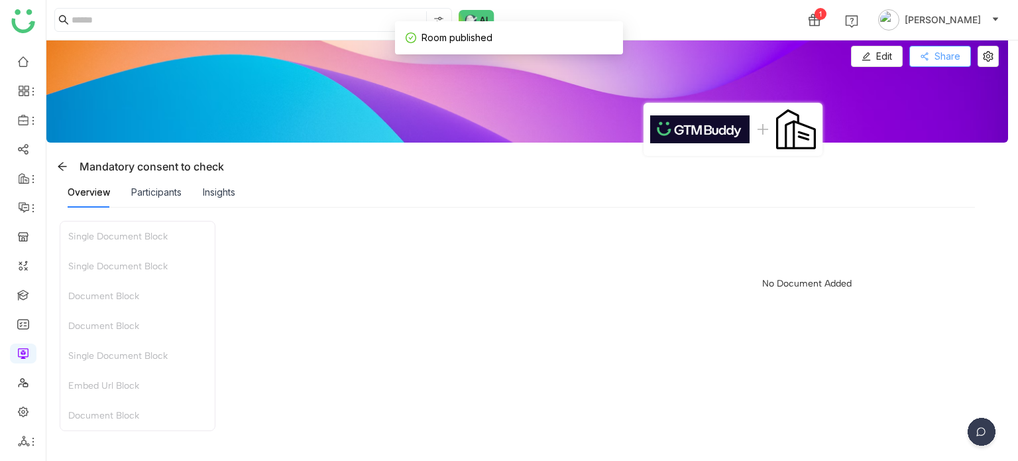
click at [946, 50] on span "Share" at bounding box center [948, 56] width 26 height 15
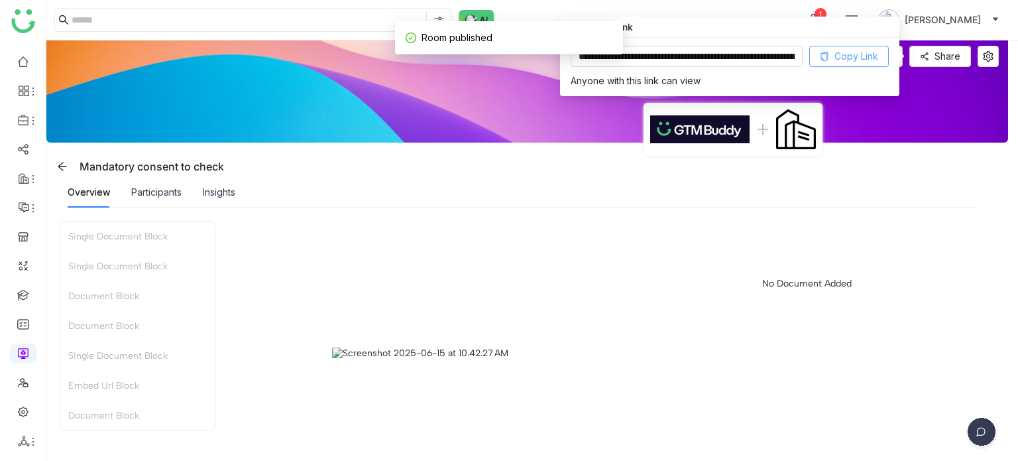
click at [857, 59] on span "Copy Link" at bounding box center [857, 56] width 44 height 15
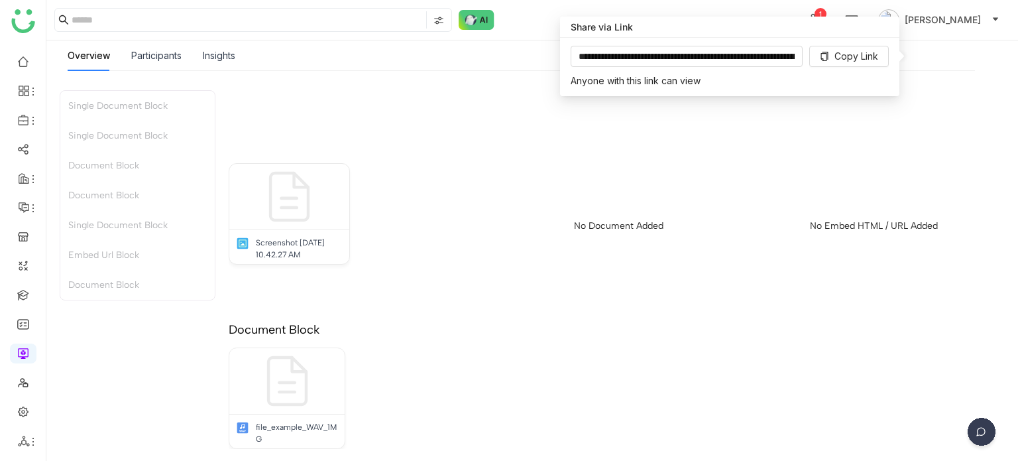
click at [950, 87] on div "No Documents Added" at bounding box center [612, 70] width 767 height 133
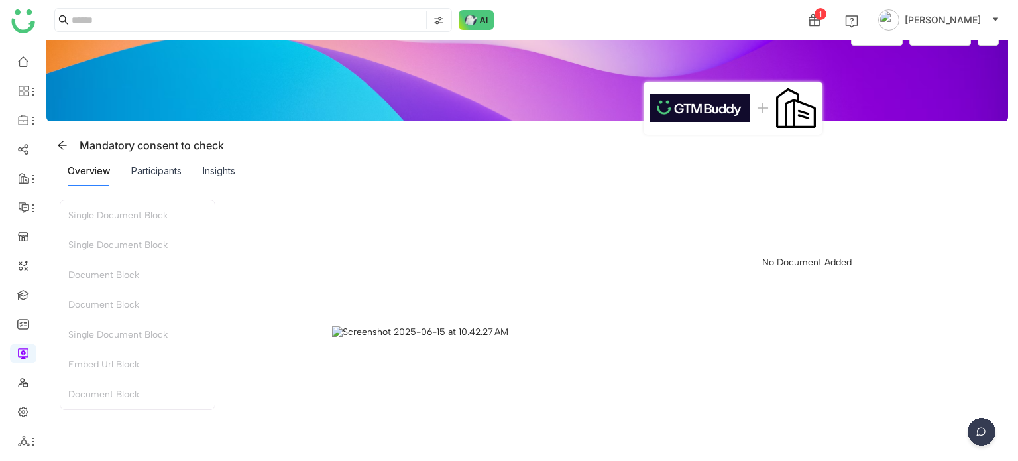
scroll to position [0, 0]
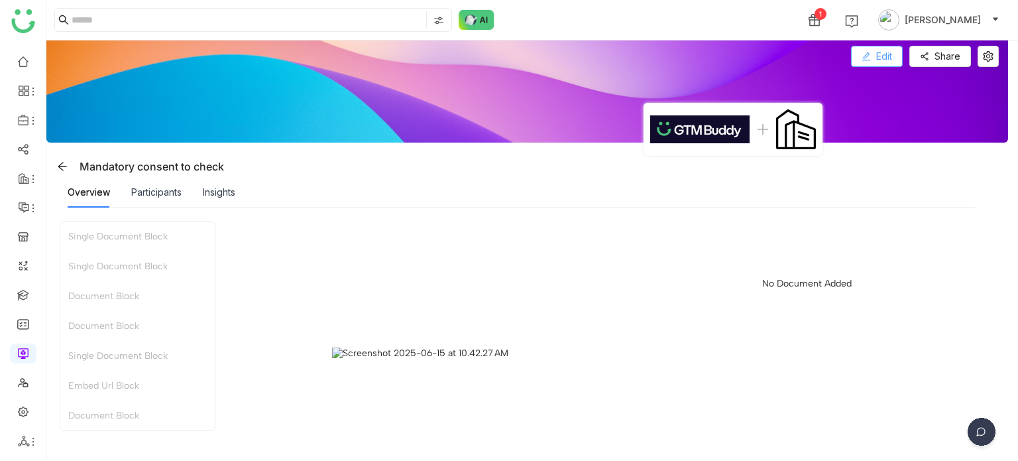
click at [886, 58] on span "Edit" at bounding box center [885, 56] width 16 height 15
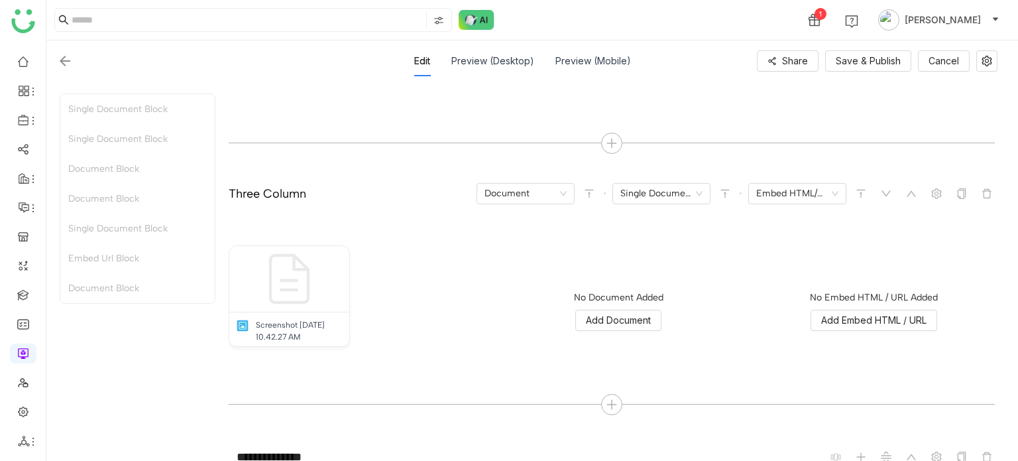
scroll to position [872, 0]
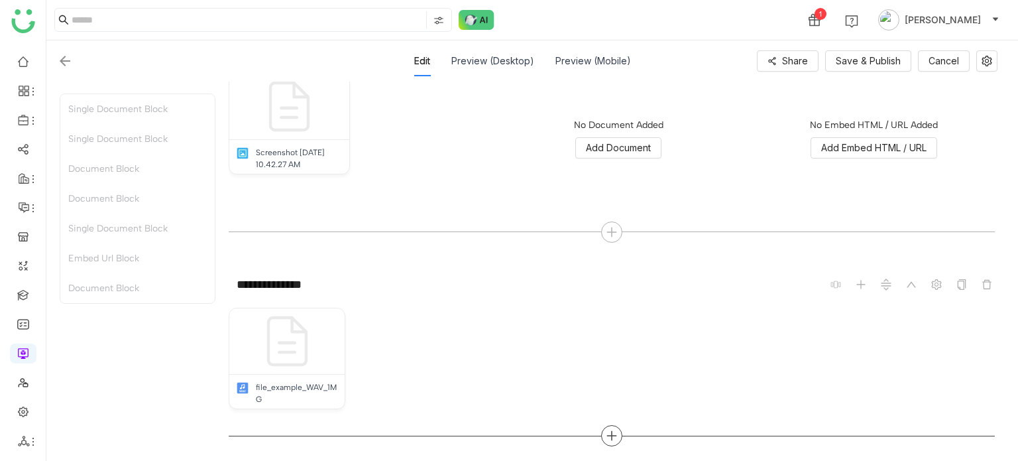
click at [599, 432] on div at bounding box center [612, 435] width 767 height 21
click at [609, 435] on icon at bounding box center [611, 435] width 9 height 1
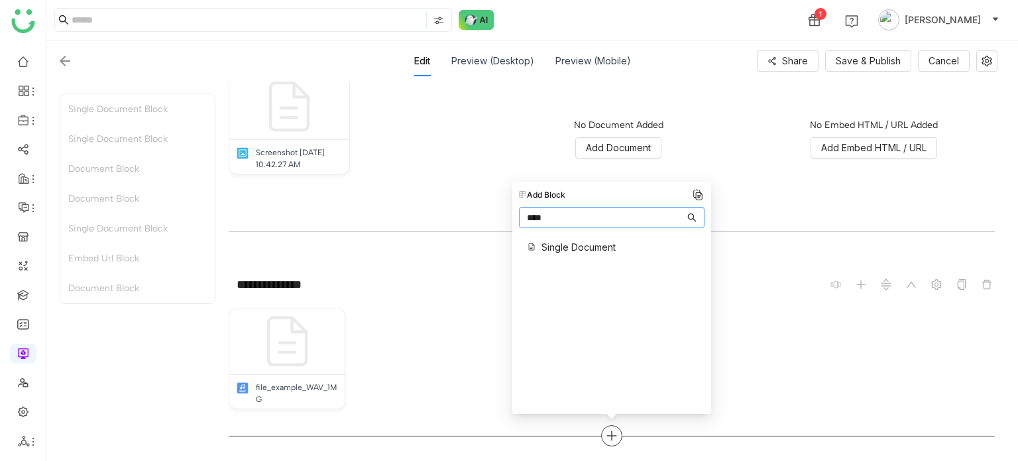
type input "****"
click at [601, 250] on span "Single Document" at bounding box center [579, 247] width 74 height 14
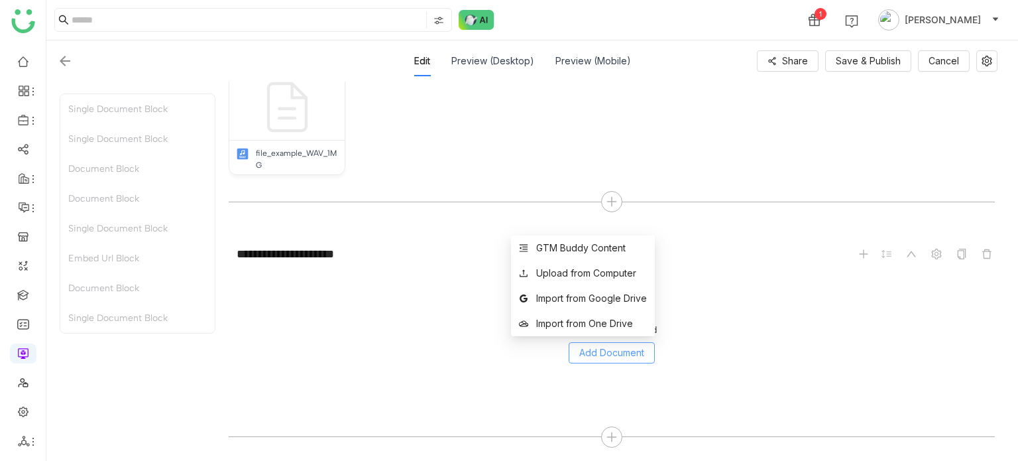
scroll to position [1106, 0]
click at [631, 355] on span "Add Document" at bounding box center [612, 352] width 65 height 15
click at [586, 246] on div "GTM Buddy Content" at bounding box center [581, 248] width 90 height 15
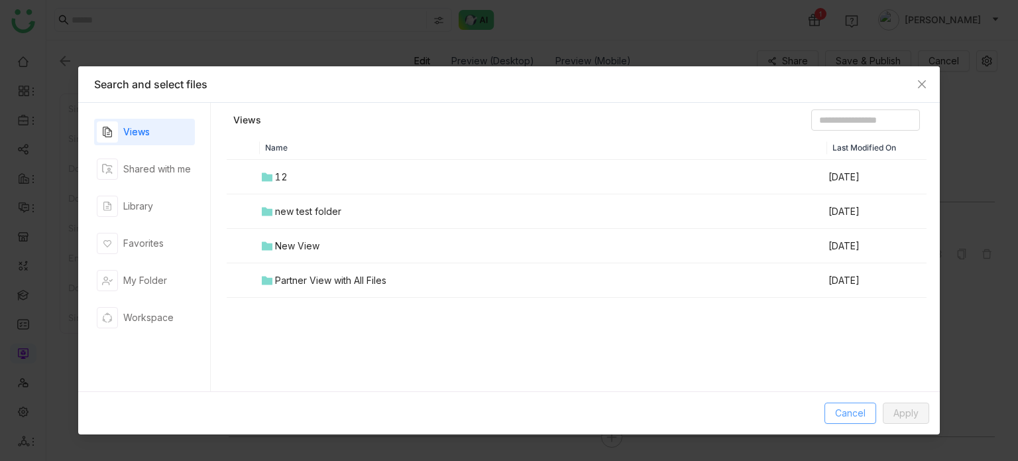
drag, startPoint x: 847, startPoint y: 428, endPoint x: 853, endPoint y: 408, distance: 20.8
click at [847, 426] on div "Cancel Apply" at bounding box center [509, 412] width 862 height 43
click at [855, 404] on button "Cancel" at bounding box center [851, 412] width 52 height 21
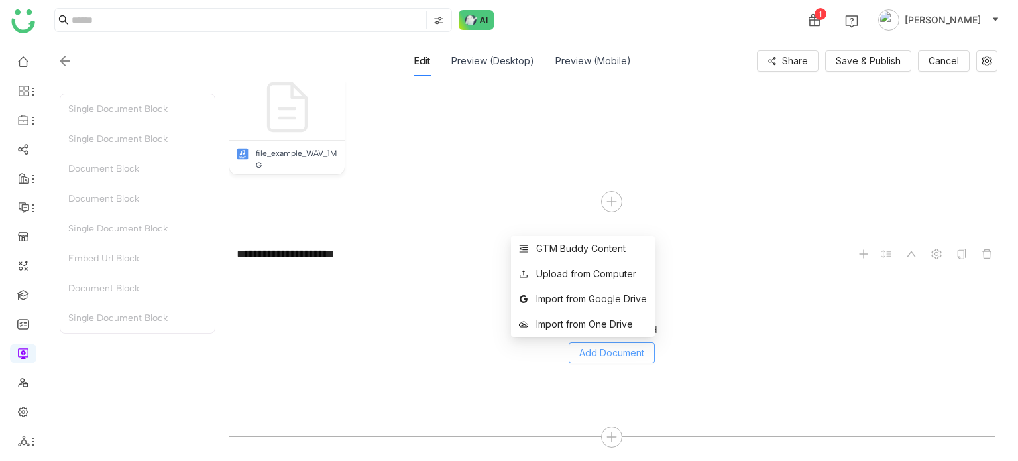
click at [614, 340] on div "GTM Buddy Content Upload from Computer Import from Google Drive Import from One…" at bounding box center [583, 286] width 144 height 109
click at [613, 345] on span "Add Document" at bounding box center [612, 352] width 65 height 15
click at [596, 267] on div "Upload from Computer" at bounding box center [586, 274] width 100 height 15
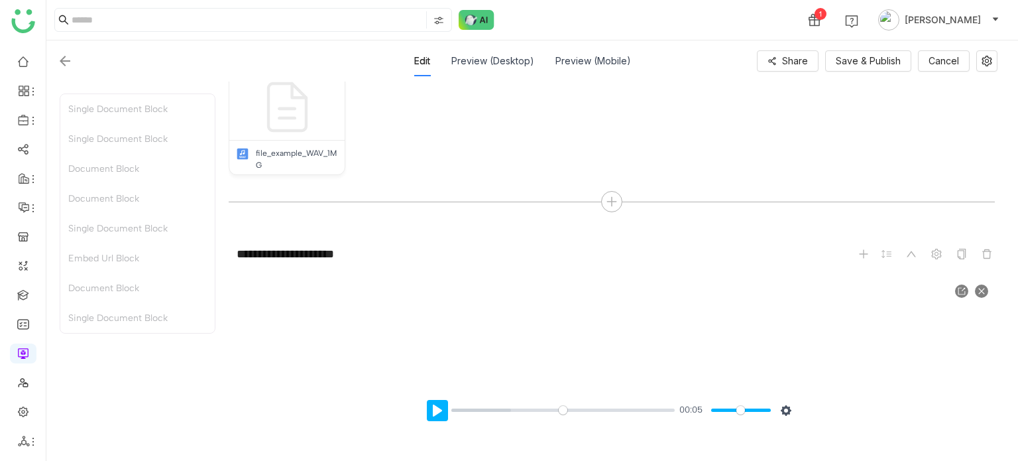
click at [435, 408] on button "Pause Play" at bounding box center [437, 410] width 21 height 21
type input "*****"
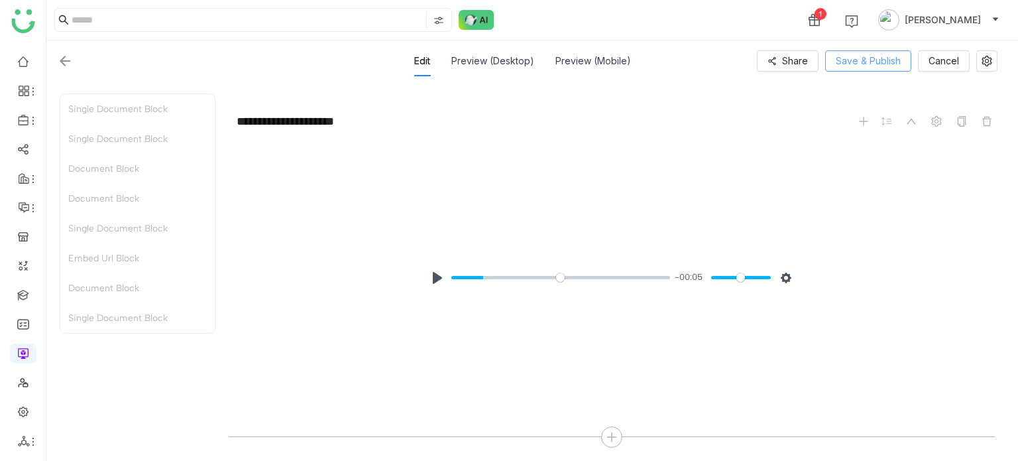
click at [863, 60] on span "Save & Publish" at bounding box center [868, 61] width 65 height 15
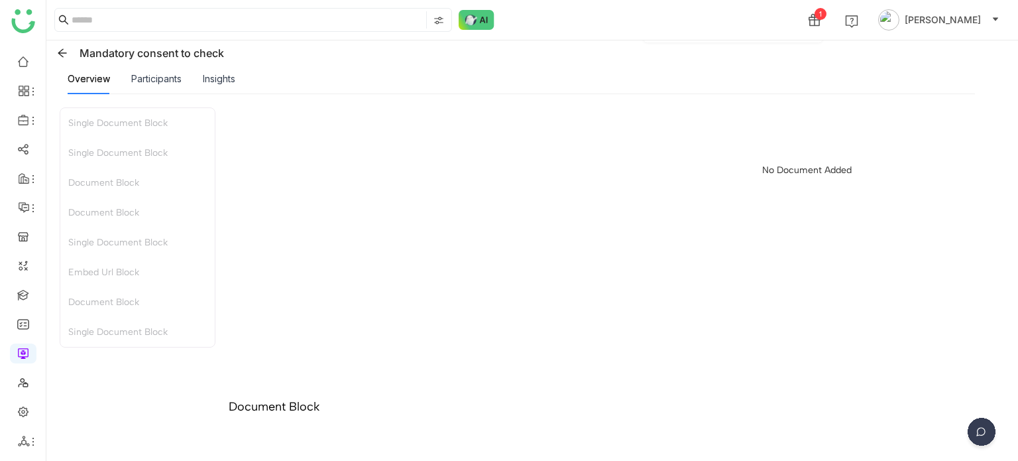
scroll to position [76, 0]
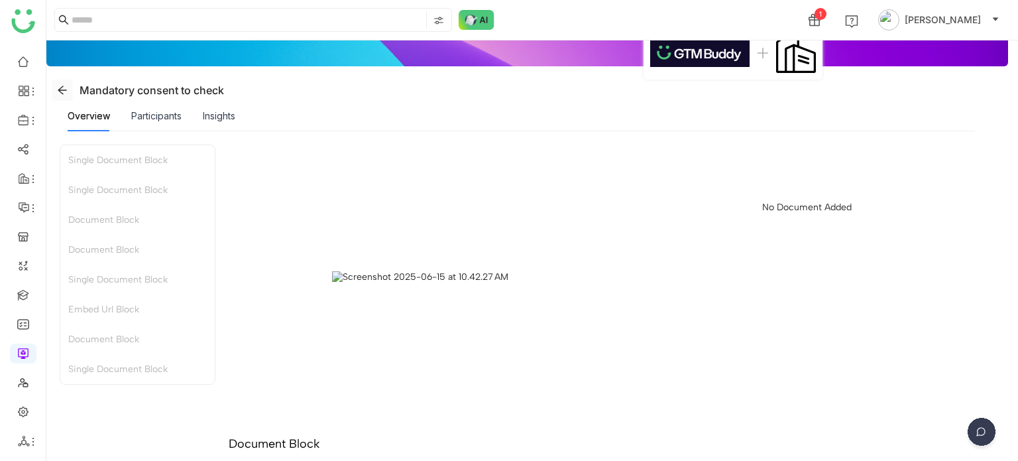
click at [62, 91] on icon at bounding box center [62, 90] width 11 height 11
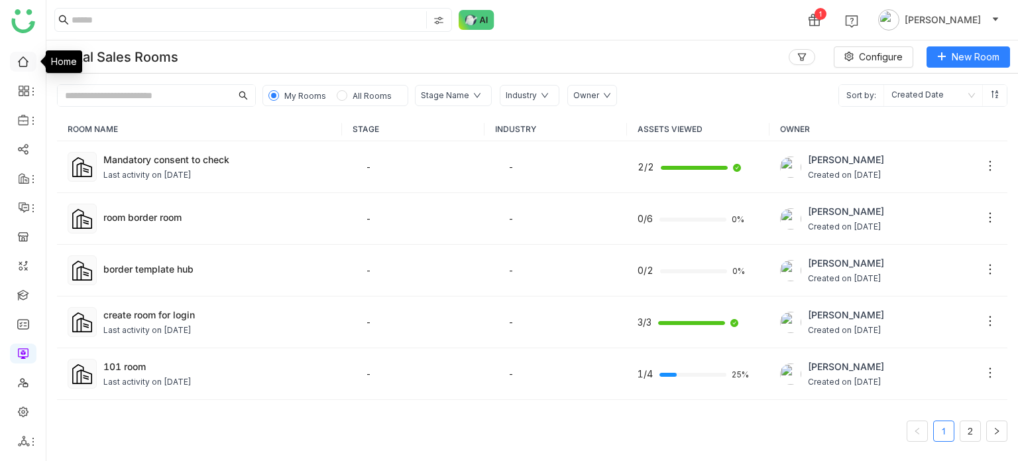
click at [27, 55] on link at bounding box center [23, 60] width 12 height 11
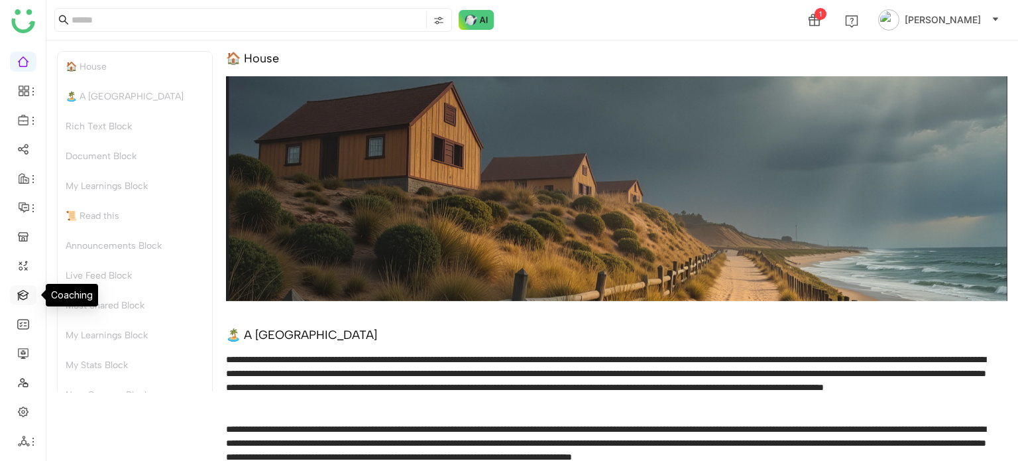
click at [18, 290] on link at bounding box center [23, 293] width 12 height 11
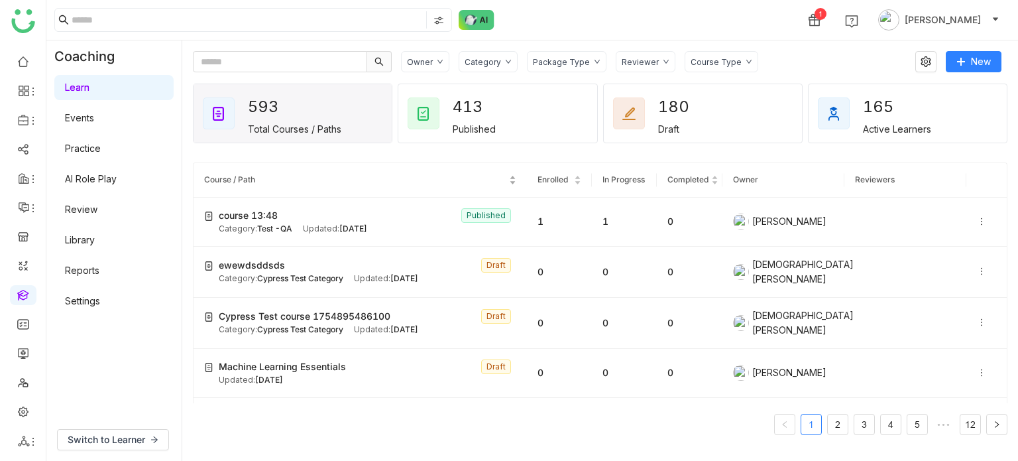
click at [406, 174] on nz-table-sorters "Course / Path" at bounding box center [360, 180] width 312 height 13
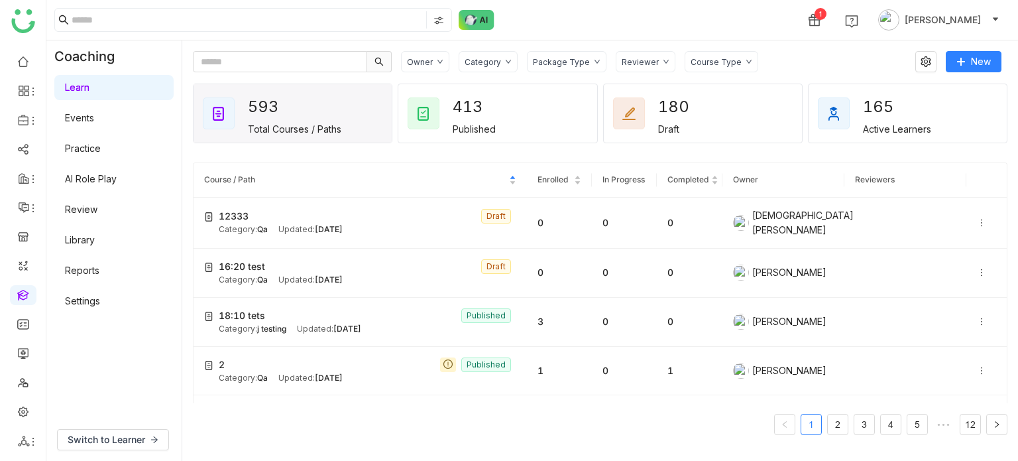
click at [170, 389] on div "Coaching Learn Events Practice AI Role Play Review Library Reports Settings" at bounding box center [113, 229] width 135 height 378
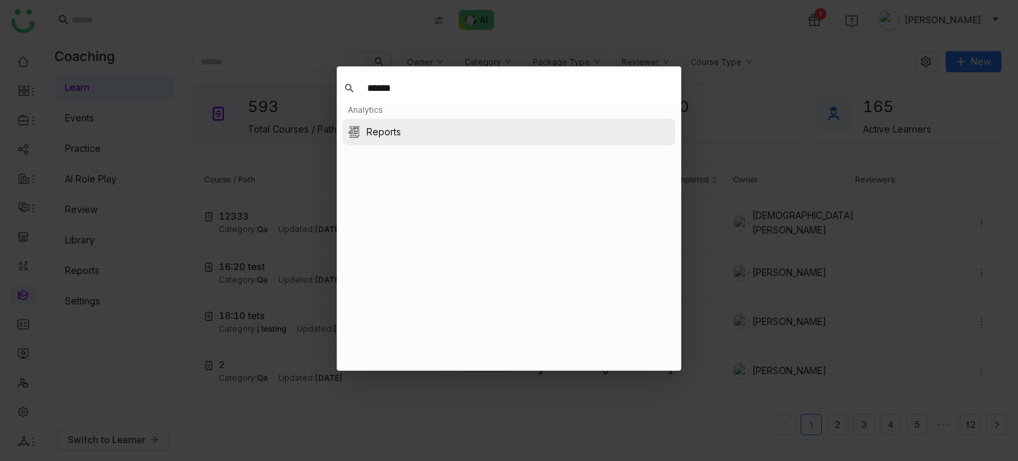
type input "******"
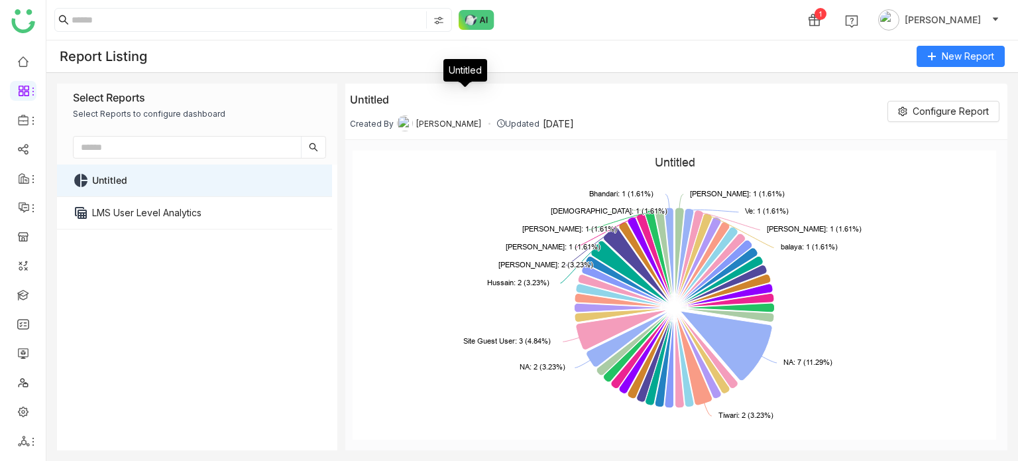
click at [426, 92] on div "Untitled" at bounding box center [462, 100] width 224 height 16
click at [483, 102] on div "Untitled" at bounding box center [462, 100] width 224 height 16
click at [381, 103] on div "Untitled" at bounding box center [462, 100] width 224 height 16
drag, startPoint x: 390, startPoint y: 101, endPoint x: 335, endPoint y: 101, distance: 55.0
click at [336, 101] on nz-layout "Select Reports Select Reports to configure dashboard pie_chart Untitled table_v…" at bounding box center [532, 267] width 951 height 367
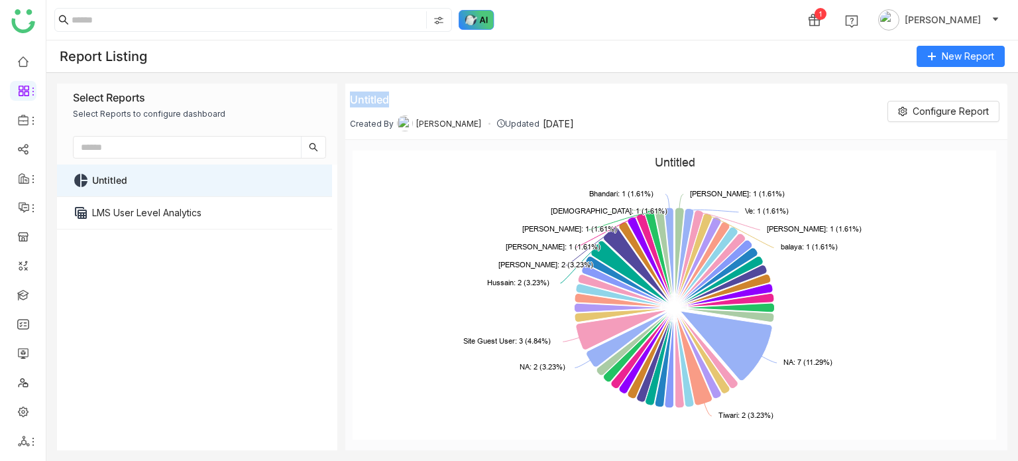
click at [473, 18] on img at bounding box center [477, 20] width 36 height 20
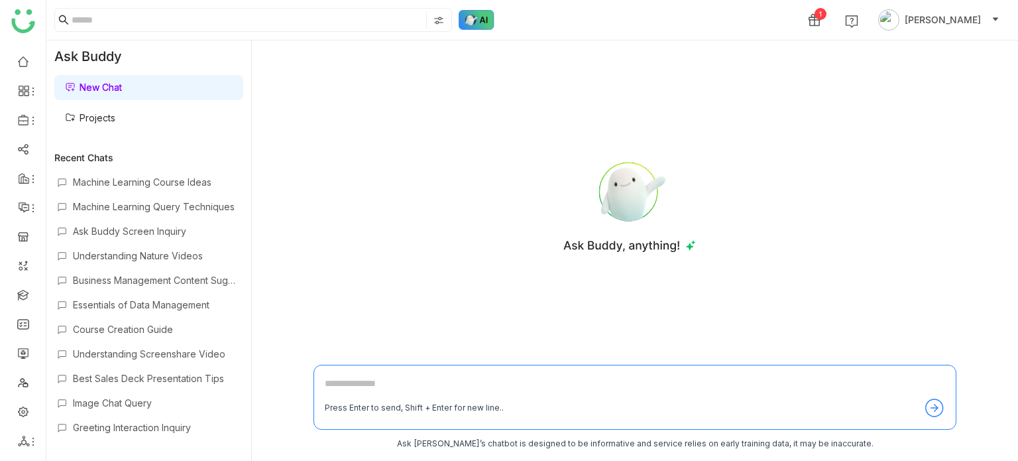
click at [479, 10] on img at bounding box center [477, 20] width 36 height 20
click at [98, 100] on div "New Chat Projects" at bounding box center [148, 102] width 205 height 61
click at [98, 117] on link "Projects" at bounding box center [90, 117] width 50 height 11
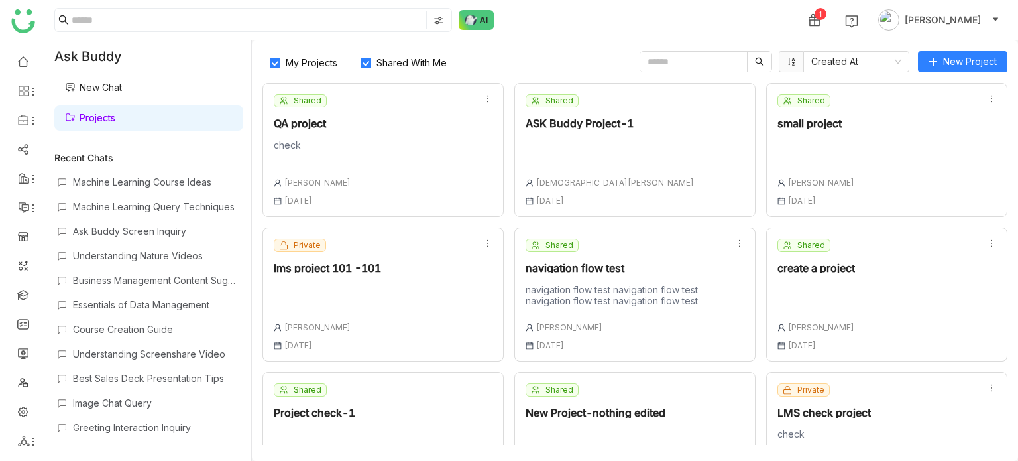
click at [98, 117] on link "Projects" at bounding box center [90, 117] width 50 height 11
click at [117, 180] on div "Machine Learning Course Ideas" at bounding box center [157, 181] width 168 height 11
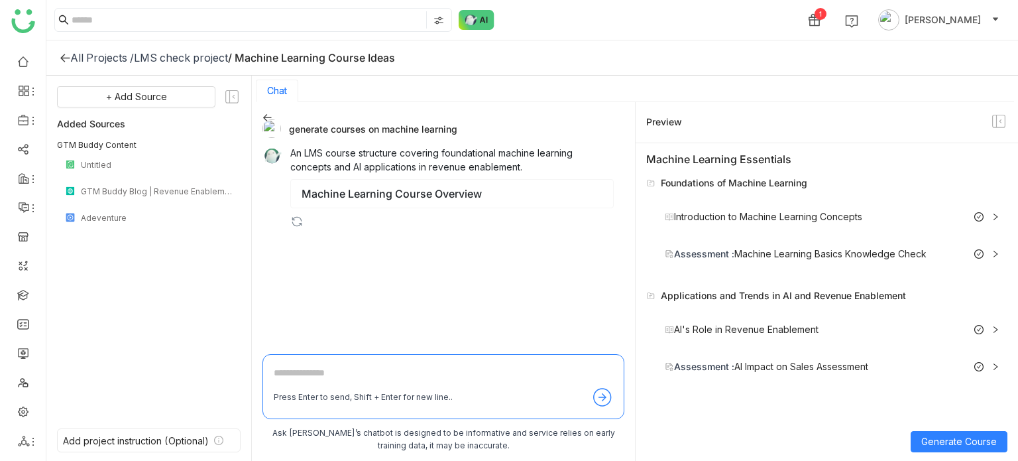
click at [65, 56] on icon at bounding box center [65, 57] width 11 height 11
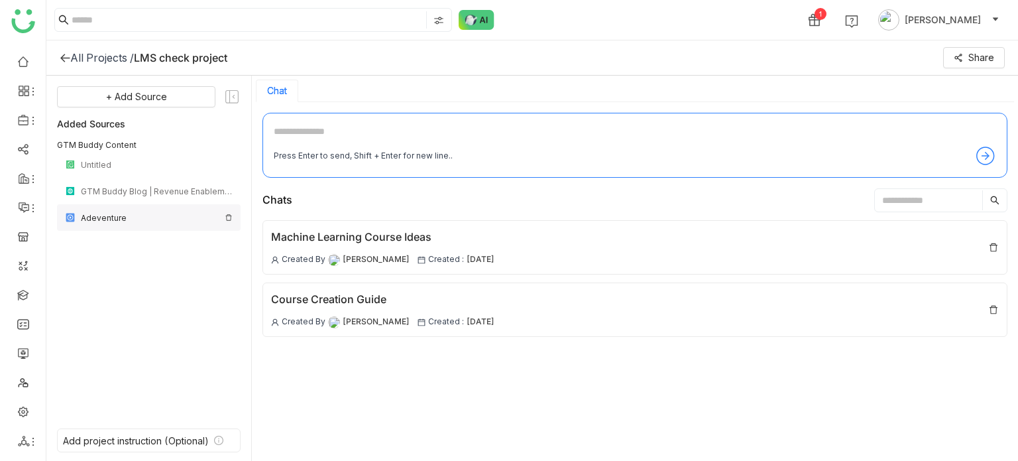
click at [123, 220] on div "Adeventure" at bounding box center [150, 218] width 139 height 10
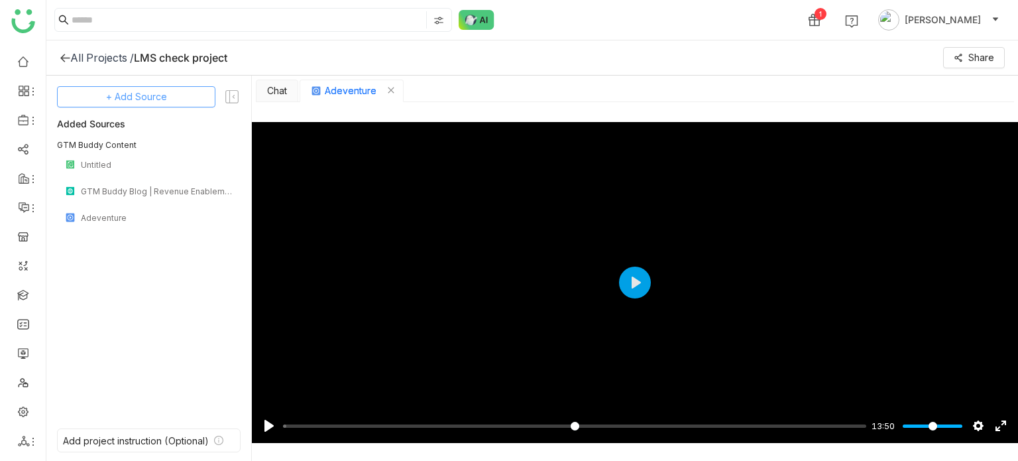
click at [151, 96] on span "+ Add Source" at bounding box center [136, 97] width 61 height 15
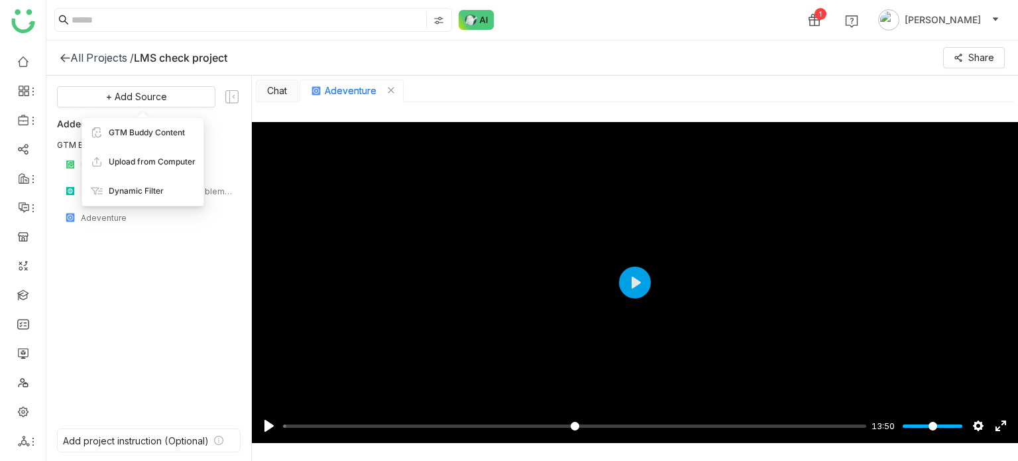
click at [70, 58] on div "All Projects /" at bounding box center [102, 57] width 64 height 13
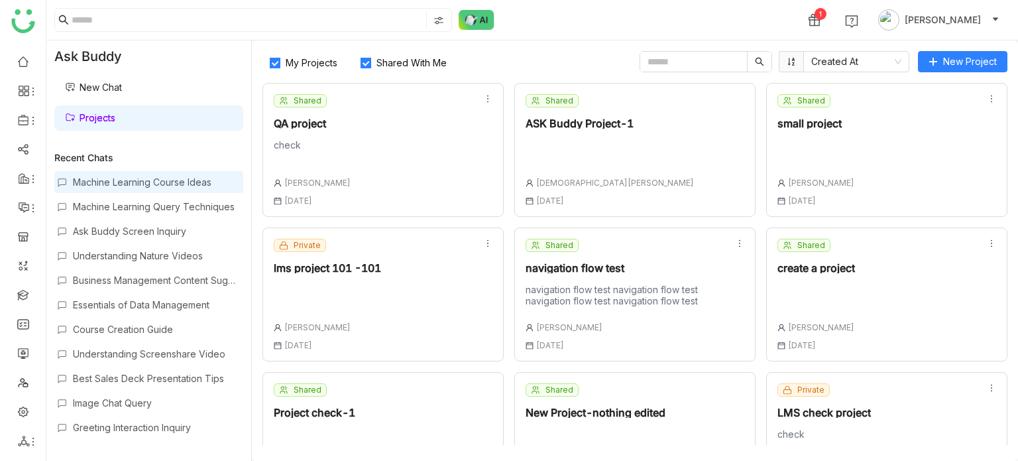
click at [153, 183] on div "Machine Learning Course Ideas" at bounding box center [157, 181] width 168 height 11
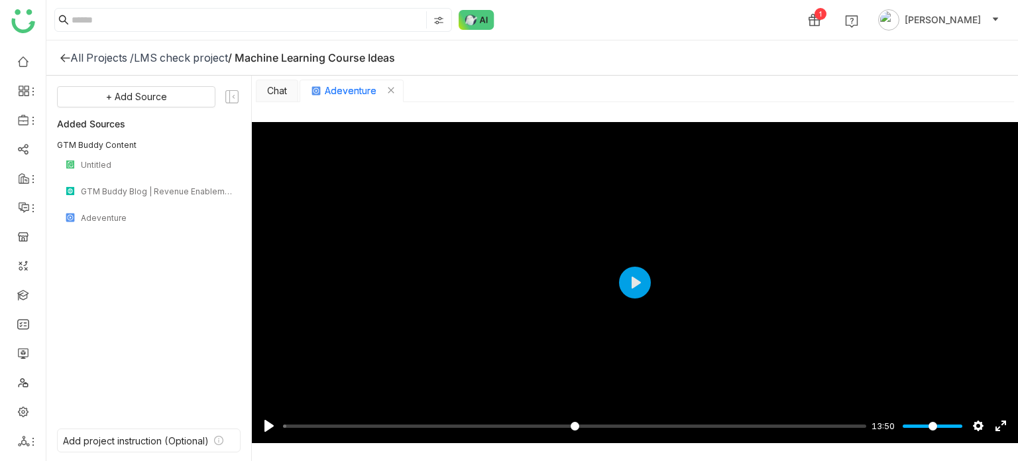
click at [60, 54] on icon at bounding box center [65, 57] width 11 height 11
click at [65, 60] on icon at bounding box center [65, 57] width 11 height 11
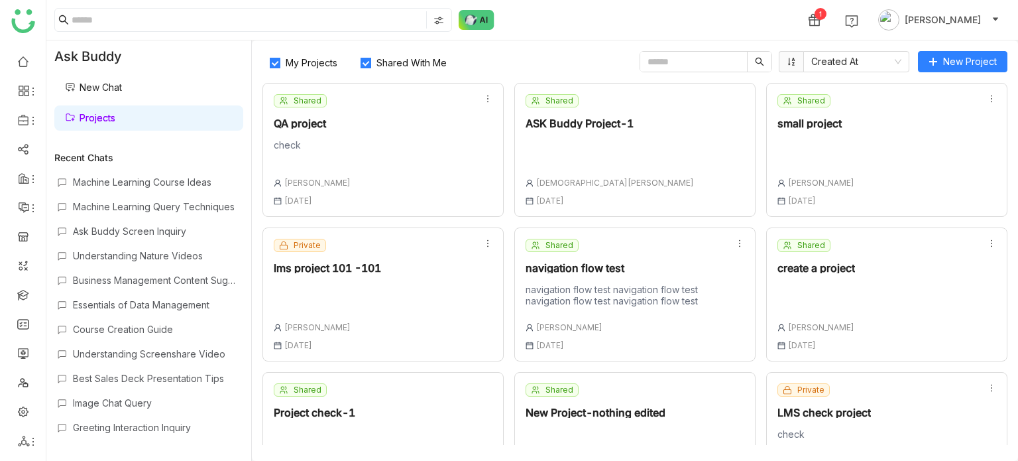
click at [143, 169] on div "Recent Chats Machine Learning Course Ideas Machine Learning Query Techniques As…" at bounding box center [148, 298] width 189 height 293
click at [143, 174] on div "Machine Learning Course Ideas" at bounding box center [148, 182] width 189 height 22
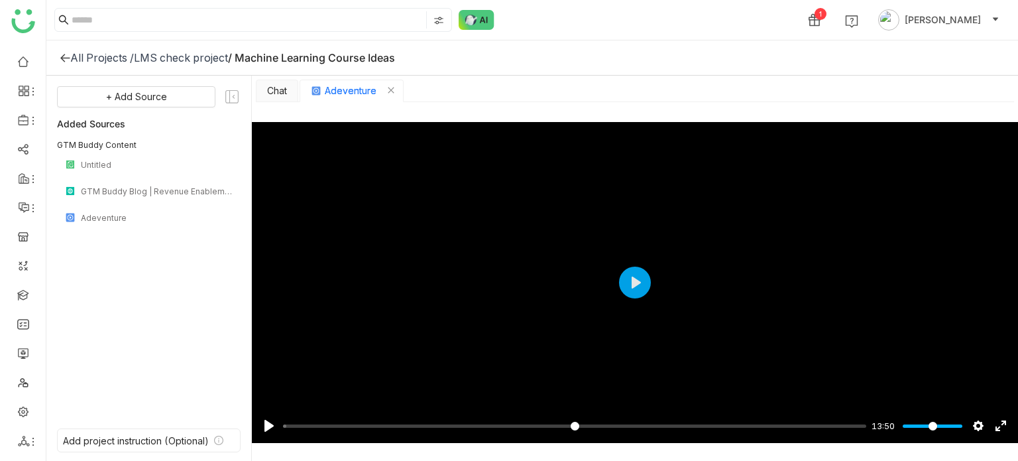
click at [60, 53] on icon at bounding box center [65, 57] width 11 height 11
click at [394, 86] on icon "Close tab" at bounding box center [391, 90] width 8 height 8
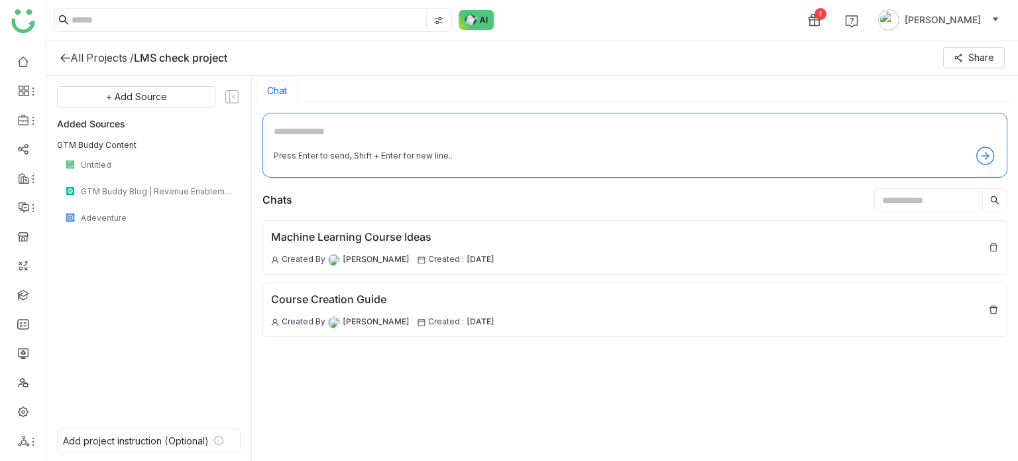
click at [66, 56] on icon at bounding box center [65, 57] width 11 height 11
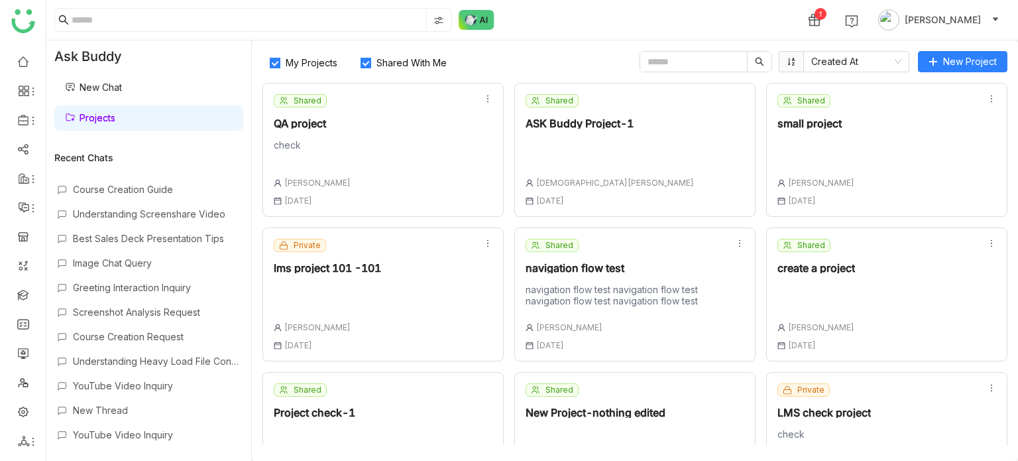
scroll to position [141, 0]
click at [154, 355] on div "Understanding Heavy Load File Content" at bounding box center [157, 360] width 168 height 11
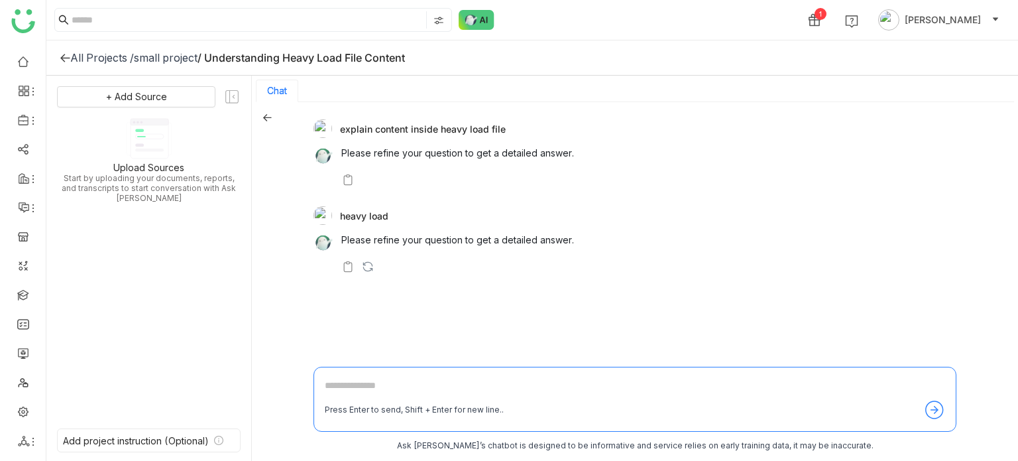
click at [63, 56] on icon at bounding box center [65, 57] width 11 height 11
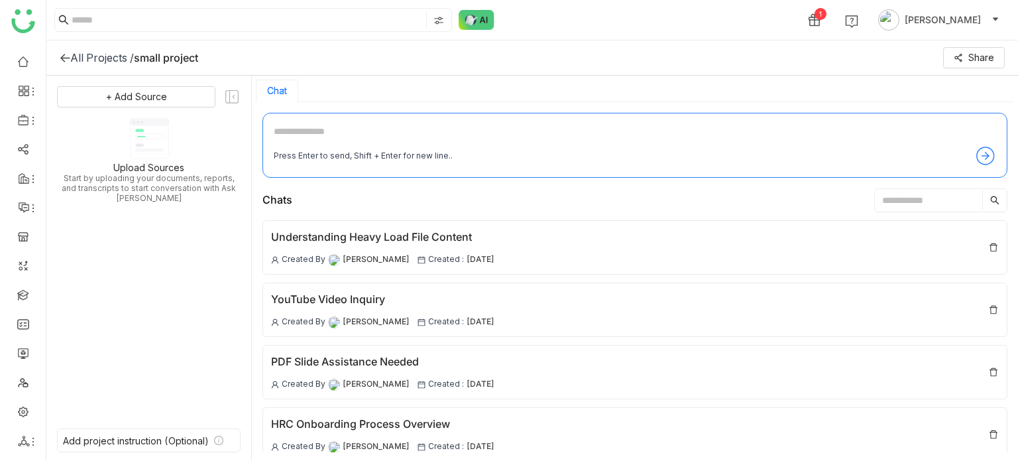
click at [64, 54] on icon at bounding box center [64, 58] width 9 height 9
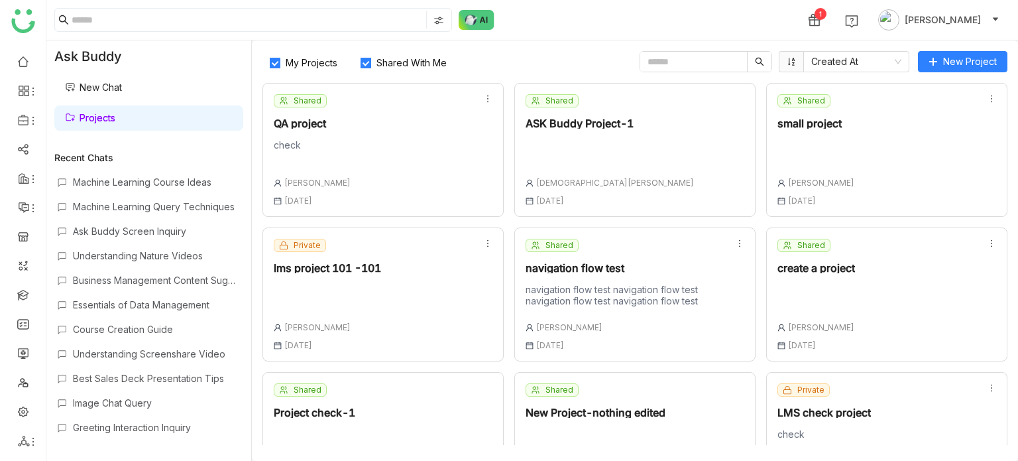
click at [702, 55] on input "text" at bounding box center [694, 62] width 107 height 20
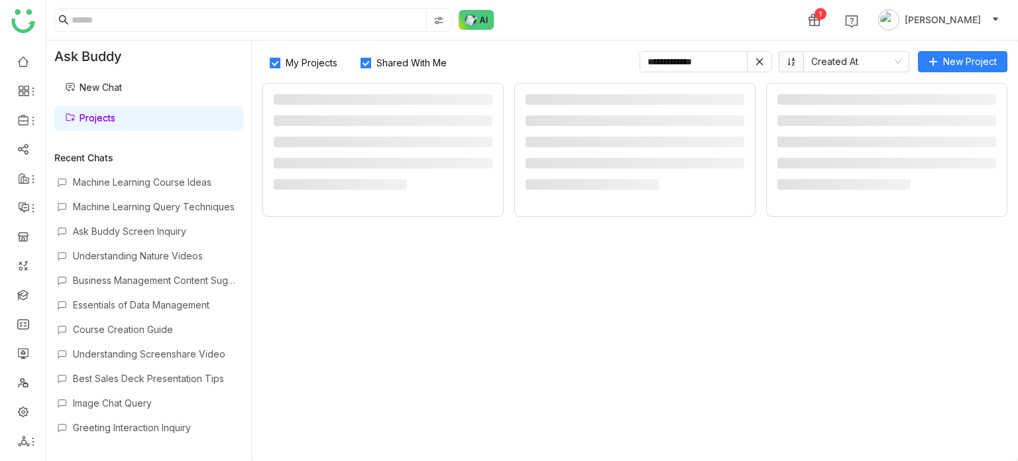
type input "**********"
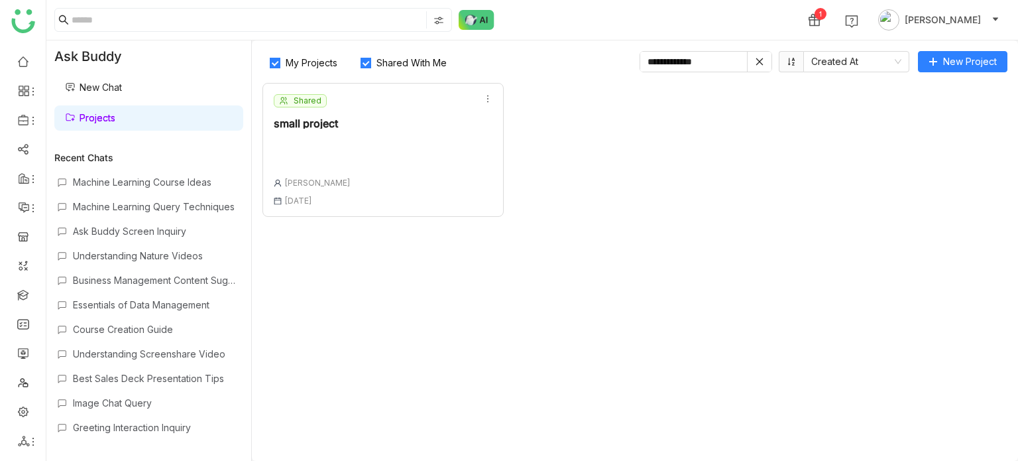
click at [485, 96] on icon at bounding box center [487, 98] width 9 height 9
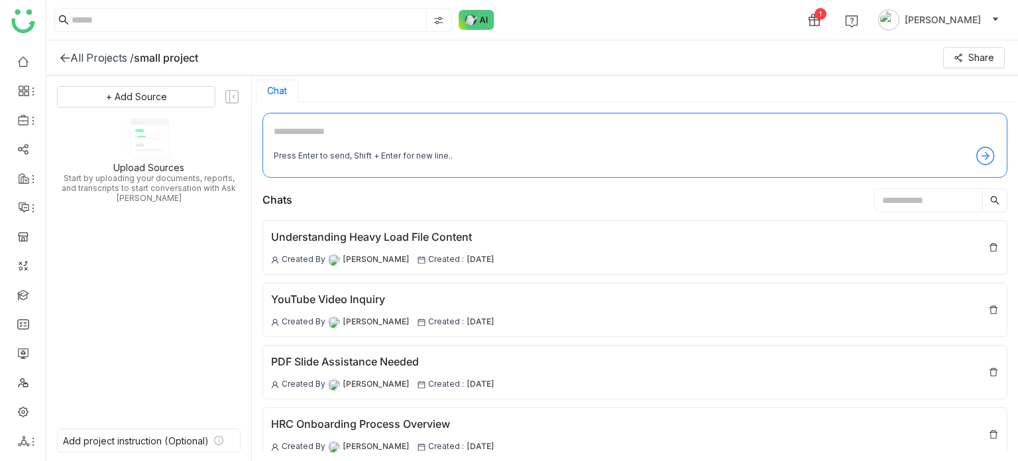
click at [430, 73] on div "All Projects / small project Share" at bounding box center [532, 57] width 972 height 35
click at [470, 135] on textarea at bounding box center [635, 134] width 723 height 21
click at [145, 100] on span "+ Add Source" at bounding box center [136, 97] width 61 height 15
click at [135, 162] on span "Upload from Computer" at bounding box center [145, 162] width 87 height 12
click at [192, 101] on button "+ Add Source" at bounding box center [136, 96] width 158 height 21
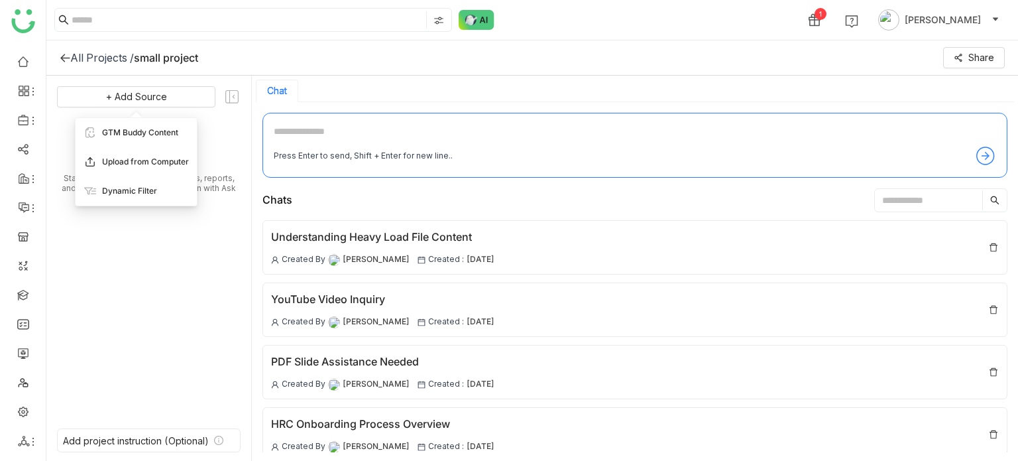
click at [166, 151] on div "Upload from Computer" at bounding box center [136, 161] width 121 height 29
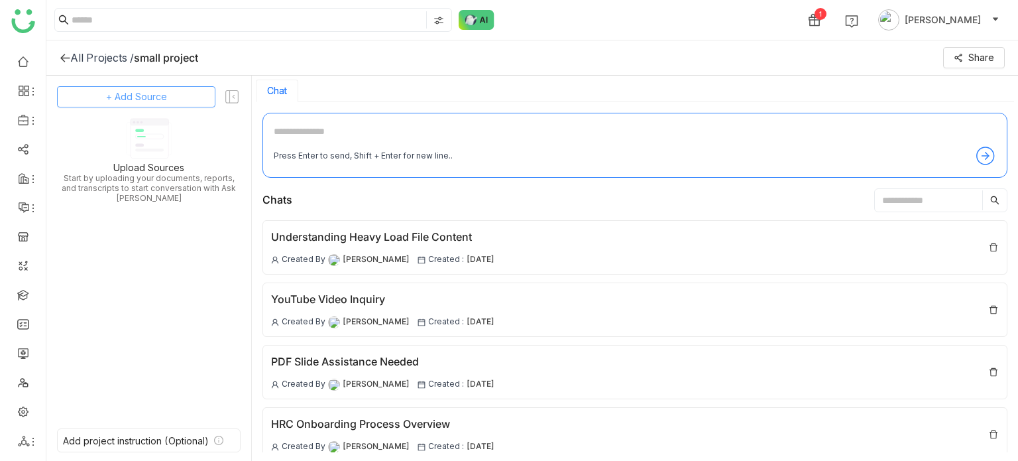
click at [183, 103] on button "+ Add Source" at bounding box center [136, 96] width 158 height 21
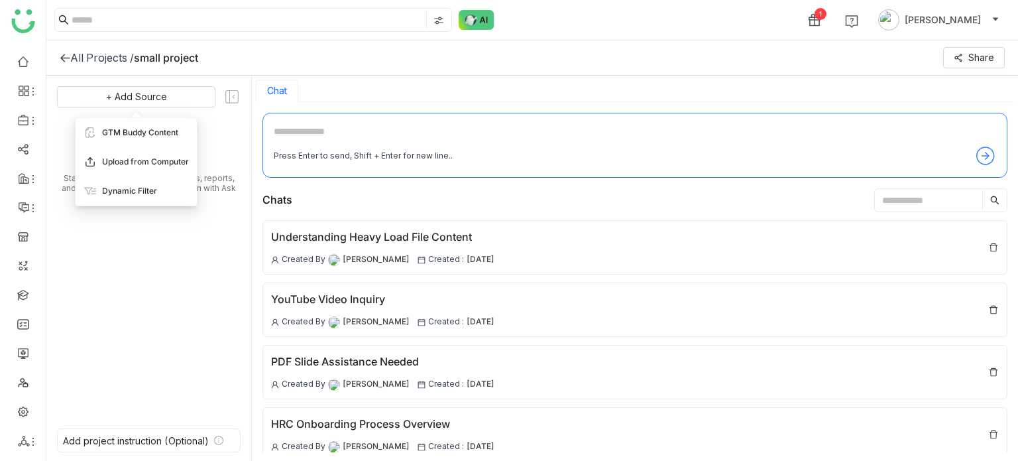
click at [186, 164] on span "Upload from Computer" at bounding box center [145, 162] width 87 height 12
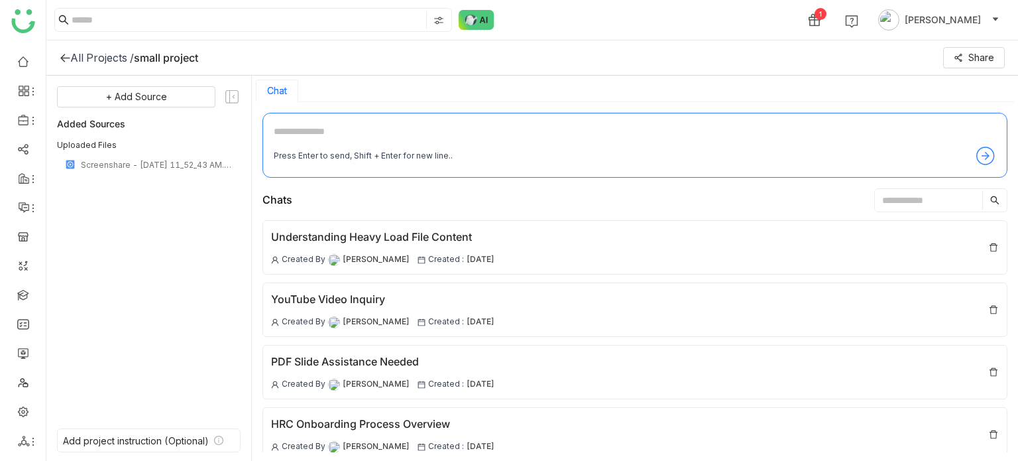
click at [64, 54] on icon at bounding box center [64, 58] width 9 height 9
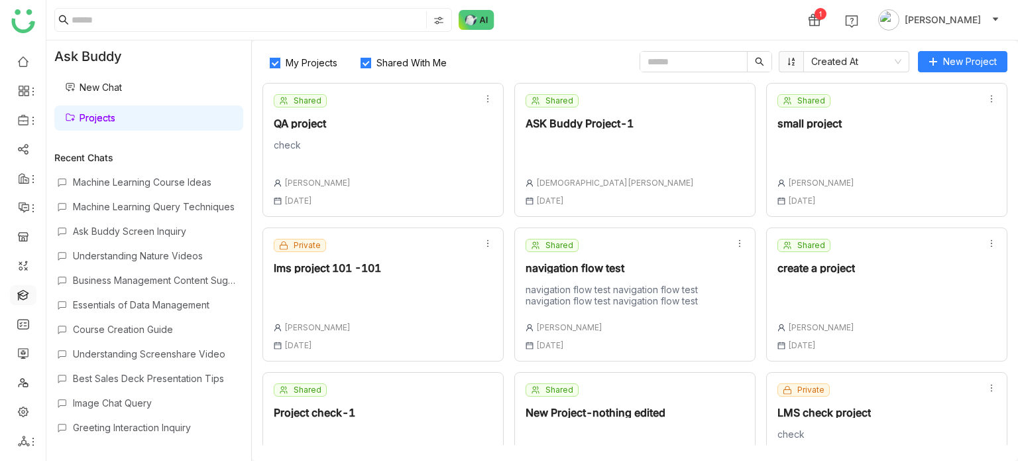
click at [26, 297] on link at bounding box center [23, 293] width 12 height 11
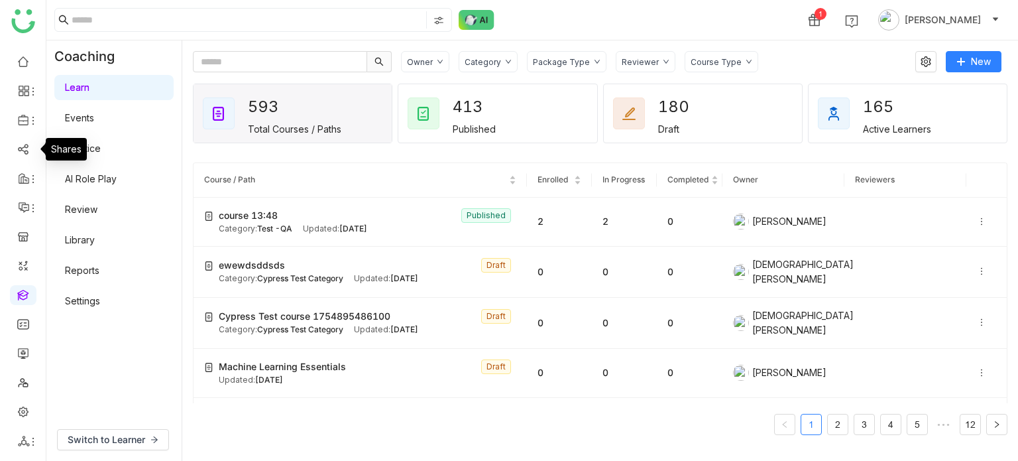
click at [30, 108] on ul at bounding box center [23, 251] width 46 height 418
click at [29, 124] on icon at bounding box center [33, 120] width 11 height 11
click at [84, 192] on link "Library" at bounding box center [92, 196] width 86 height 9
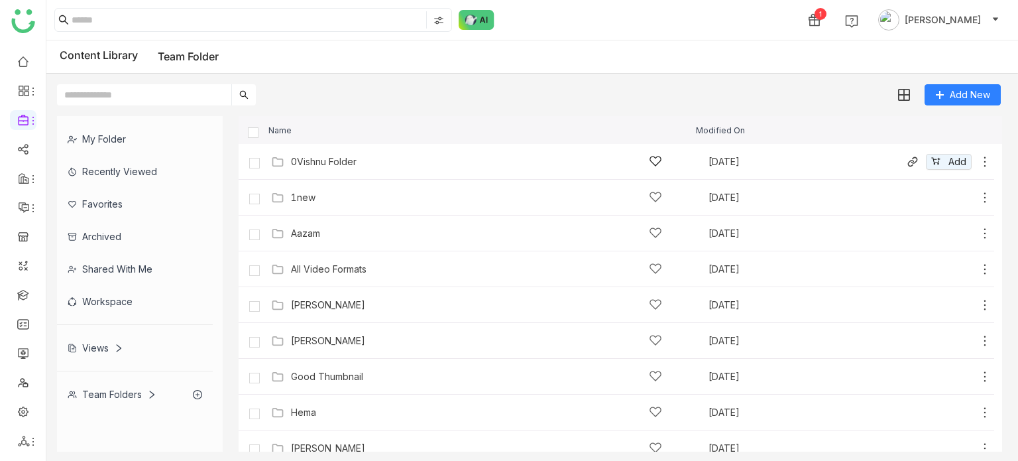
click at [300, 172] on div "0Vishnu Folder Aug 12, 2025 Add" at bounding box center [617, 162] width 756 height 36
click at [308, 168] on div "0Vishnu Folder Aug 12, 2025 Add" at bounding box center [630, 161] width 724 height 21
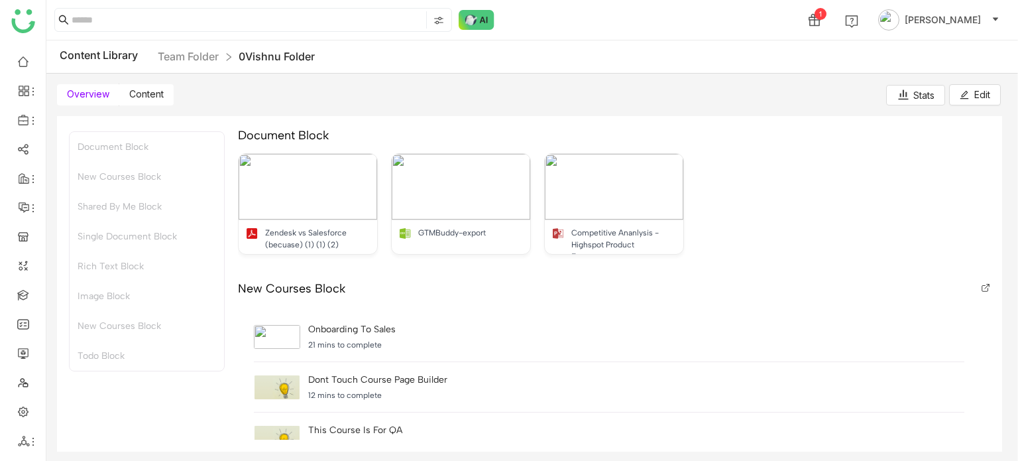
click at [160, 87] on label "Content" at bounding box center [146, 94] width 54 height 21
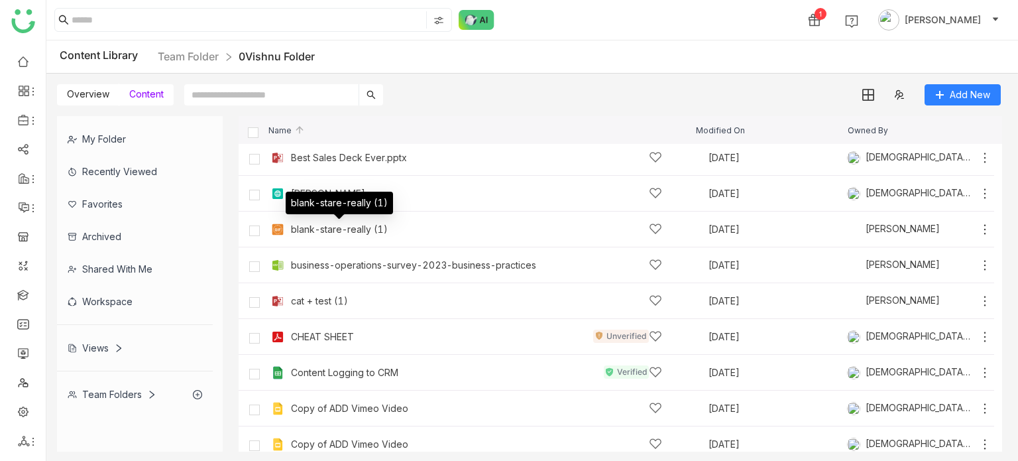
scroll to position [255, 0]
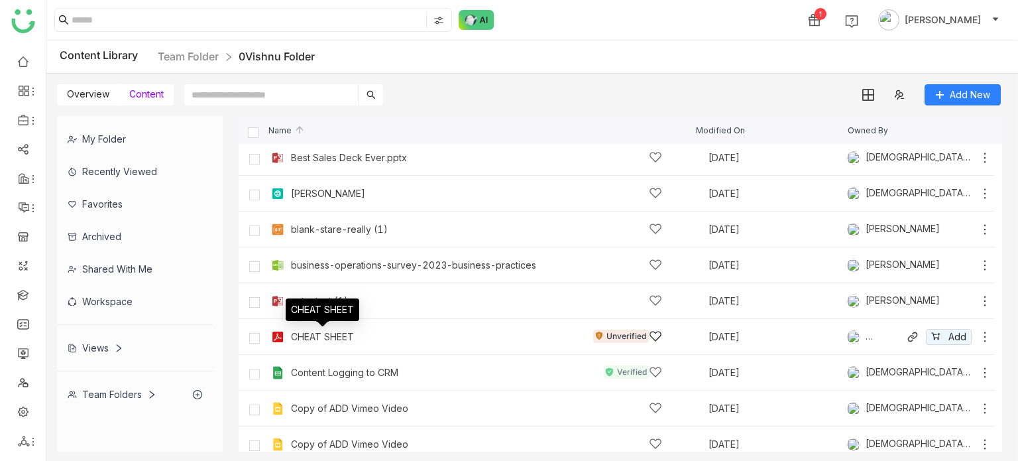
click at [336, 341] on div "CHEAT SHEET" at bounding box center [322, 337] width 63 height 11
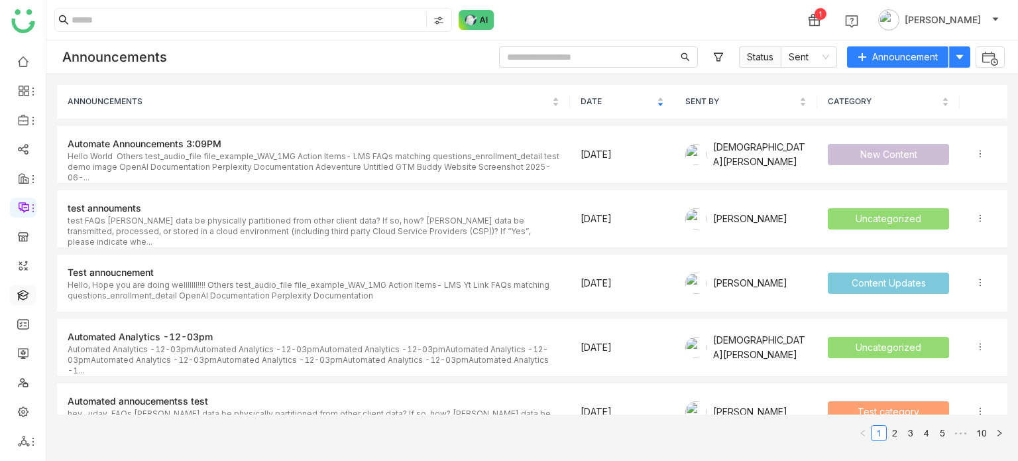
click at [21, 292] on link at bounding box center [23, 293] width 12 height 11
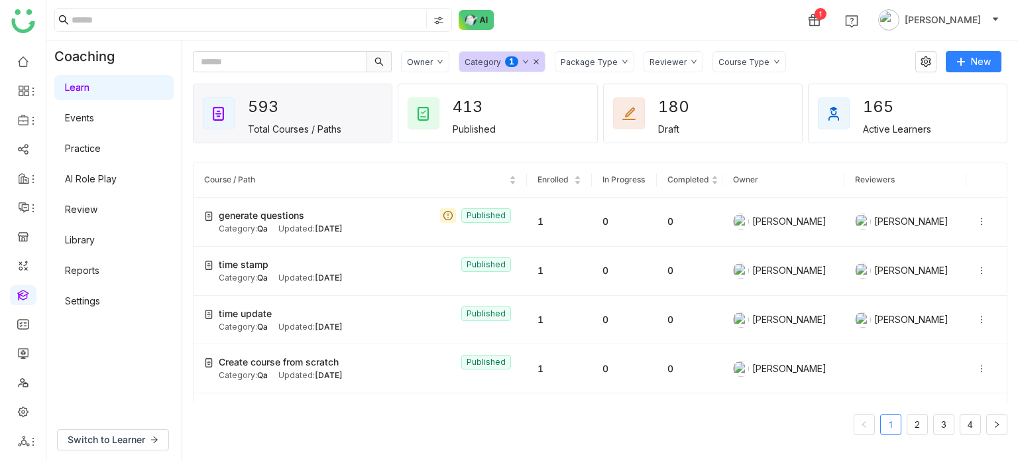
click at [711, 17] on div "1 [PERSON_NAME]" at bounding box center [532, 20] width 972 height 40
click at [977, 222] on icon at bounding box center [981, 221] width 9 height 9
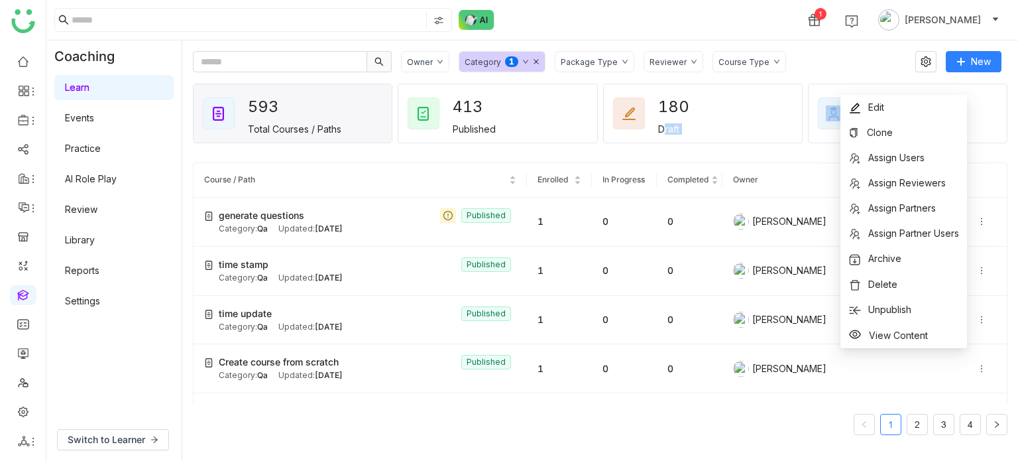
click at [650, 148] on div "Owner Category 0 1 2 3 4 5 6 7 8 9 Package Type Reviewer Course Type New 593 To…" at bounding box center [600, 250] width 815 height 399
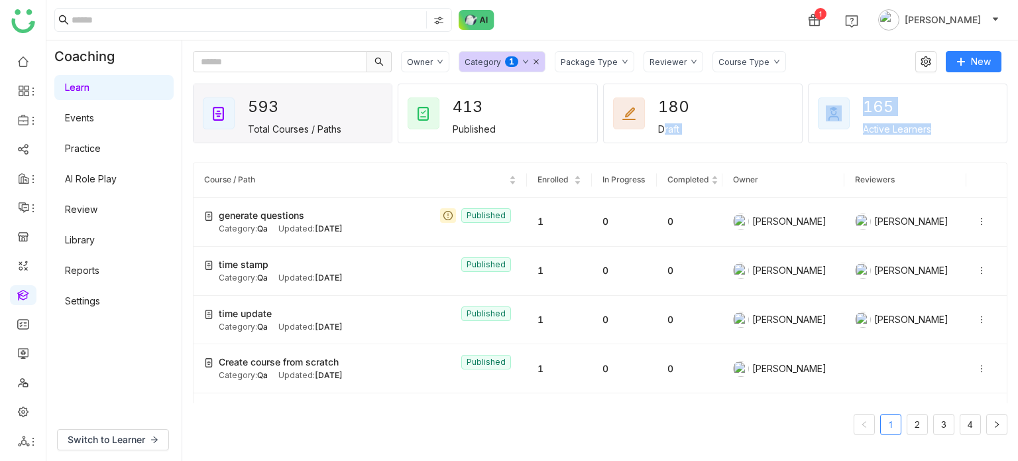
click at [443, 155] on gtmb-course-listing "Course / Path Enrolled In Progress Completed Owner Reviewers generate questions…" at bounding box center [600, 299] width 815 height 304
click at [26, 238] on link at bounding box center [23, 235] width 12 height 11
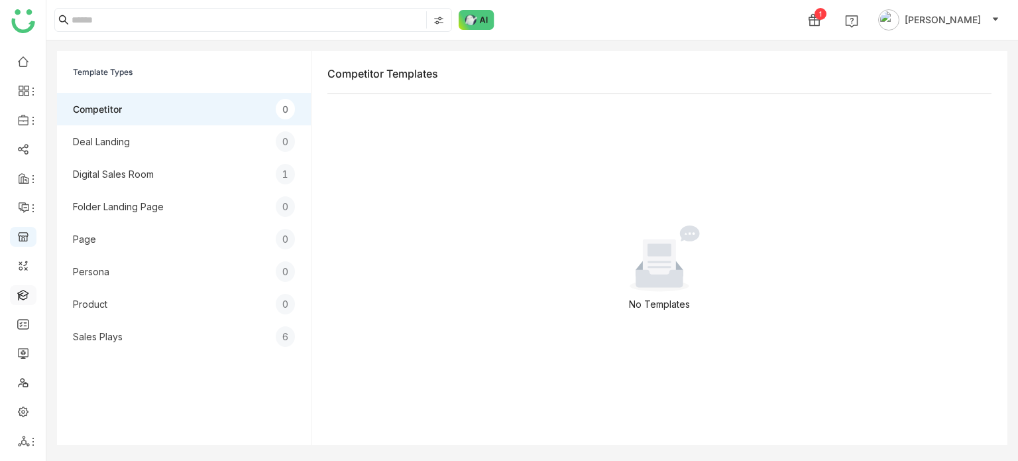
click at [22, 289] on link at bounding box center [23, 293] width 12 height 11
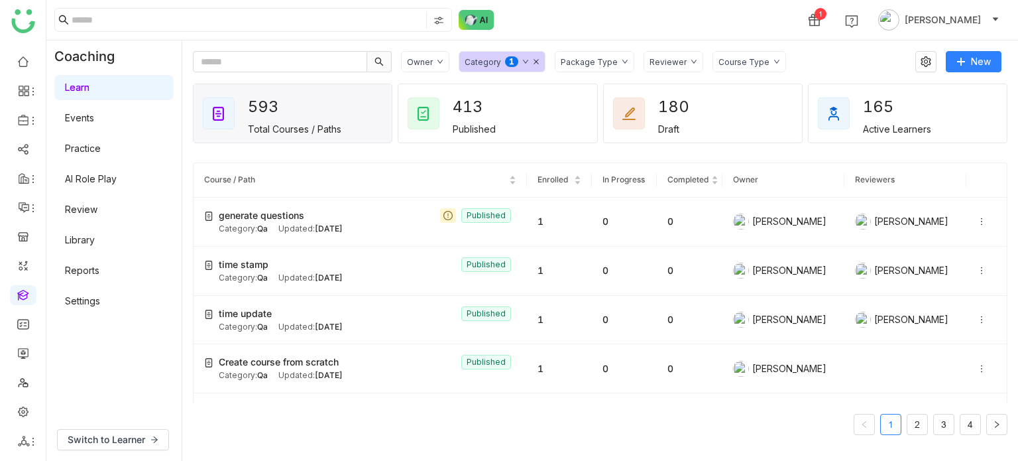
click at [90, 87] on link "Learn" at bounding box center [77, 87] width 25 height 11
click at [5, 68] on ul at bounding box center [23, 251] width 46 height 418
click at [27, 55] on link at bounding box center [23, 60] width 12 height 11
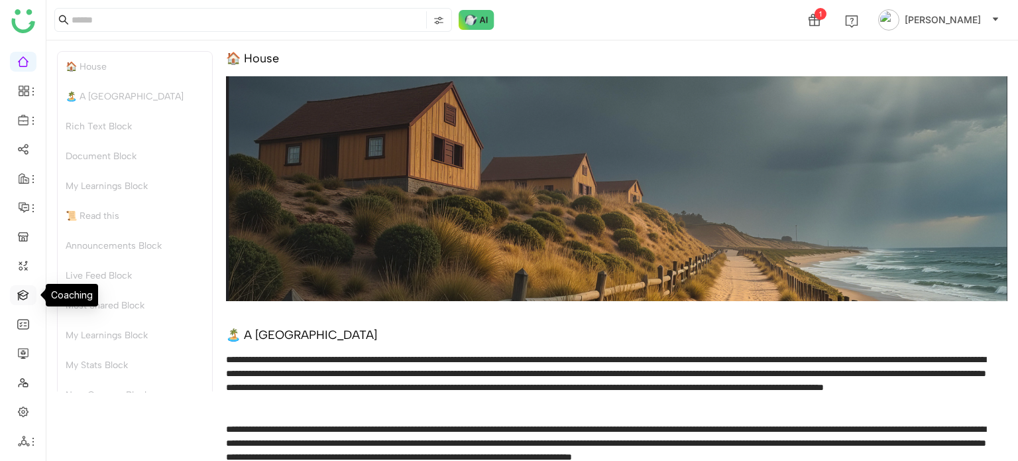
click at [17, 296] on link at bounding box center [23, 293] width 12 height 11
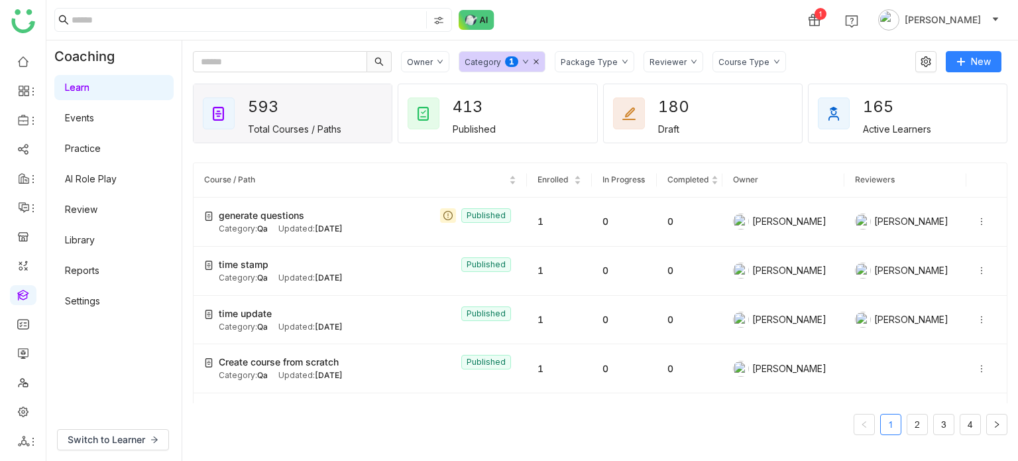
click at [91, 296] on link "Settings" at bounding box center [82, 300] width 35 height 11
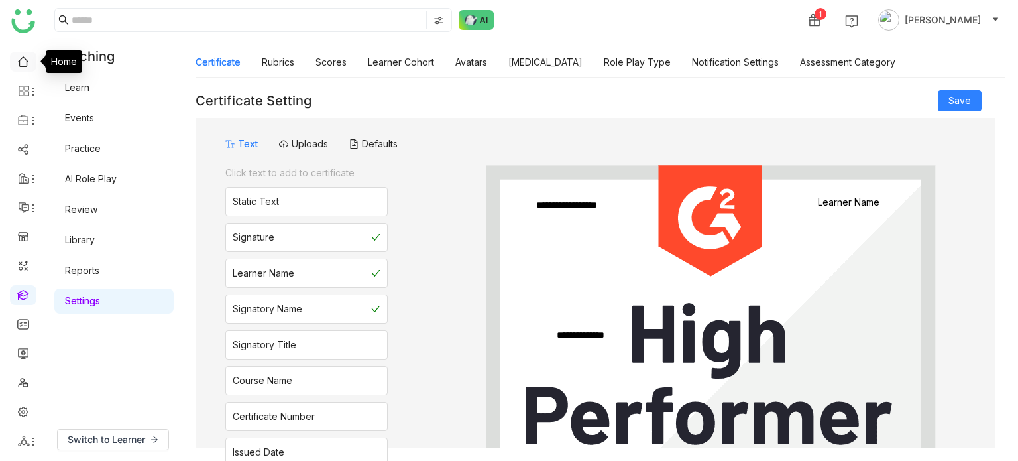
click at [20, 66] on link at bounding box center [23, 60] width 12 height 11
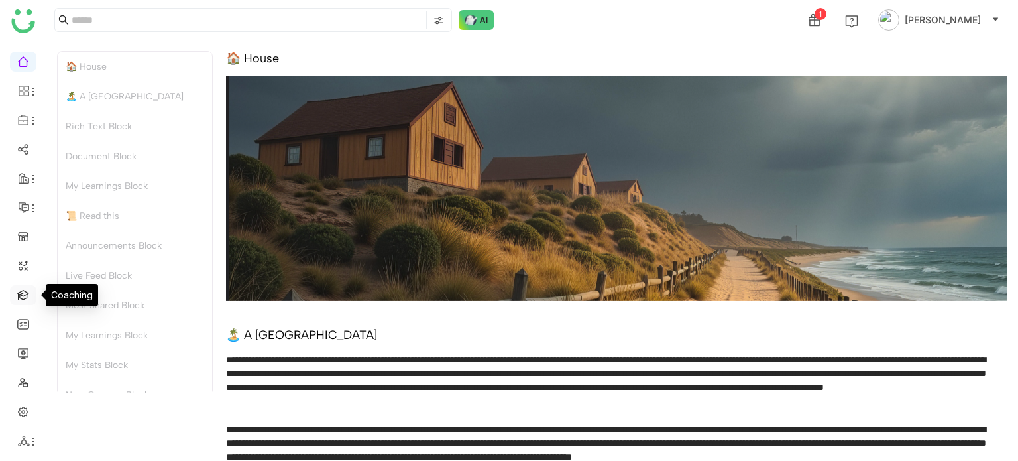
click at [23, 291] on link at bounding box center [23, 293] width 12 height 11
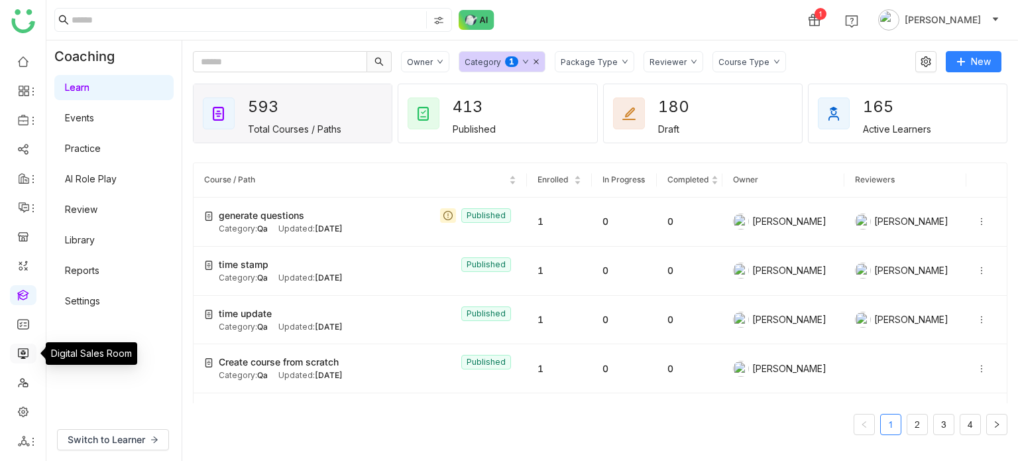
click at [23, 355] on link at bounding box center [23, 352] width 12 height 11
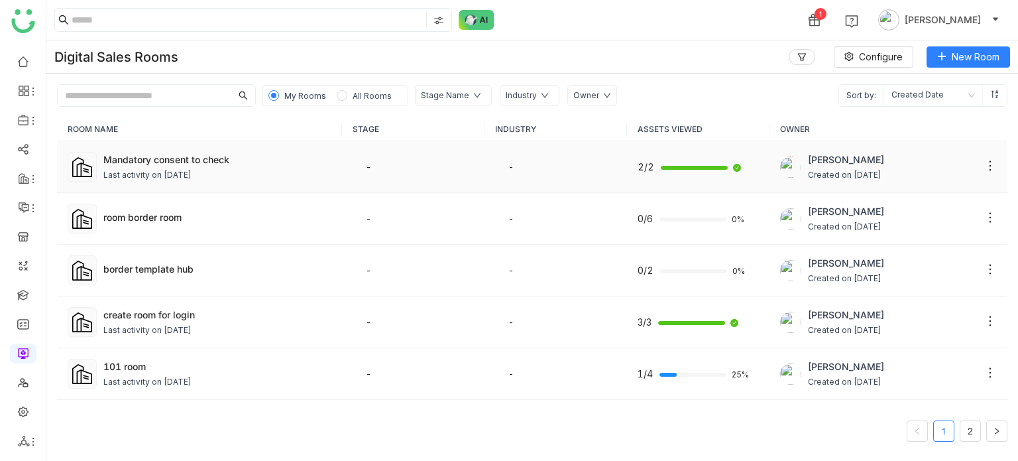
click at [331, 161] on td "Mandatory consent to check Last activity on Aug 12, 2025" at bounding box center [199, 167] width 285 height 52
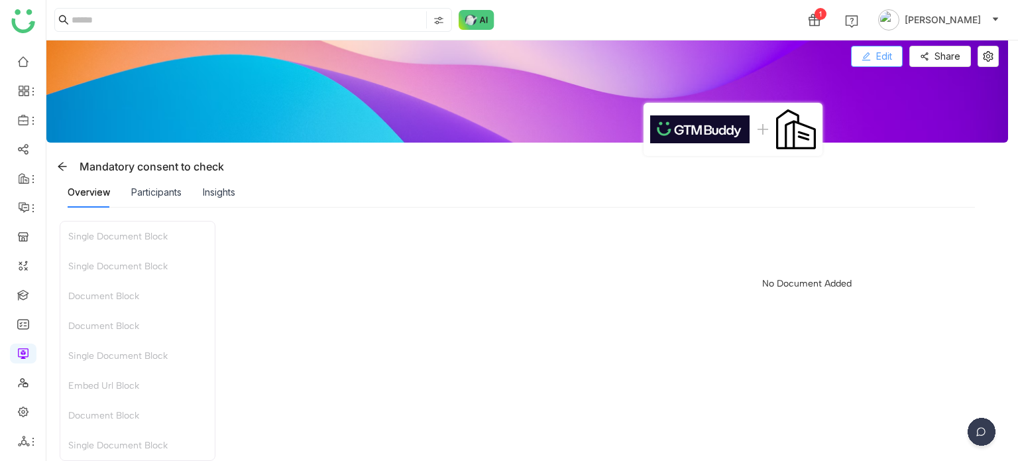
click at [884, 53] on span "Edit" at bounding box center [885, 56] width 16 height 15
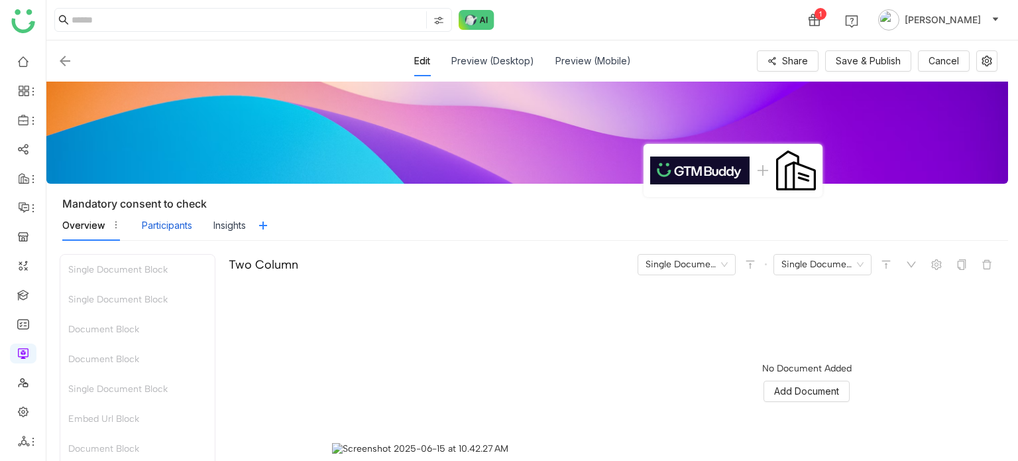
click at [188, 230] on div "Participants" at bounding box center [167, 225] width 50 height 15
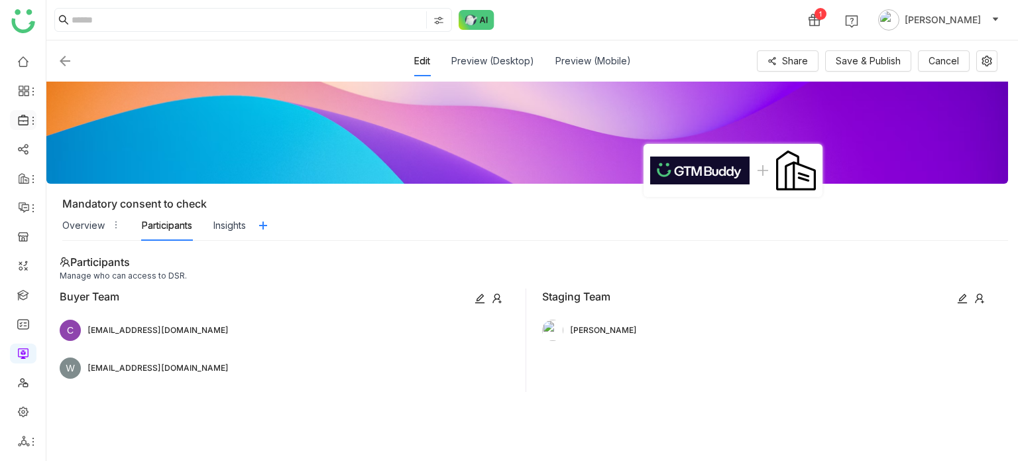
click at [19, 116] on icon at bounding box center [24, 120] width 12 height 12
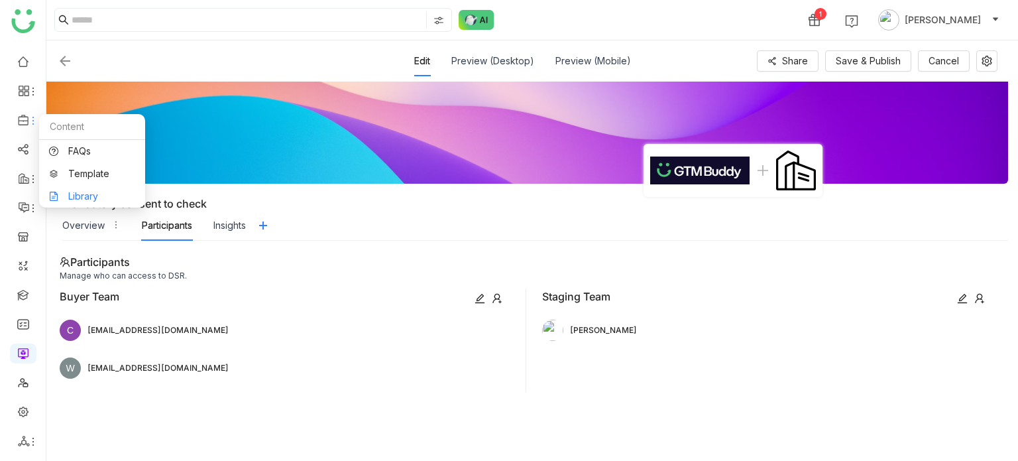
click at [101, 192] on link "Library" at bounding box center [92, 196] width 86 height 9
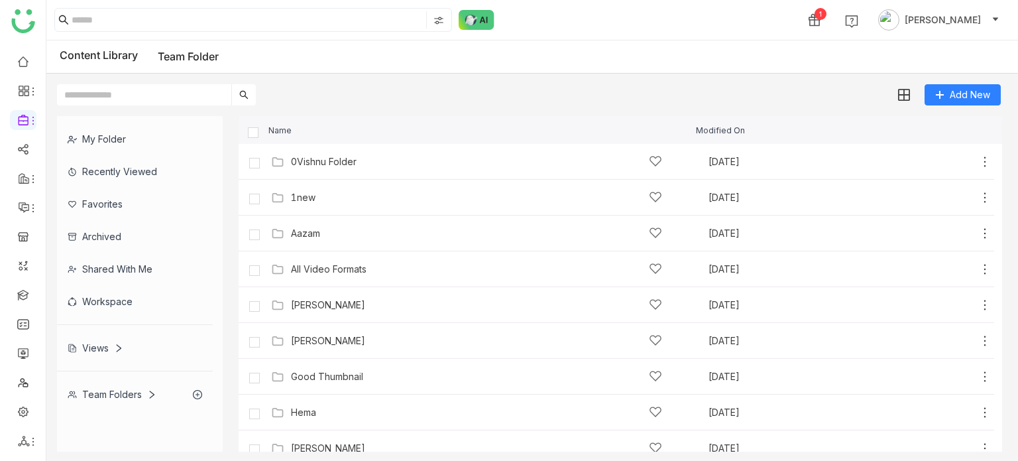
click at [293, 167] on div "0Vishnu Folder" at bounding box center [476, 161] width 371 height 14
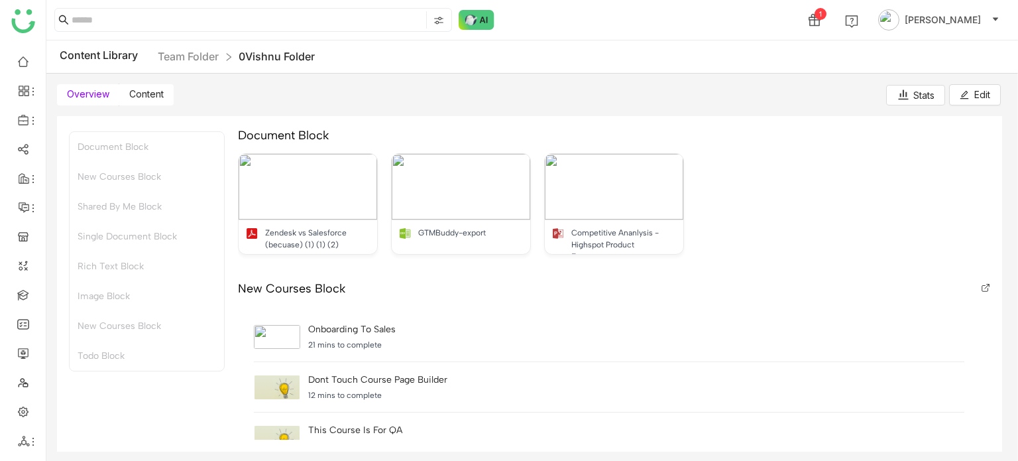
click at [149, 92] on span "Content" at bounding box center [146, 93] width 34 height 11
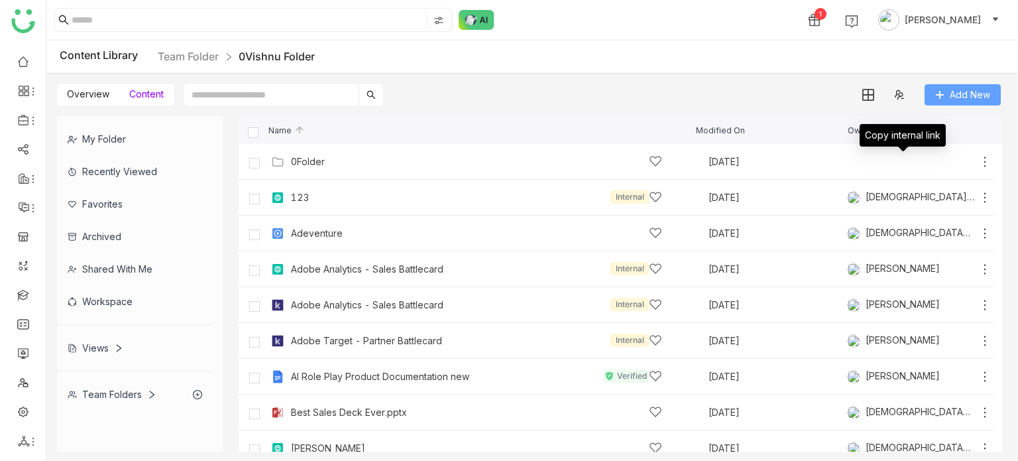
click at [972, 93] on span "Add New" at bounding box center [970, 95] width 40 height 15
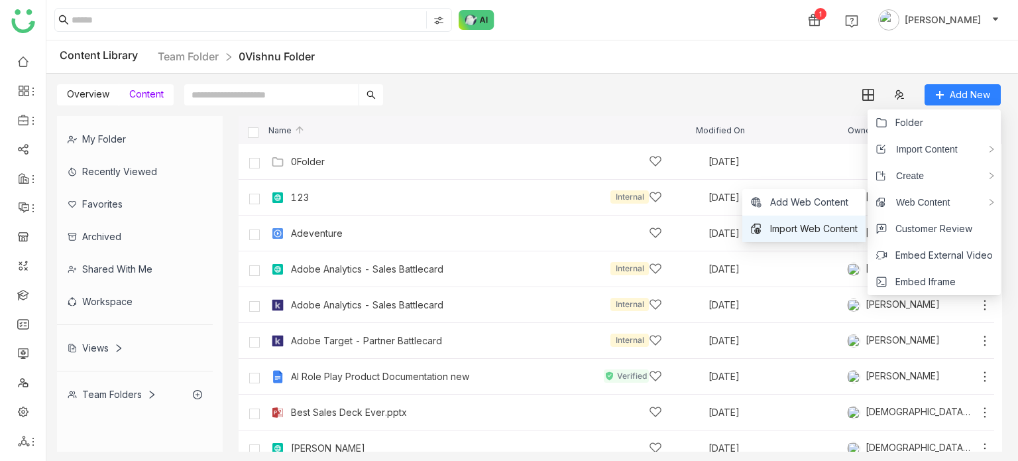
click at [826, 233] on span "Import Web Content" at bounding box center [814, 228] width 88 height 15
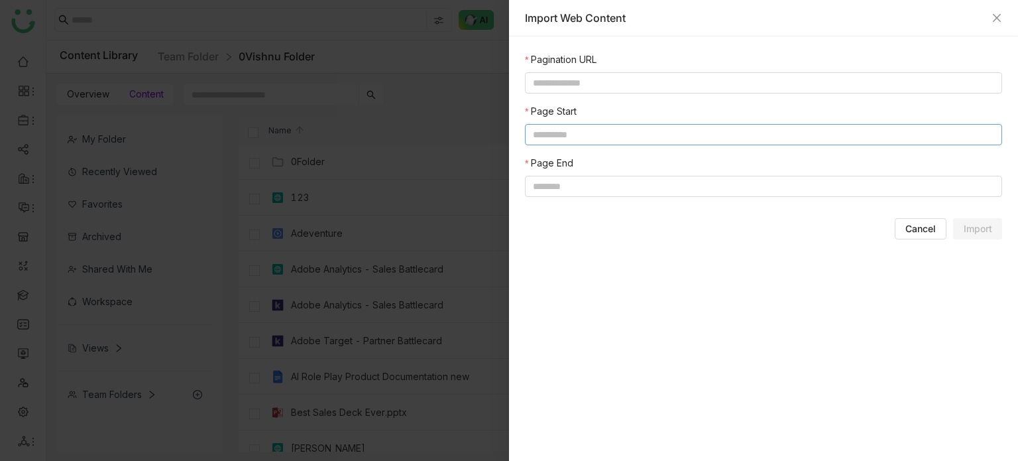
click at [615, 132] on input "number" at bounding box center [763, 134] width 477 height 21
click at [632, 88] on input at bounding box center [763, 82] width 477 height 21
click at [652, 135] on input "number" at bounding box center [763, 134] width 477 height 21
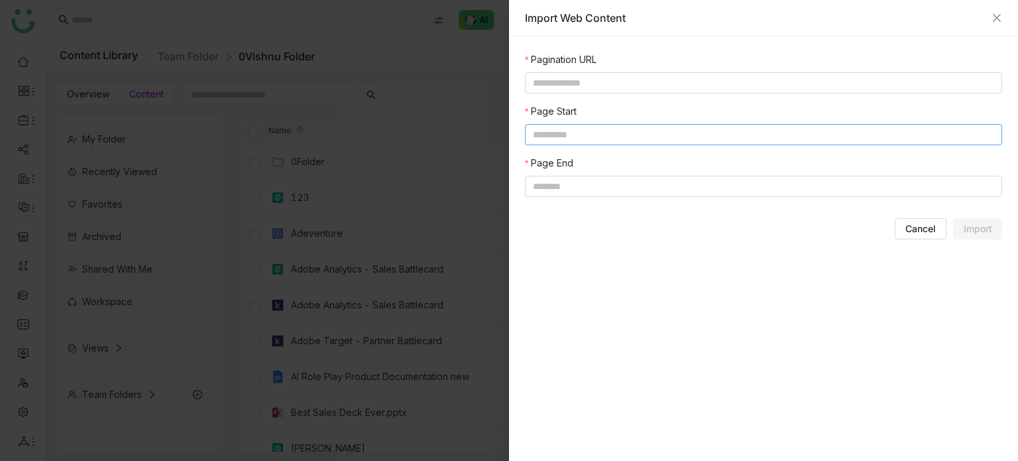
type input "*"
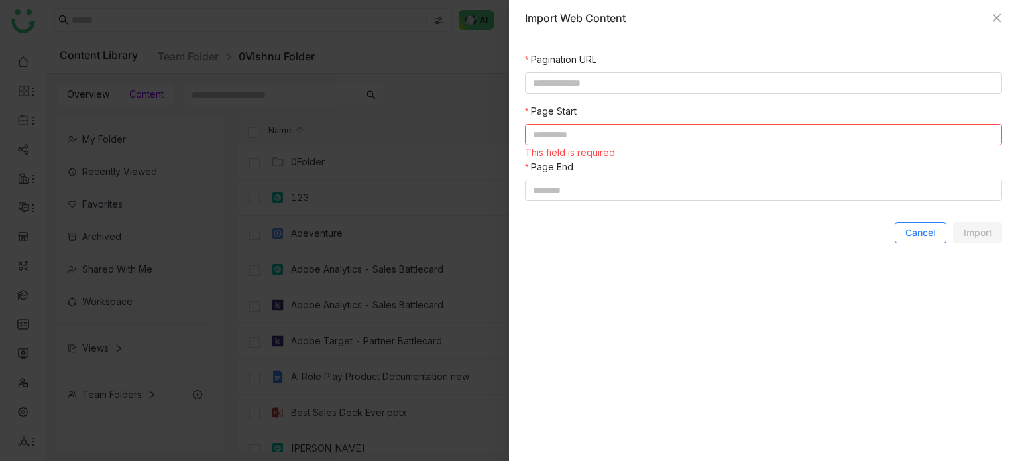
click at [925, 234] on span "Cancel" at bounding box center [921, 232] width 31 height 13
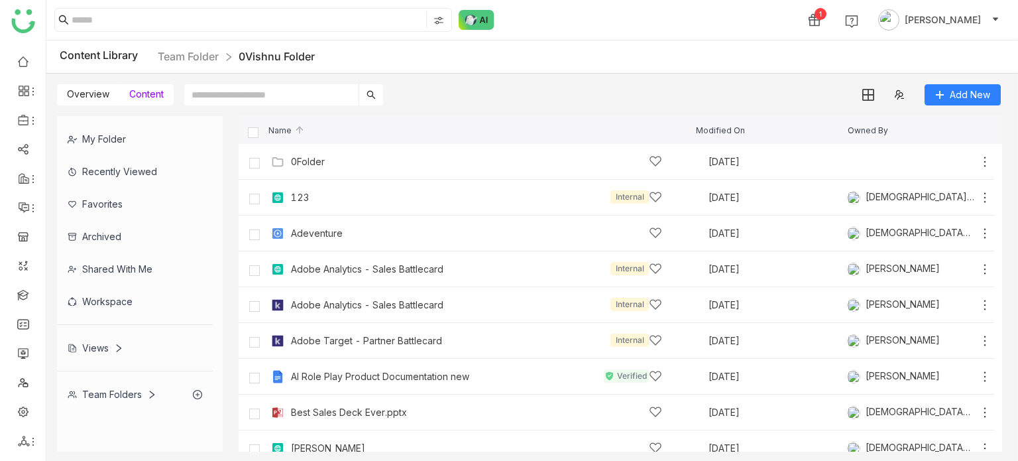
click at [914, 91] on div "Add New" at bounding box center [926, 94] width 149 height 21
click at [317, 229] on div "Adeventure" at bounding box center [317, 233] width 52 height 11
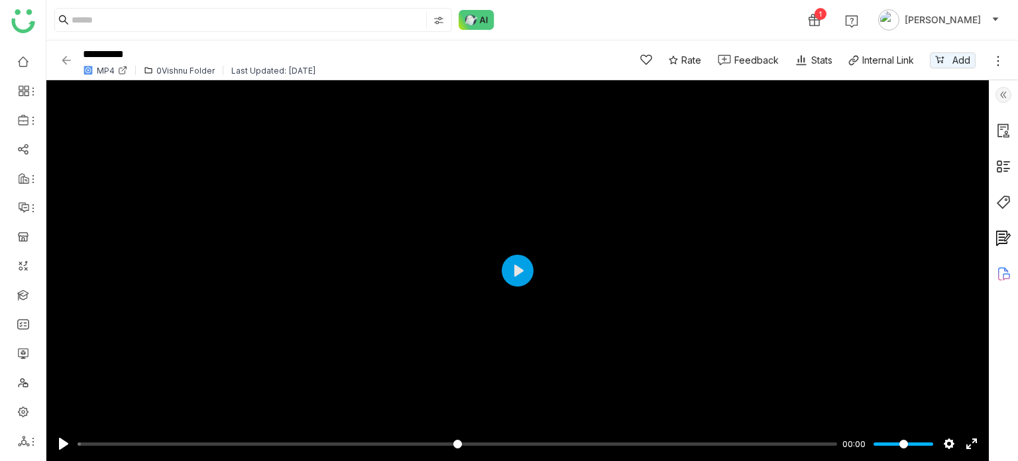
click at [66, 62] on img at bounding box center [66, 60] width 13 height 13
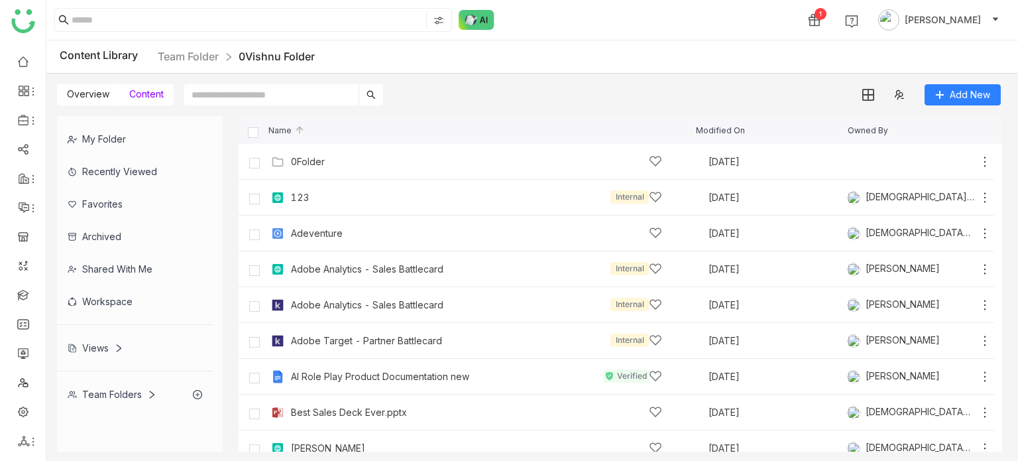
click at [154, 92] on span "Content" at bounding box center [146, 93] width 34 height 11
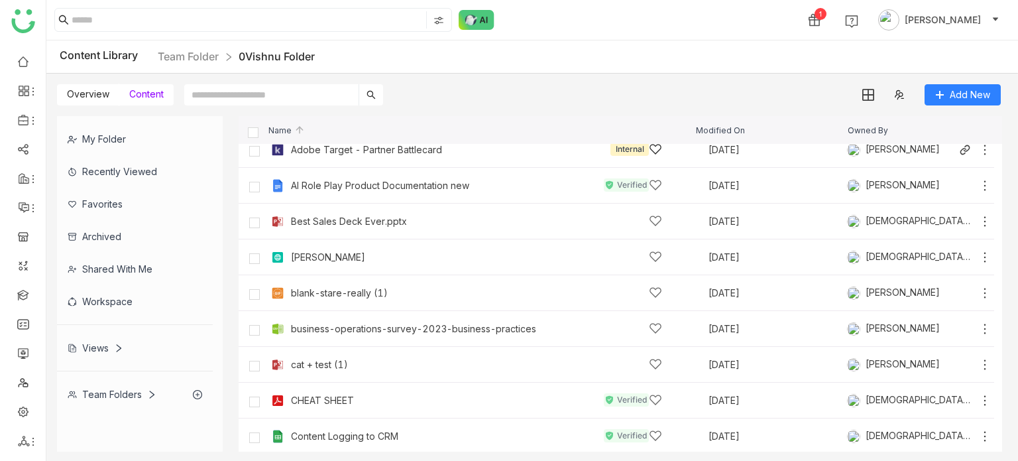
scroll to position [223, 0]
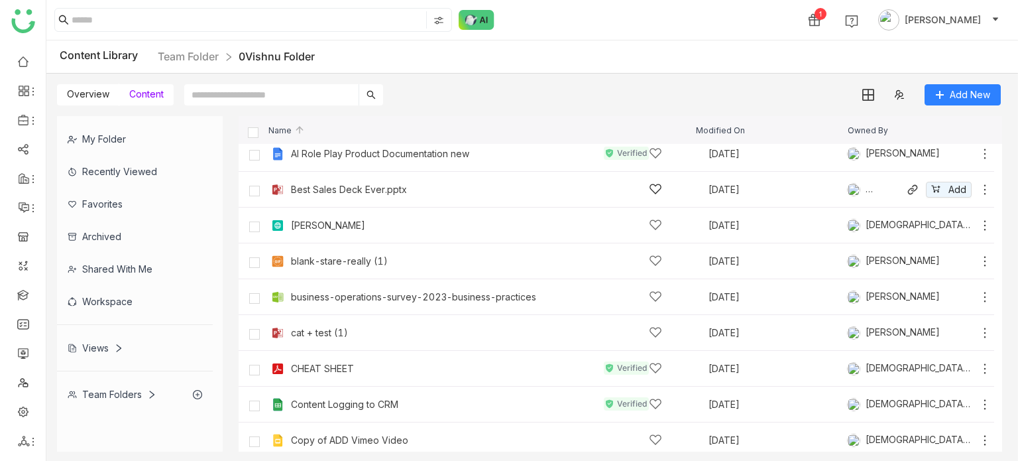
click at [332, 180] on div "Best Sales Deck Ever.pptx Jul 11, 2022 Vishnu Vardhan Add" at bounding box center [630, 189] width 724 height 21
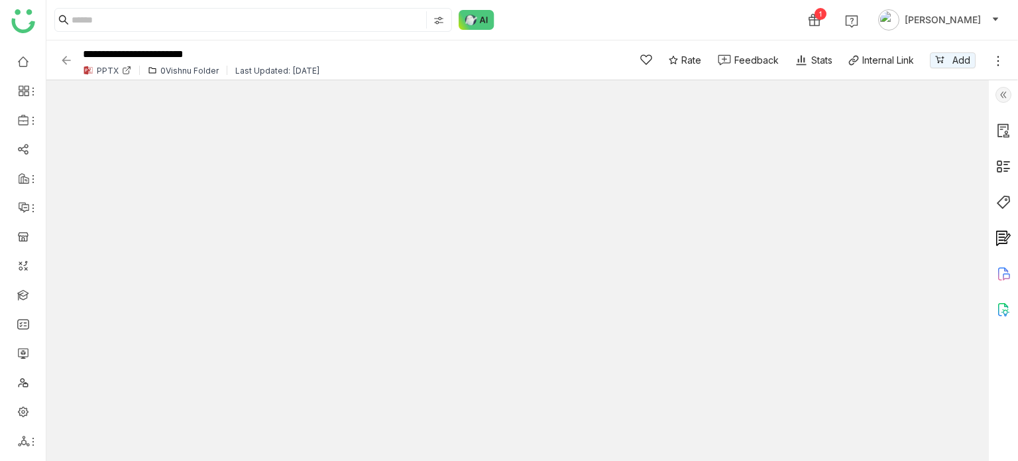
click at [64, 56] on img at bounding box center [66, 60] width 13 height 13
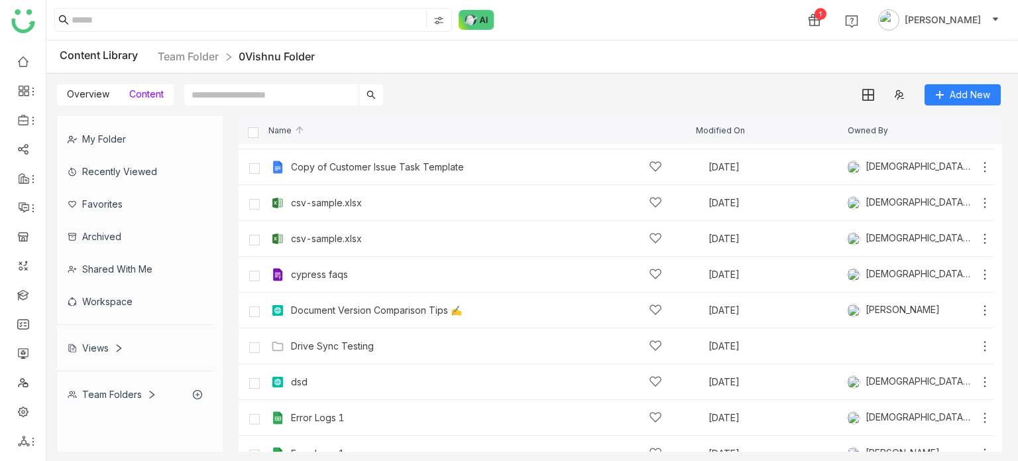
scroll to position [568, 0]
click at [303, 282] on div "cypress faqs Sep 29, 2022 Vishnu Vardhan Add" at bounding box center [630, 274] width 724 height 21
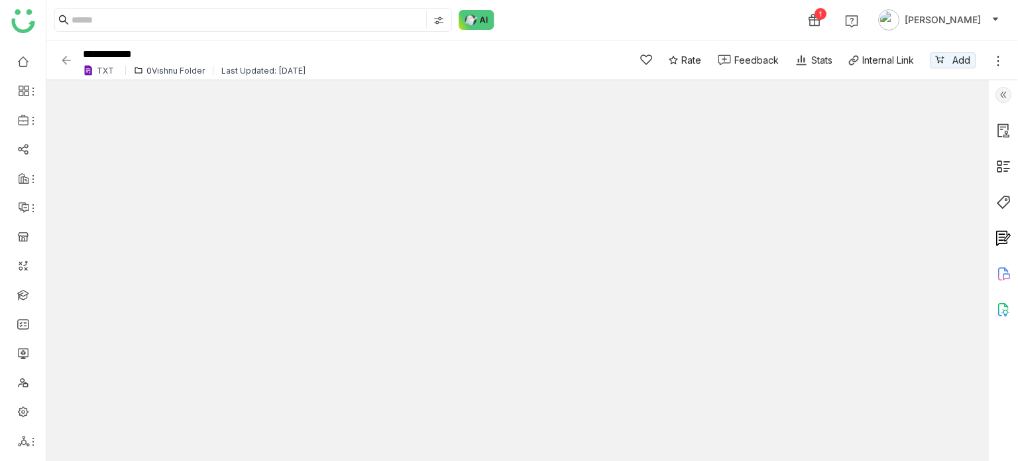
click at [64, 61] on img at bounding box center [66, 60] width 13 height 13
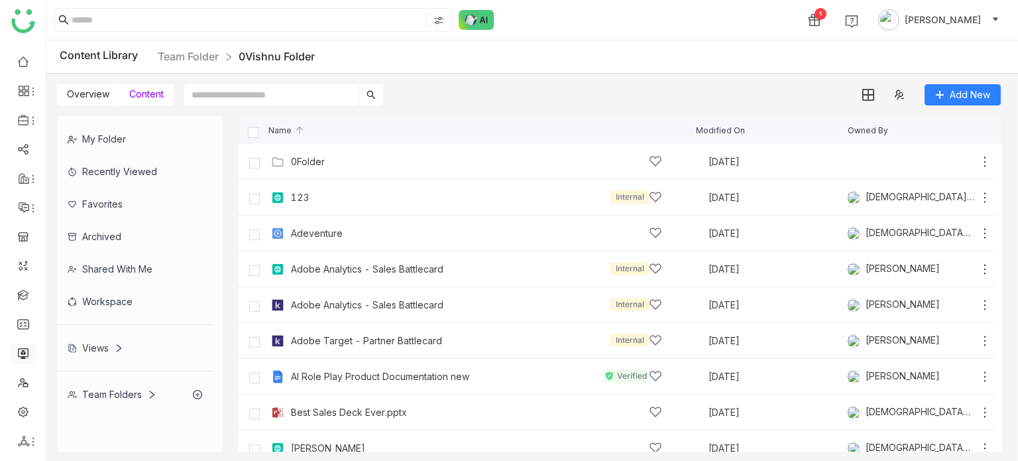
click at [25, 353] on link at bounding box center [23, 352] width 12 height 11
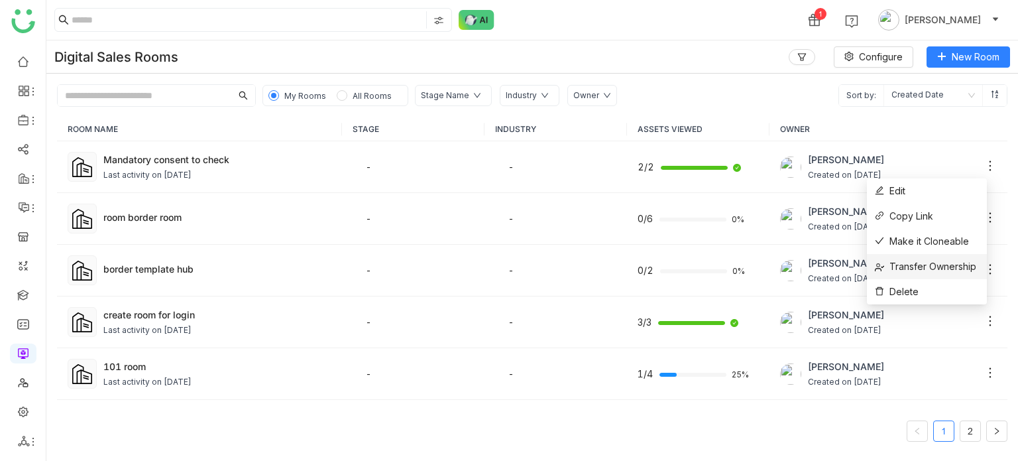
click at [943, 271] on span "Transfer Ownership" at bounding box center [925, 266] width 101 height 15
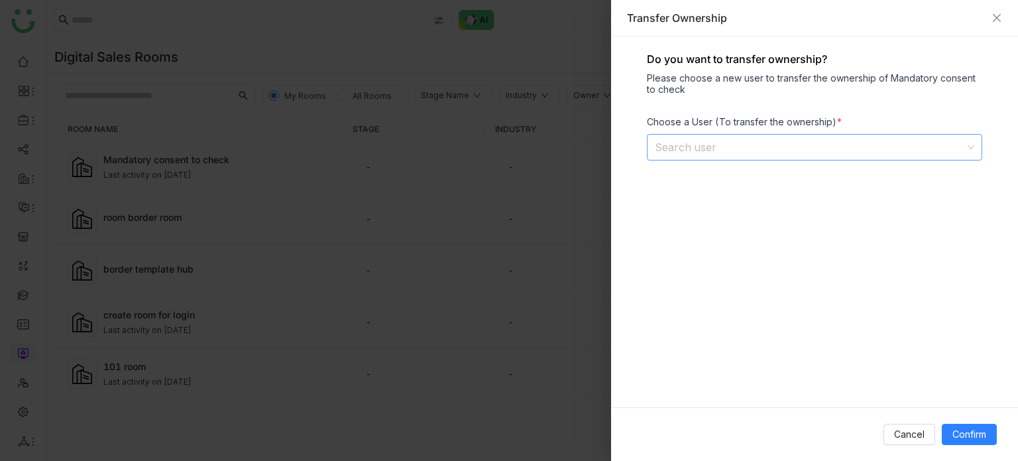
click at [689, 145] on input at bounding box center [810, 147] width 310 height 25
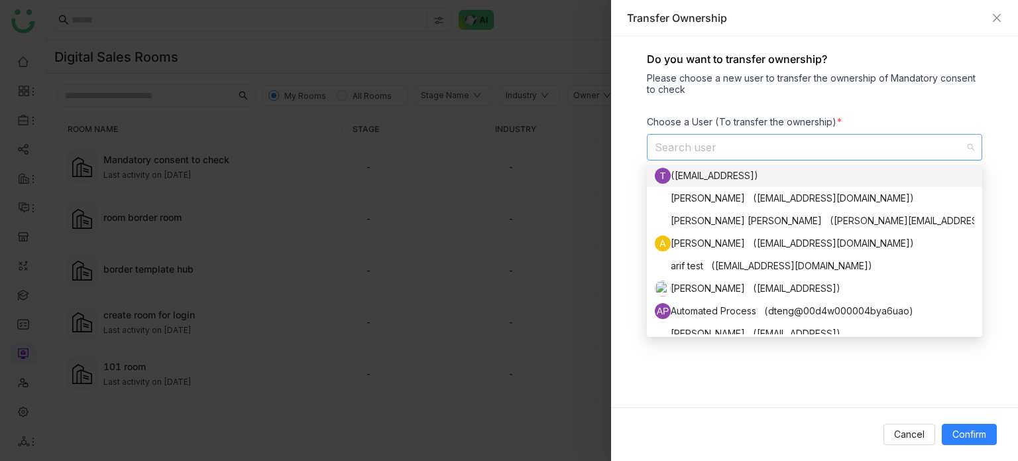
type input "*"
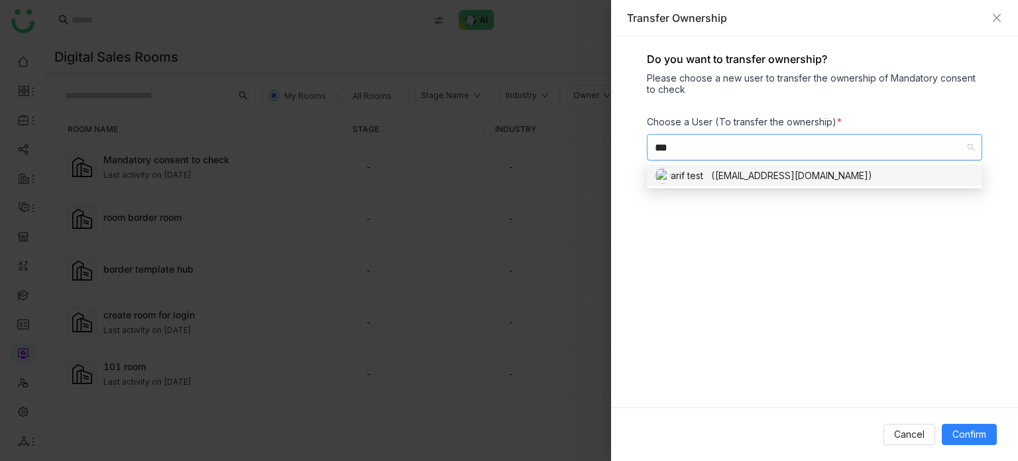
type input "***"
click at [727, 174] on div "arif test (bugtest1mail@gmail.com)" at bounding box center [815, 176] width 320 height 16
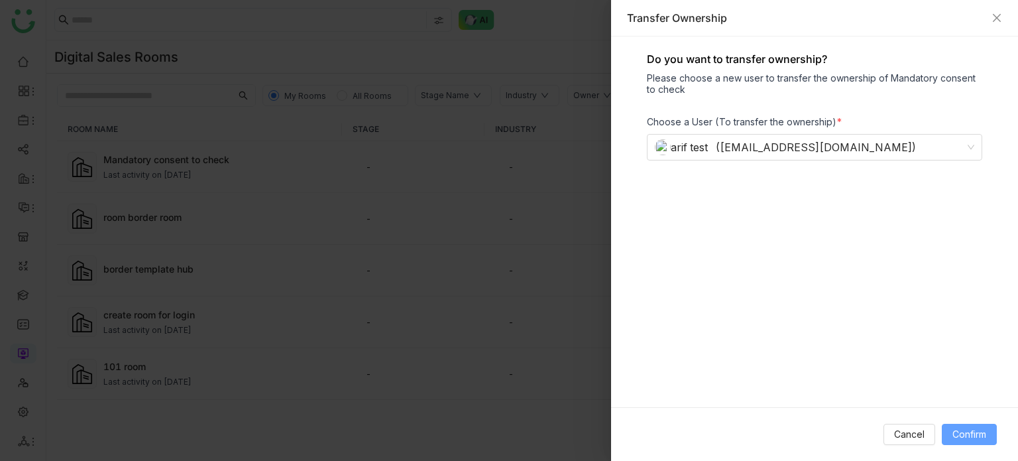
click at [969, 439] on span "Confirm" at bounding box center [970, 434] width 34 height 15
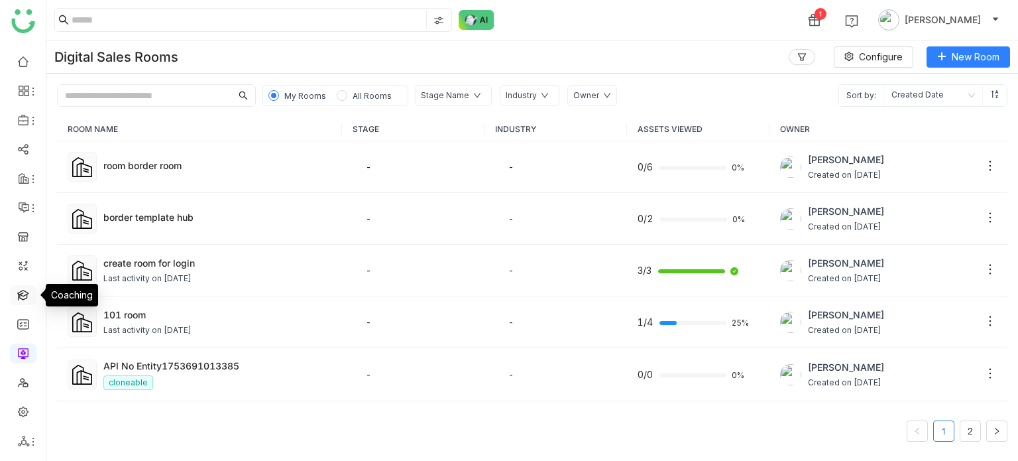
click at [27, 294] on link at bounding box center [23, 293] width 12 height 11
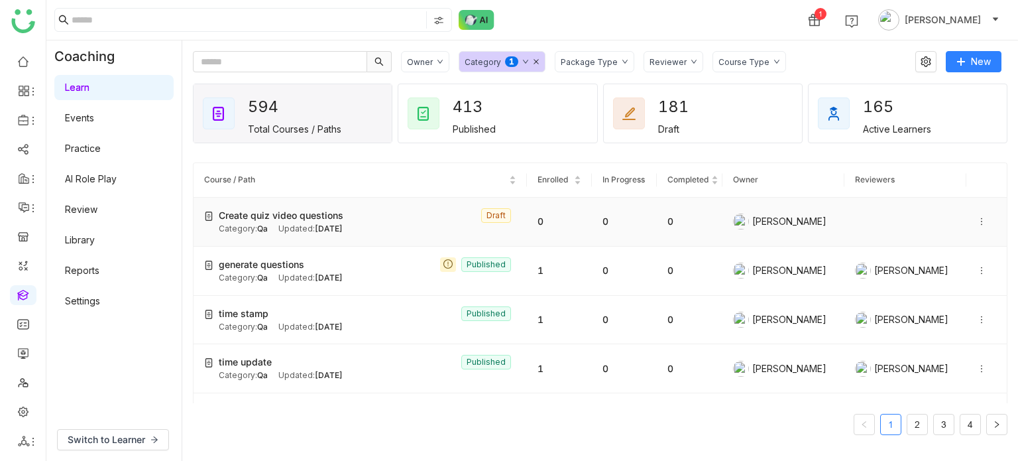
click at [977, 223] on icon at bounding box center [981, 221] width 9 height 9
click at [944, 217] on li "Edit" at bounding box center [935, 208] width 66 height 25
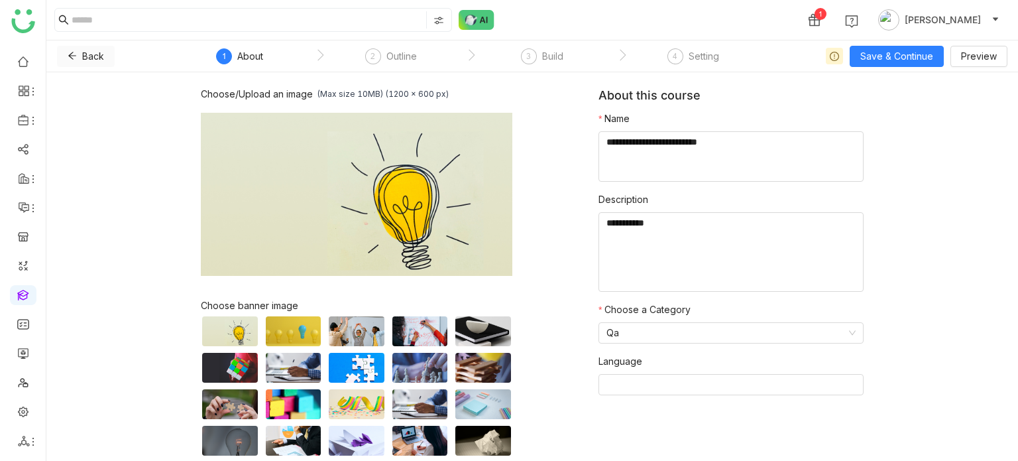
click at [75, 58] on icon at bounding box center [72, 55] width 9 height 9
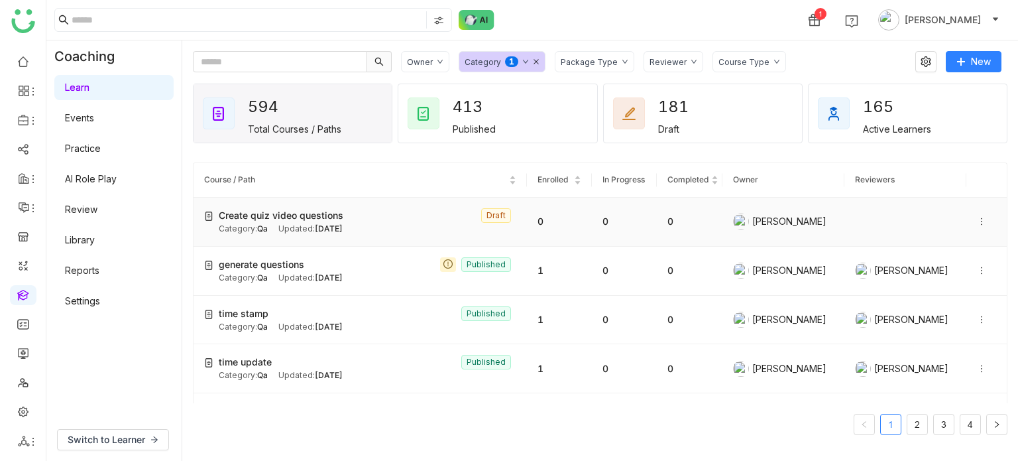
click at [977, 223] on icon at bounding box center [981, 221] width 9 height 9
click at [691, 20] on div "1 [PERSON_NAME]" at bounding box center [532, 20] width 972 height 40
click at [18, 376] on link at bounding box center [23, 381] width 12 height 11
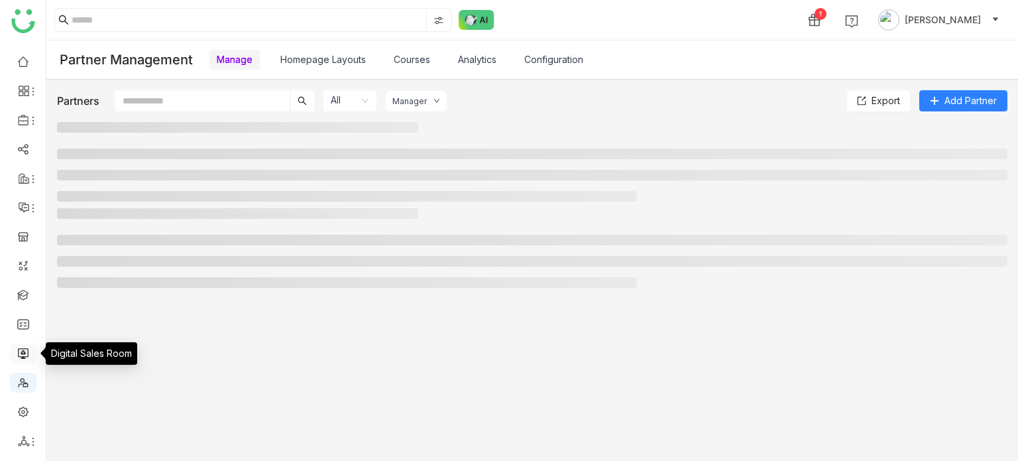
click at [23, 347] on link at bounding box center [23, 352] width 12 height 11
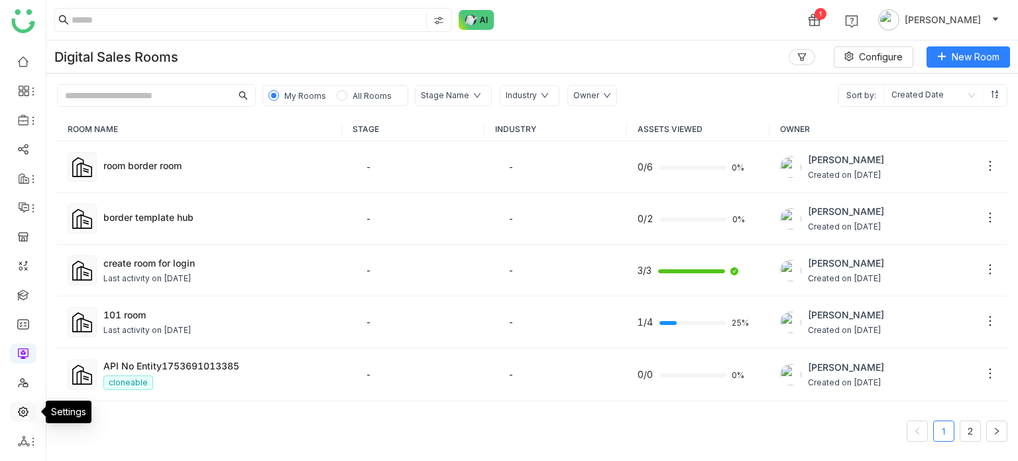
click at [29, 416] on link at bounding box center [23, 410] width 12 height 11
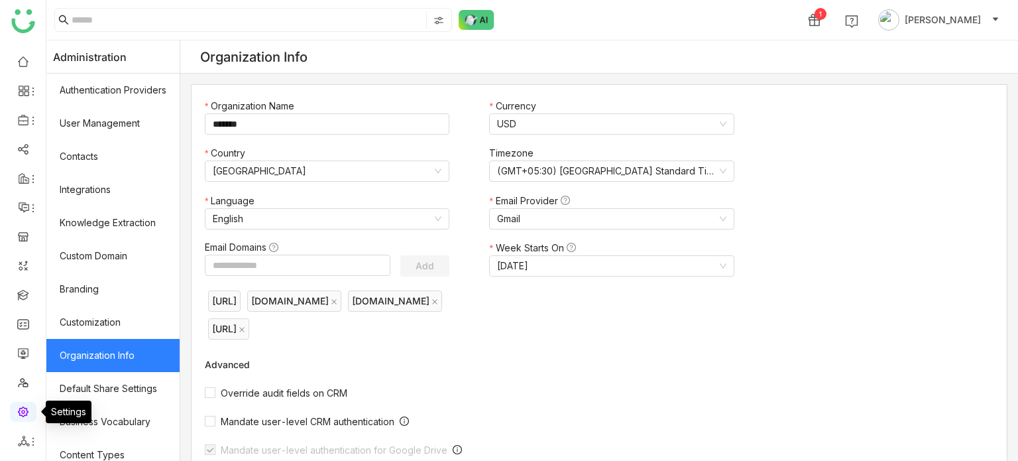
click at [19, 412] on link at bounding box center [23, 410] width 12 height 11
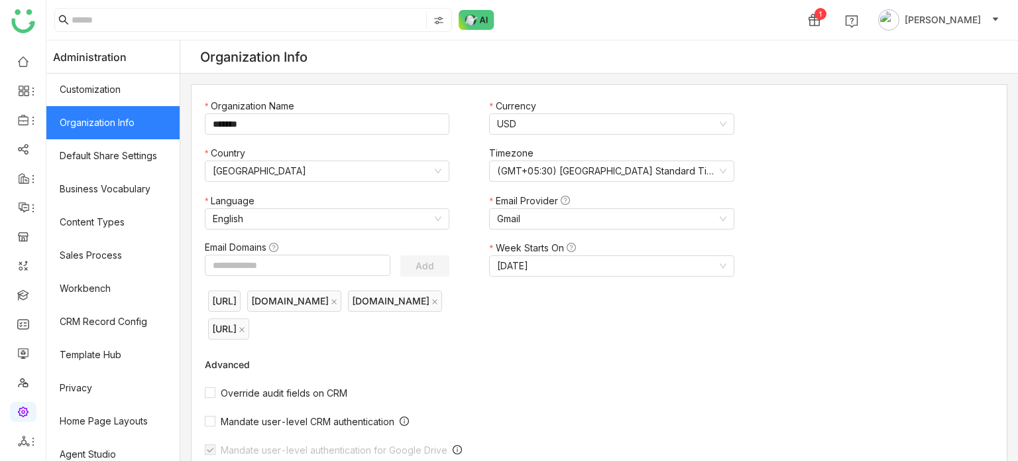
scroll to position [242, 0]
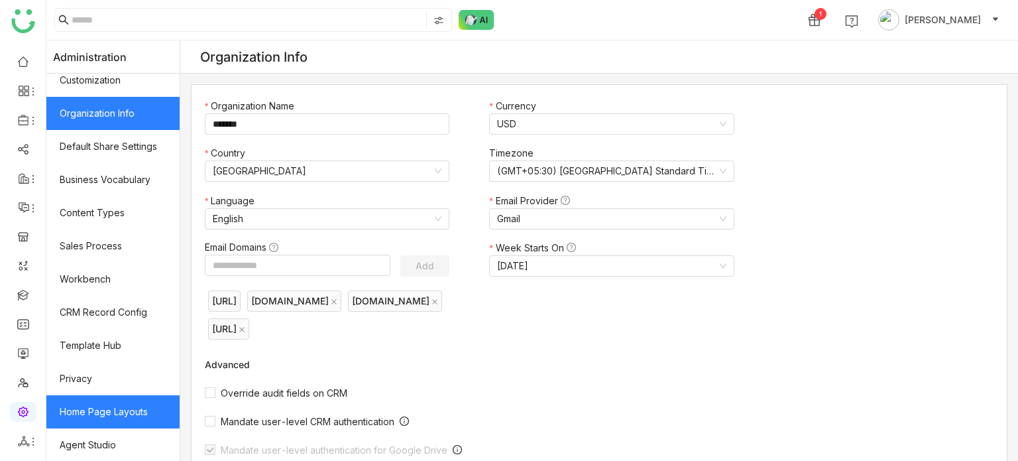
click at [131, 415] on link "Home Page Layouts" at bounding box center [112, 411] width 133 height 33
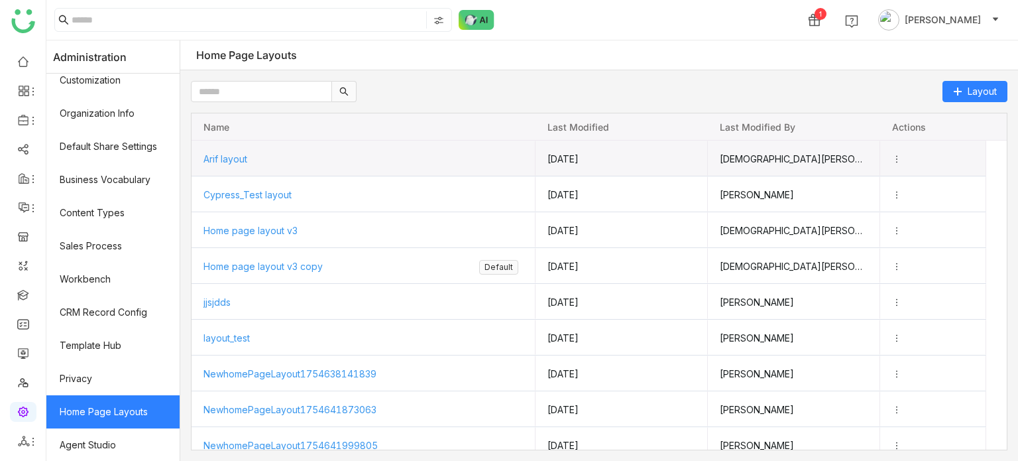
click at [278, 154] on div "Arif layout" at bounding box center [364, 158] width 320 height 35
click at [228, 157] on span "Arif layout" at bounding box center [225, 158] width 44 height 11
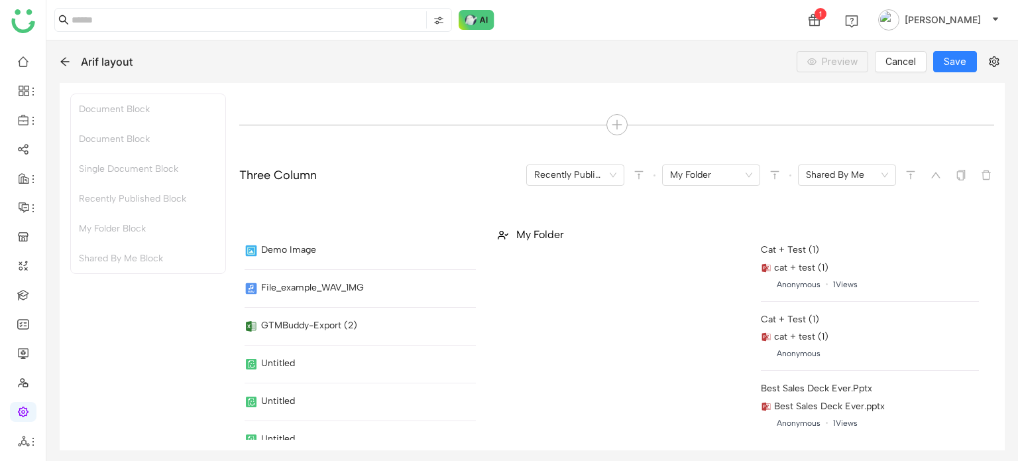
scroll to position [600, 0]
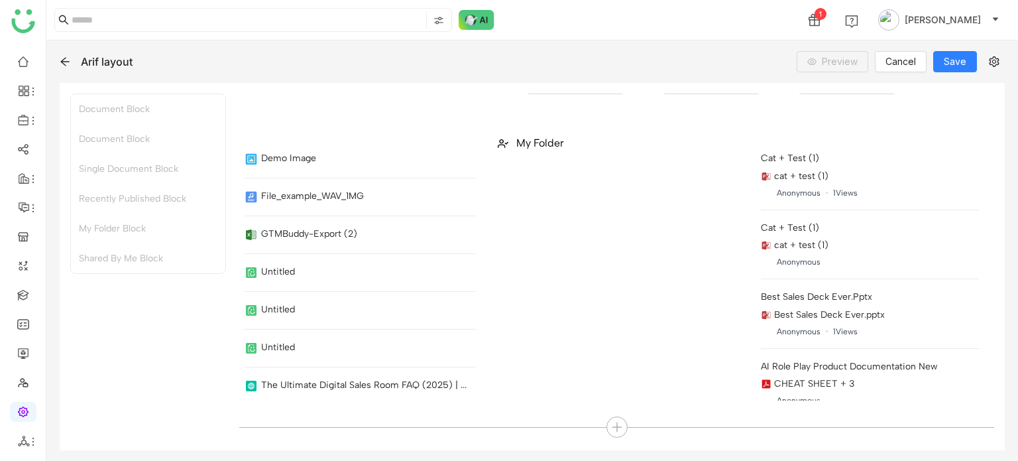
click at [610, 437] on div at bounding box center [617, 426] width 21 height 21
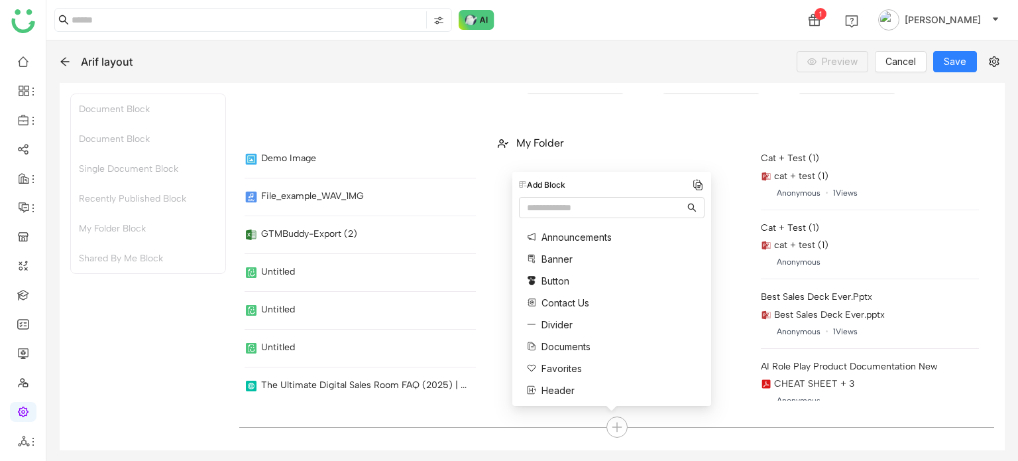
click at [576, 361] on span "Favorites" at bounding box center [562, 368] width 40 height 14
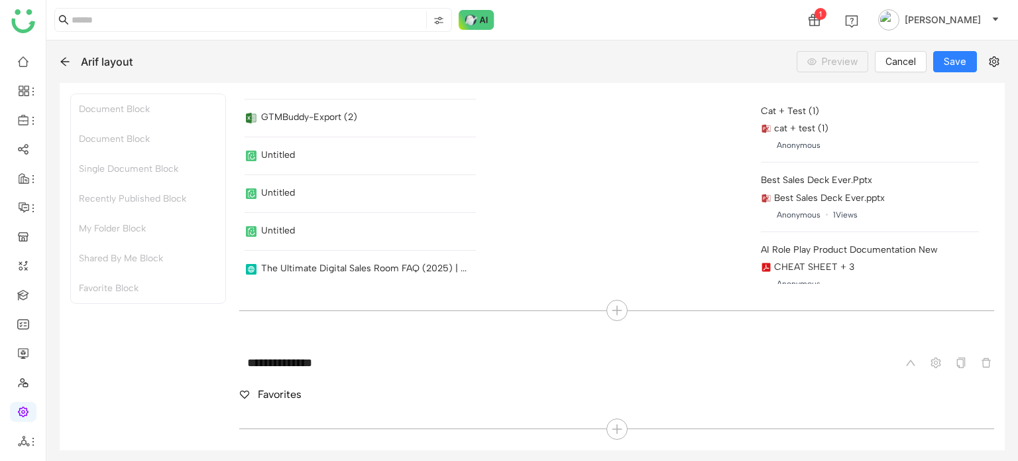
scroll to position [718, 0]
click at [981, 360] on icon at bounding box center [986, 361] width 11 height 11
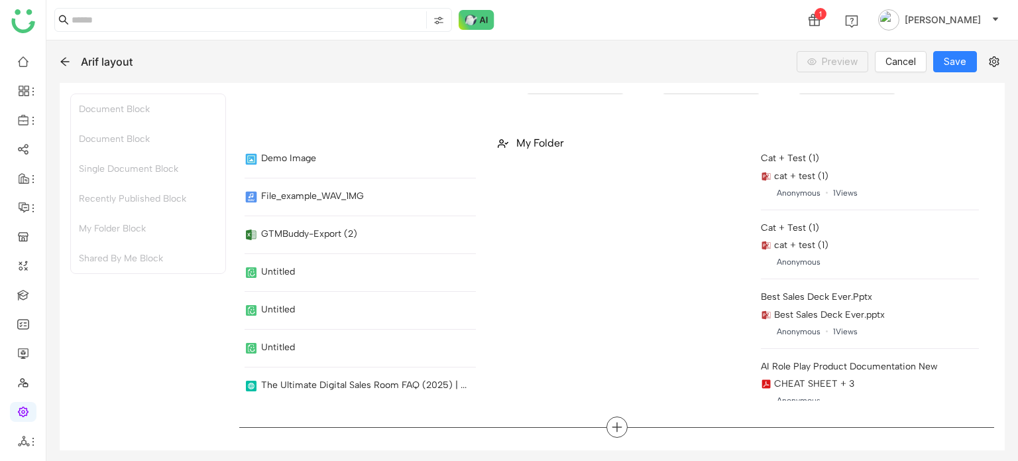
click at [613, 425] on icon at bounding box center [617, 427] width 12 height 12
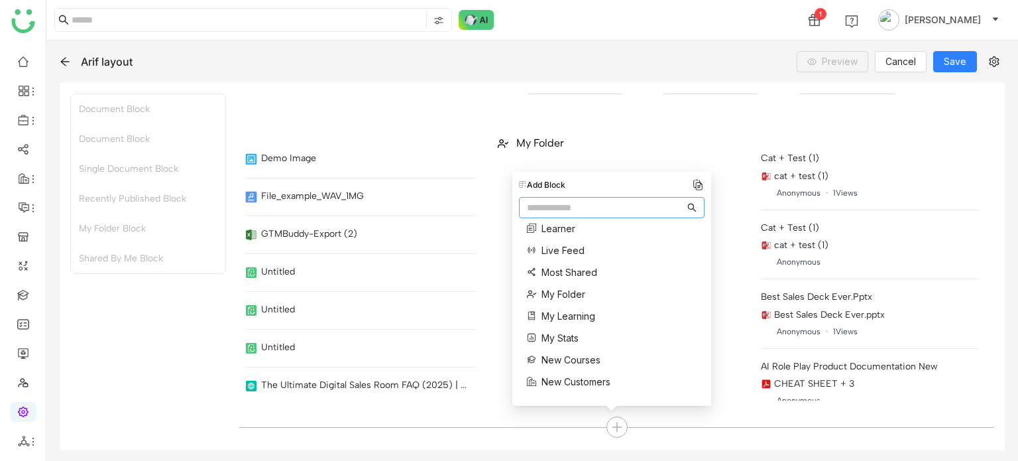
scroll to position [207, 0]
click at [568, 312] on span "My Learning" at bounding box center [569, 315] width 54 height 14
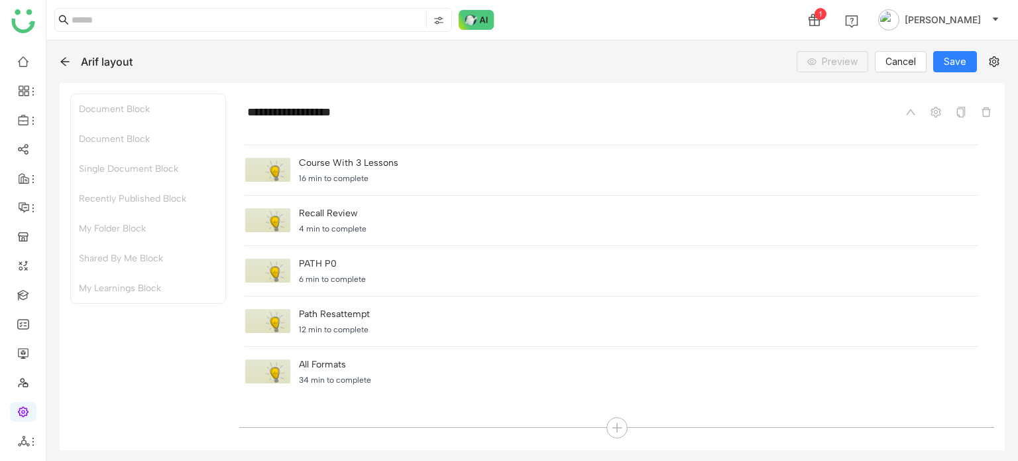
scroll to position [0, 0]
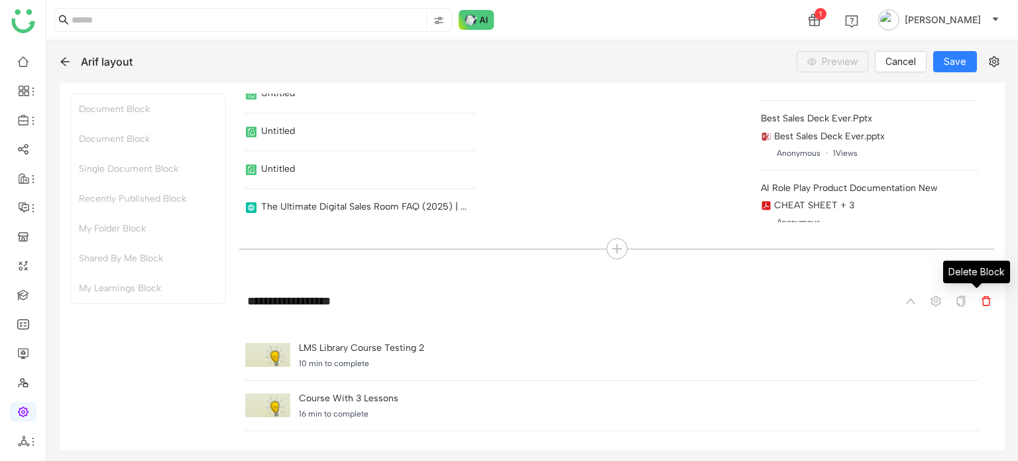
click at [981, 305] on icon at bounding box center [986, 301] width 11 height 11
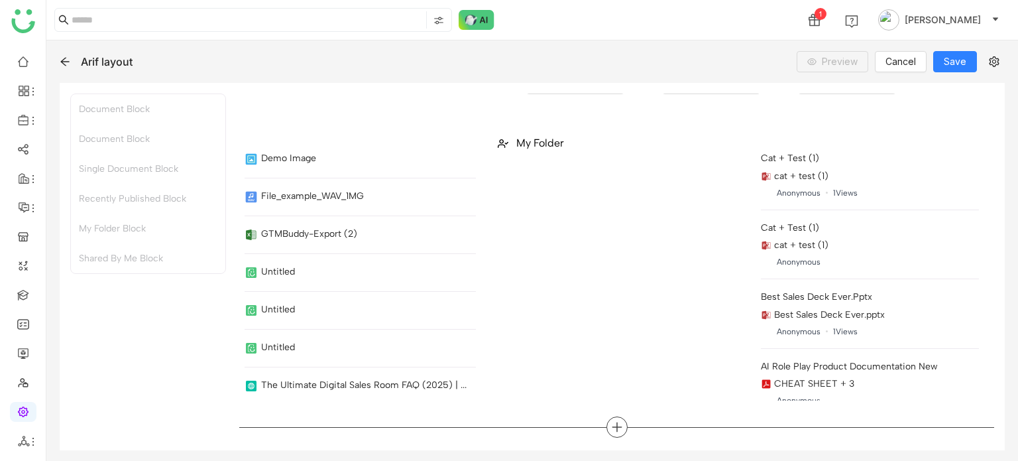
click at [611, 426] on icon at bounding box center [617, 427] width 12 height 12
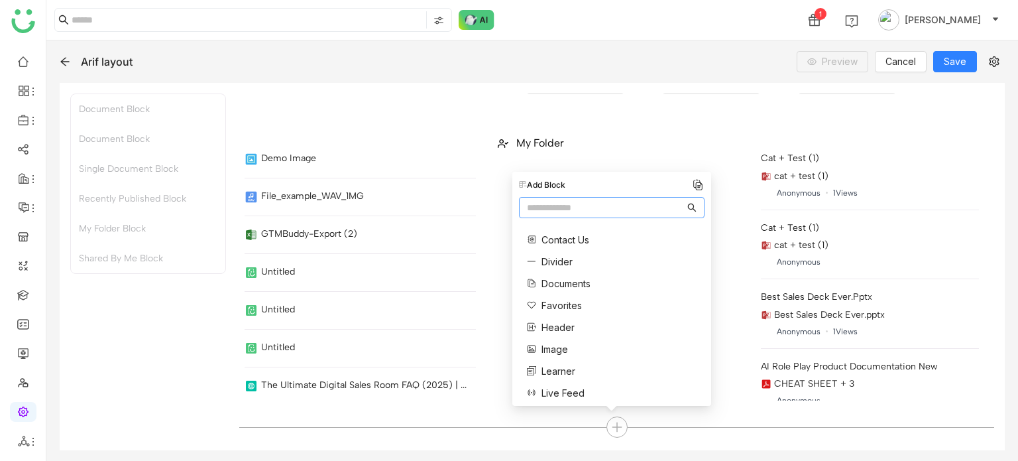
scroll to position [64, 0]
click at [556, 350] on span "Image" at bounding box center [555, 348] width 27 height 14
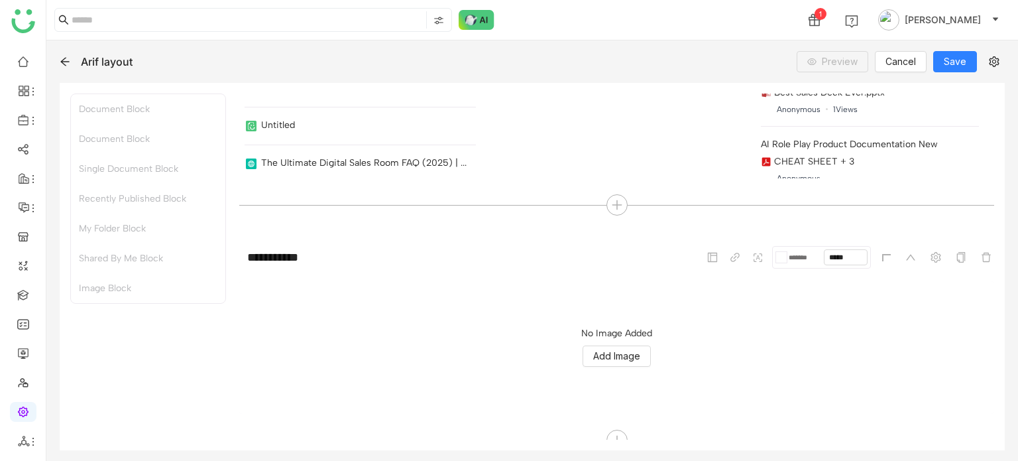
scroll to position [835, 0]
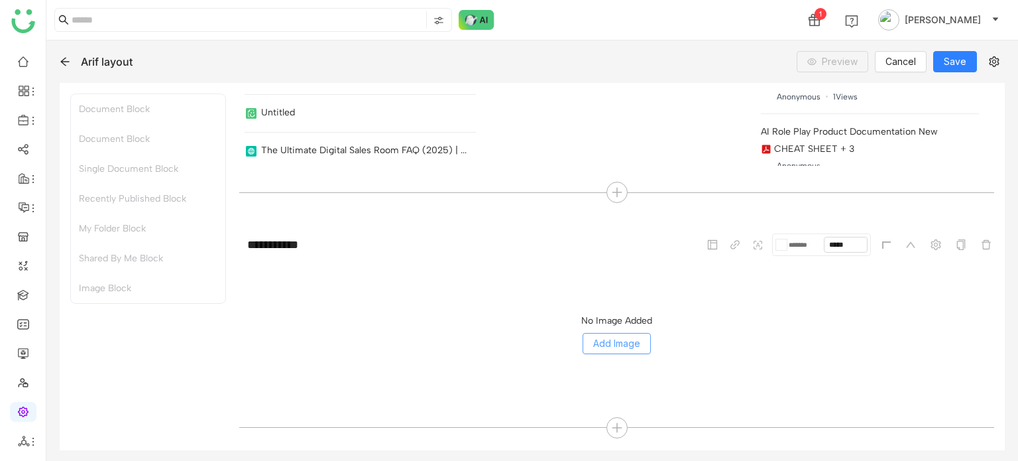
click at [597, 341] on span "Add Image" at bounding box center [616, 343] width 47 height 15
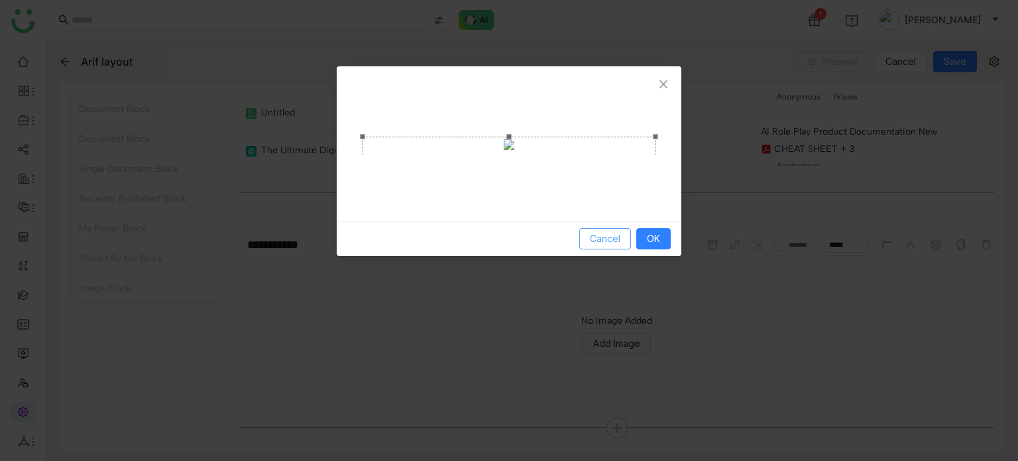
click at [617, 246] on span "Cancel" at bounding box center [605, 238] width 31 height 15
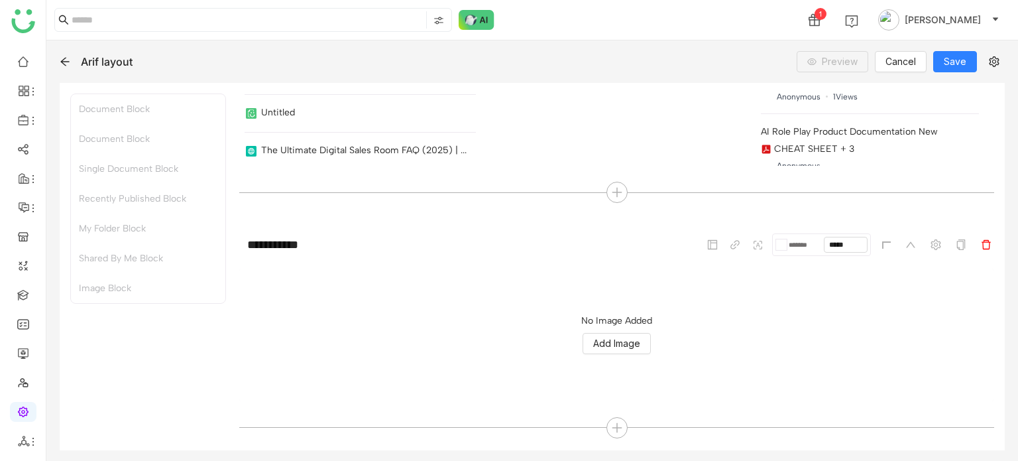
click at [979, 237] on span at bounding box center [987, 245] width 16 height 16
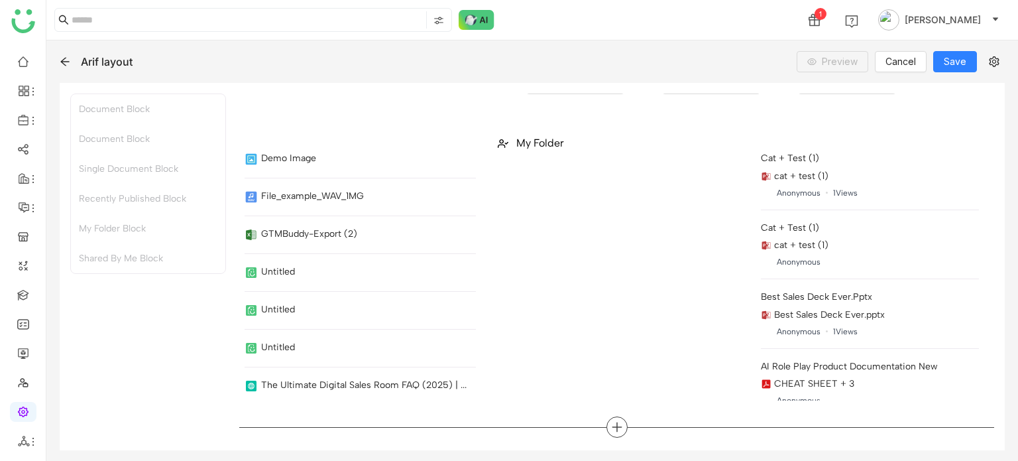
click at [607, 417] on div at bounding box center [617, 426] width 21 height 21
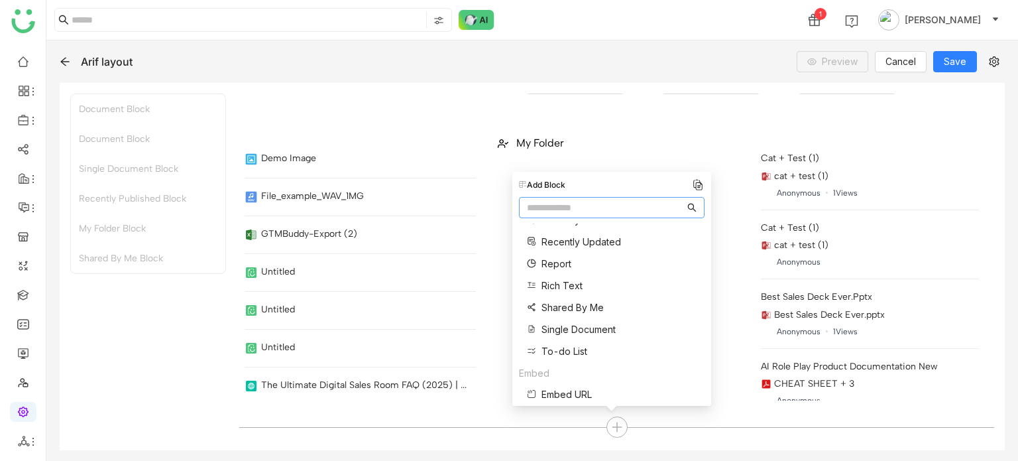
scroll to position [432, 0]
click at [585, 330] on span "Single Document" at bounding box center [579, 330] width 74 height 14
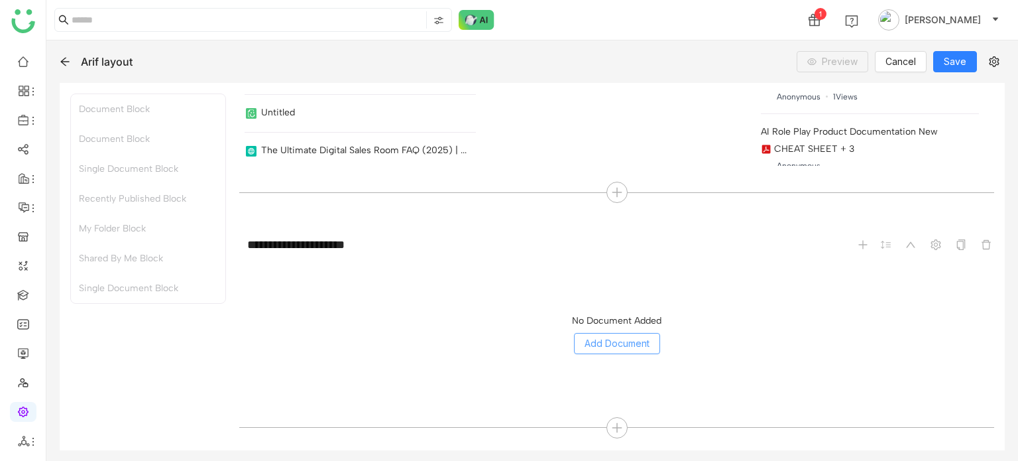
click at [627, 339] on span "Add Document" at bounding box center [617, 343] width 65 height 15
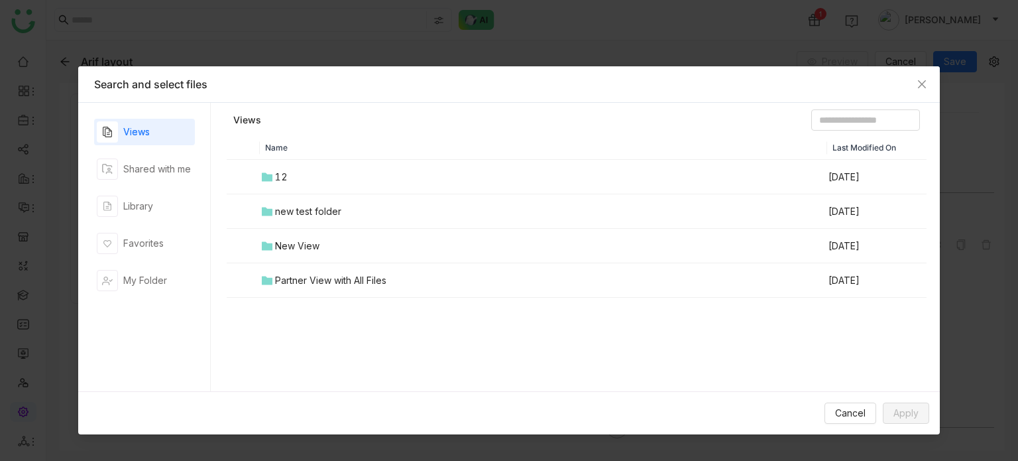
click at [299, 214] on div "new test folder" at bounding box center [308, 211] width 66 height 15
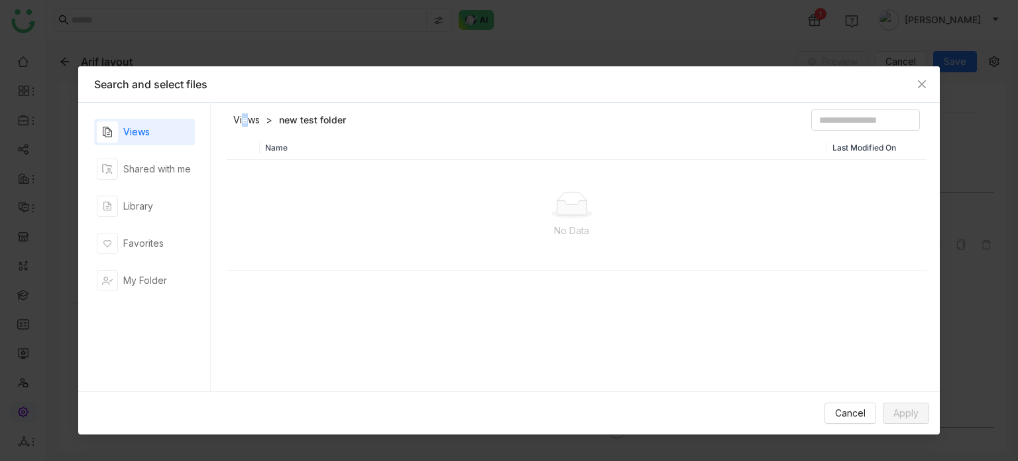
click at [244, 106] on div "Views new test folder Name Last Modified On No Data" at bounding box center [575, 247] width 730 height 288
click at [150, 181] on div "Views Shared with me Library Favorites My Folder" at bounding box center [144, 247] width 101 height 257
click at [156, 209] on div "Library" at bounding box center [144, 206] width 101 height 27
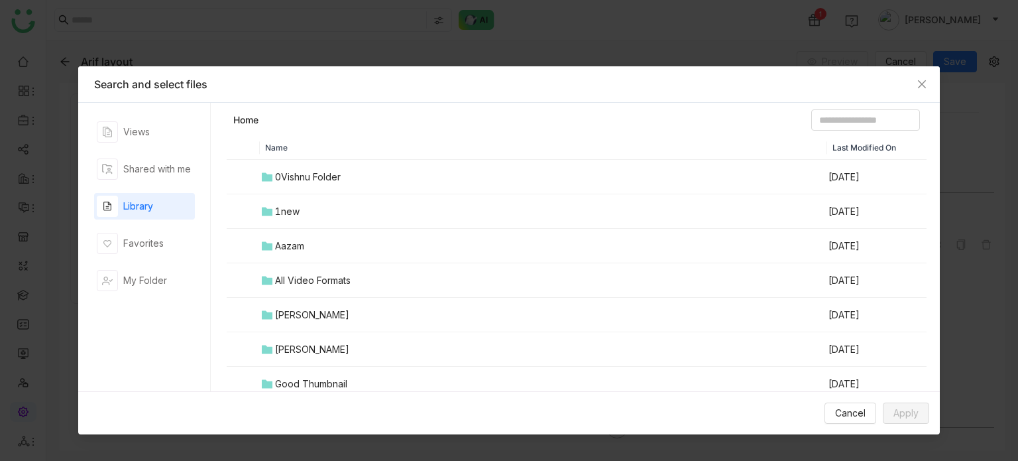
click at [294, 282] on div "All Video Formats" at bounding box center [313, 280] width 76 height 15
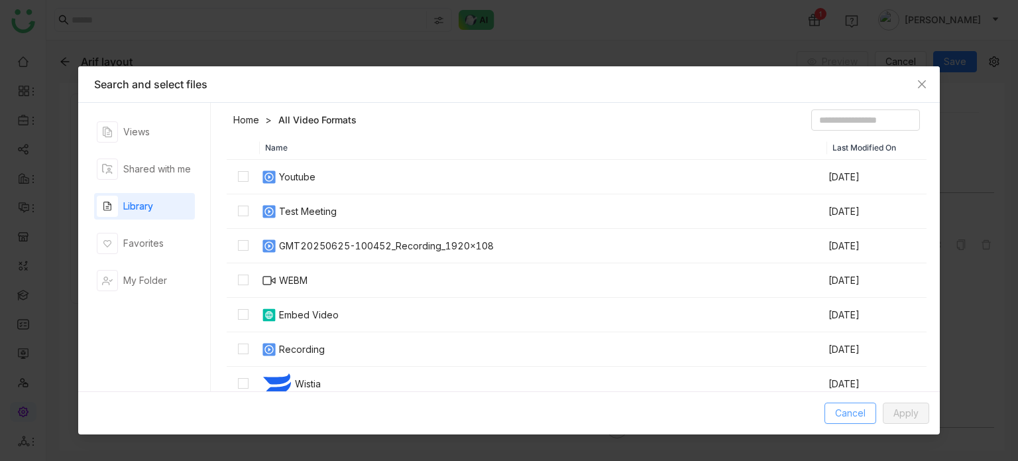
click at [863, 413] on span "Cancel" at bounding box center [850, 413] width 31 height 15
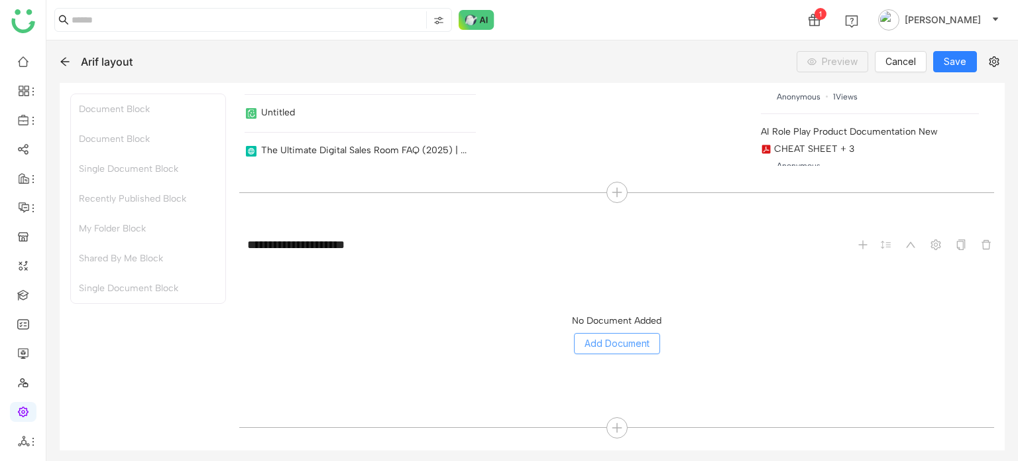
click at [630, 350] on button "Add Document" at bounding box center [617, 343] width 86 height 21
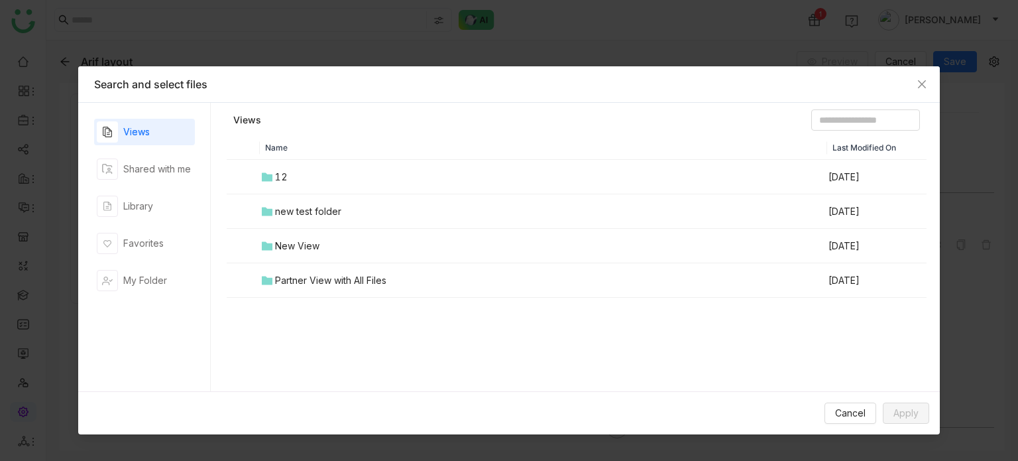
click at [315, 271] on td "Partner View with All Files" at bounding box center [544, 280] width 568 height 34
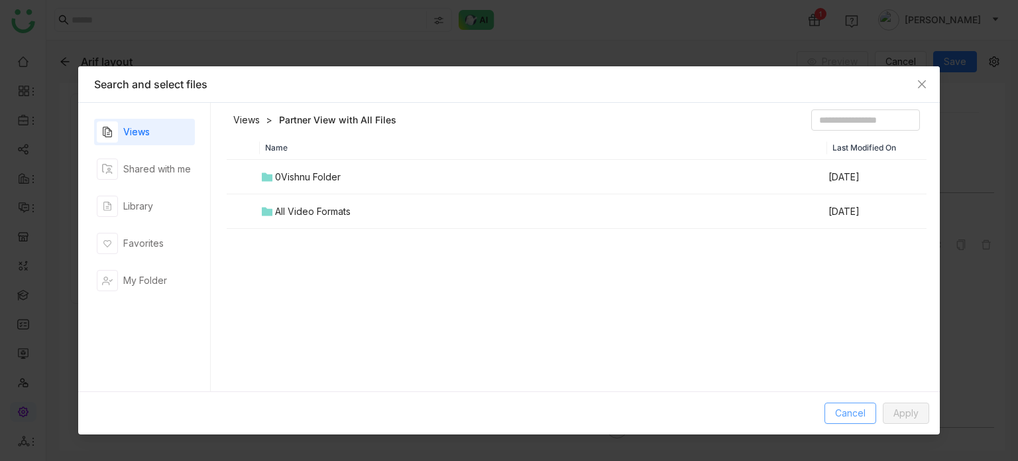
click at [853, 416] on span "Cancel" at bounding box center [850, 413] width 31 height 15
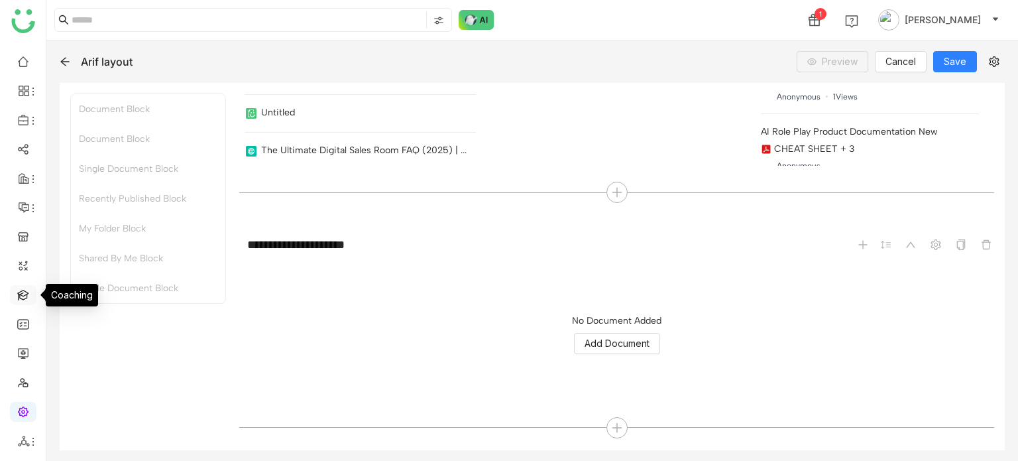
click at [18, 297] on link at bounding box center [23, 293] width 12 height 11
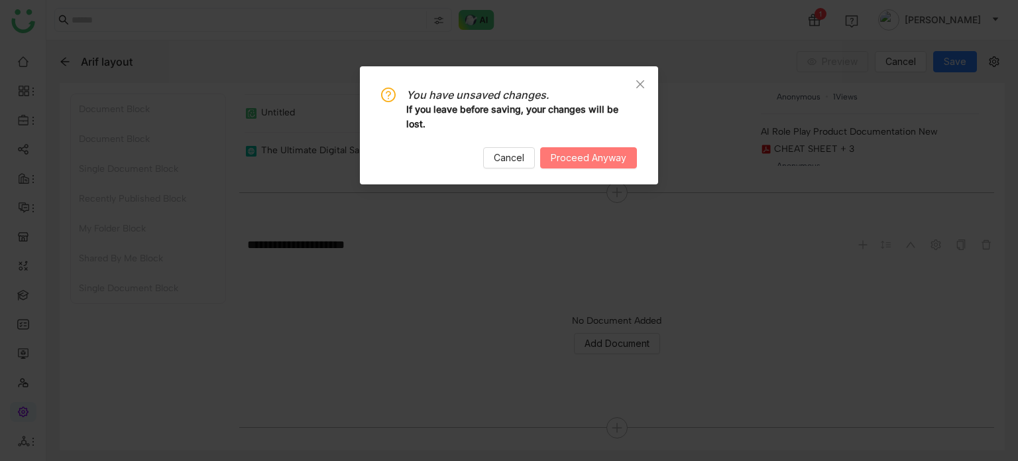
click at [573, 163] on span "Proceed Anyway" at bounding box center [589, 158] width 76 height 15
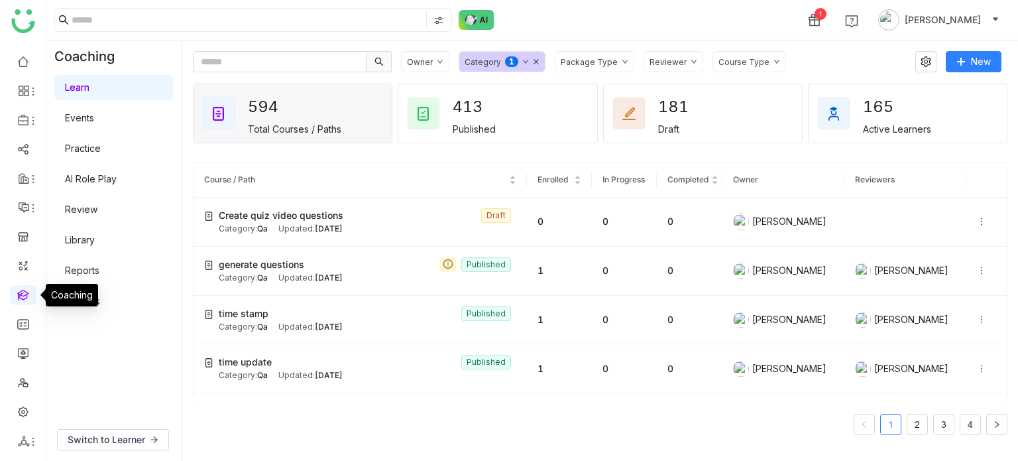
click at [17, 298] on link at bounding box center [23, 293] width 12 height 11
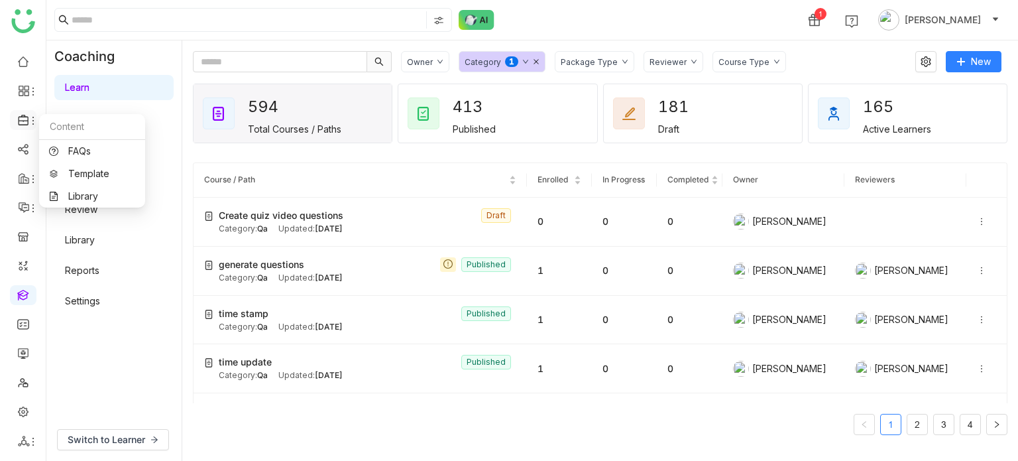
click at [29, 121] on icon at bounding box center [33, 120] width 11 height 11
click at [97, 201] on link "Library" at bounding box center [92, 196] width 86 height 9
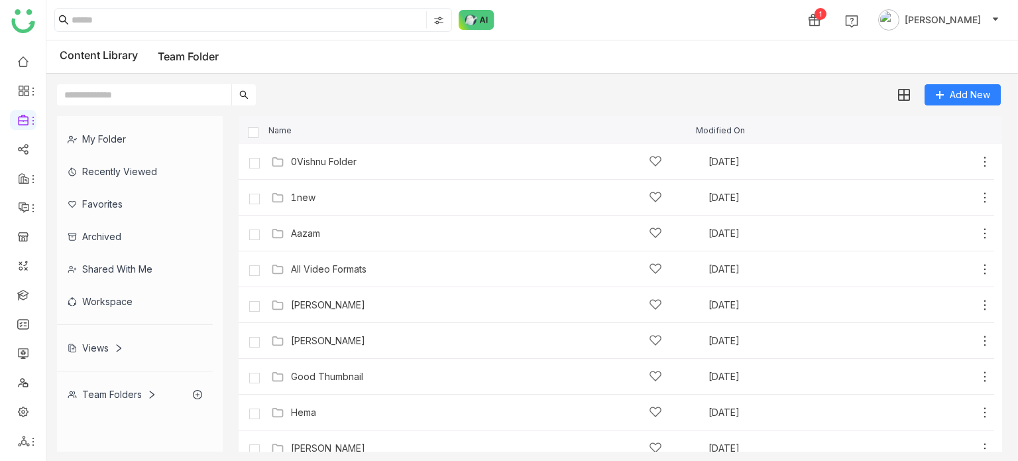
click at [383, 88] on div "Add New" at bounding box center [528, 90] width 965 height 32
click at [23, 354] on link at bounding box center [23, 352] width 12 height 11
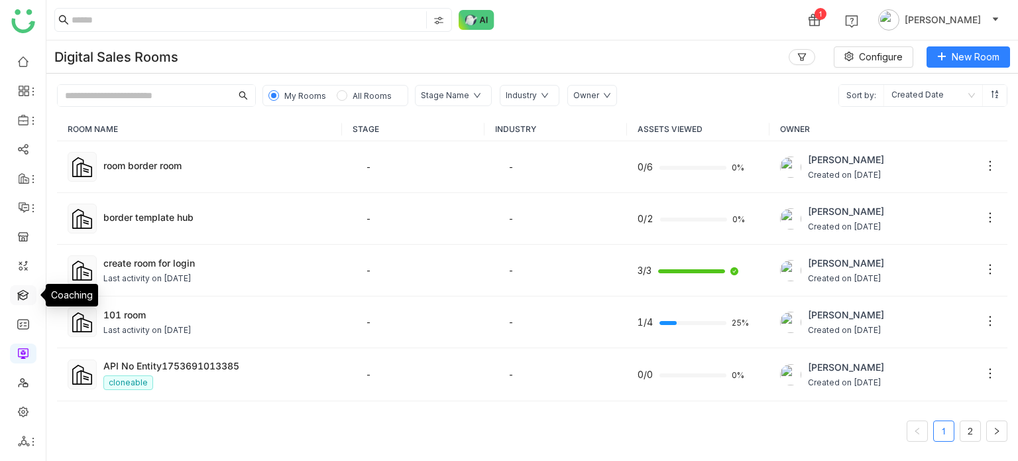
click at [34, 294] on li at bounding box center [23, 295] width 27 height 20
click at [18, 293] on link at bounding box center [23, 293] width 12 height 11
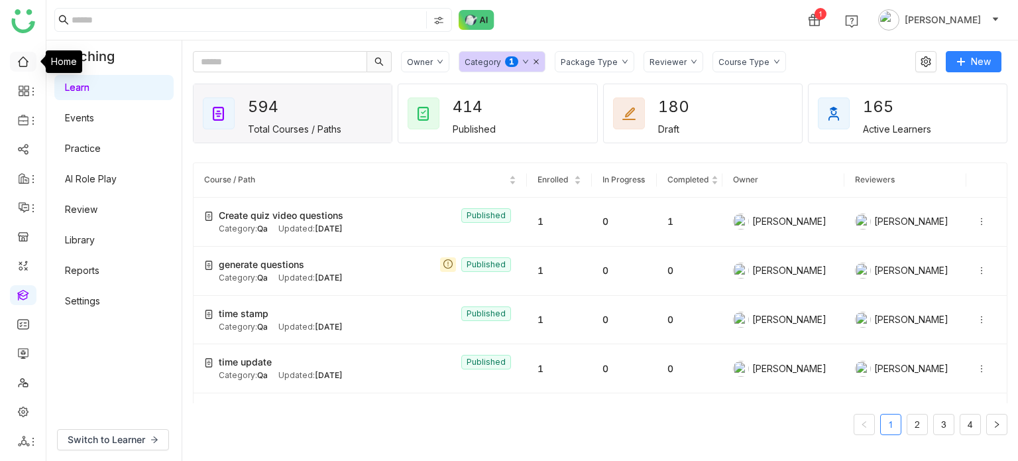
click at [17, 58] on link at bounding box center [23, 60] width 12 height 11
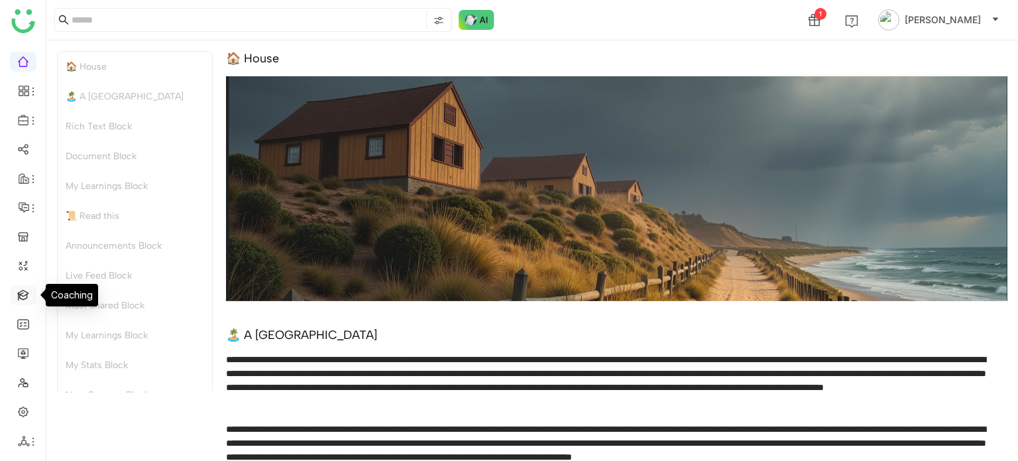
click at [29, 298] on link at bounding box center [23, 293] width 12 height 11
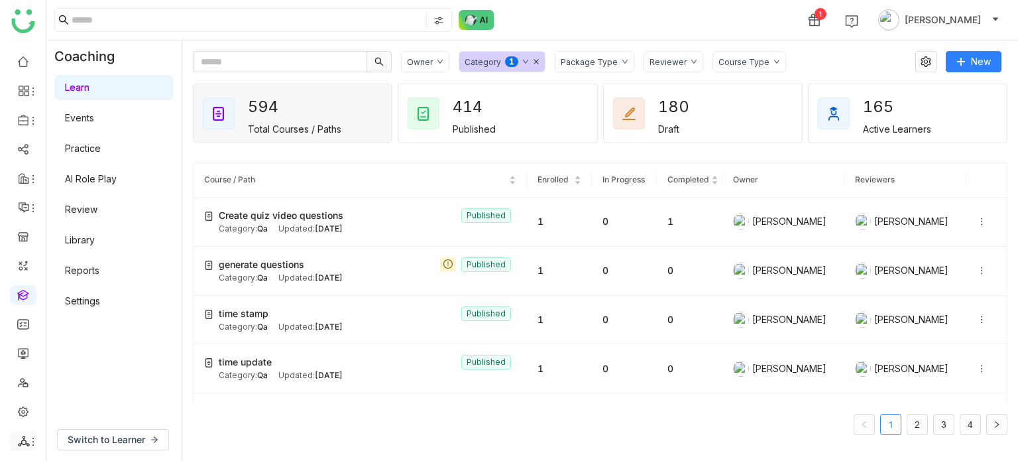
click at [29, 432] on li at bounding box center [23, 441] width 27 height 20
click at [29, 409] on link at bounding box center [23, 410] width 12 height 11
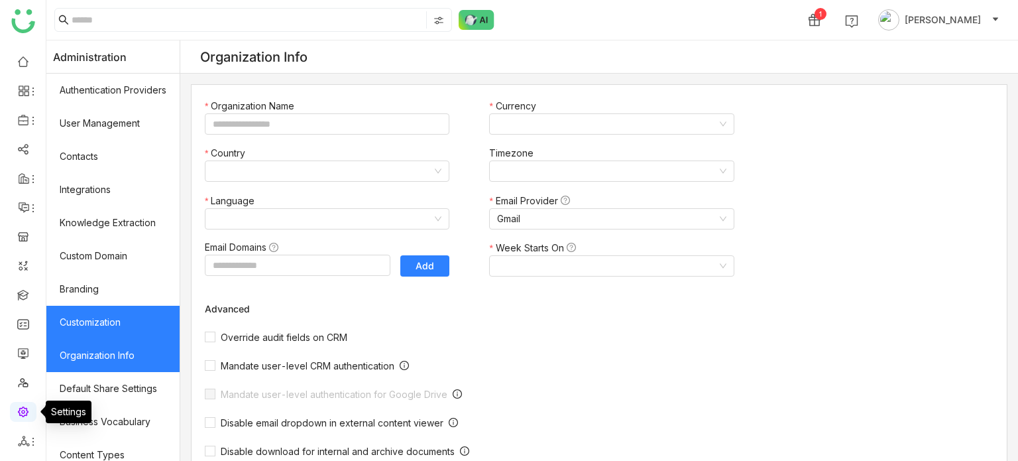
type input "*******"
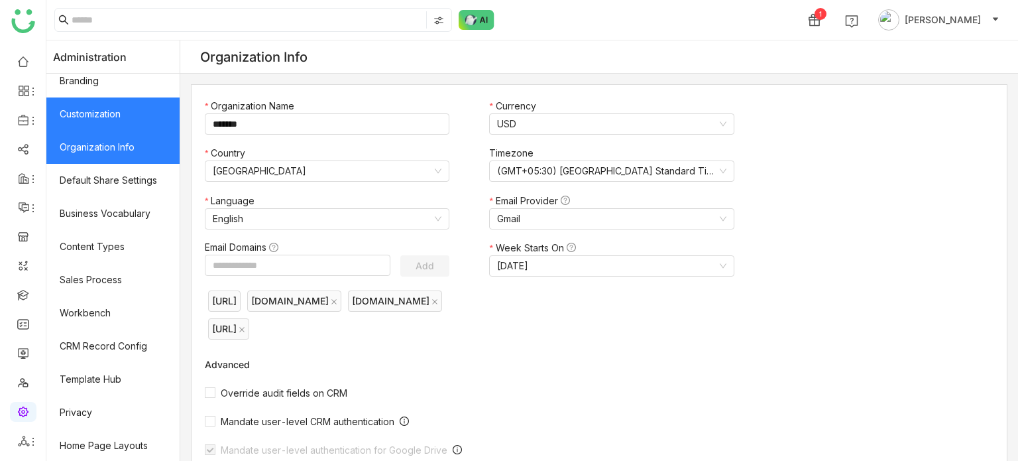
scroll to position [242, 0]
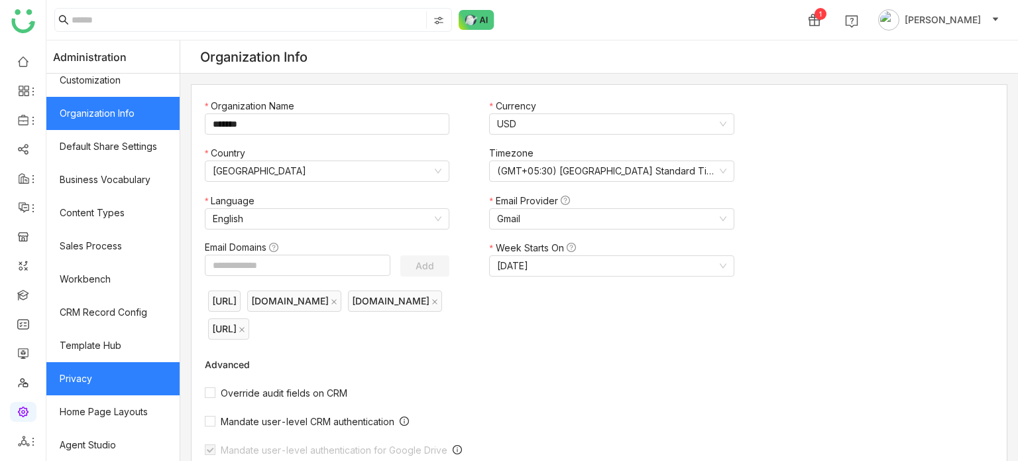
click at [103, 389] on link "Privacy" at bounding box center [112, 378] width 133 height 33
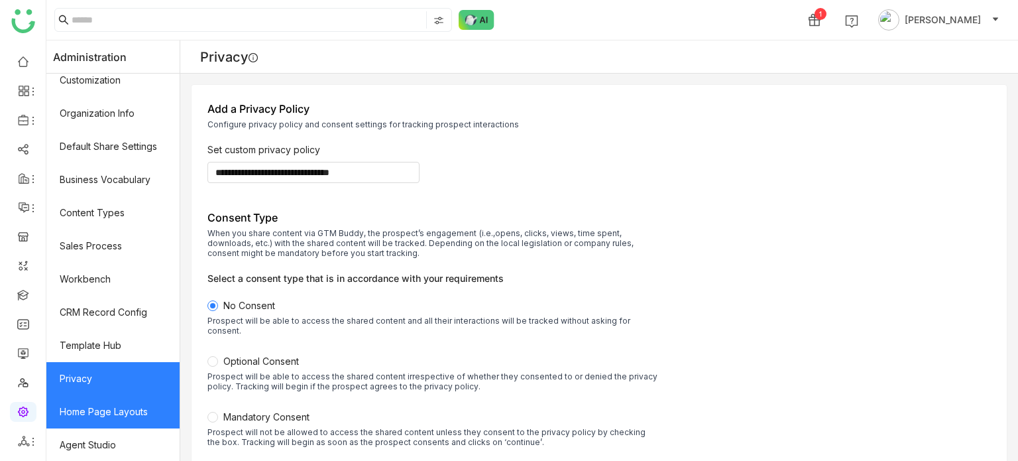
click at [104, 411] on link "Home Page Layouts" at bounding box center [112, 411] width 133 height 33
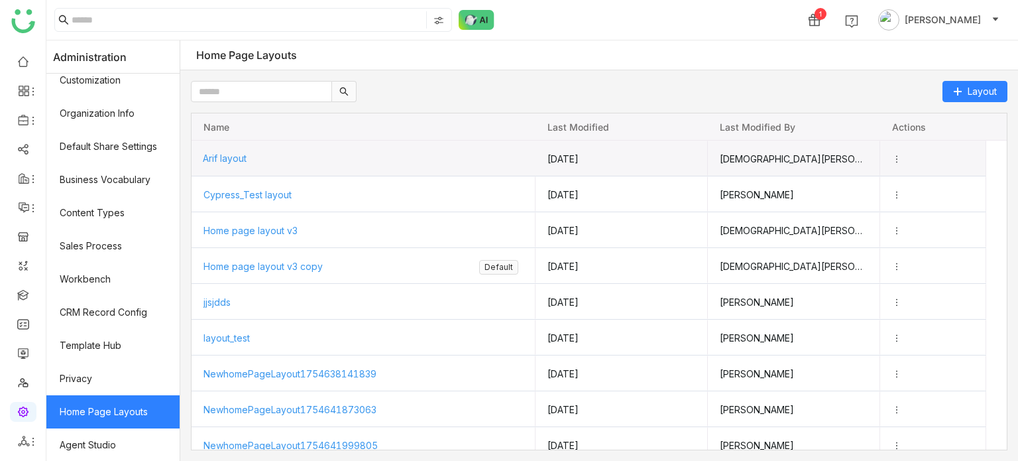
click at [300, 145] on div "Arif layout" at bounding box center [364, 158] width 322 height 35
click at [228, 158] on span "Arif layout" at bounding box center [225, 158] width 44 height 11
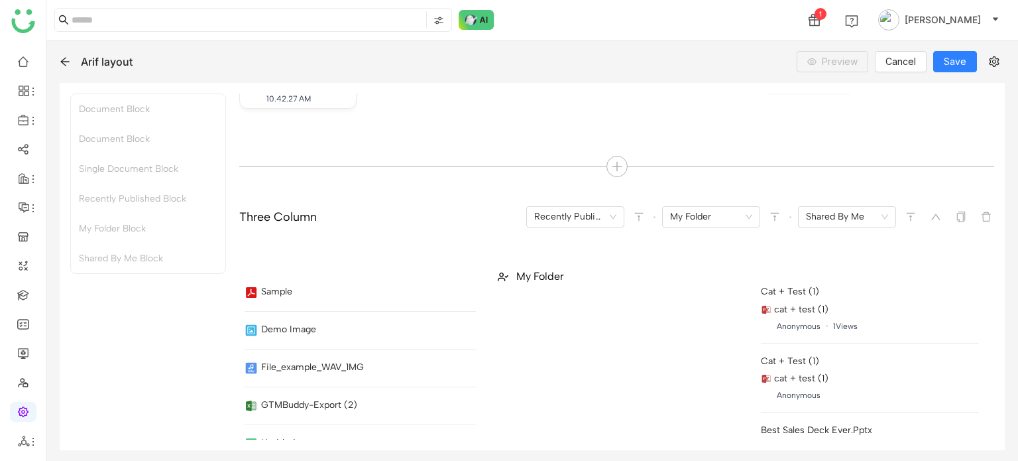
scroll to position [600, 0]
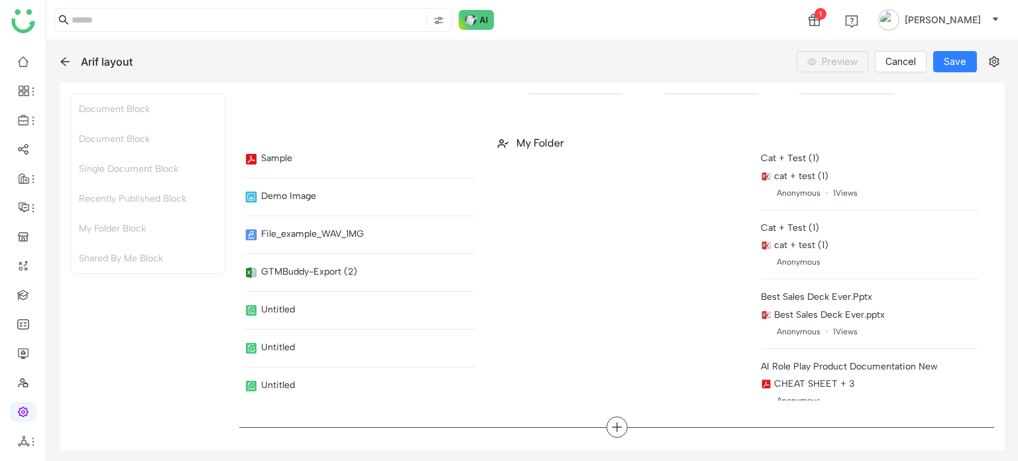
click at [613, 423] on icon at bounding box center [617, 427] width 12 height 12
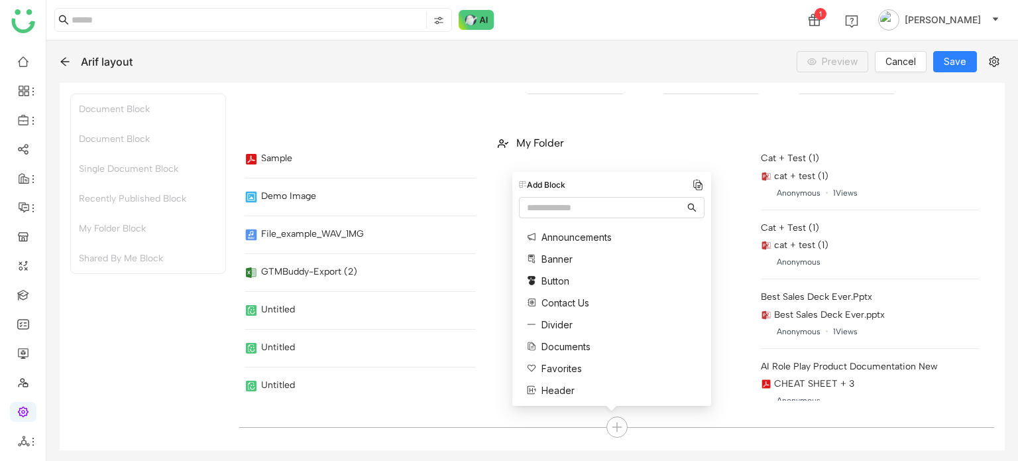
click at [669, 79] on div "**********" at bounding box center [532, 250] width 972 height 420
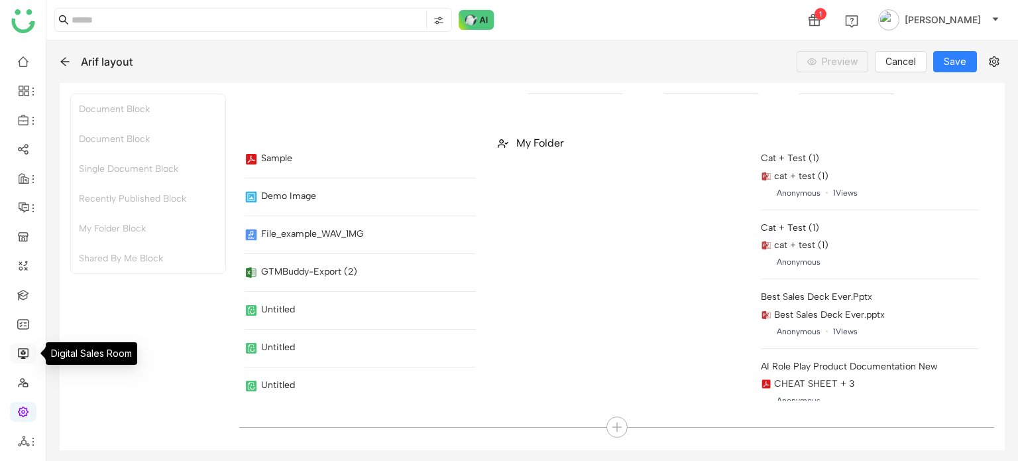
click at [28, 349] on link at bounding box center [23, 352] width 12 height 11
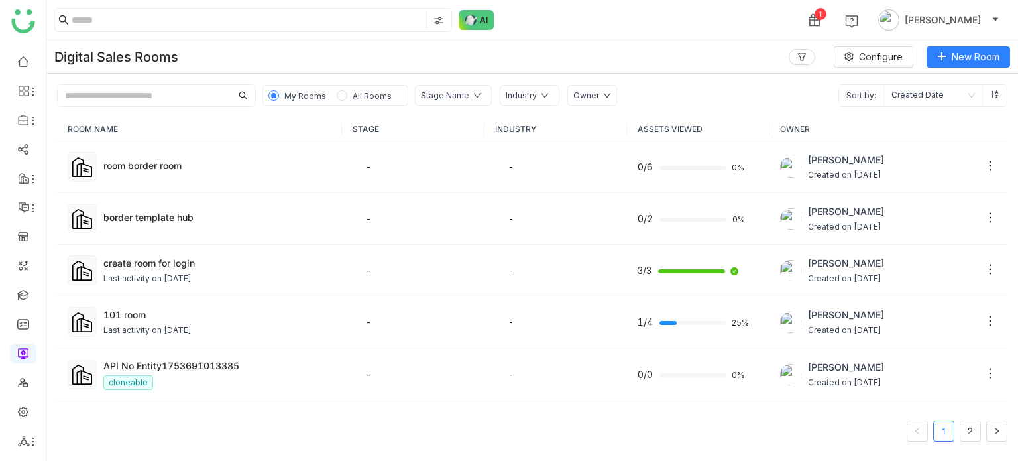
click at [38, 409] on ul at bounding box center [23, 251] width 46 height 418
click at [28, 57] on link at bounding box center [23, 60] width 12 height 11
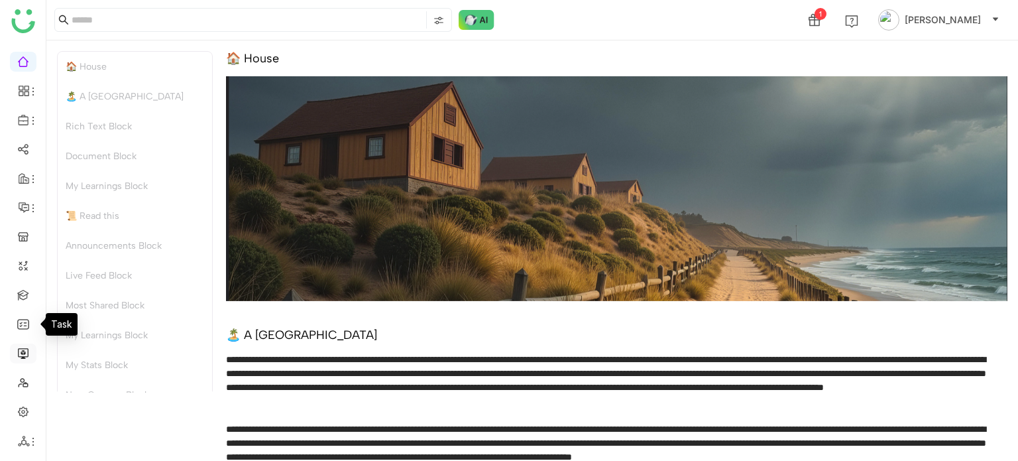
click at [25, 352] on link at bounding box center [23, 352] width 12 height 11
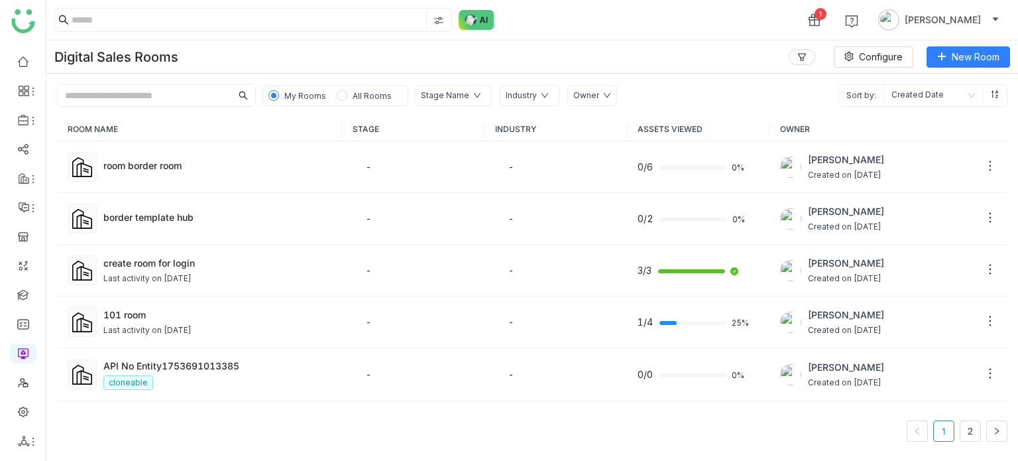
click at [582, 76] on div "My Rooms All Rooms Stage Name Industry Owner Sort by: Created Date" at bounding box center [532, 90] width 972 height 33
click at [9, 294] on ul at bounding box center [23, 251] width 46 height 418
click at [19, 294] on link at bounding box center [23, 293] width 12 height 11
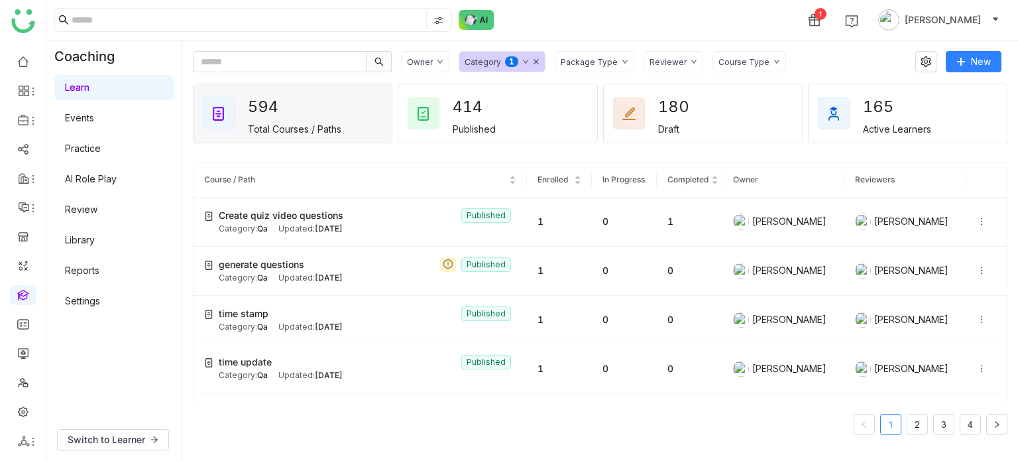
click at [34, 76] on ul at bounding box center [23, 251] width 46 height 418
click at [17, 60] on link at bounding box center [23, 60] width 12 height 11
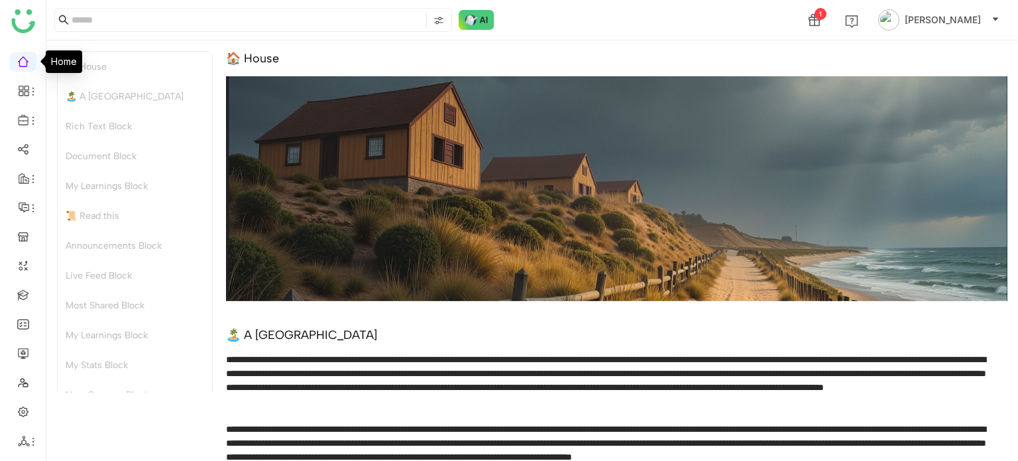
click at [17, 66] on link at bounding box center [23, 60] width 12 height 11
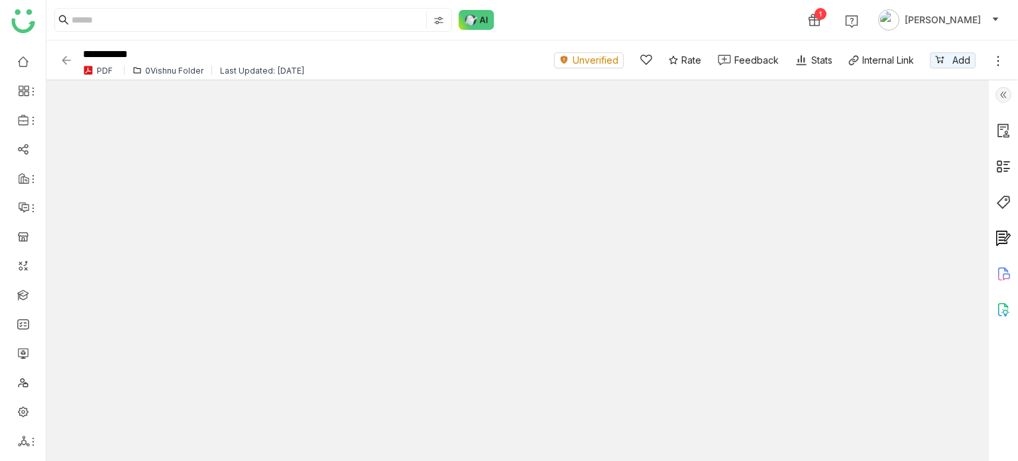
click at [67, 58] on img at bounding box center [66, 60] width 13 height 13
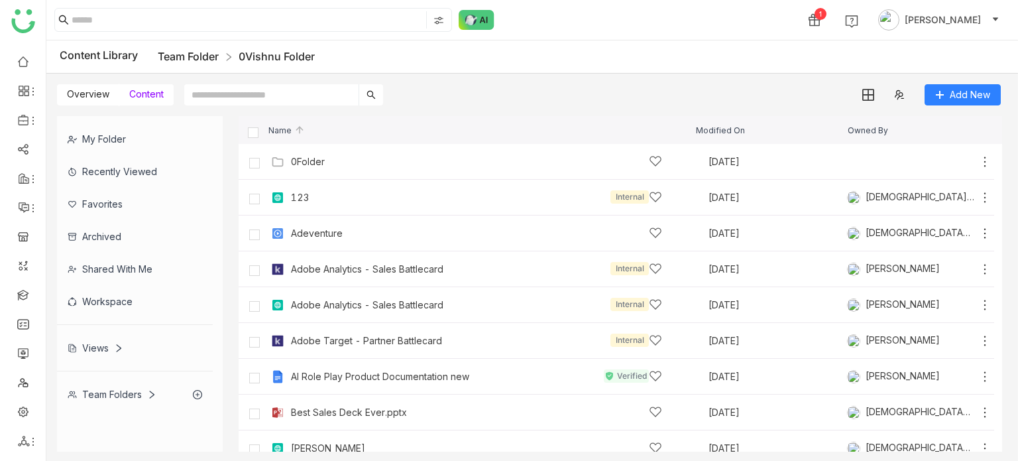
click at [206, 60] on link "Team Folder" at bounding box center [188, 56] width 61 height 13
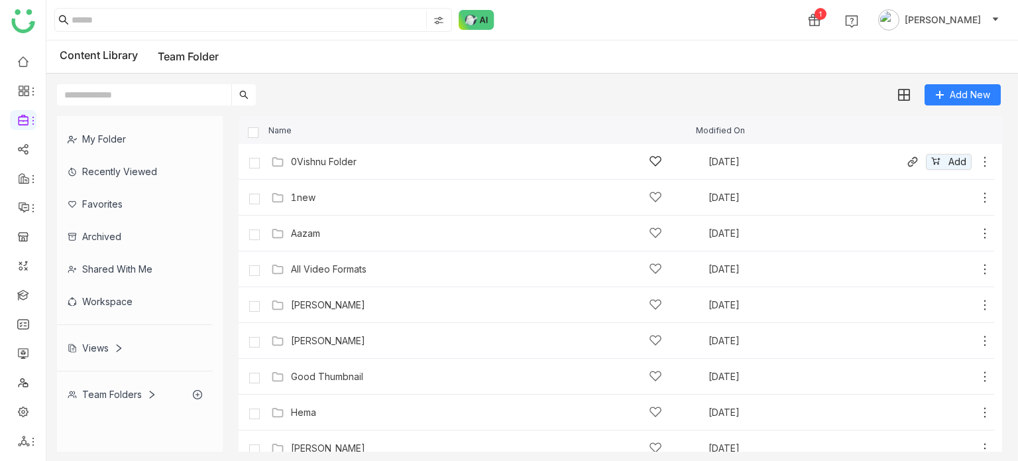
click at [330, 166] on div "0Vishnu Folder" at bounding box center [324, 161] width 66 height 11
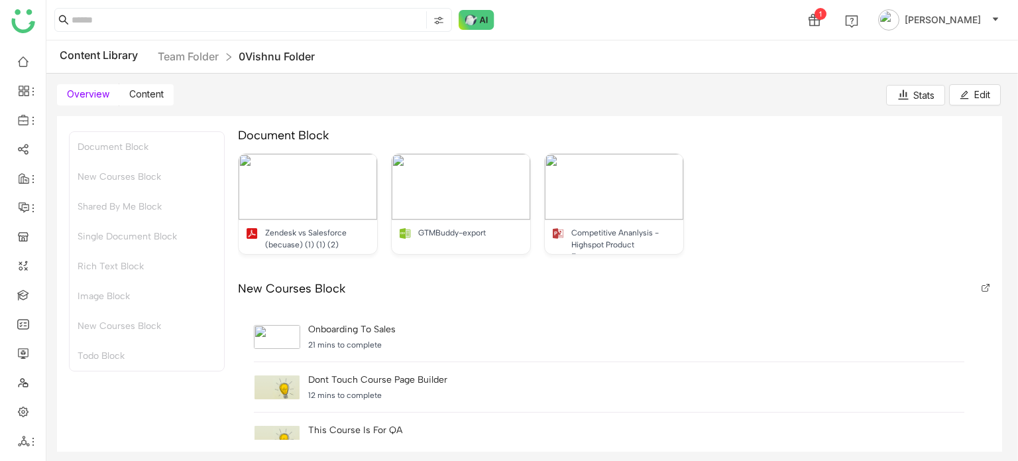
click at [161, 95] on span "Content" at bounding box center [146, 93] width 34 height 11
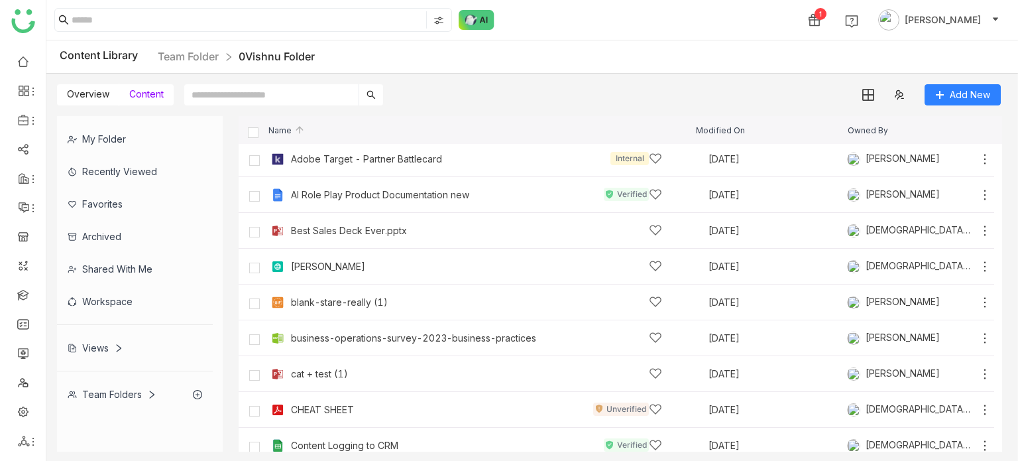
scroll to position [182, 0]
click at [337, 377] on div "cat + test (1)" at bounding box center [319, 373] width 57 height 11
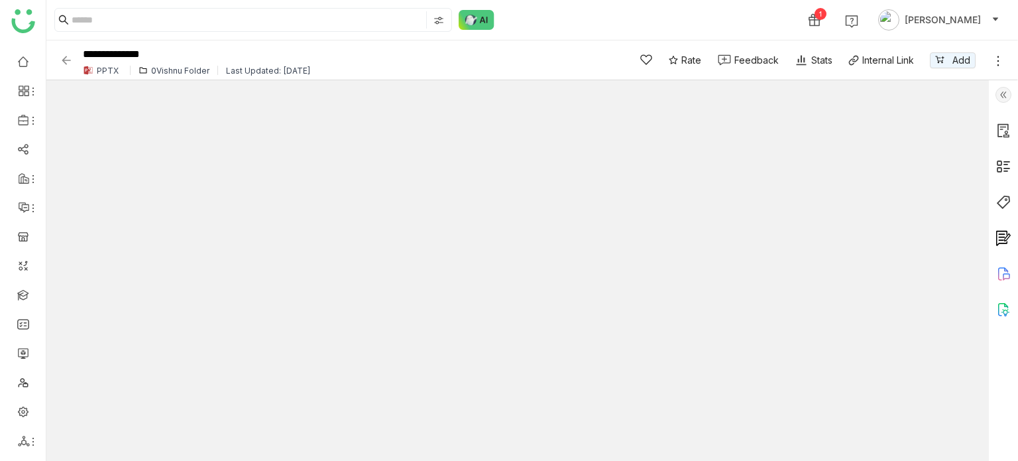
type input "*"
click at [69, 56] on img at bounding box center [66, 60] width 13 height 13
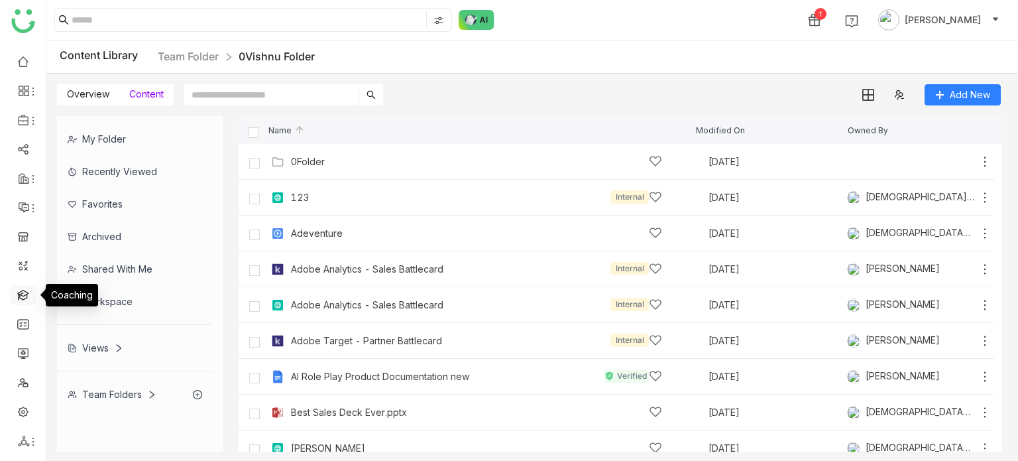
click at [23, 299] on link at bounding box center [23, 293] width 12 height 11
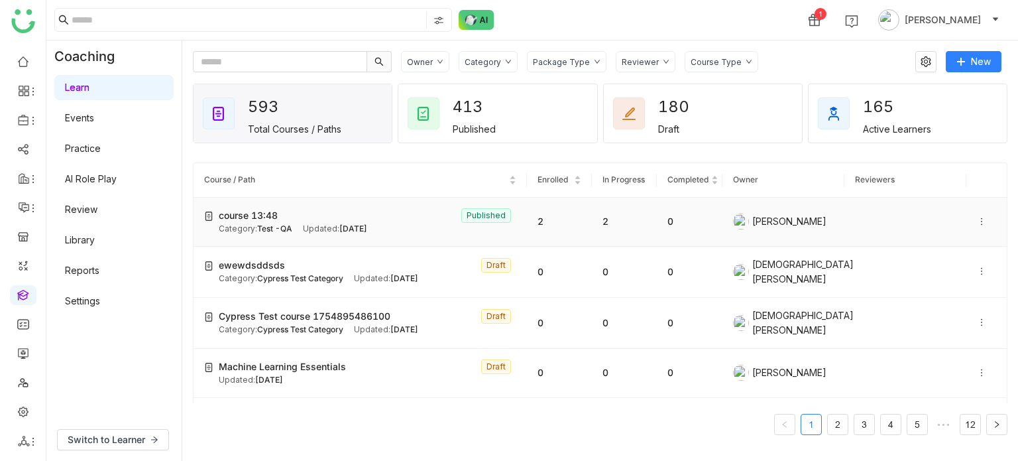
click at [977, 221] on icon at bounding box center [981, 221] width 9 height 9
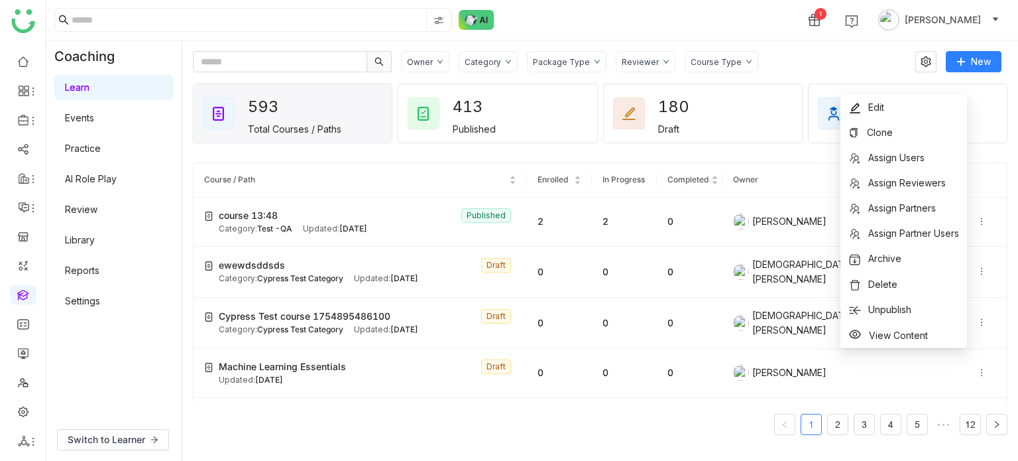
click at [798, 159] on gtmb-course-listing "Course / Path Enrolled In Progress Completed Owner Reviewers course 13:48 Publi…" at bounding box center [600, 299] width 815 height 304
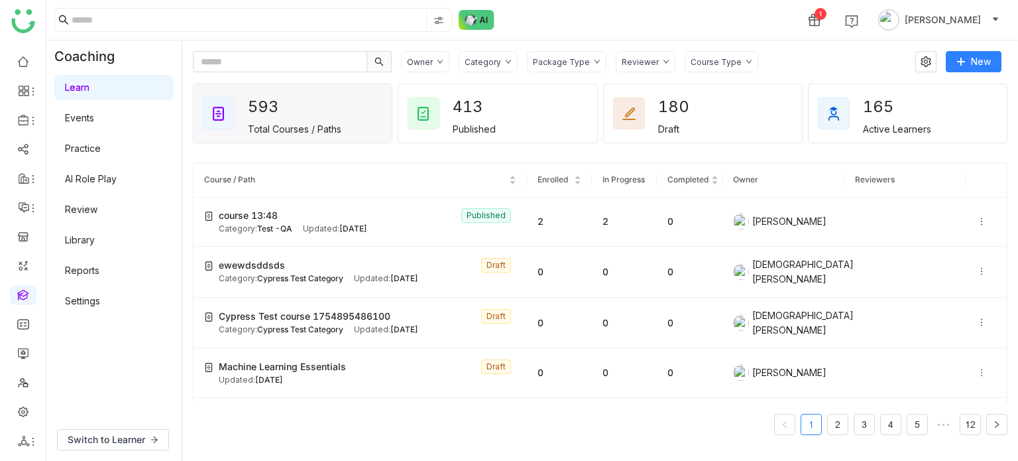
click at [95, 234] on link "Library" at bounding box center [80, 239] width 30 height 11
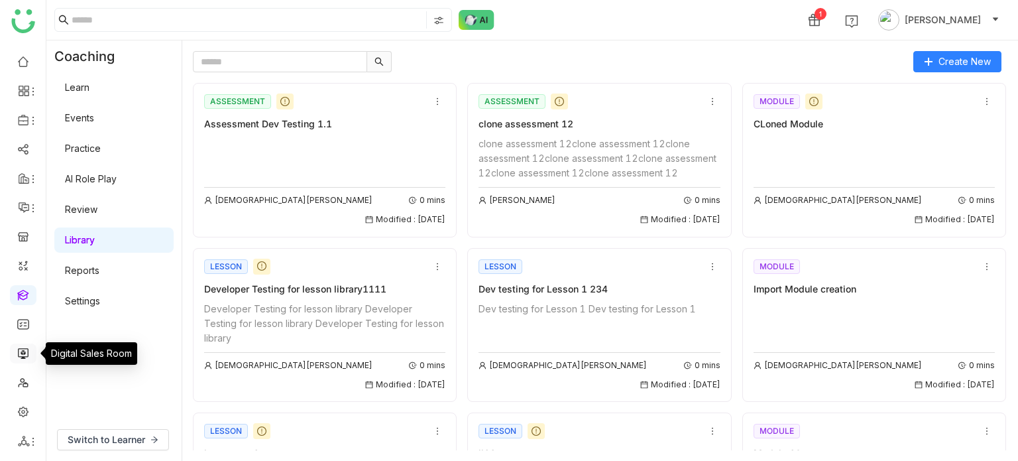
click at [19, 357] on link at bounding box center [23, 352] width 12 height 11
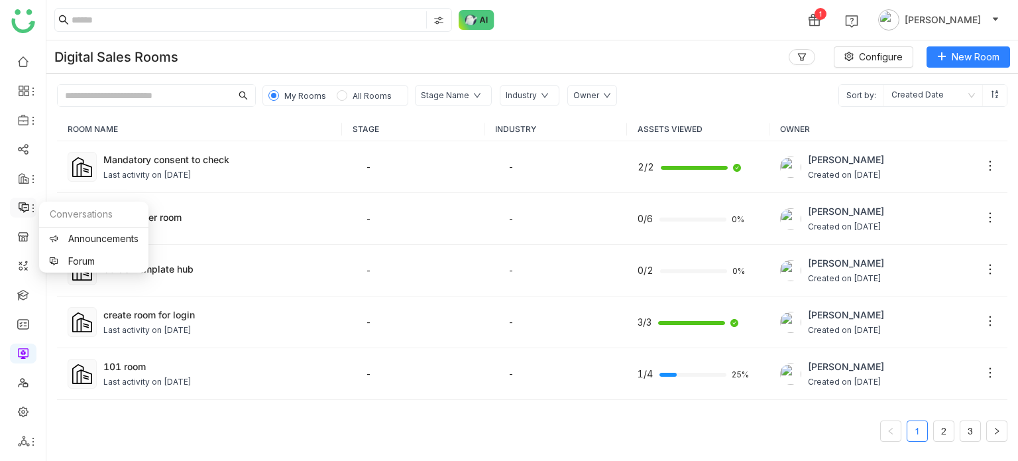
click at [25, 210] on icon at bounding box center [24, 208] width 12 height 12
click at [82, 234] on link "Announcements" at bounding box center [94, 238] width 90 height 9
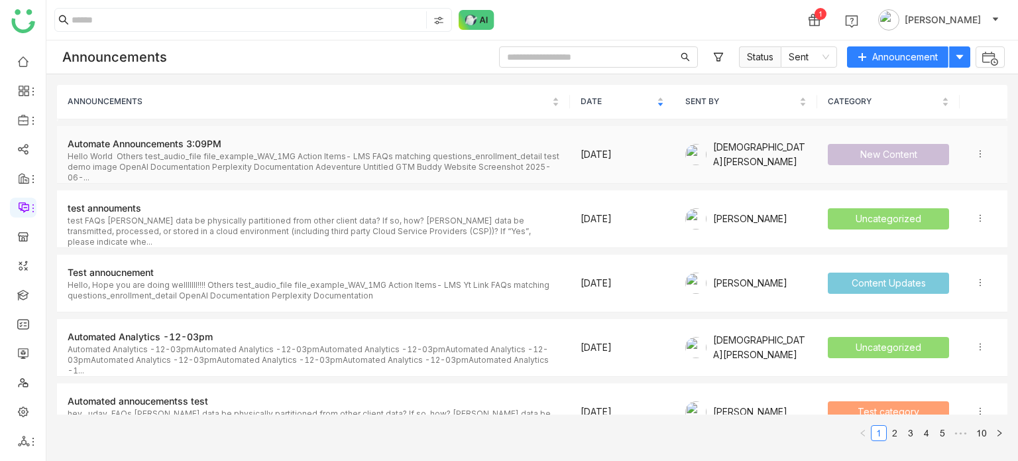
click at [976, 157] on icon at bounding box center [980, 153] width 9 height 9
click at [874, 56] on span "Announcement" at bounding box center [906, 57] width 66 height 15
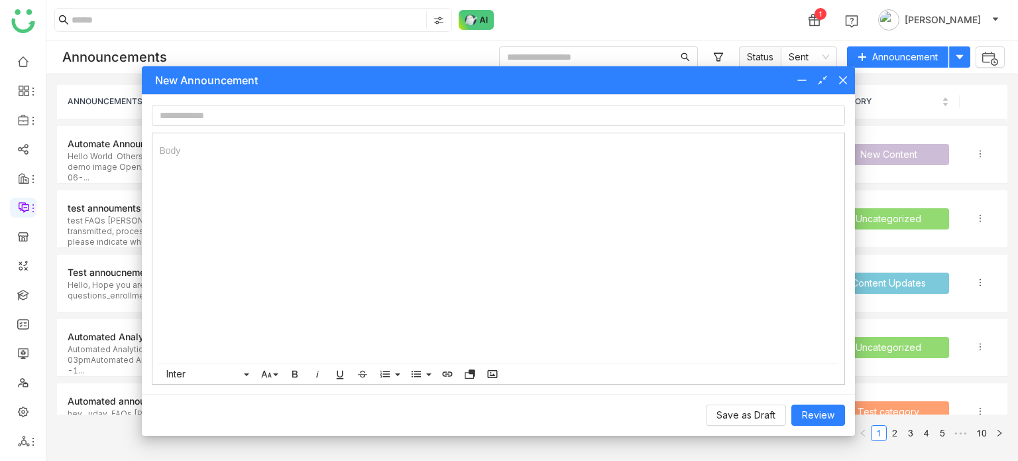
click at [841, 80] on icon at bounding box center [843, 80] width 11 height 11
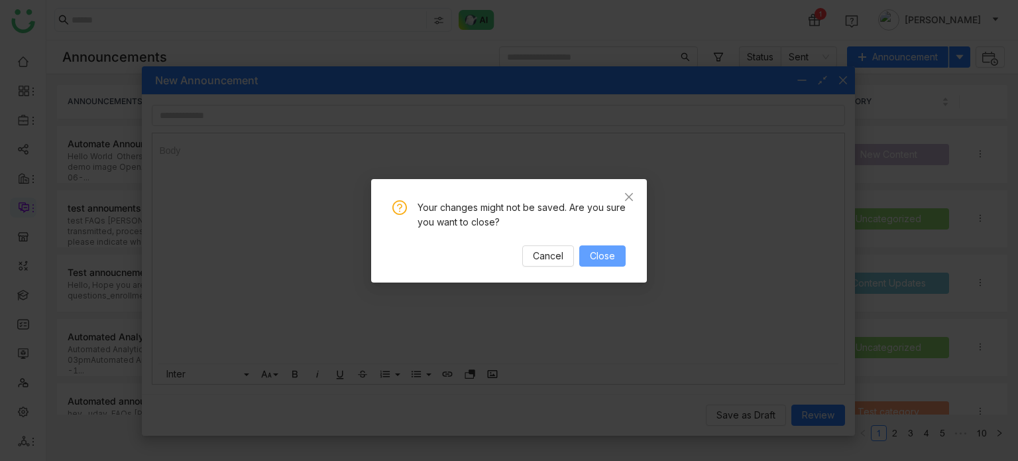
click at [606, 251] on span "Close" at bounding box center [602, 256] width 25 height 15
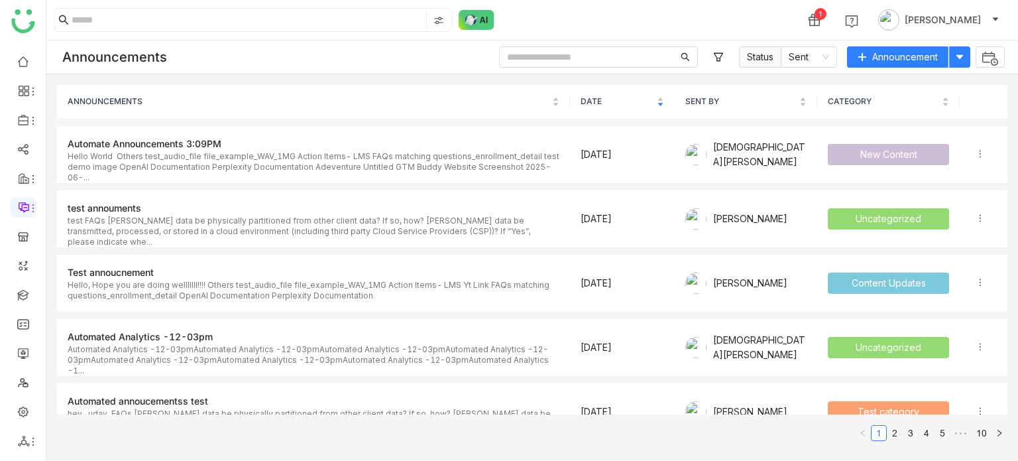
click at [32, 308] on ul at bounding box center [23, 251] width 46 height 418
click at [29, 298] on link at bounding box center [23, 293] width 12 height 11
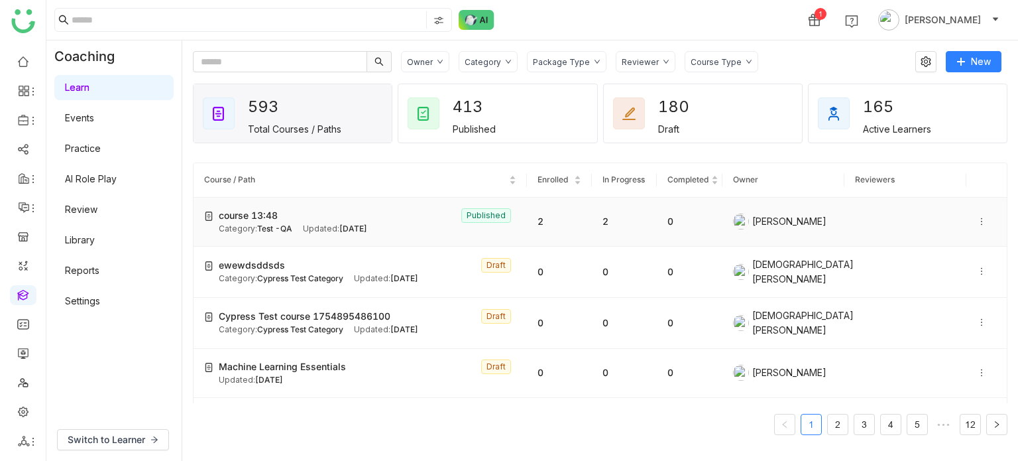
click at [977, 217] on icon at bounding box center [981, 221] width 9 height 9
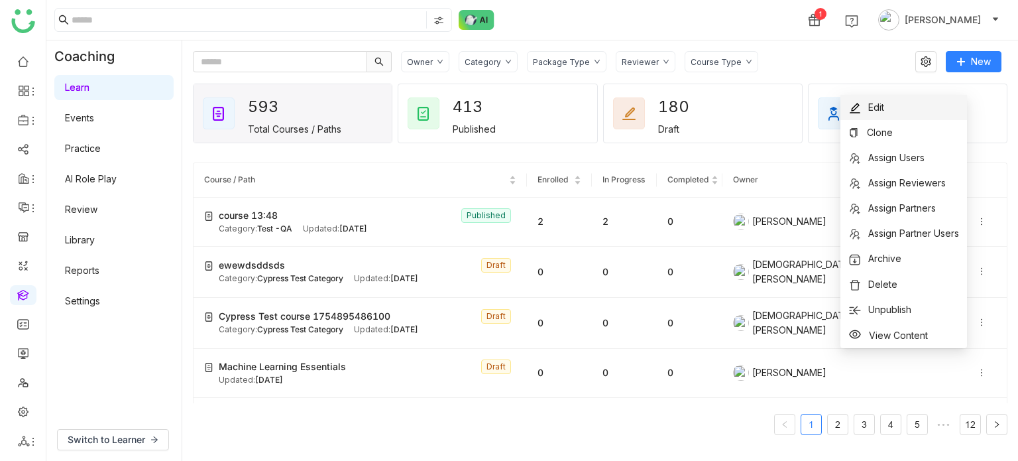
click at [859, 111] on img at bounding box center [855, 107] width 13 height 13
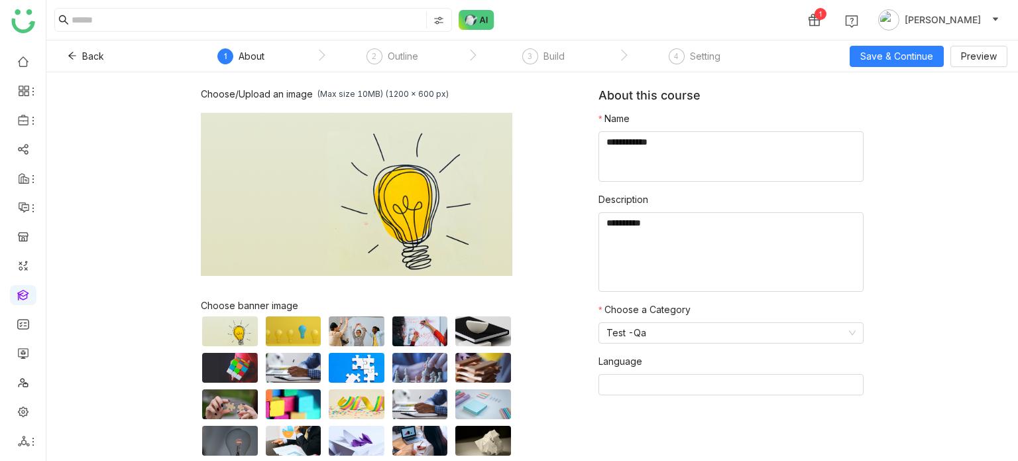
click at [395, 45] on nz-steps "1 About 2 Outline 3 Build 4 Setting" at bounding box center [472, 56] width 597 height 32
click at [398, 48] on div "Outline" at bounding box center [403, 56] width 31 height 16
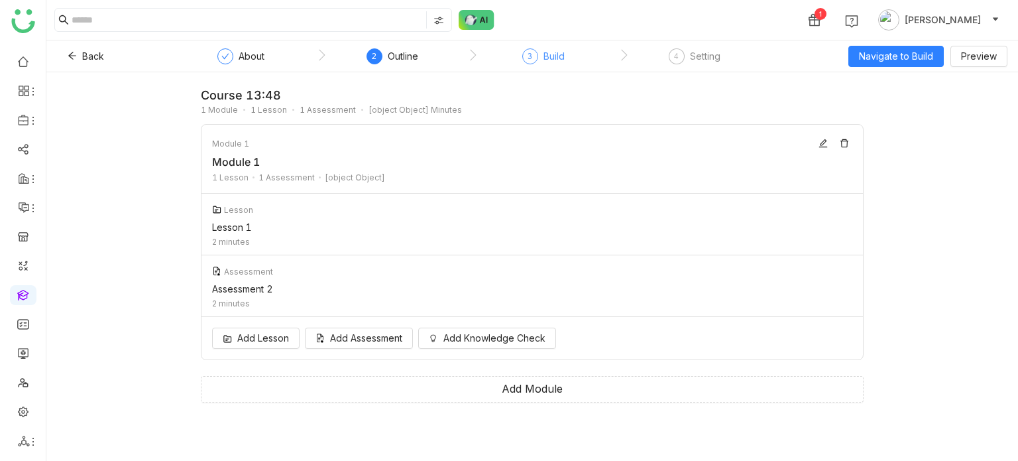
click at [534, 58] on div "3" at bounding box center [531, 56] width 16 height 16
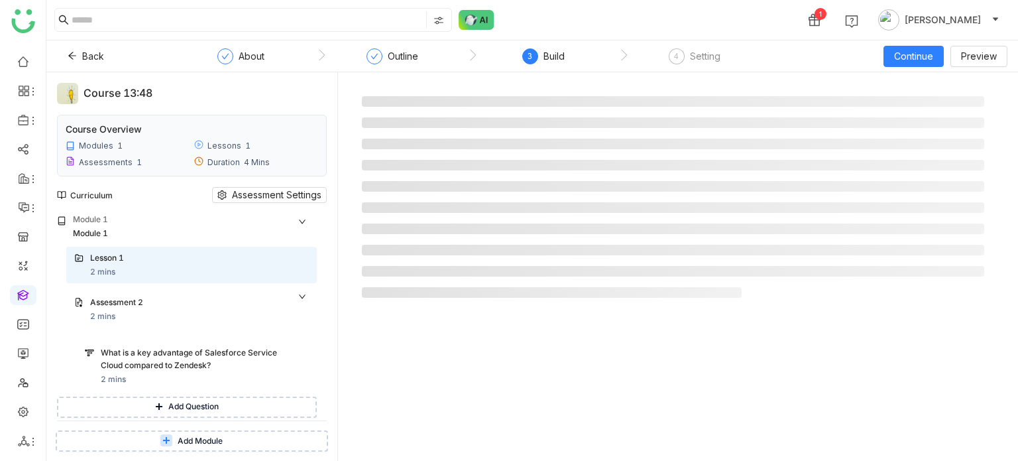
click at [72, 68] on div "Back About Outline 3 Build 4 Setting" at bounding box center [443, 56] width 772 height 32
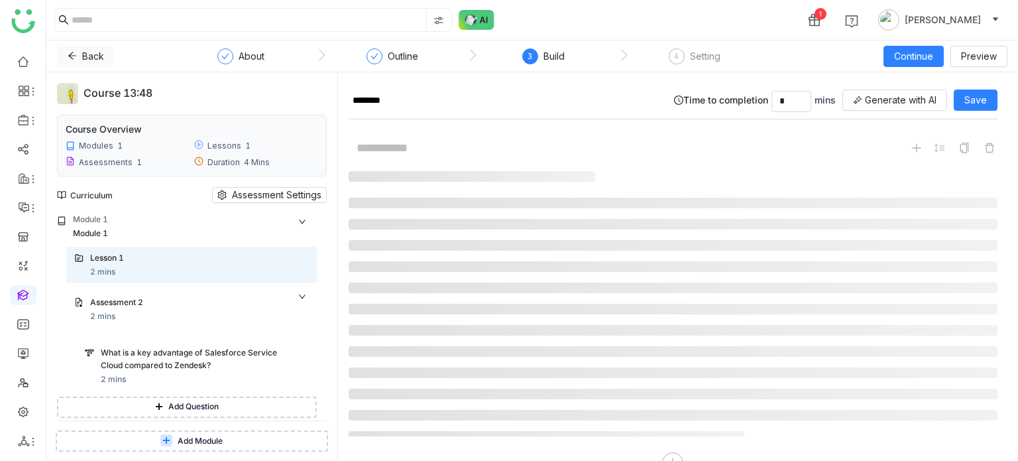
click at [75, 61] on span at bounding box center [72, 56] width 9 height 11
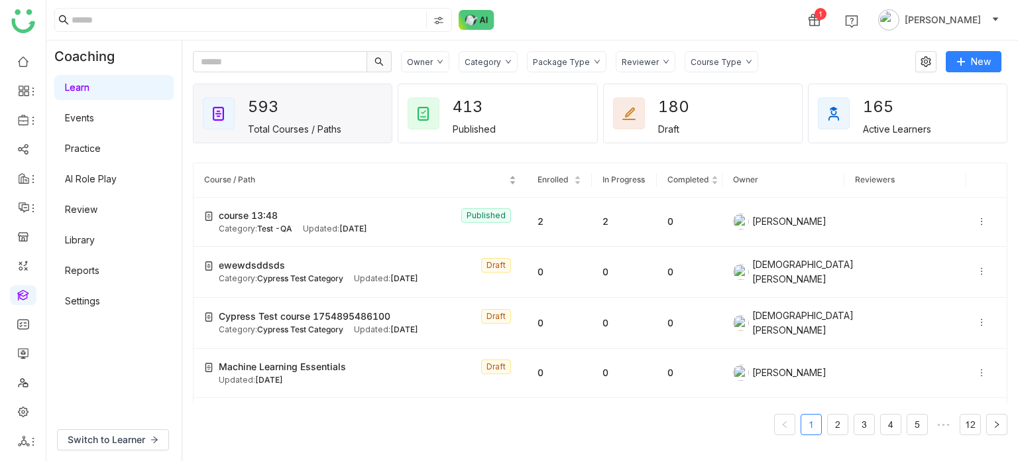
click at [416, 186] on nz-table-sorters "Course / Path" at bounding box center [360, 180] width 312 height 13
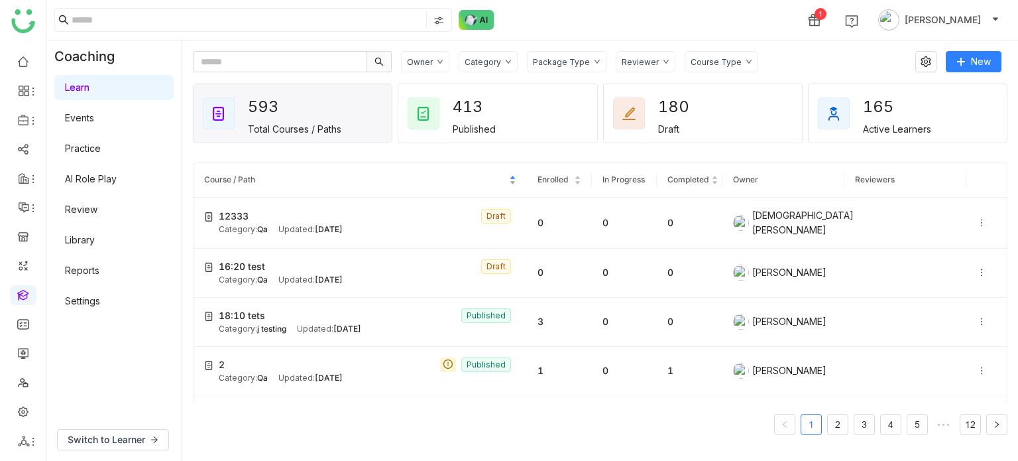
click at [404, 186] on nz-table-sorters "Course / Path" at bounding box center [360, 180] width 312 height 13
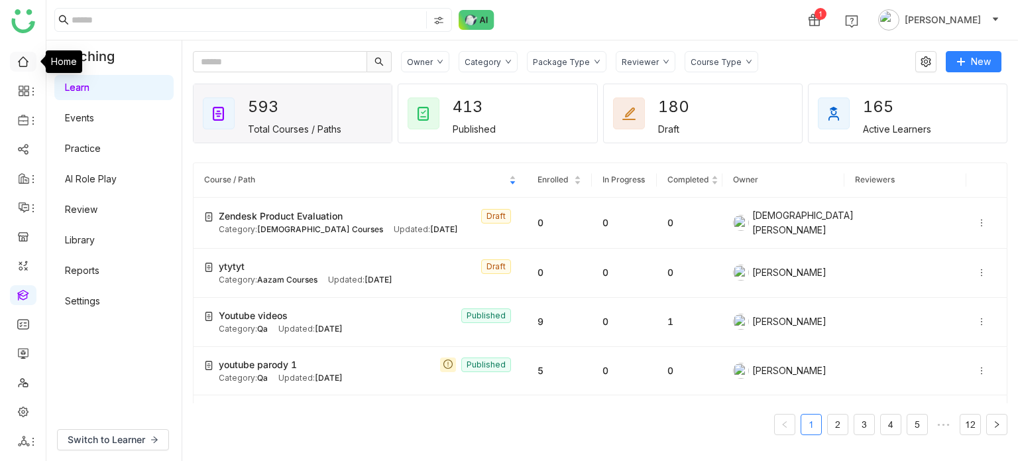
click at [17, 59] on link at bounding box center [23, 60] width 12 height 11
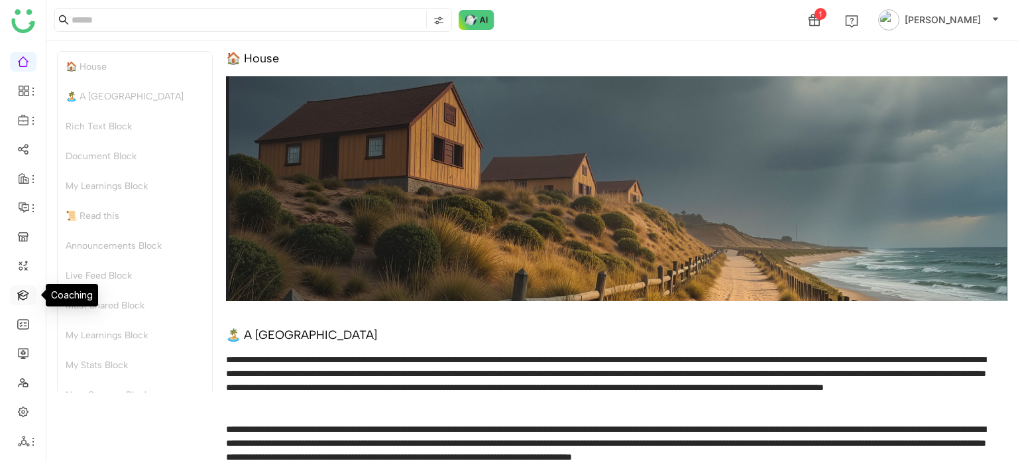
click at [19, 298] on link at bounding box center [23, 293] width 12 height 11
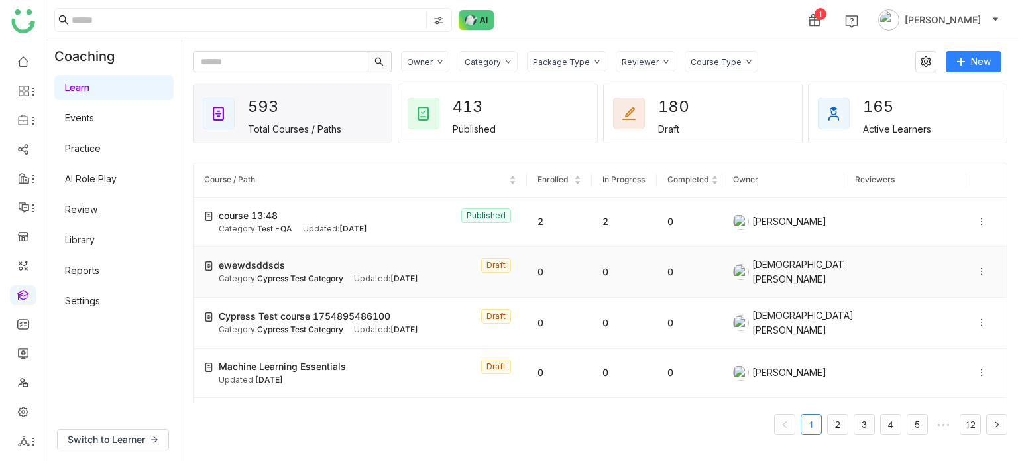
click at [977, 271] on icon at bounding box center [981, 271] width 9 height 9
click at [838, 154] on gtmb-course-listing "Course / Path Enrolled In Progress Completed Owner Reviewers course 13:48 Publi…" at bounding box center [600, 299] width 815 height 304
click at [800, 19] on div "1 [PERSON_NAME]" at bounding box center [532, 20] width 972 height 40
click at [90, 82] on link "Learn" at bounding box center [77, 87] width 25 height 11
click at [5, 42] on app-sidebar at bounding box center [23, 235] width 46 height 452
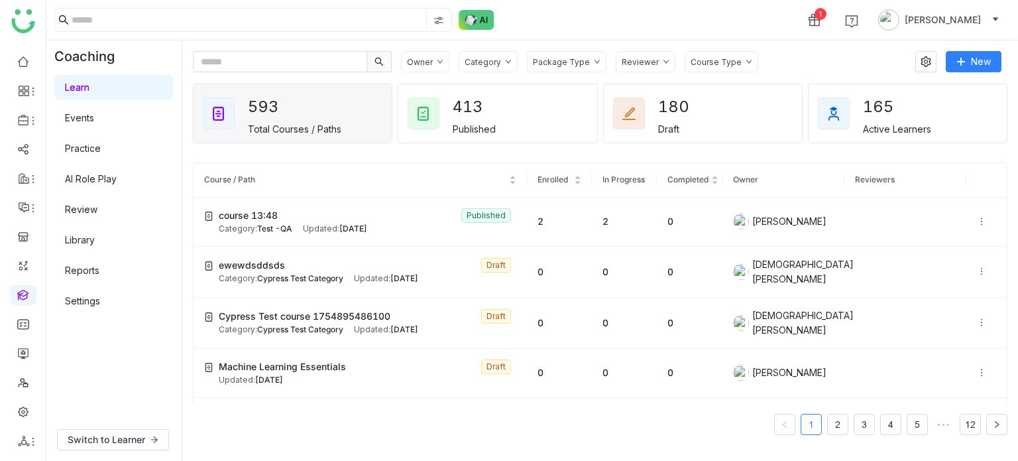
click at [10, 50] on ul at bounding box center [23, 251] width 46 height 418
click at [22, 55] on link at bounding box center [23, 60] width 12 height 11
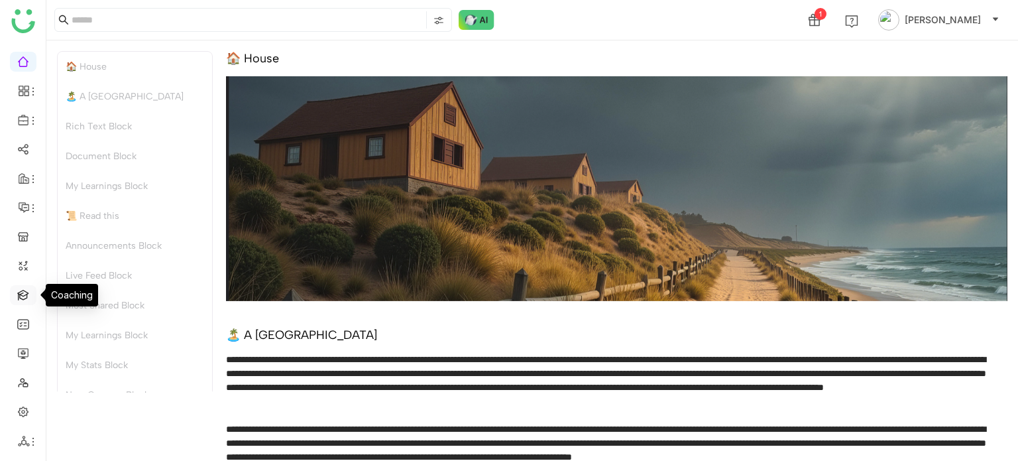
click at [29, 296] on link at bounding box center [23, 293] width 12 height 11
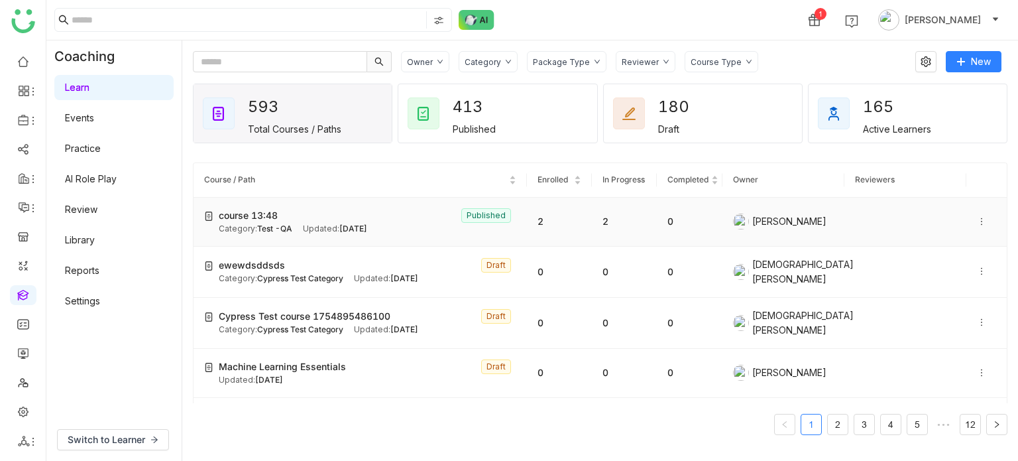
click at [977, 217] on icon at bounding box center [981, 221] width 9 height 9
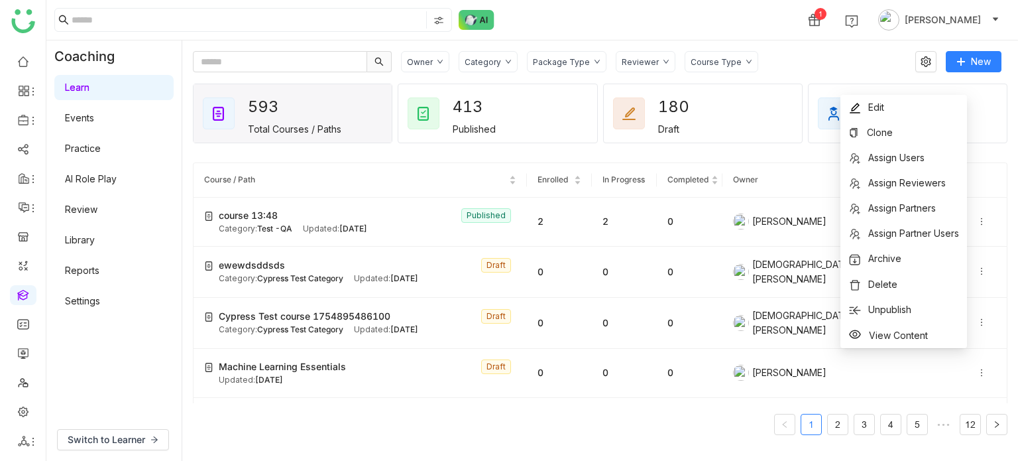
click at [828, 26] on div "1 [PERSON_NAME]" at bounding box center [532, 20] width 972 height 40
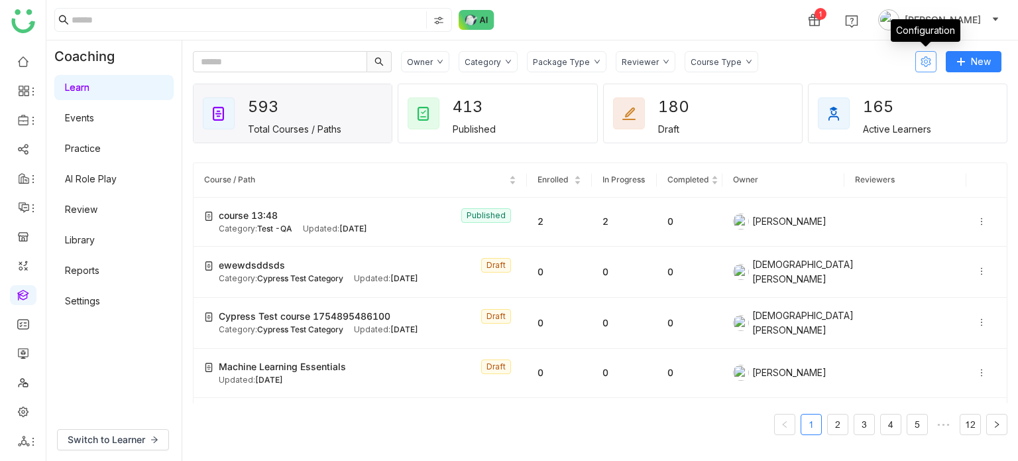
click at [924, 64] on icon at bounding box center [926, 61] width 11 height 11
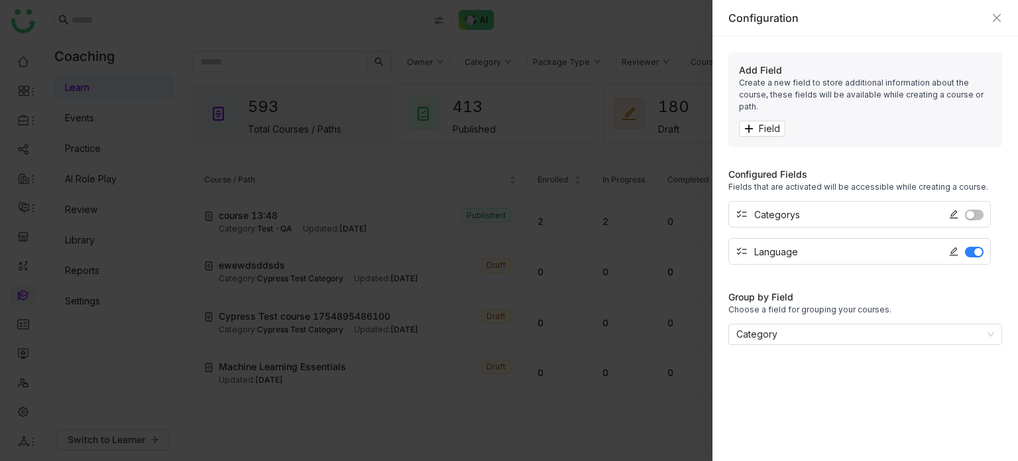
click at [998, 23] on div "Configuration" at bounding box center [866, 18] width 274 height 15
click at [998, 23] on icon "Close" at bounding box center [997, 18] width 11 height 11
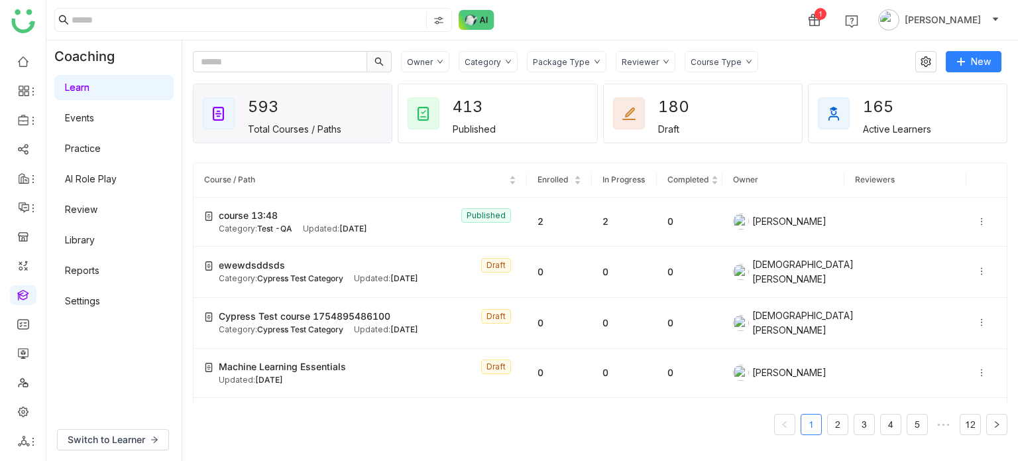
click at [805, 42] on div "Owner Category Package Type Reviewer Course Type New 593 Total Courses / Paths …" at bounding box center [600, 250] width 836 height 420
click at [29, 293] on link at bounding box center [23, 293] width 12 height 11
click at [101, 144] on link "Practice" at bounding box center [83, 148] width 36 height 11
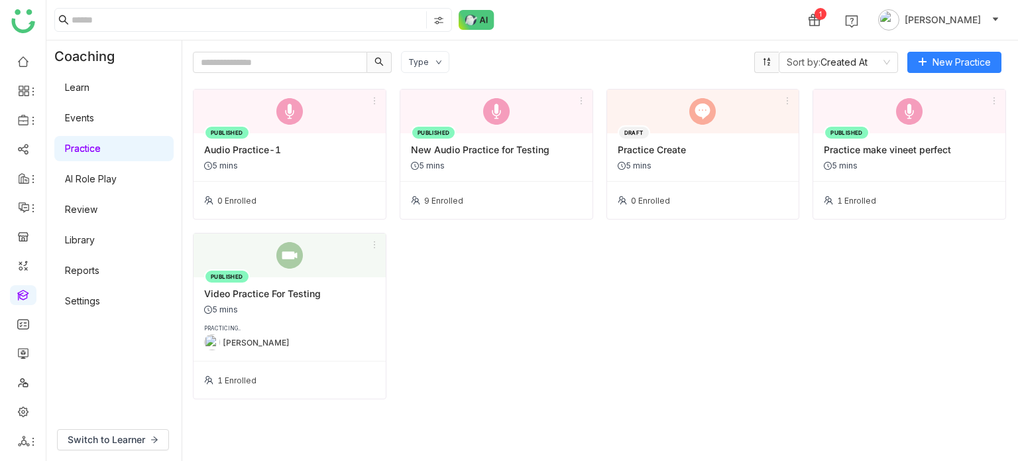
click at [117, 176] on link "AI Role Play" at bounding box center [91, 178] width 52 height 11
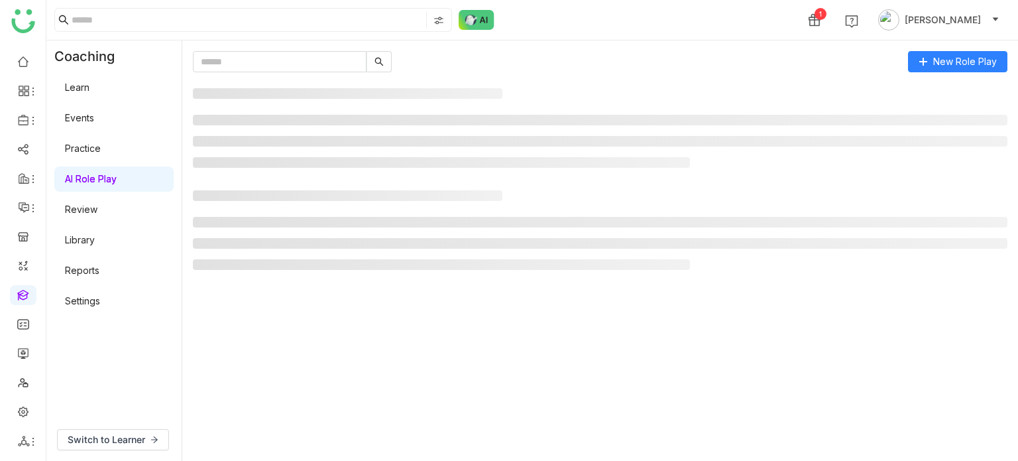
click at [97, 207] on link "Review" at bounding box center [81, 209] width 32 height 11
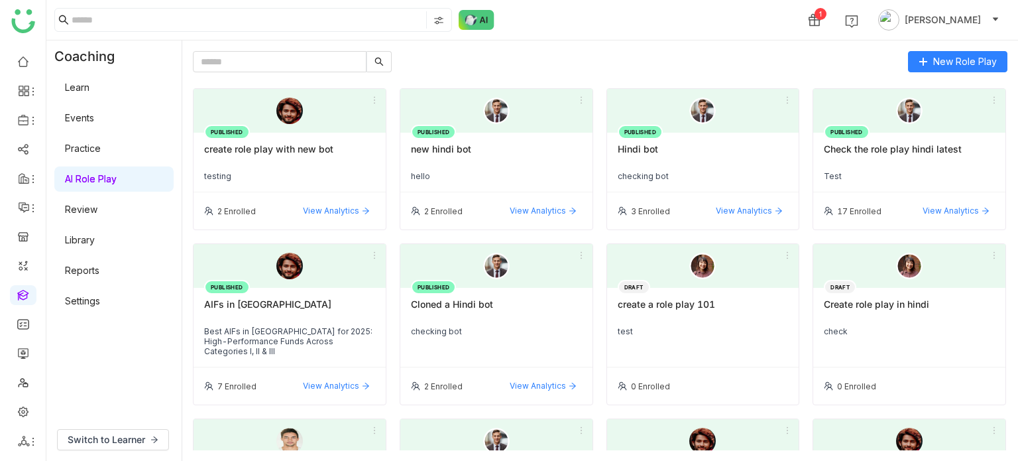
click at [95, 245] on link "Library" at bounding box center [80, 239] width 30 height 11
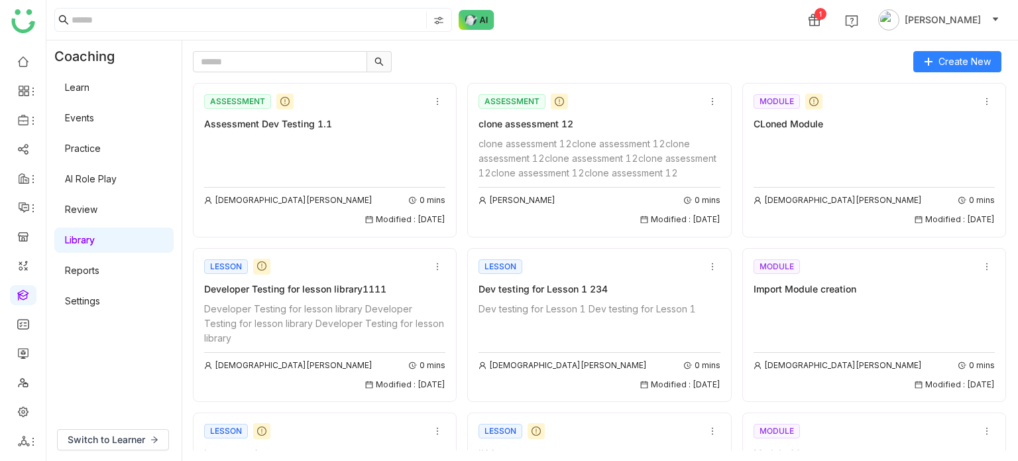
click at [491, 60] on div at bounding box center [548, 61] width 711 height 21
click at [435, 99] on icon at bounding box center [437, 101] width 9 height 9
click at [476, 59] on div at bounding box center [548, 61] width 711 height 21
drag, startPoint x: 549, startPoint y: 186, endPoint x: 475, endPoint y: 139, distance: 87.9
click at [475, 139] on div "ASSESSMENT clone assessment 12 clone assessment 12clone assessment 12clone asse…" at bounding box center [599, 160] width 264 height 154
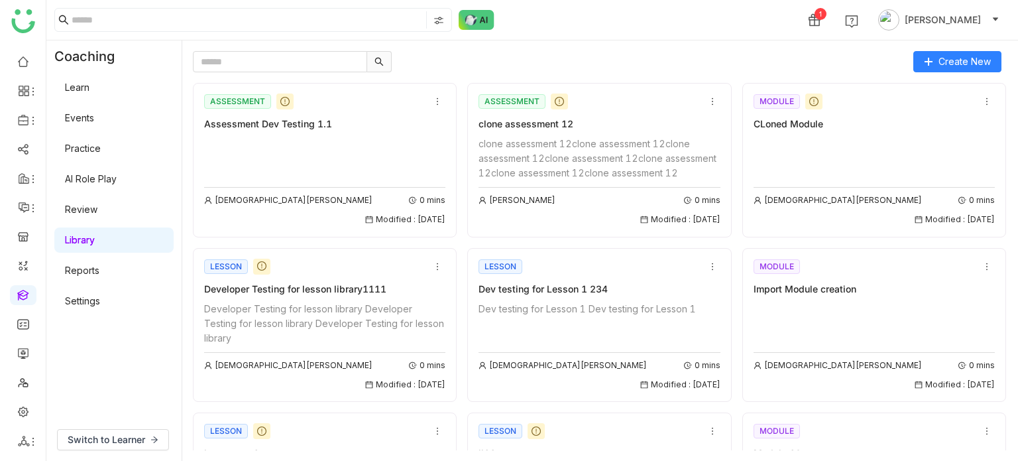
click at [489, 68] on div at bounding box center [548, 61] width 711 height 21
click at [559, 49] on div "Create New ASSESSMENT Assessment Dev Testing 1.1 [PERSON_NAME] 0 mins Modified …" at bounding box center [600, 250] width 836 height 420
click at [326, 59] on input "text" at bounding box center [280, 61] width 174 height 21
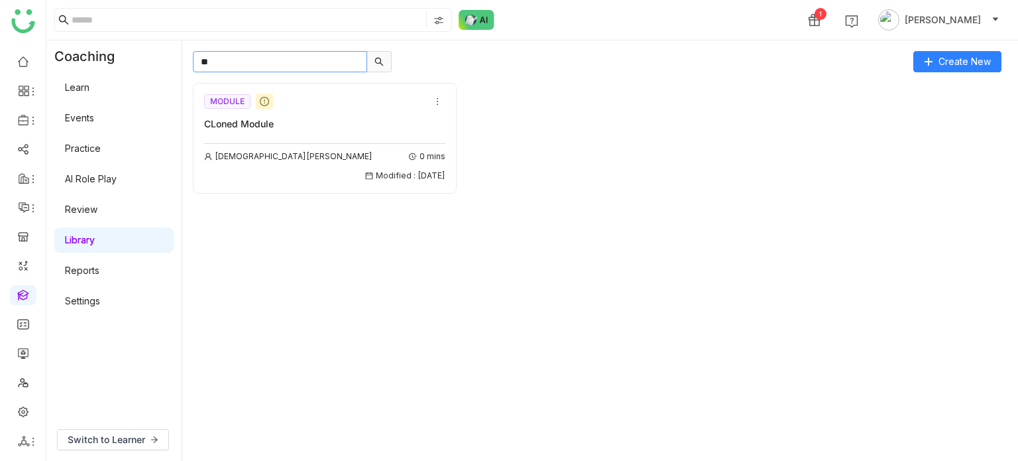
type input "*"
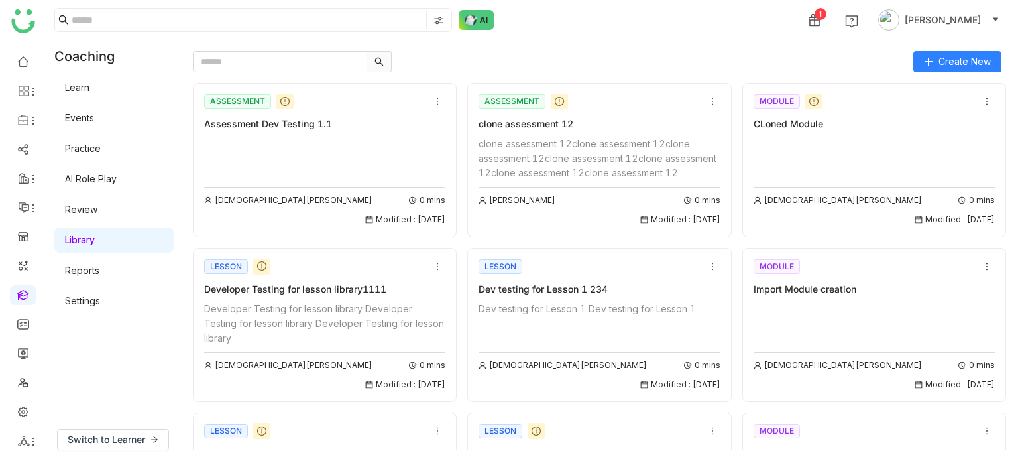
click at [671, 36] on div "1 [PERSON_NAME]" at bounding box center [532, 20] width 972 height 40
click at [92, 245] on link "Library" at bounding box center [80, 239] width 30 height 11
click at [90, 82] on link "Learn" at bounding box center [77, 87] width 25 height 11
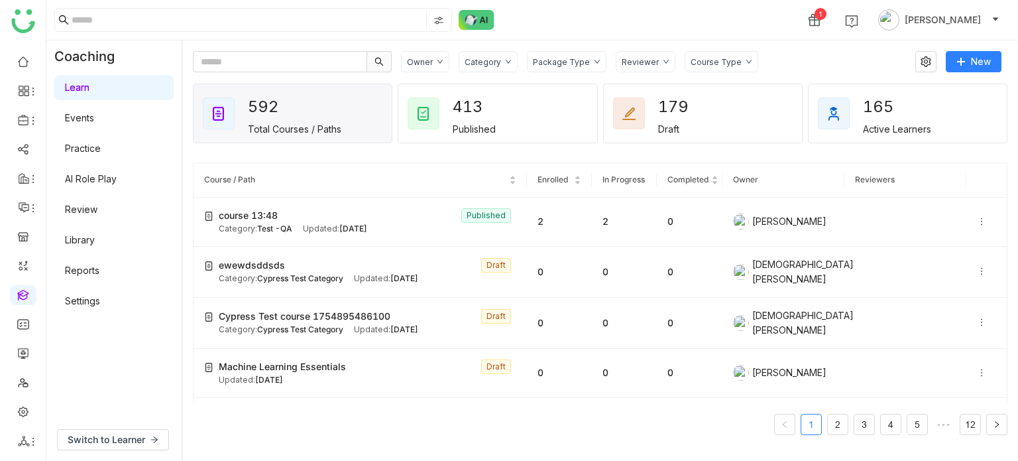
click at [660, 18] on div "1 [PERSON_NAME]" at bounding box center [532, 20] width 972 height 40
click at [719, 63] on div "Course Type" at bounding box center [716, 62] width 51 height 10
click at [618, 14] on div "1 [PERSON_NAME]" at bounding box center [532, 20] width 972 height 40
click at [29, 289] on link at bounding box center [23, 293] width 12 height 11
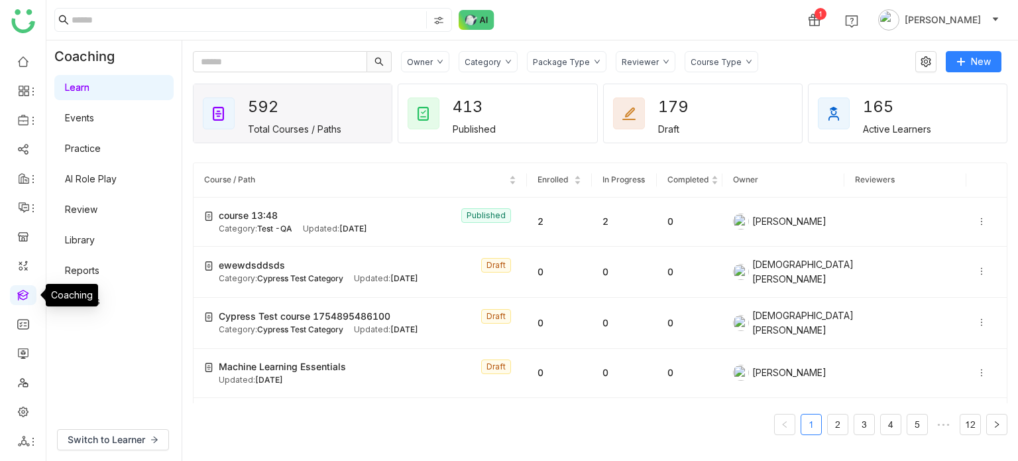
click at [29, 299] on link at bounding box center [23, 293] width 12 height 11
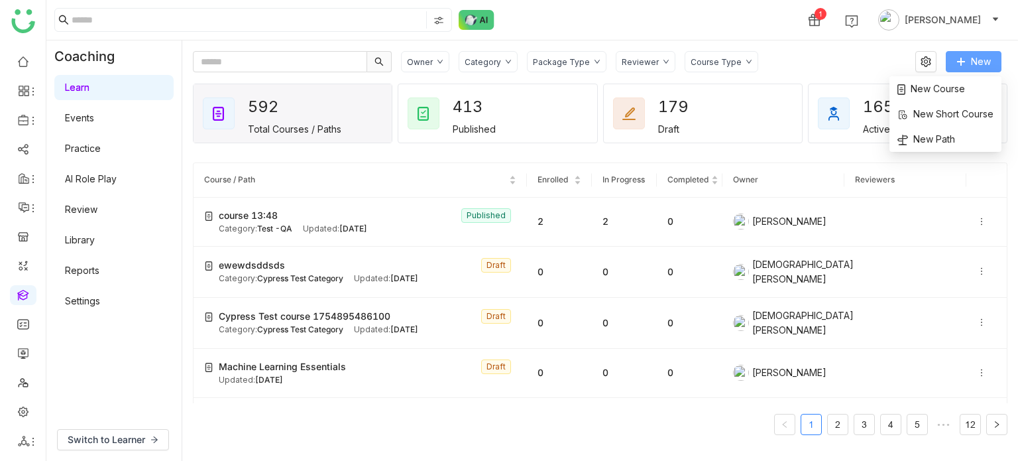
click at [987, 60] on span "New" at bounding box center [981, 61] width 20 height 15
click at [958, 87] on span "New Course" at bounding box center [932, 89] width 68 height 15
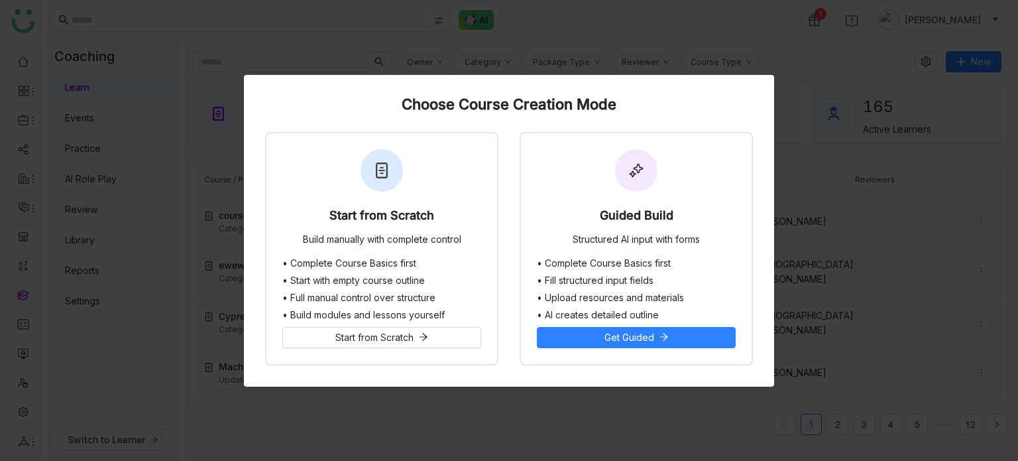
click at [422, 188] on div "Start from Scratch Build manually with complete control" at bounding box center [382, 195] width 231 height 125
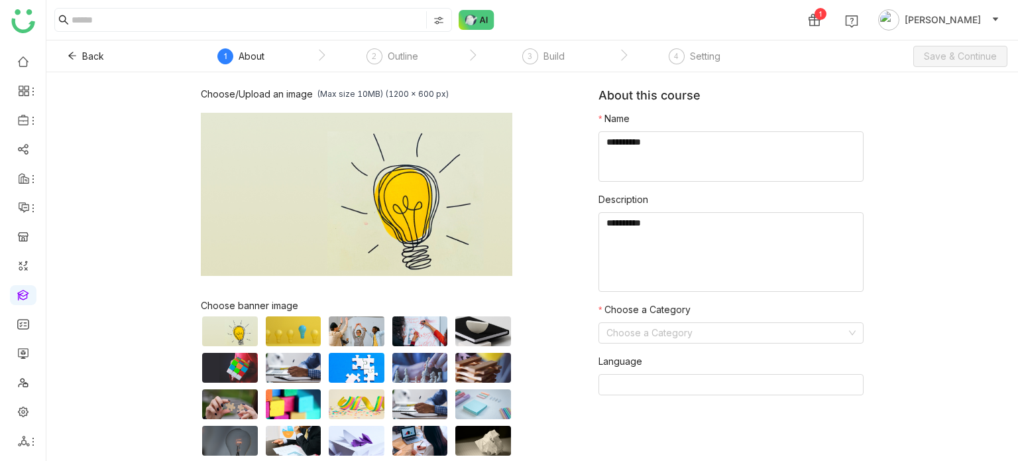
click at [790, 147] on textarea at bounding box center [731, 156] width 265 height 50
type textarea "**********"
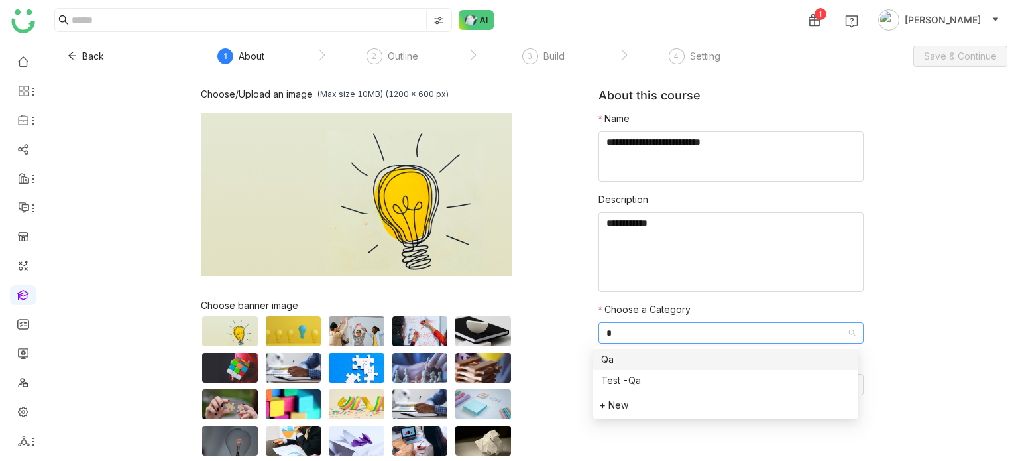
type input "**"
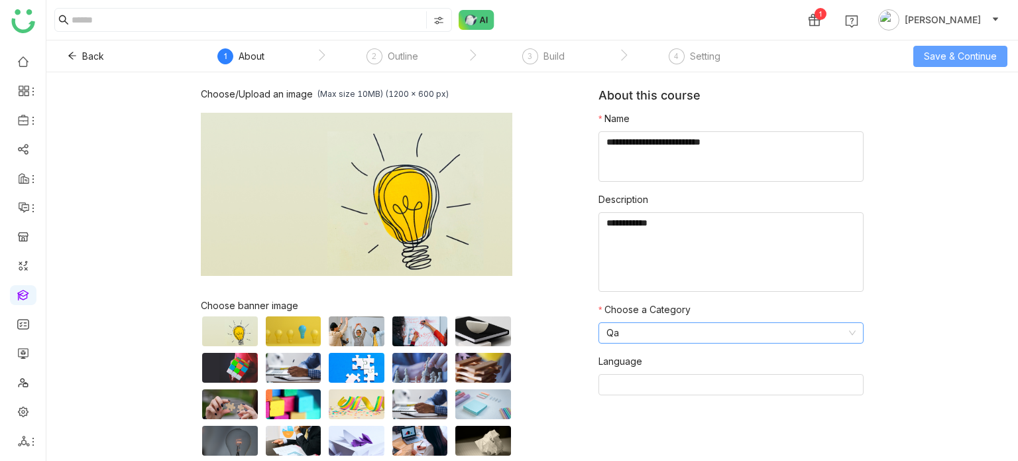
click at [983, 66] on button "Save & Continue" at bounding box center [961, 56] width 94 height 21
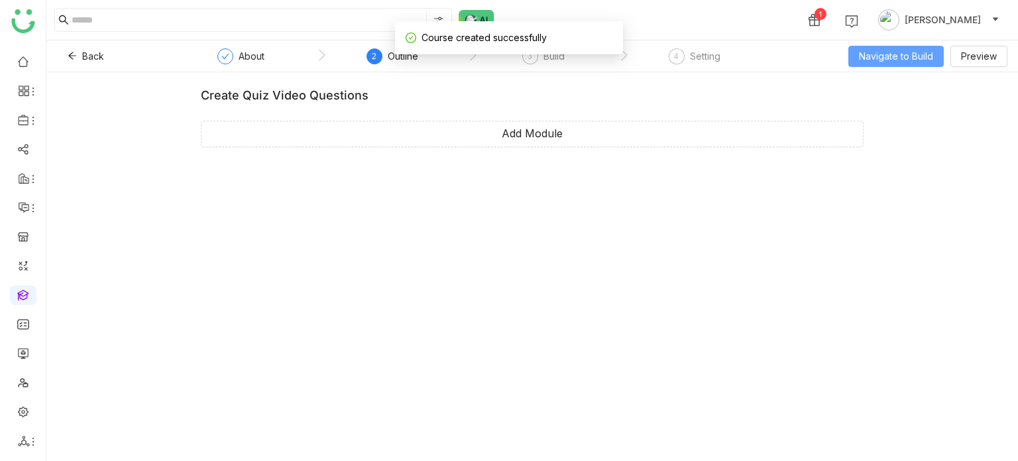
click at [874, 63] on span "Navigate to Build" at bounding box center [896, 56] width 74 height 15
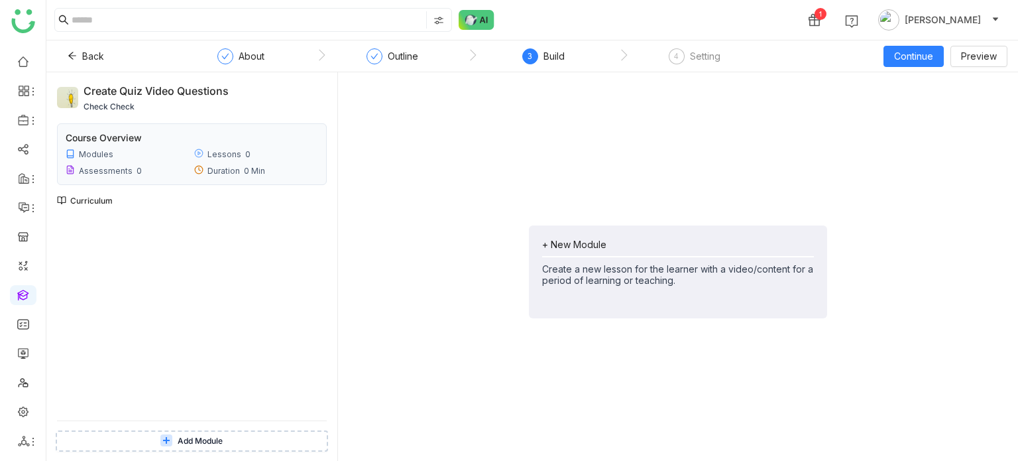
click at [631, 257] on div "+ New Module Create a new lesson for the learner with a video/content for a per…" at bounding box center [678, 262] width 272 height 47
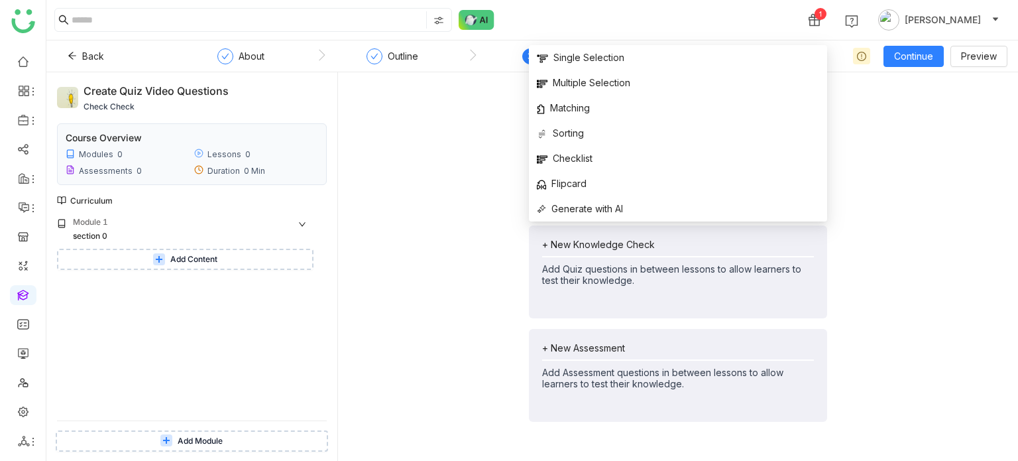
click at [473, 164] on div "+ New Lesson Create a new lesson for the learner with a video/content for a per…" at bounding box center [678, 272] width 659 height 378
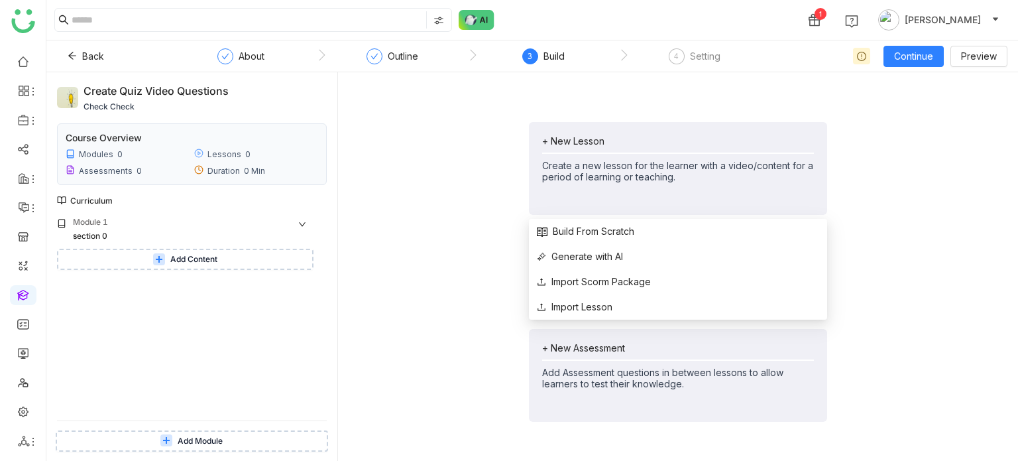
click at [597, 124] on div "+ New Lesson Create a new lesson for the learner with a video/content for a per…" at bounding box center [678, 168] width 298 height 93
click at [595, 227] on span "Build From Scratch" at bounding box center [585, 231] width 97 height 15
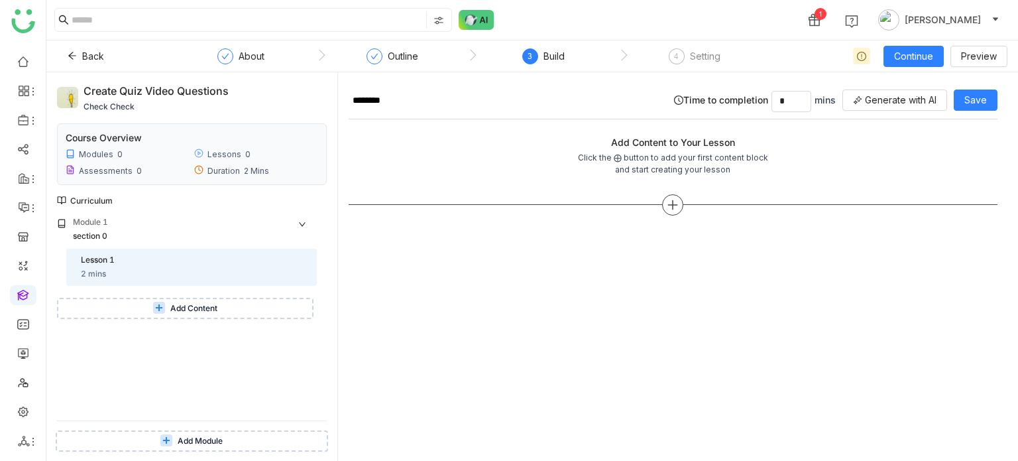
click at [692, 212] on div at bounding box center [673, 204] width 649 height 21
click at [682, 208] on div at bounding box center [672, 204] width 21 height 21
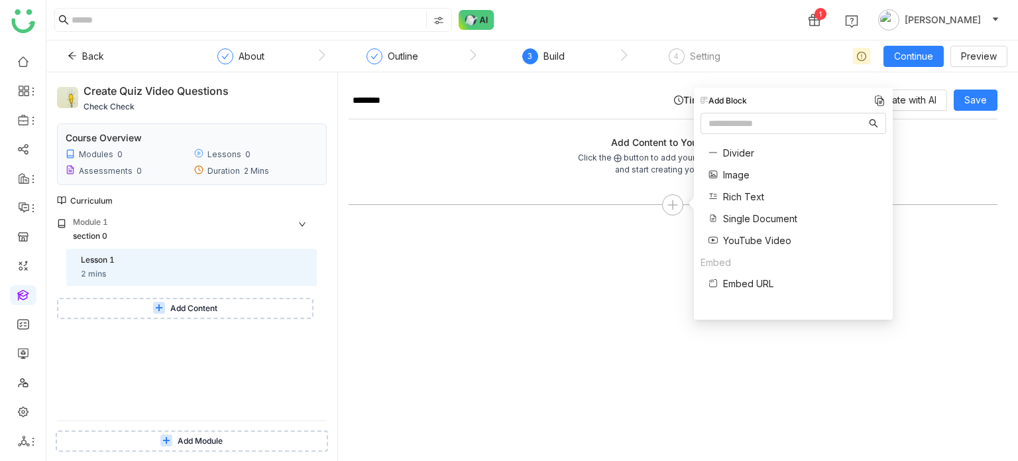
click at [769, 219] on span "Single Document" at bounding box center [760, 219] width 74 height 14
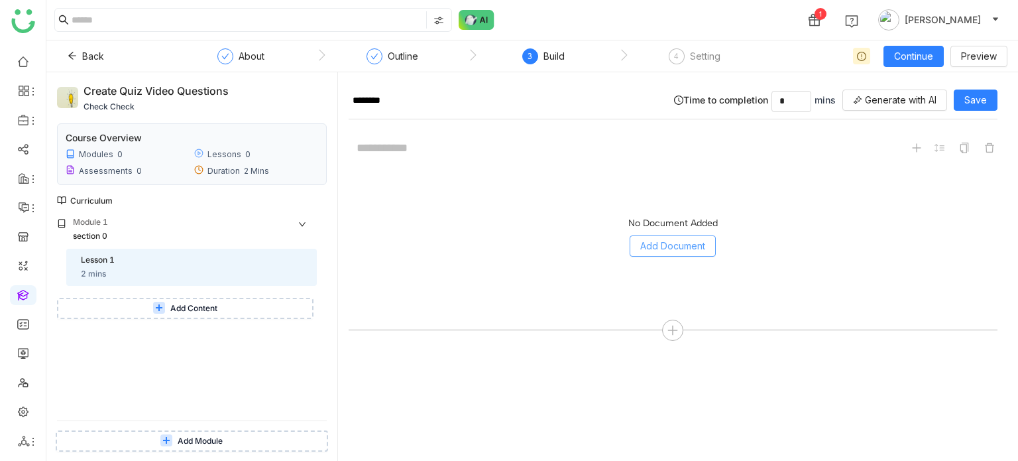
click at [674, 239] on span "Add Document" at bounding box center [673, 246] width 65 height 15
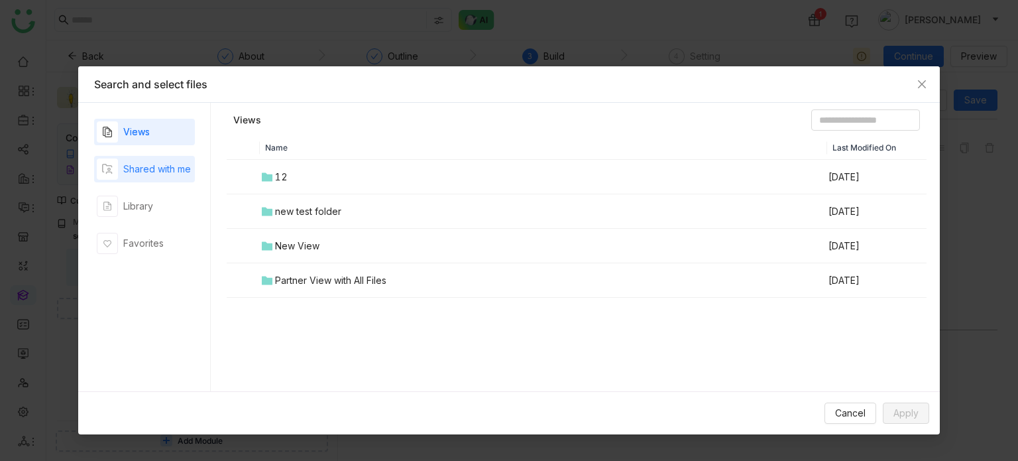
click at [115, 172] on div "button" at bounding box center [107, 168] width 21 height 21
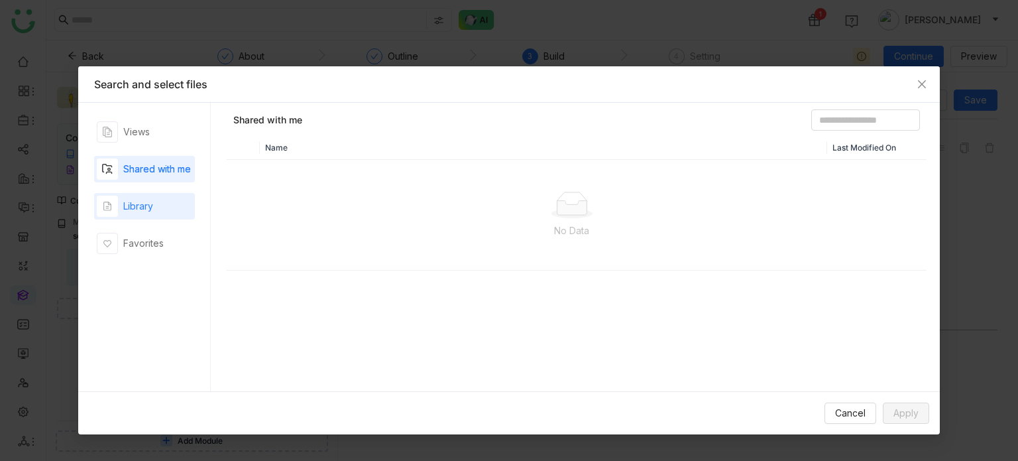
click at [144, 217] on div "Library" at bounding box center [144, 206] width 101 height 27
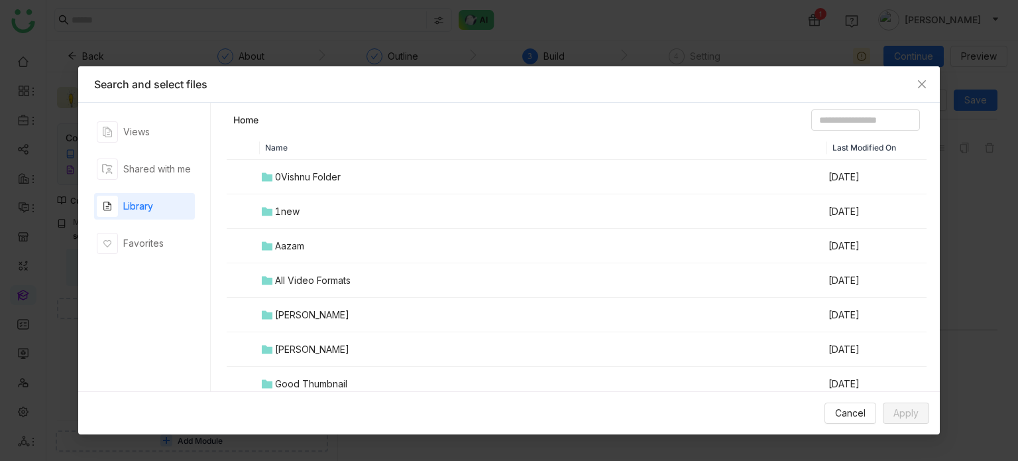
click at [314, 178] on div "0Vishnu Folder" at bounding box center [308, 177] width 66 height 15
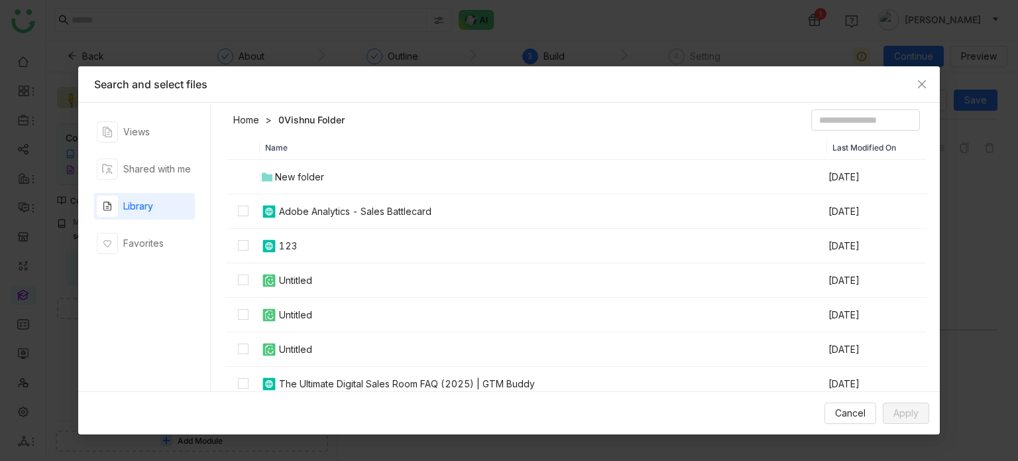
click at [320, 185] on td "New folder" at bounding box center [544, 177] width 568 height 34
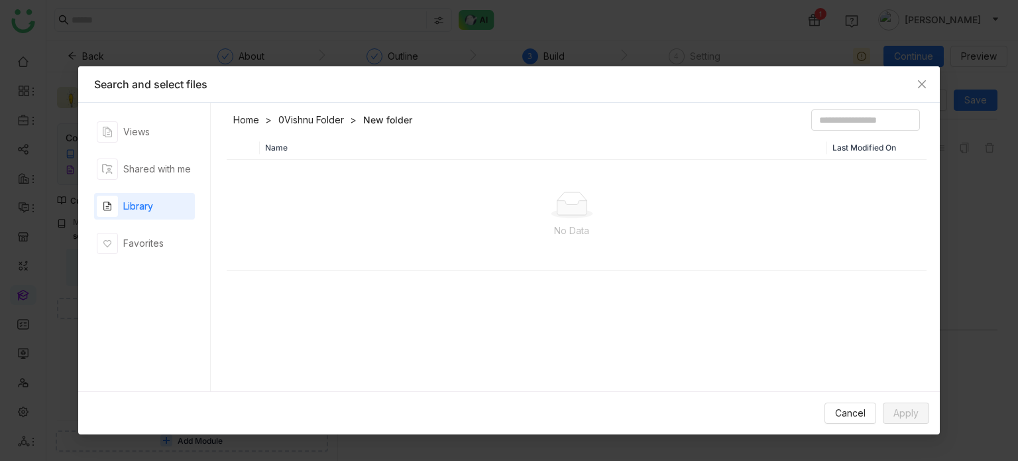
drag, startPoint x: 174, startPoint y: 192, endPoint x: 174, endPoint y: 209, distance: 16.6
click at [174, 198] on div "Library" at bounding box center [144, 206] width 101 height 27
click at [174, 210] on div "Library" at bounding box center [144, 206] width 101 height 27
click at [148, 169] on div "Shared with me" at bounding box center [157, 169] width 68 height 15
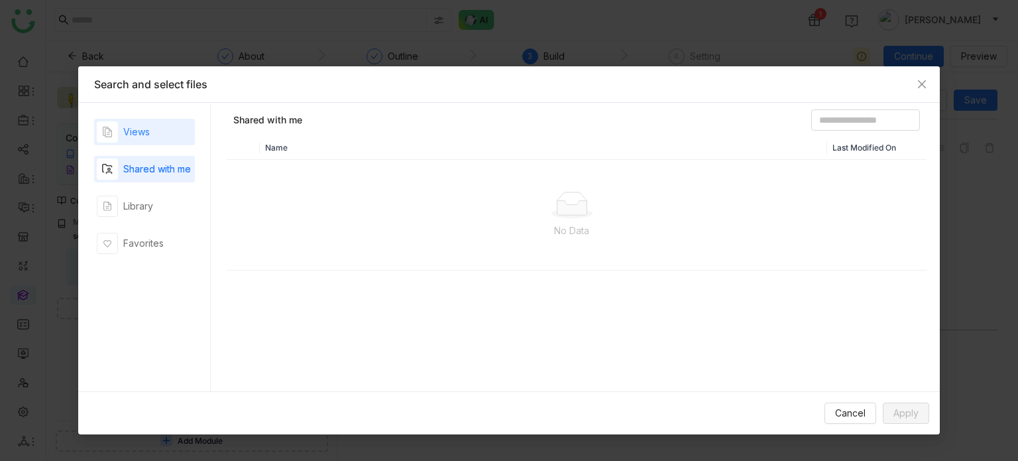
click at [154, 133] on div "Views" at bounding box center [144, 132] width 101 height 27
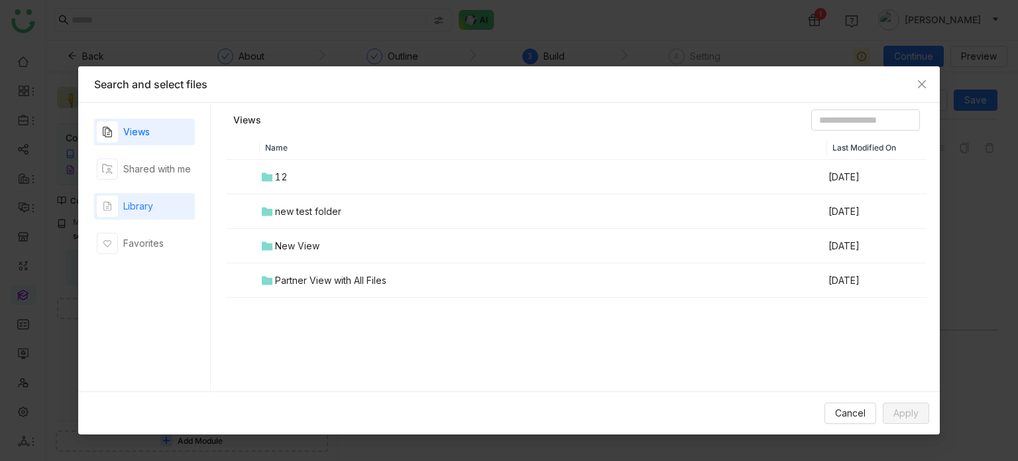
click at [191, 211] on div "Library" at bounding box center [144, 206] width 101 height 27
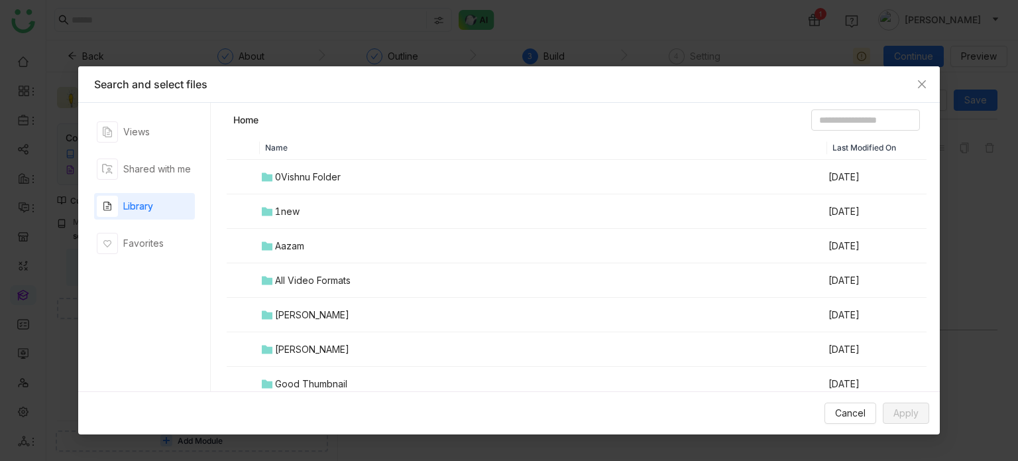
click at [306, 249] on td "Aazam" at bounding box center [544, 246] width 568 height 34
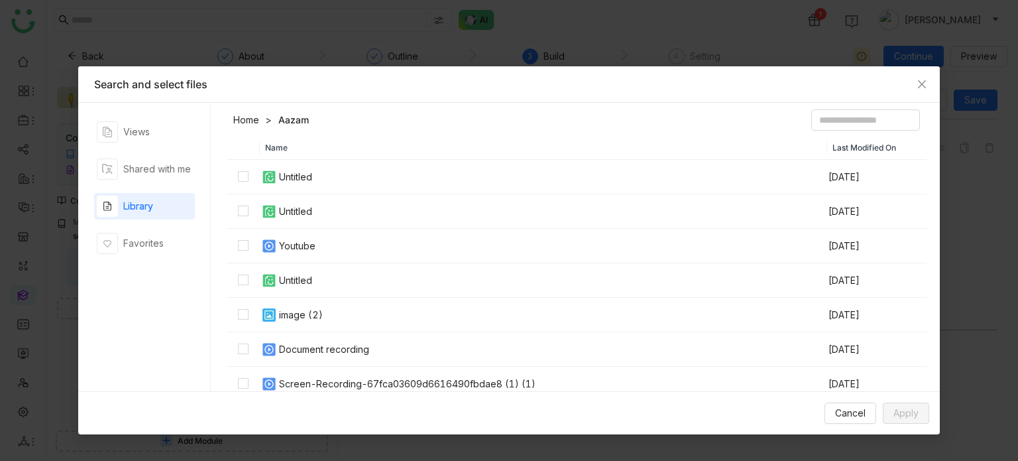
click at [326, 346] on div "Document recording" at bounding box center [324, 349] width 90 height 15
click at [918, 421] on button "Apply" at bounding box center [906, 412] width 46 height 21
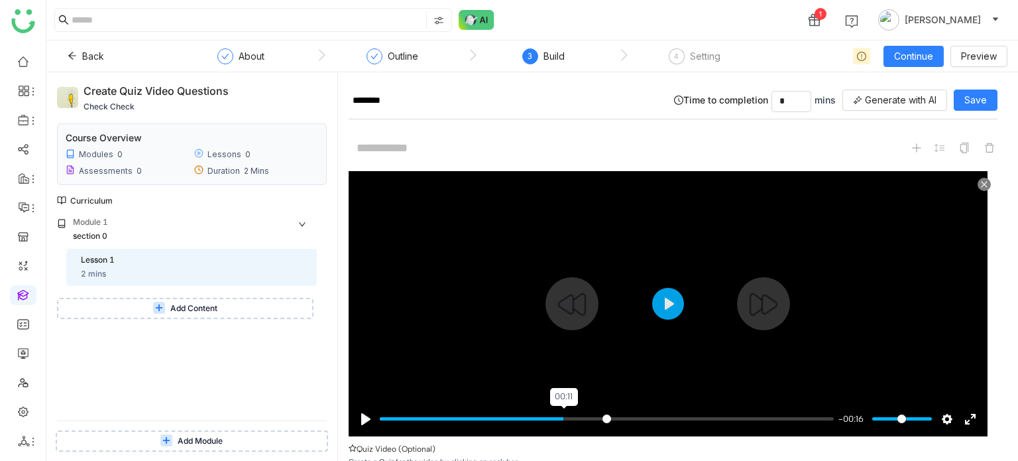
type input "*****"
click at [565, 418] on input "Seek" at bounding box center [607, 418] width 454 height 13
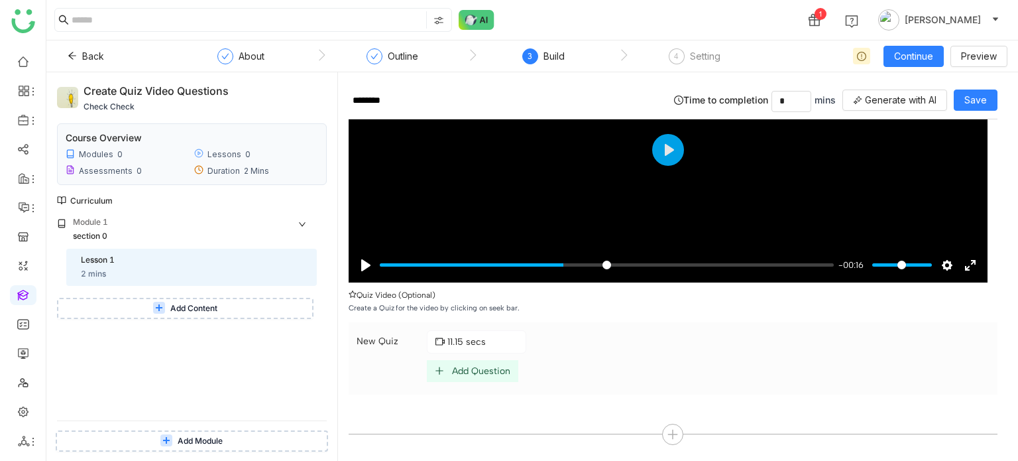
click at [477, 365] on div "Add Question" at bounding box center [481, 370] width 58 height 11
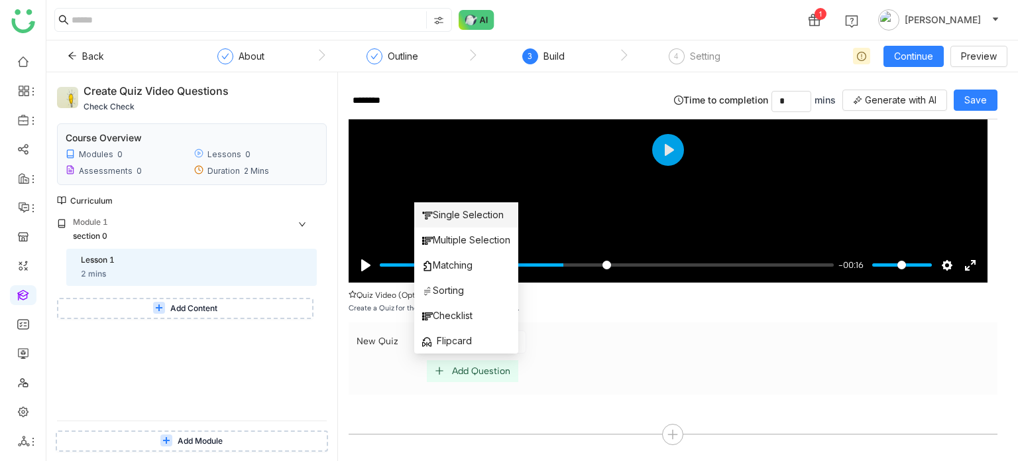
click at [482, 217] on span "Single Selection" at bounding box center [463, 215] width 82 height 15
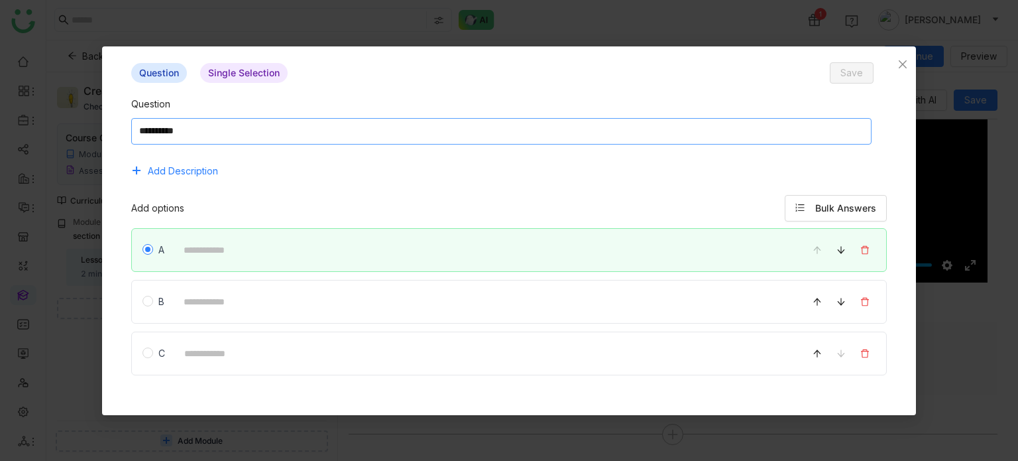
click at [432, 139] on textarea at bounding box center [501, 131] width 741 height 27
type textarea "**********"
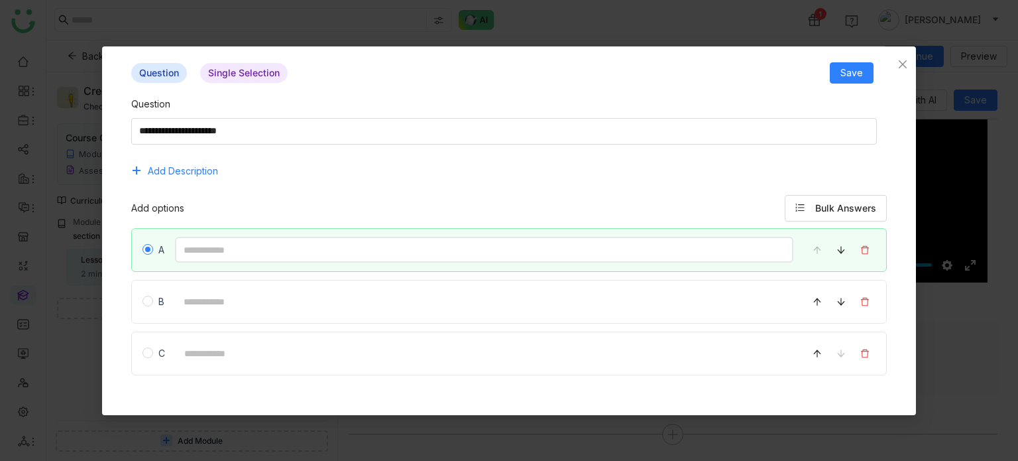
click at [366, 248] on input at bounding box center [484, 250] width 619 height 26
type input "*"
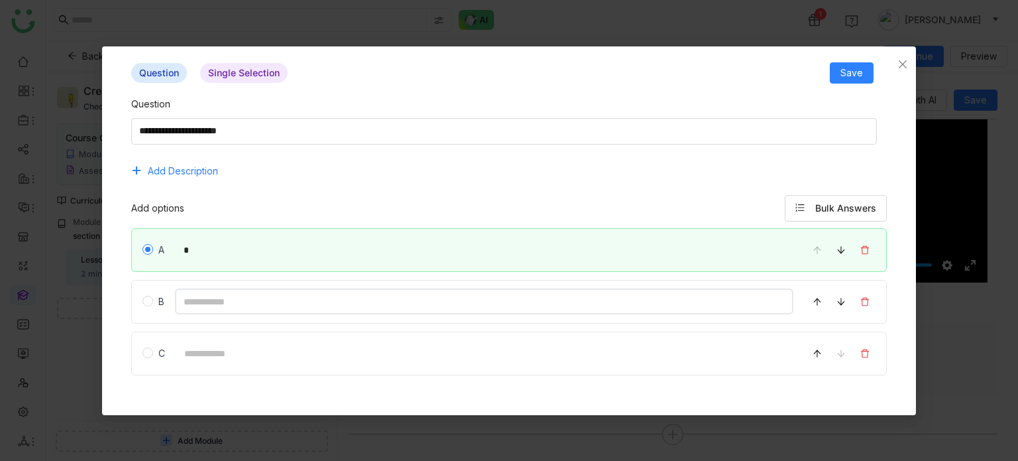
click at [376, 294] on input at bounding box center [484, 301] width 619 height 26
type input "*"
click at [357, 354] on input at bounding box center [485, 353] width 619 height 26
type input "*"
click at [854, 66] on span "Save" at bounding box center [852, 73] width 23 height 15
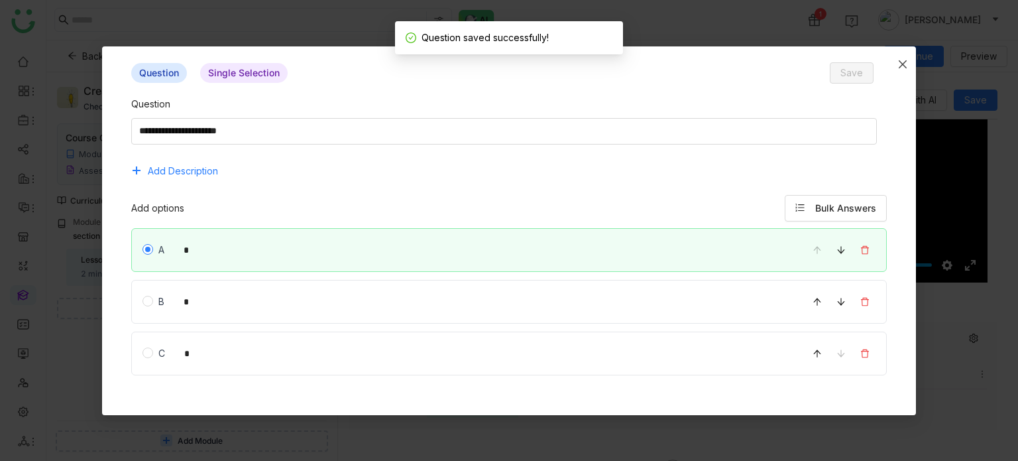
click at [898, 60] on icon "Close" at bounding box center [903, 64] width 11 height 11
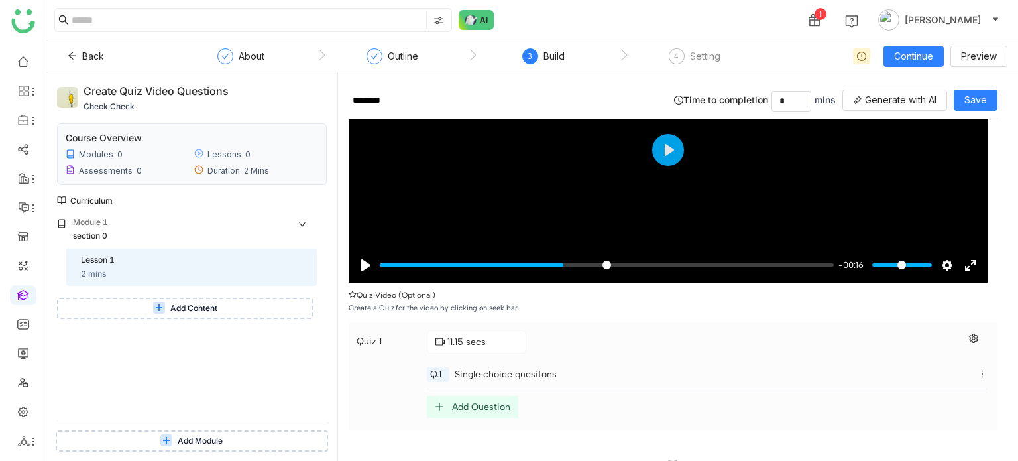
scroll to position [190, 0]
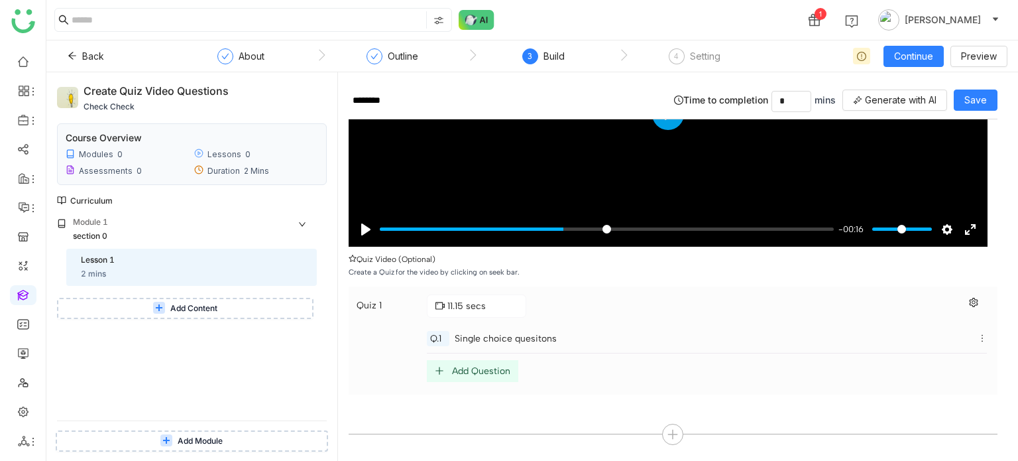
click at [488, 375] on div "Add Question" at bounding box center [473, 371] width 92 height 22
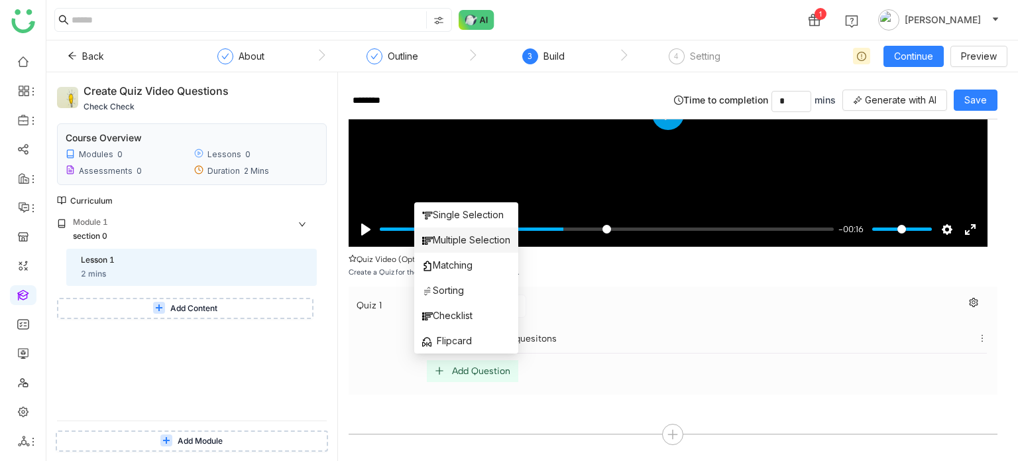
click at [468, 241] on span "Multiple Selection" at bounding box center [466, 240] width 88 height 15
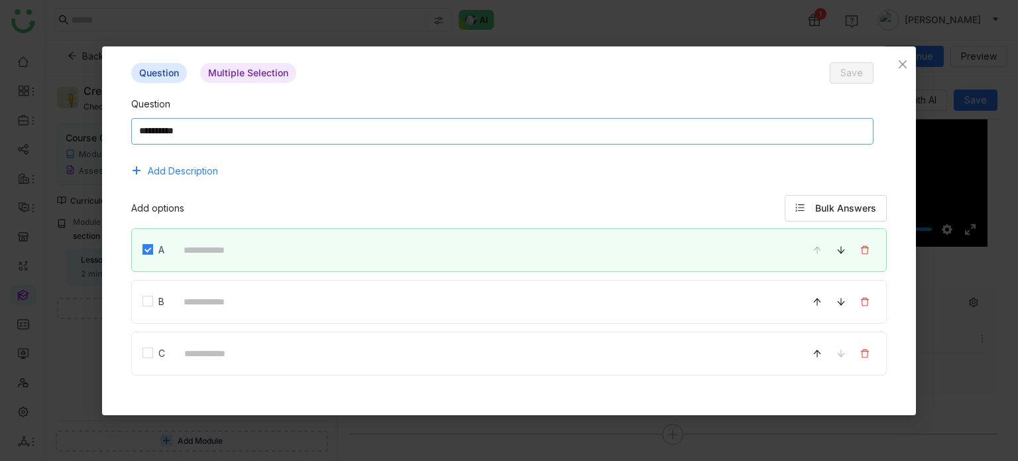
click at [400, 131] on textarea at bounding box center [502, 131] width 743 height 27
type textarea "**********"
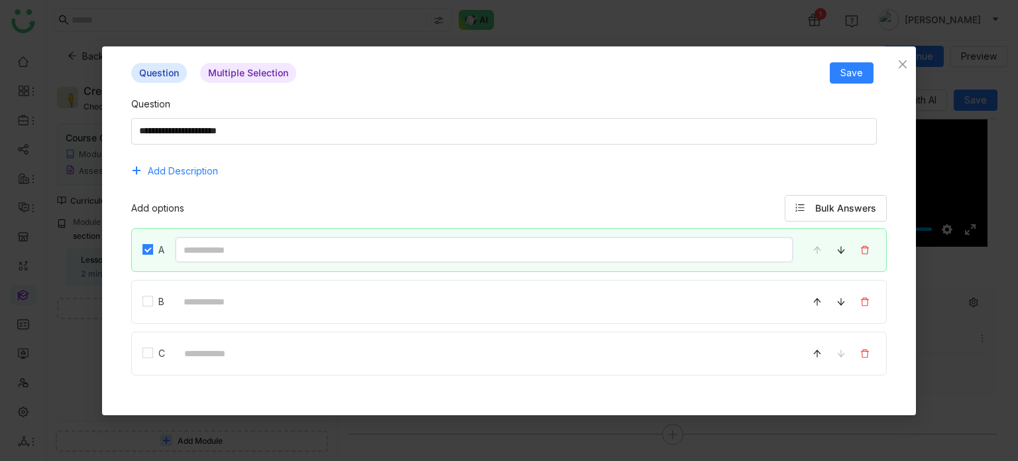
click at [339, 251] on input at bounding box center [484, 250] width 619 height 26
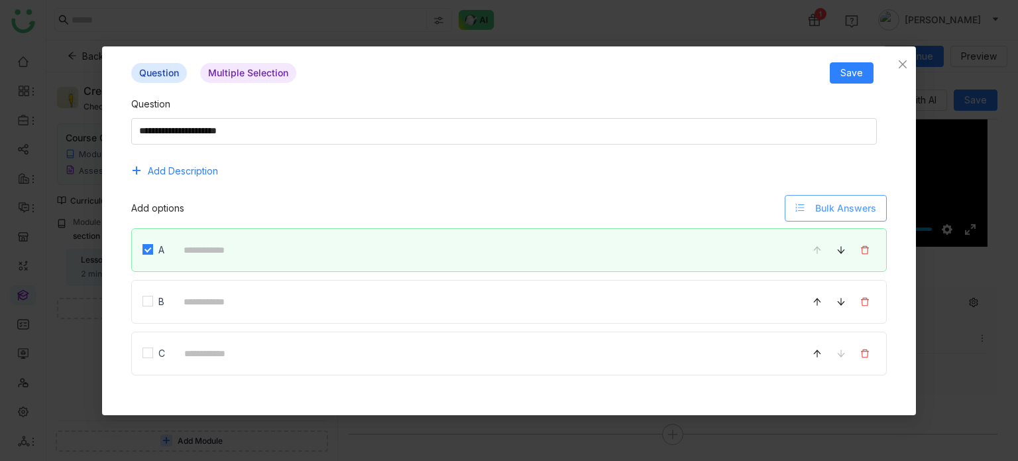
click at [849, 205] on span "Bulk Answers" at bounding box center [846, 208] width 61 height 15
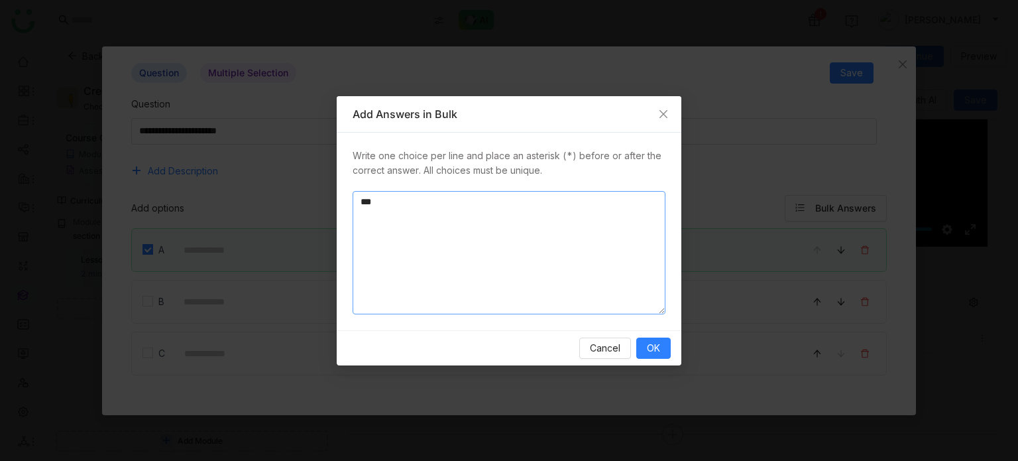
click at [503, 202] on textarea "*" at bounding box center [509, 252] width 313 height 123
type textarea "** * * *"
click at [652, 349] on span "OK" at bounding box center [653, 348] width 13 height 15
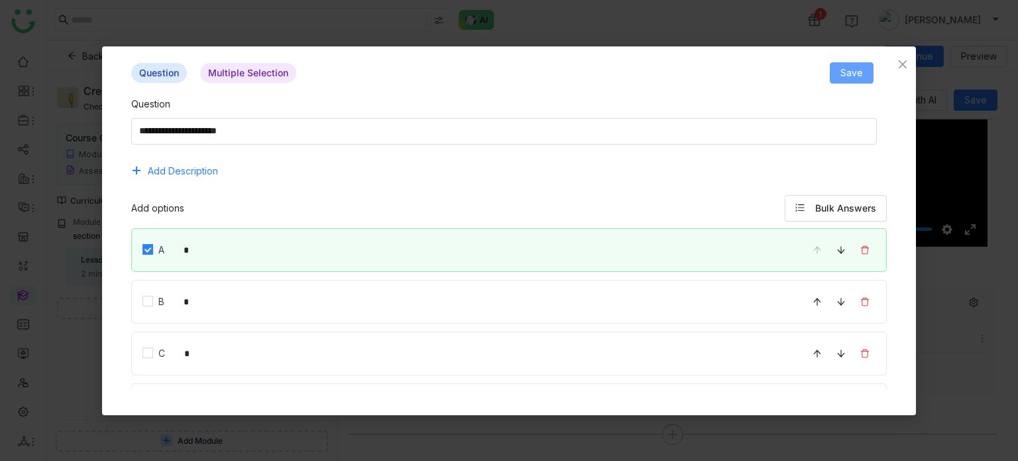
click at [857, 82] on button "Save" at bounding box center [852, 72] width 44 height 21
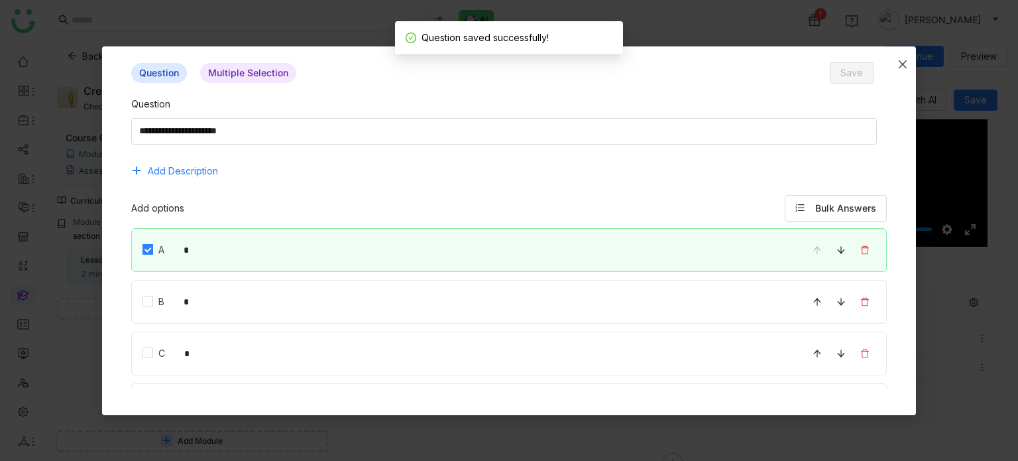
click at [913, 62] on span "Close" at bounding box center [903, 64] width 27 height 36
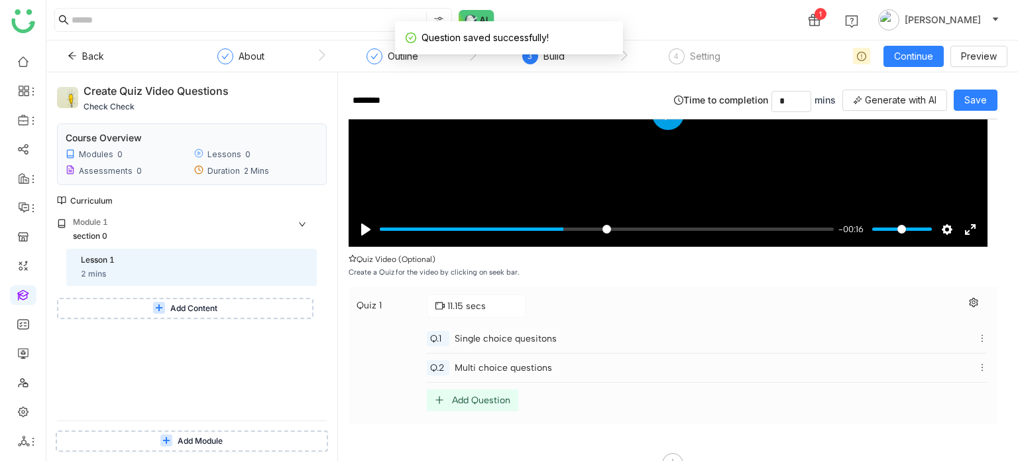
scroll to position [219, 0]
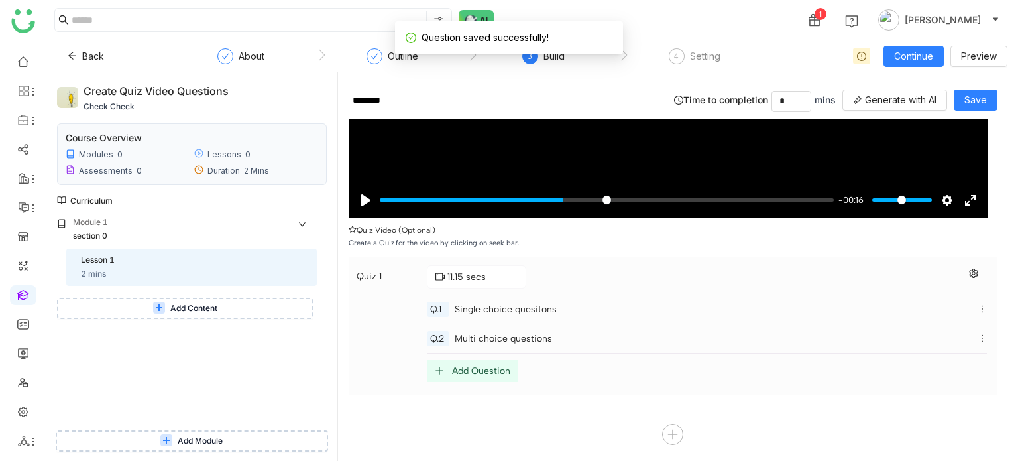
click at [473, 371] on div "Add Question" at bounding box center [481, 370] width 58 height 11
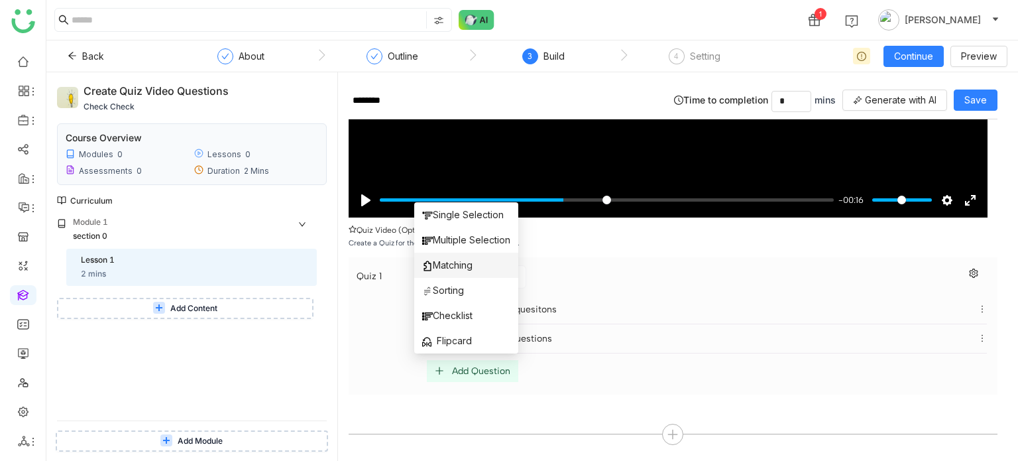
click at [465, 275] on li "Matching" at bounding box center [466, 265] width 104 height 25
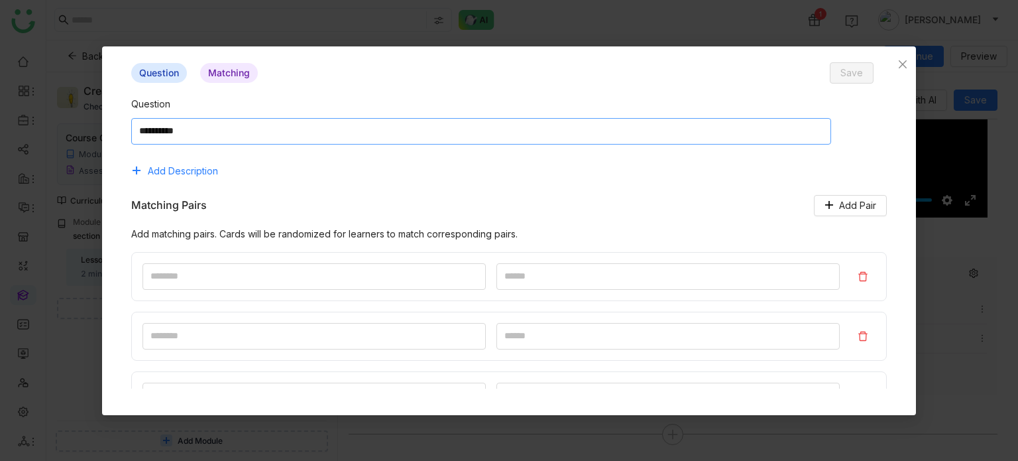
click at [475, 129] on textarea at bounding box center [481, 131] width 700 height 27
type textarea "**********"
click at [399, 275] on input at bounding box center [314, 276] width 343 height 27
type input "*"
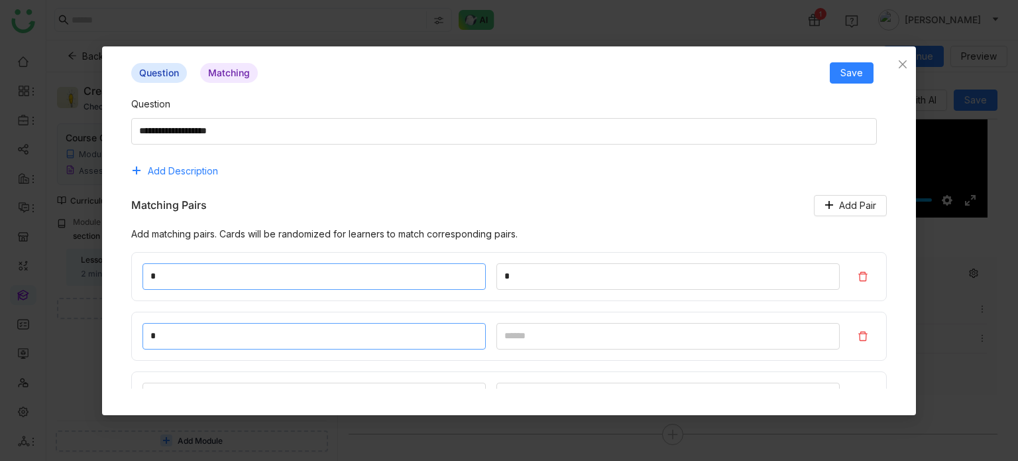
type input "*"
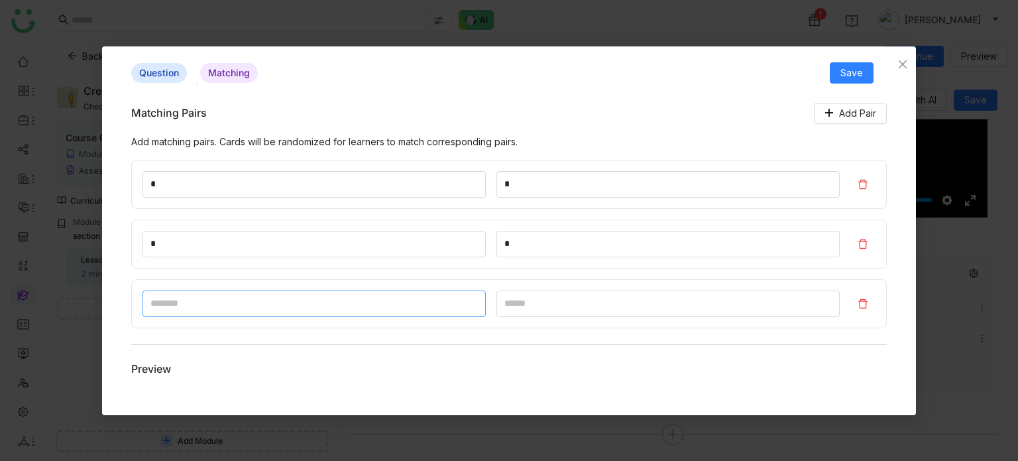
click at [396, 296] on input at bounding box center [314, 303] width 343 height 27
type input "*"
click at [843, 70] on span "Save" at bounding box center [852, 73] width 23 height 15
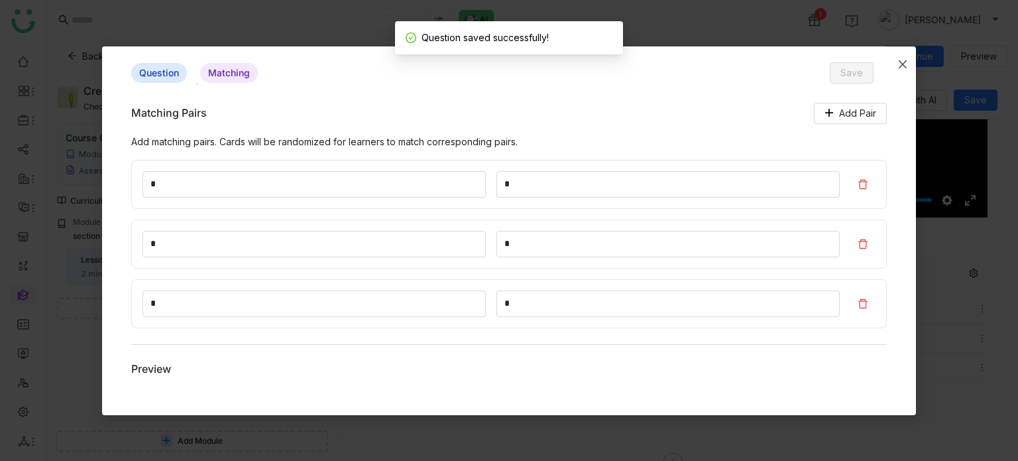
click at [899, 66] on icon "Close" at bounding box center [903, 64] width 11 height 11
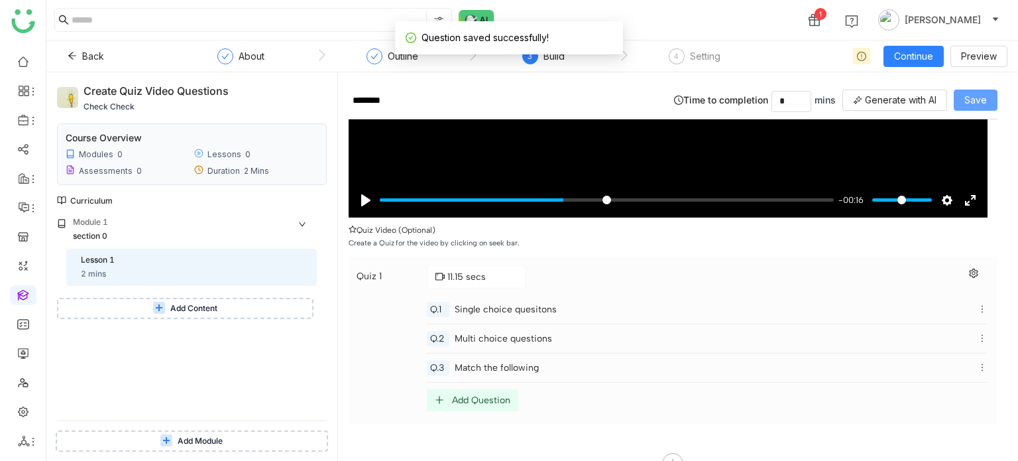
click at [992, 103] on button "Save" at bounding box center [976, 100] width 44 height 21
click at [934, 59] on span "Continue" at bounding box center [913, 56] width 39 height 15
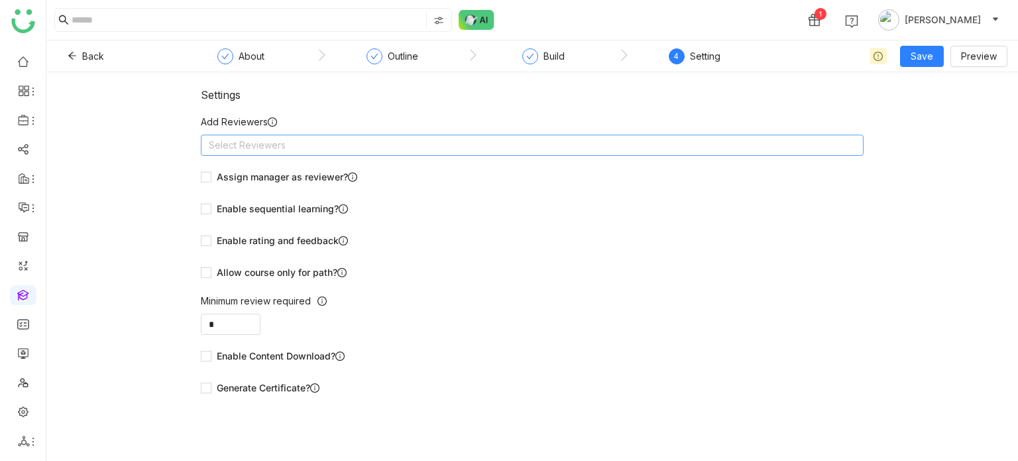
drag, startPoint x: 390, startPoint y: 156, endPoint x: 403, endPoint y: 143, distance: 18.8
click at [400, 145] on form "Add Reviewers Select Reviewers Assign manager as reviewer? Enable sequential le…" at bounding box center [532, 257] width 663 height 284
click at [403, 142] on nz-select-top-control "Select Reviewers" at bounding box center [532, 145] width 663 height 21
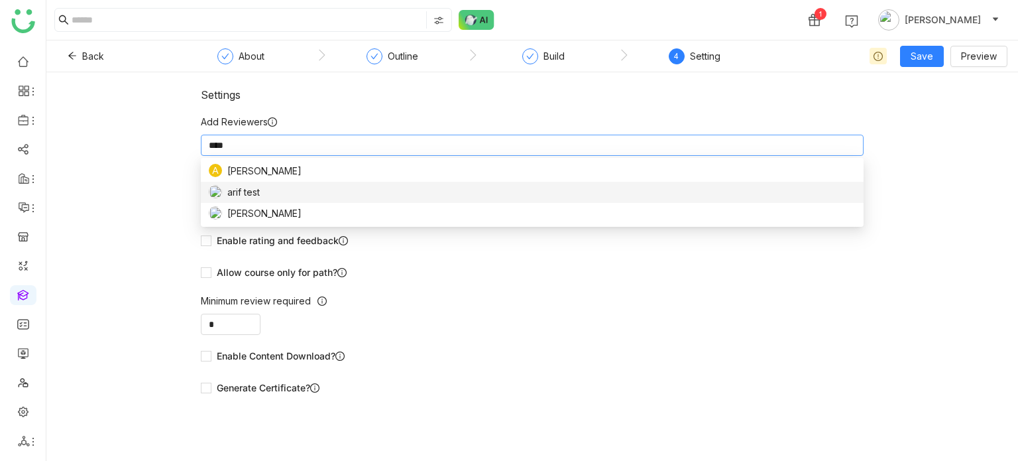
type input "****"
click at [311, 216] on div "[PERSON_NAME]" at bounding box center [532, 213] width 647 height 15
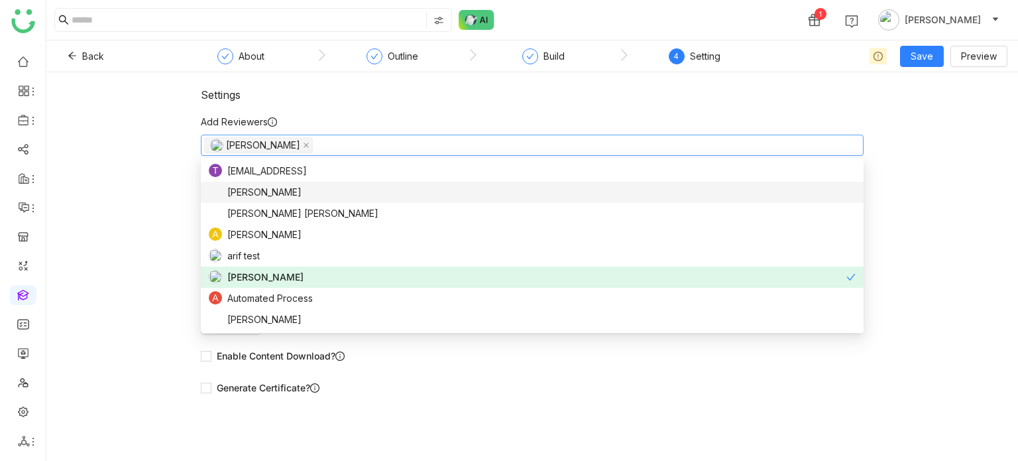
drag, startPoint x: 111, startPoint y: 149, endPoint x: 118, endPoint y: 150, distance: 7.4
click at [115, 150] on div "Settings Add Reviewers [PERSON_NAME] Assign manager as reviewer? Enable sequent…" at bounding box center [532, 266] width 972 height 389
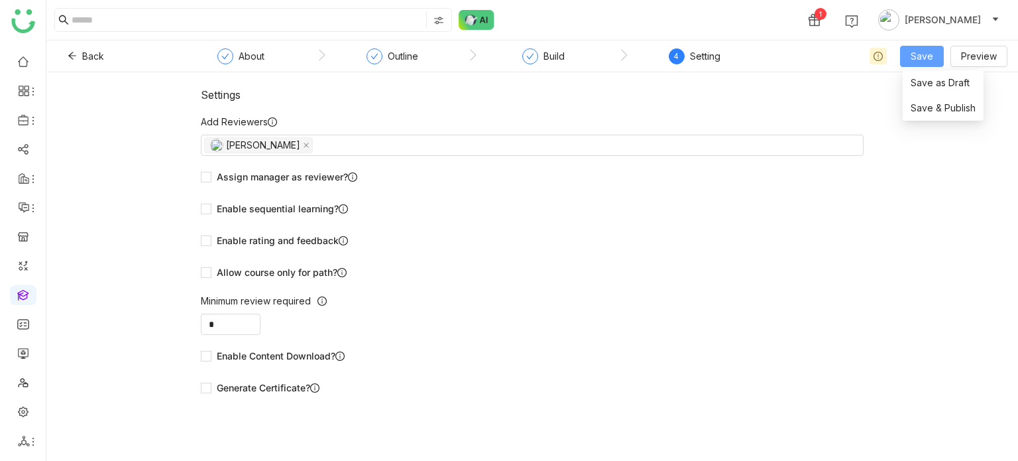
click at [927, 53] on span "Save" at bounding box center [922, 56] width 23 height 15
click at [925, 117] on li "Save & Publish" at bounding box center [943, 107] width 81 height 25
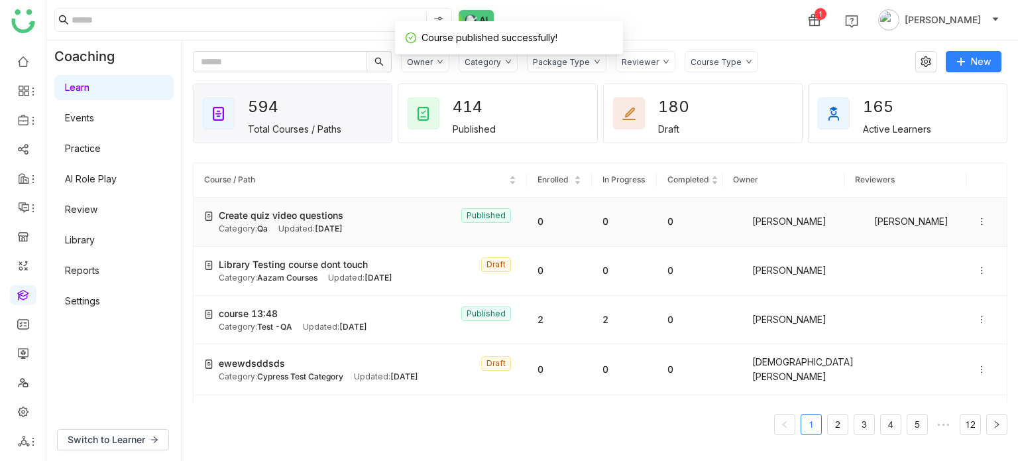
click at [977, 225] on icon at bounding box center [981, 221] width 9 height 9
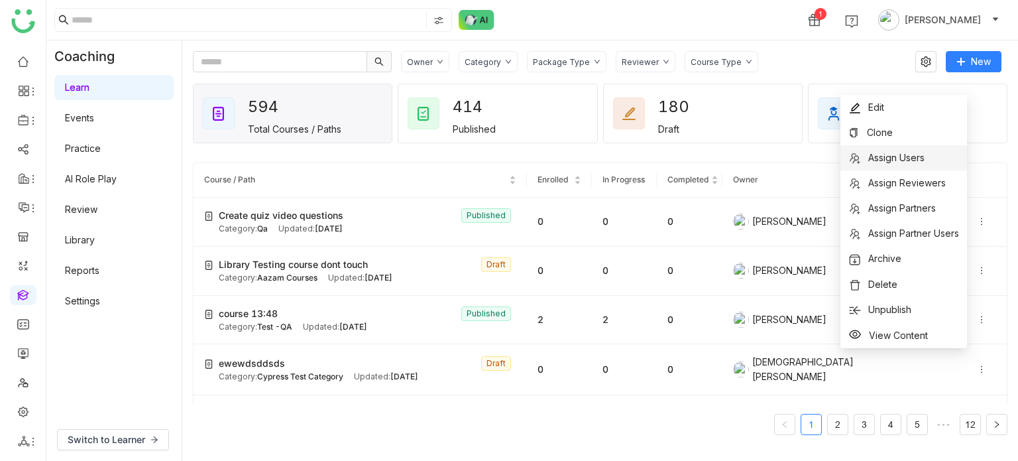
click at [942, 163] on li "Assign Users" at bounding box center [904, 157] width 127 height 25
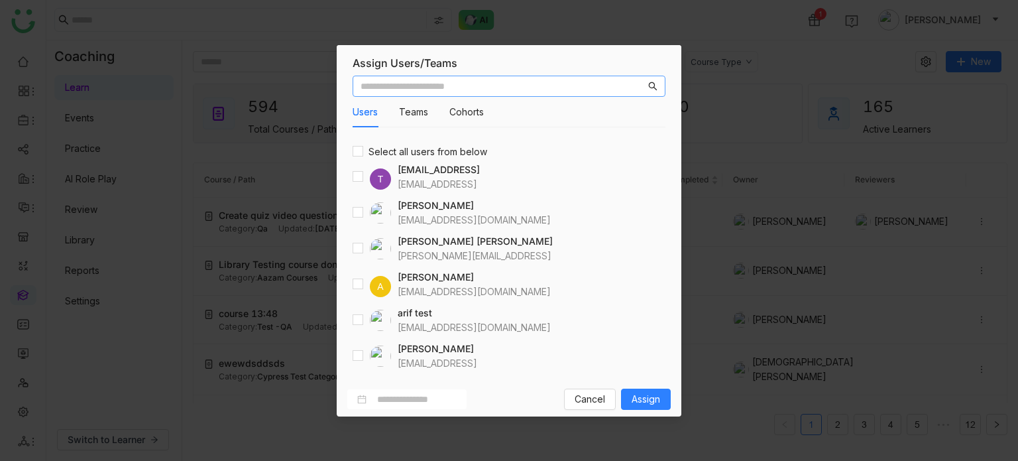
click at [474, 95] on nz-input-group at bounding box center [509, 86] width 313 height 21
click at [655, 400] on span "Assign" at bounding box center [646, 399] width 29 height 15
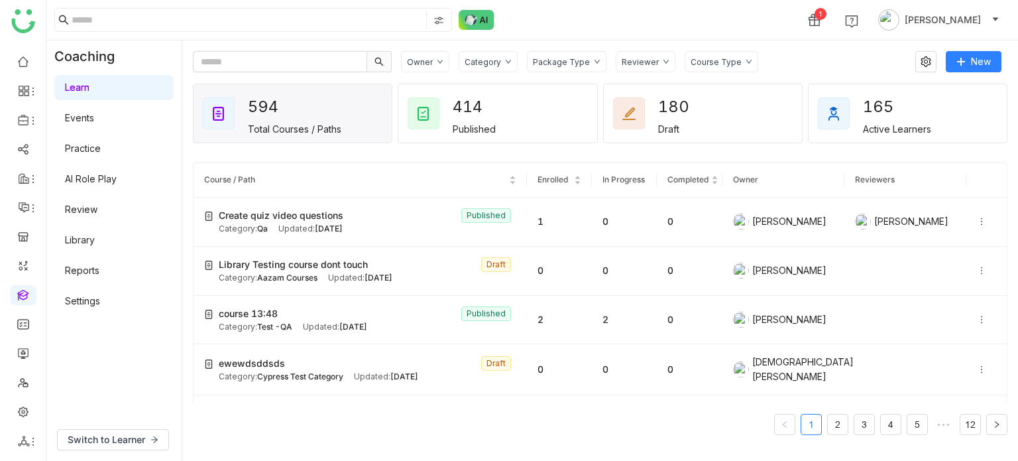
click at [783, 11] on div "1 [PERSON_NAME]" at bounding box center [532, 20] width 972 height 40
click at [977, 219] on icon at bounding box center [981, 221] width 9 height 9
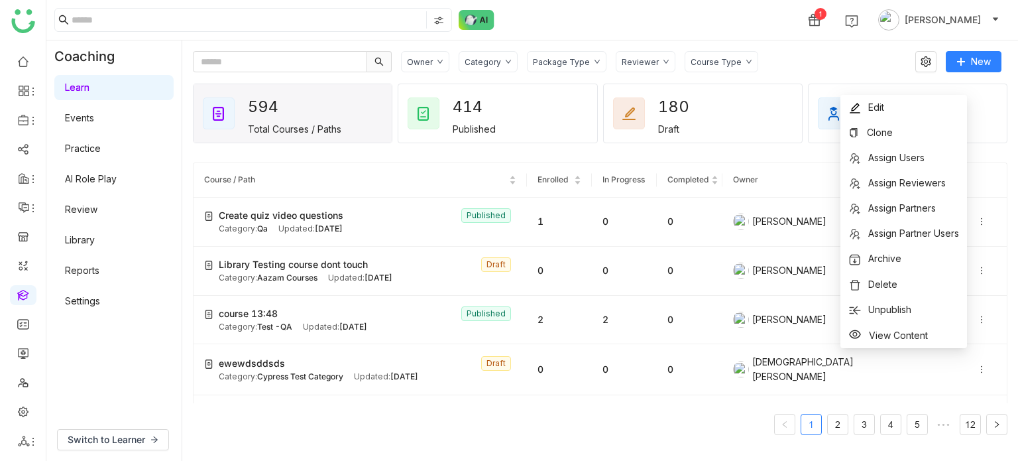
click at [767, 65] on div "Owner Category Package Type Reviewer Course Type" at bounding box center [653, 61] width 505 height 21
